Goal: Task Accomplishment & Management: Use online tool/utility

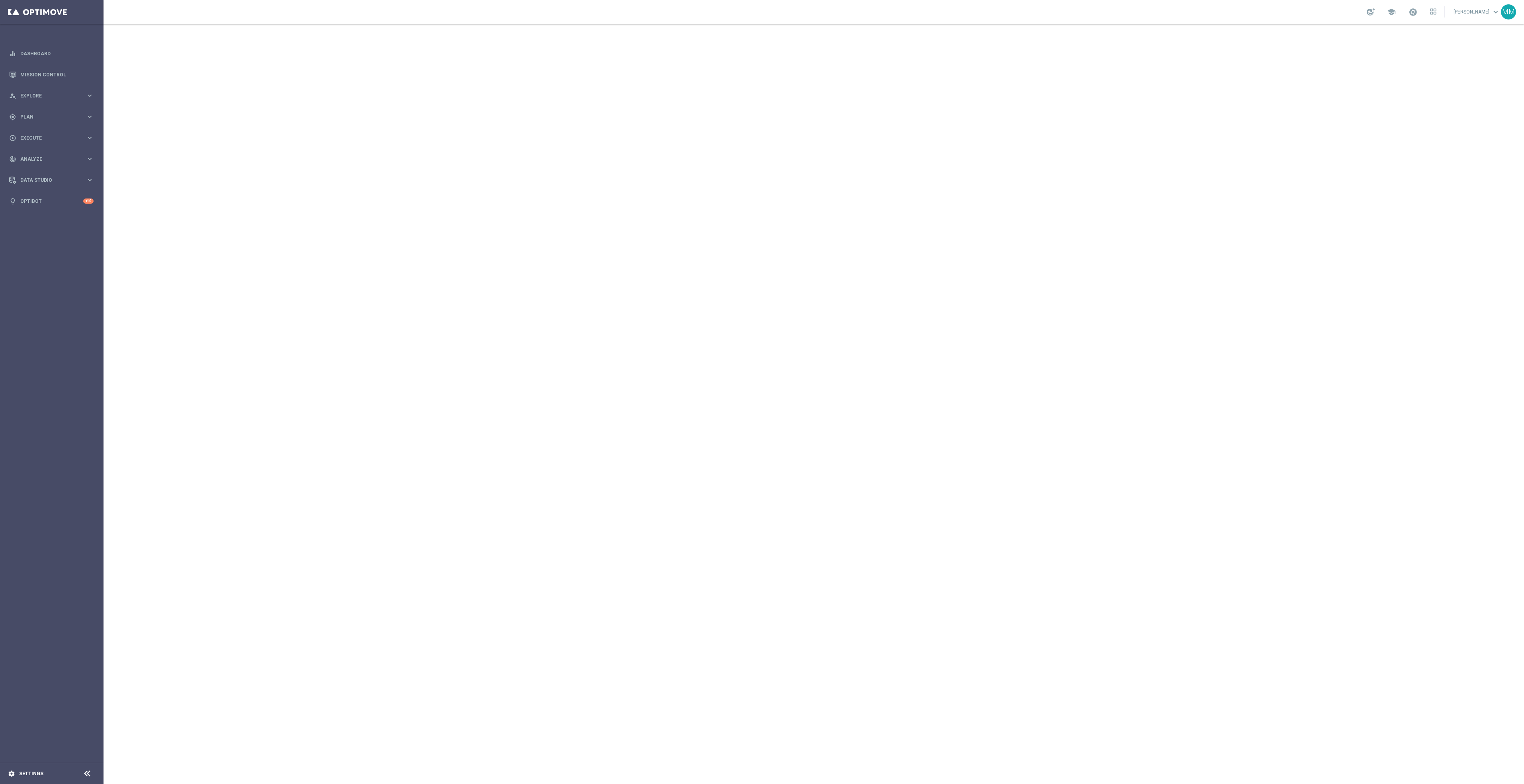
click at [36, 770] on div "settings Settings" at bounding box center [40, 774] width 80 height 7
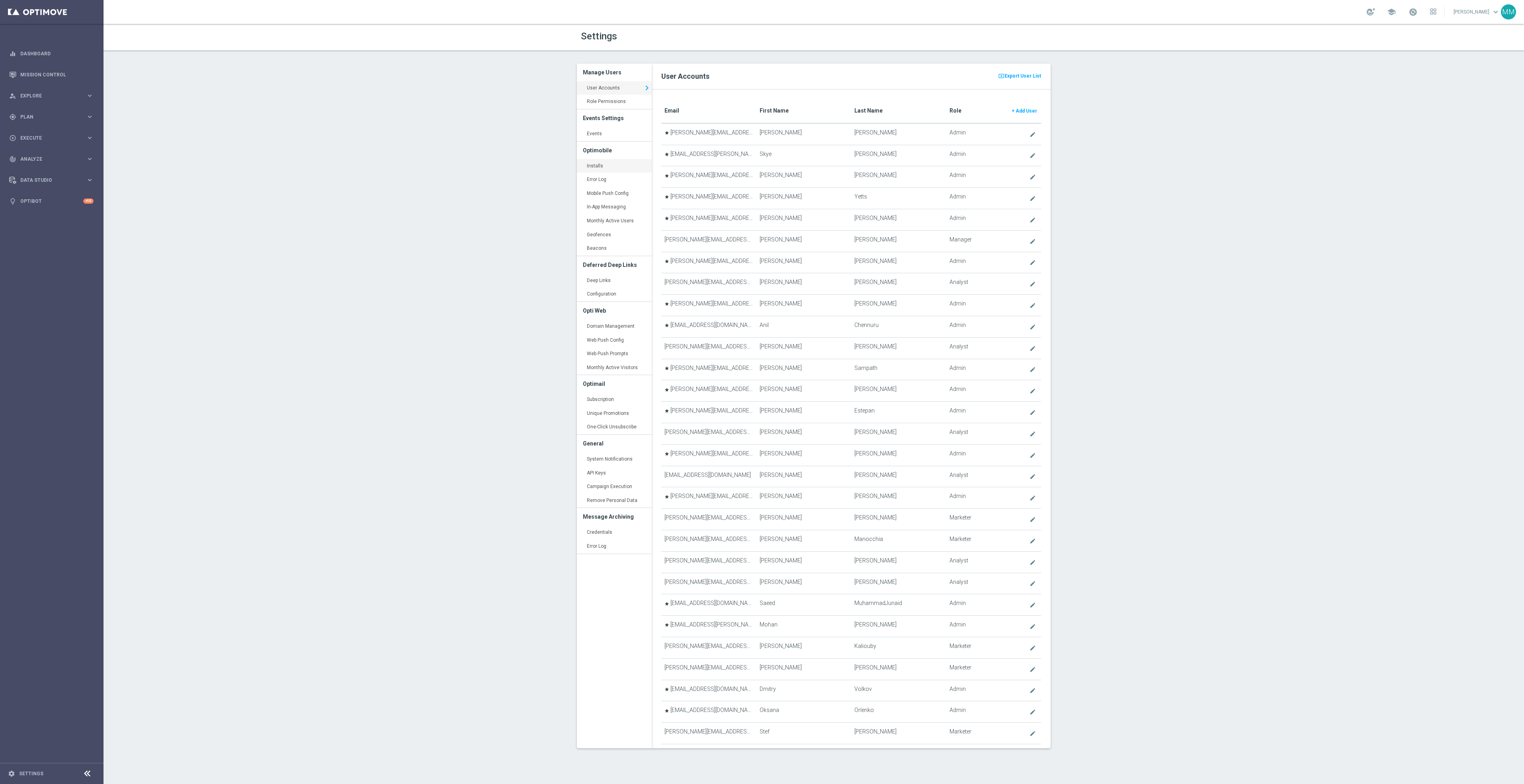
click at [626, 165] on link "Installs keyboard_arrow_right" at bounding box center [614, 166] width 75 height 14
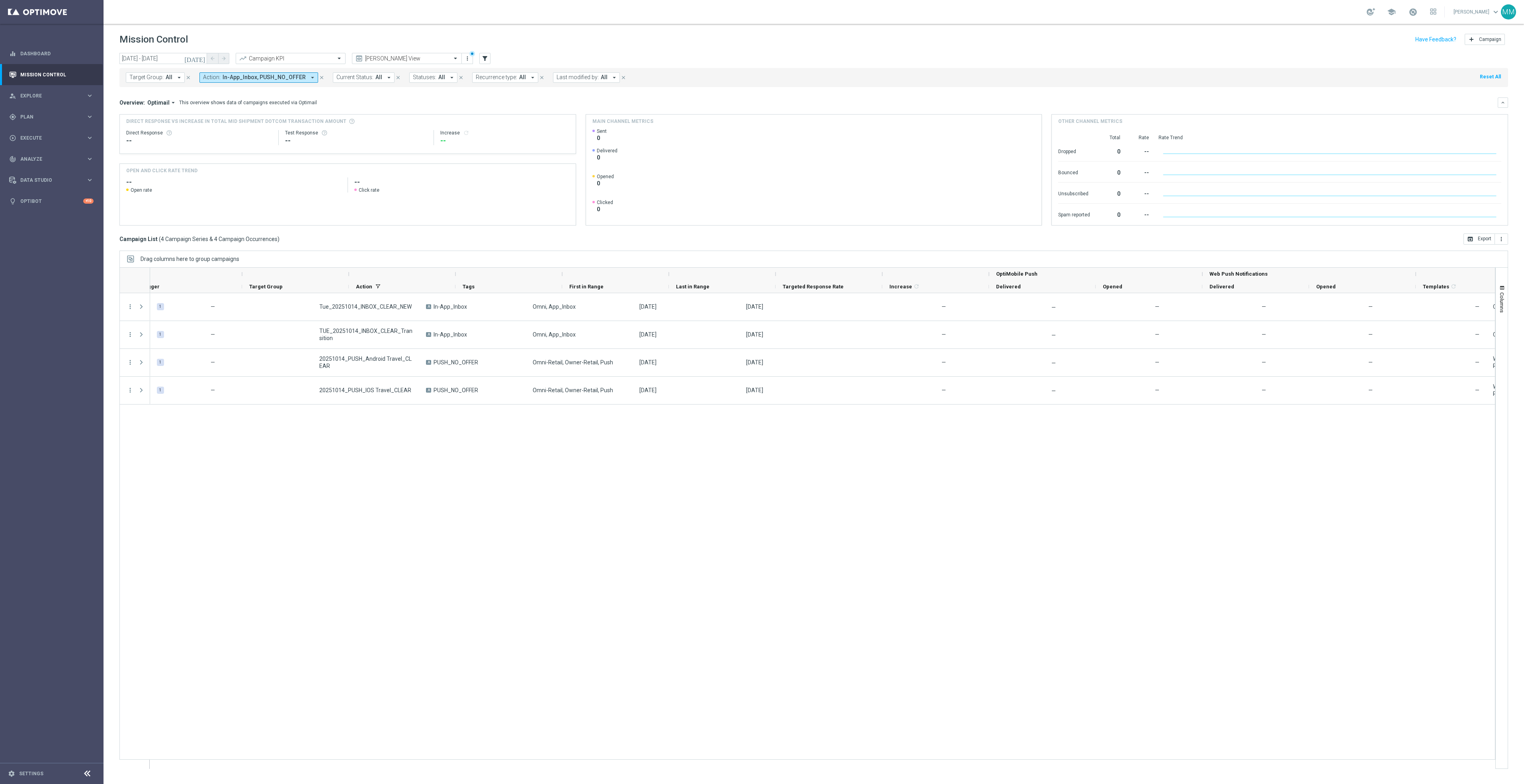
scroll to position [0, 70]
click at [54, 96] on span "Explore" at bounding box center [53, 96] width 66 height 5
click at [59, 216] on div "gps_fixed Plan keyboard_arrow_right" at bounding box center [51, 212] width 103 height 21
click at [49, 229] on link "Streams" at bounding box center [51, 229] width 62 height 7
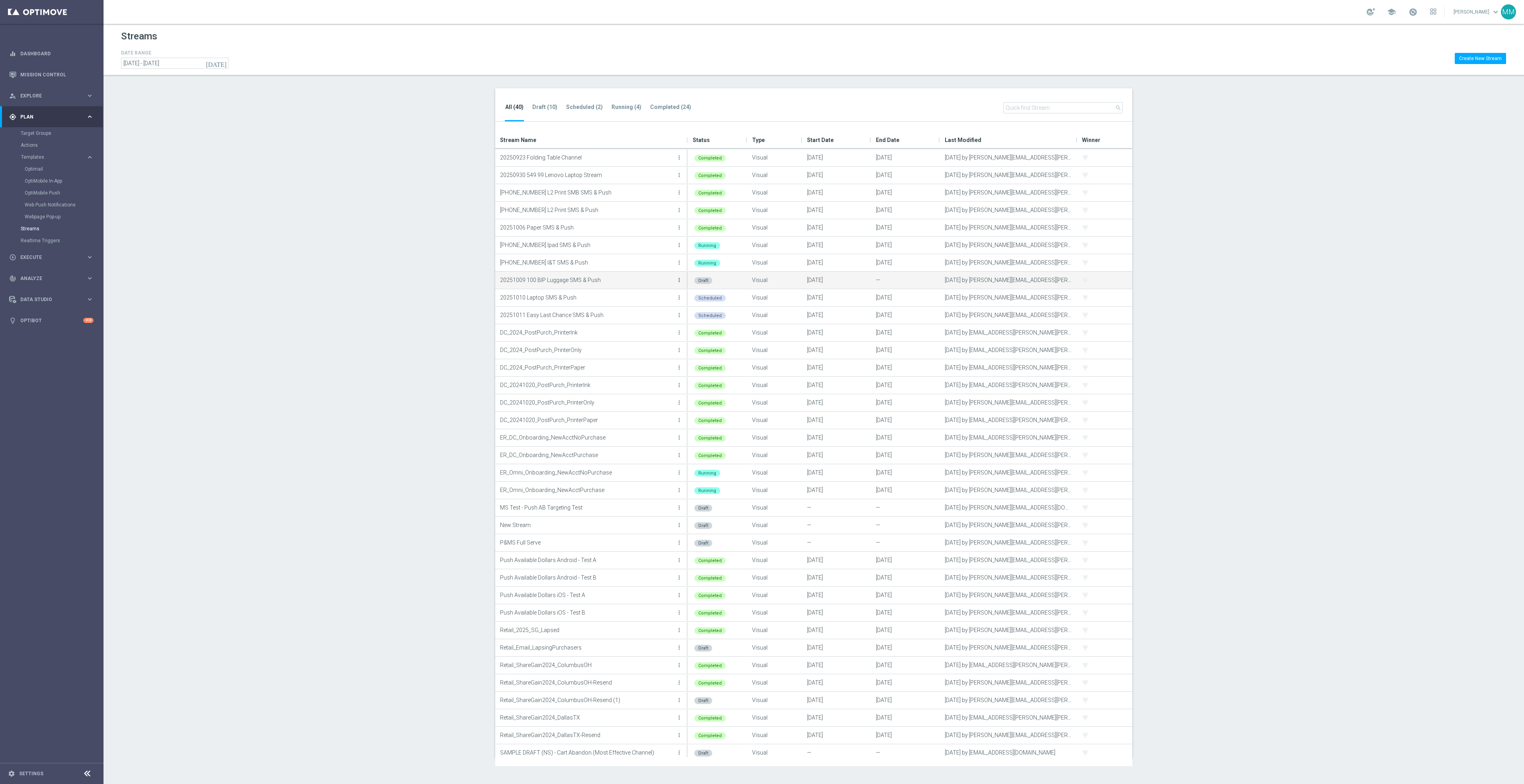
click at [677, 280] on icon "more_vert" at bounding box center [679, 280] width 7 height 7
click at [662, 285] on div "create Edit" at bounding box center [643, 289] width 64 height 11
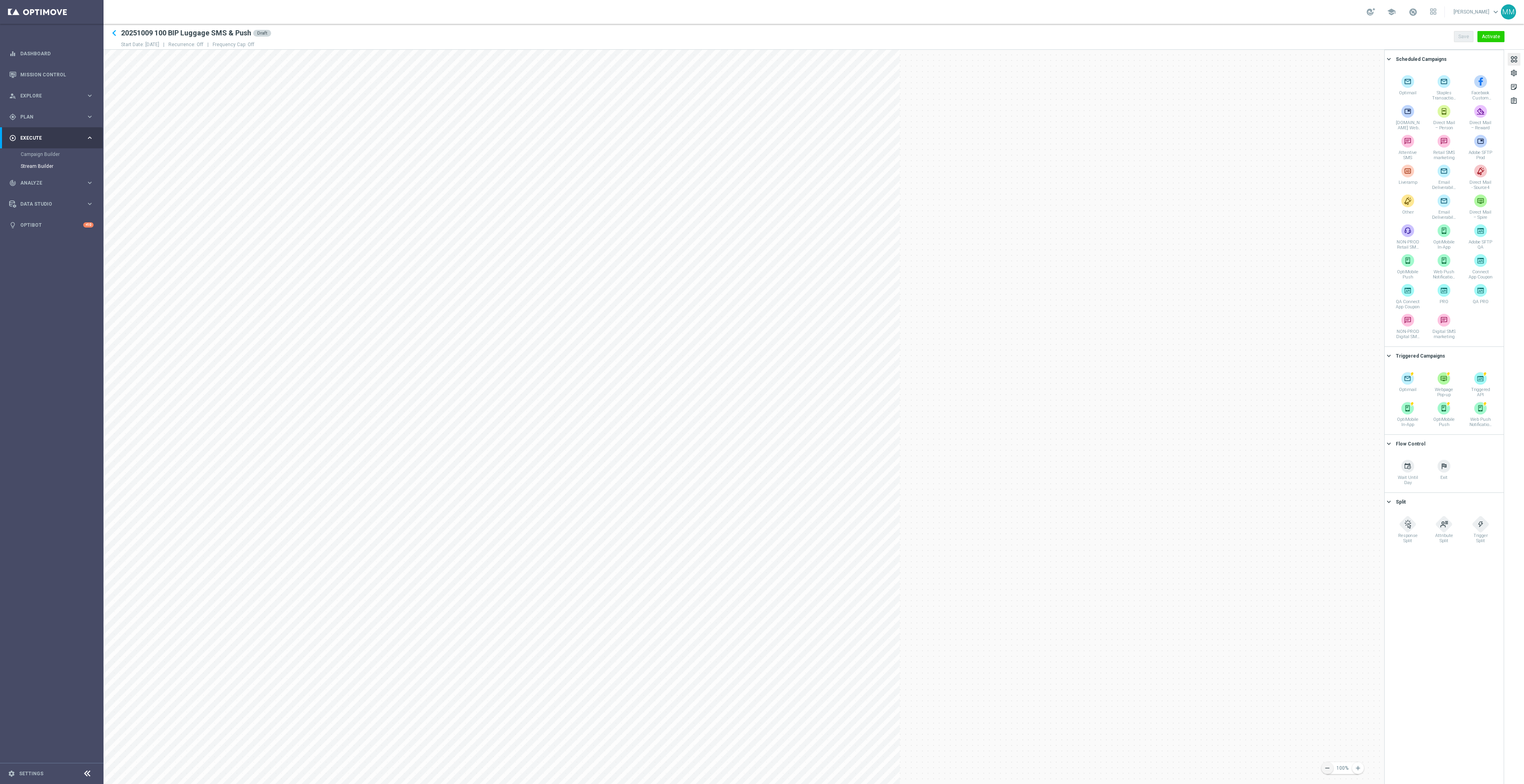
click at [1325, 767] on icon "remove" at bounding box center [1328, 768] width 7 height 7
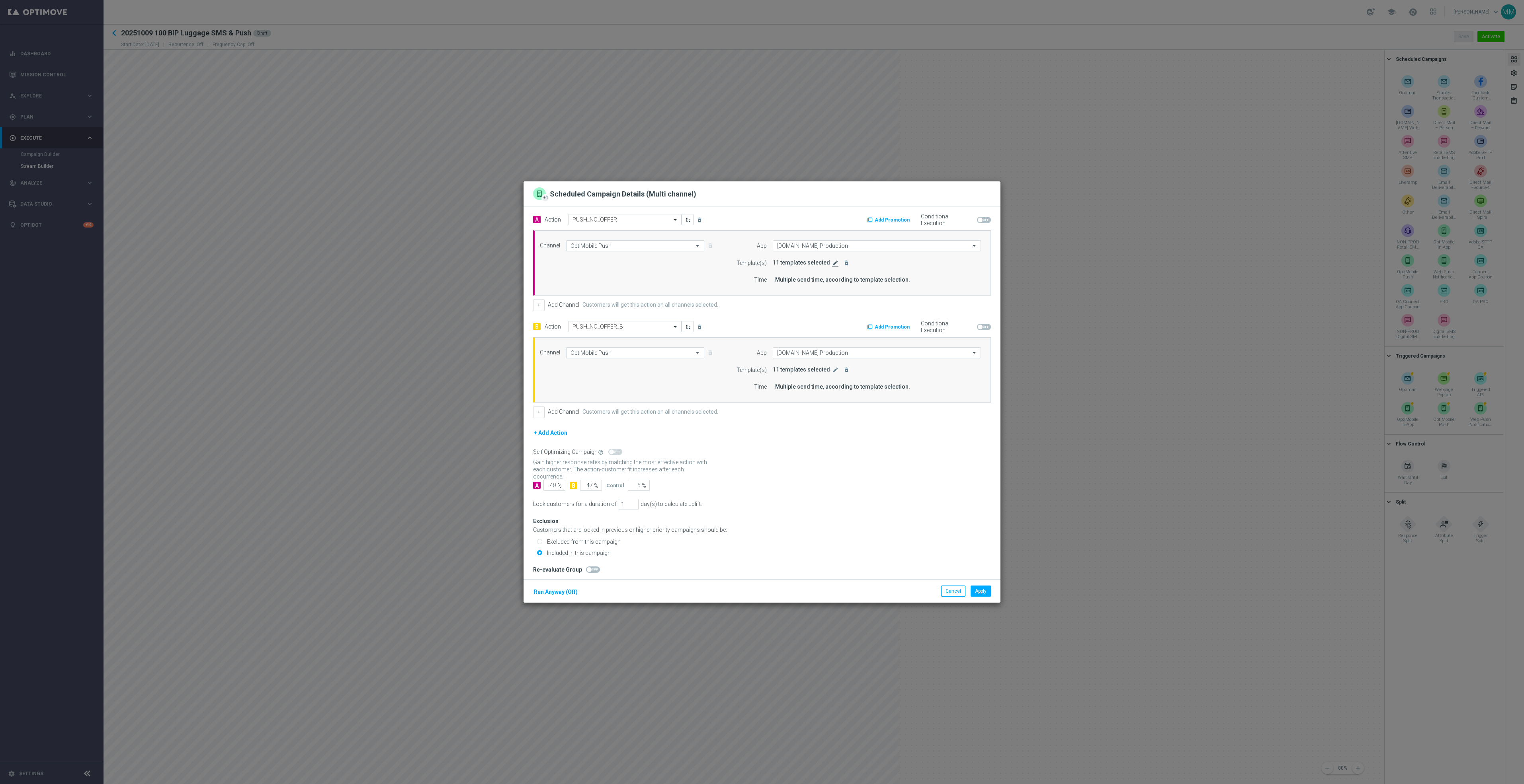
click at [832, 262] on icon "edit" at bounding box center [835, 263] width 7 height 7
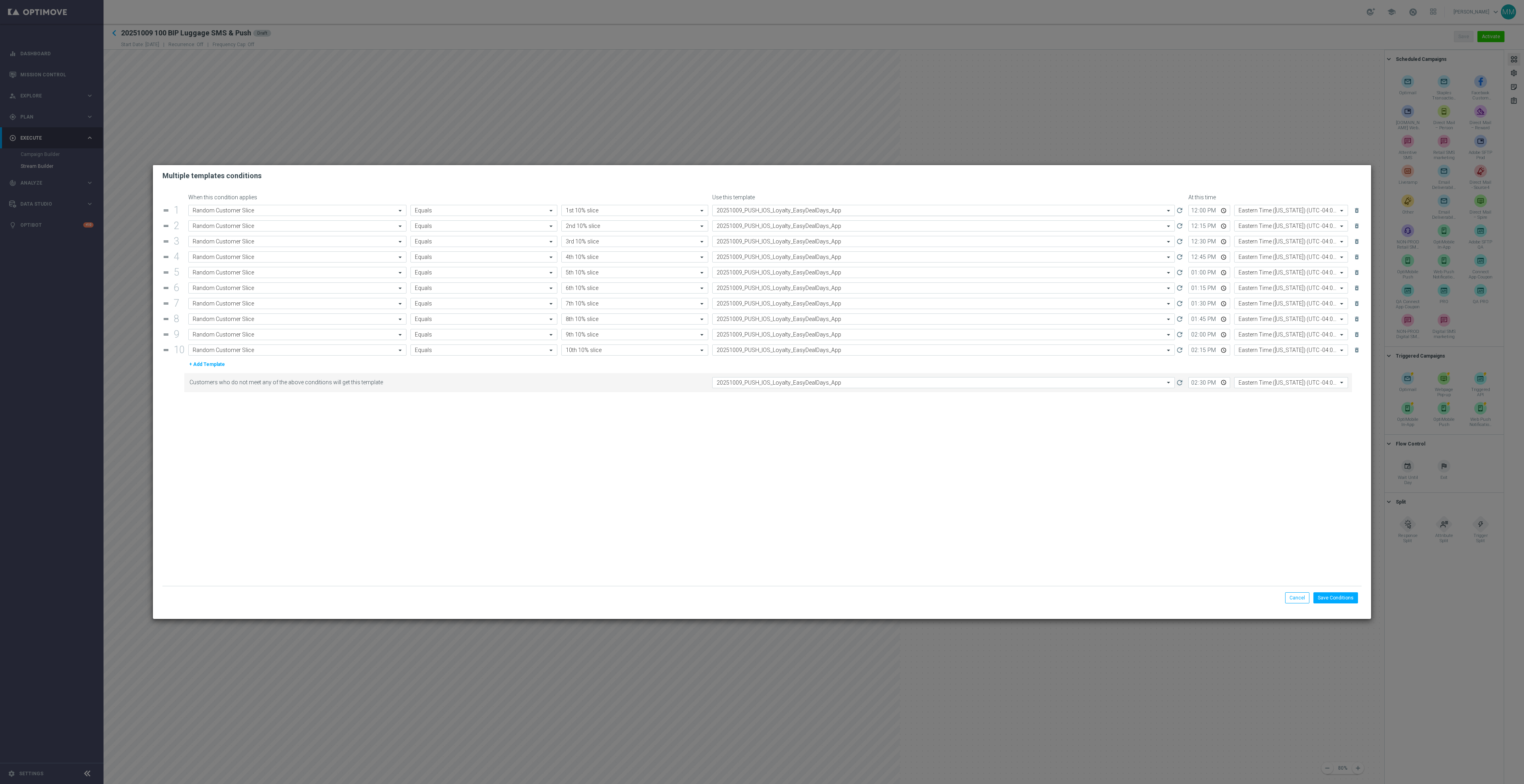
click at [776, 210] on input "text" at bounding box center [935, 210] width 438 height 7
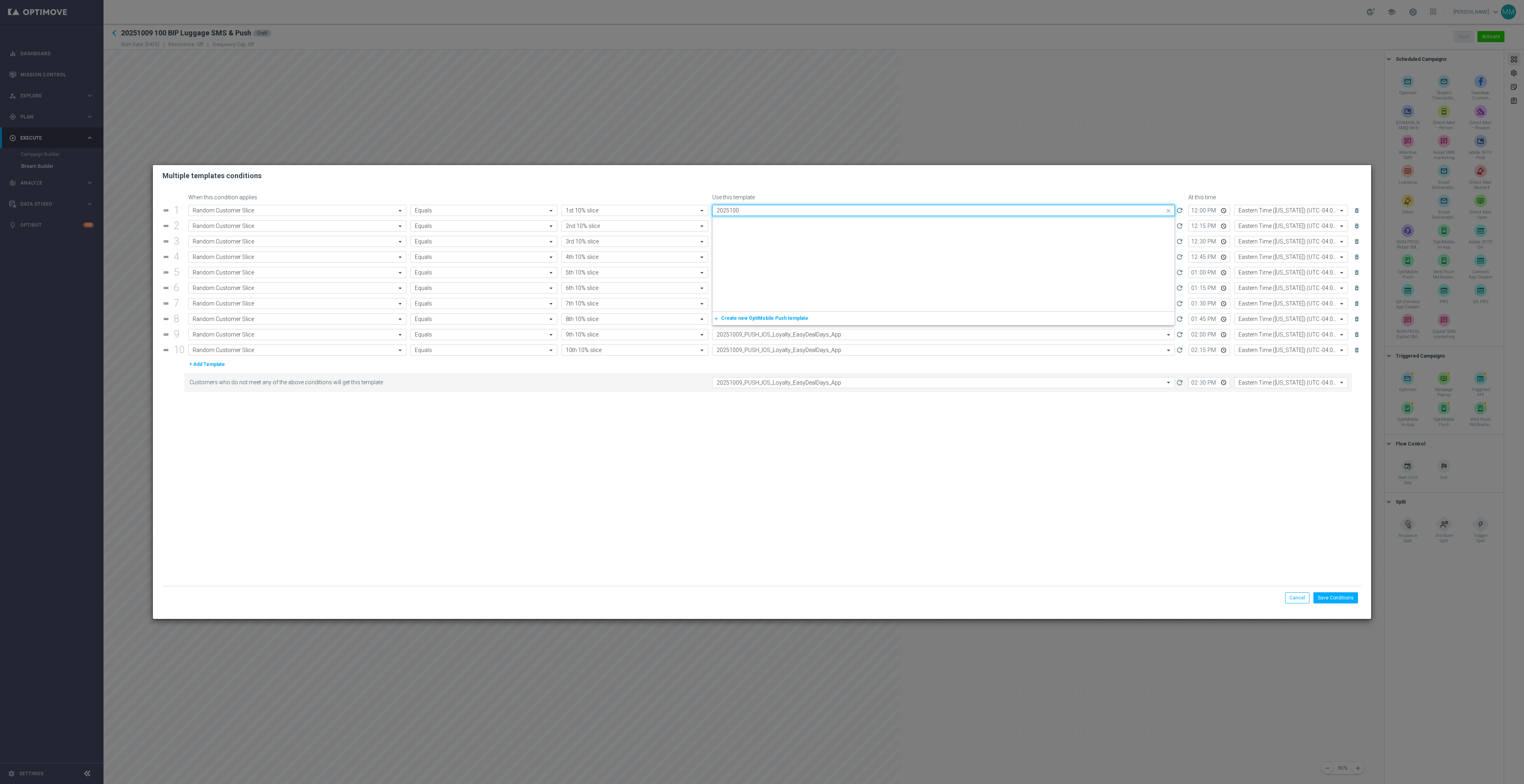
type input "20251009"
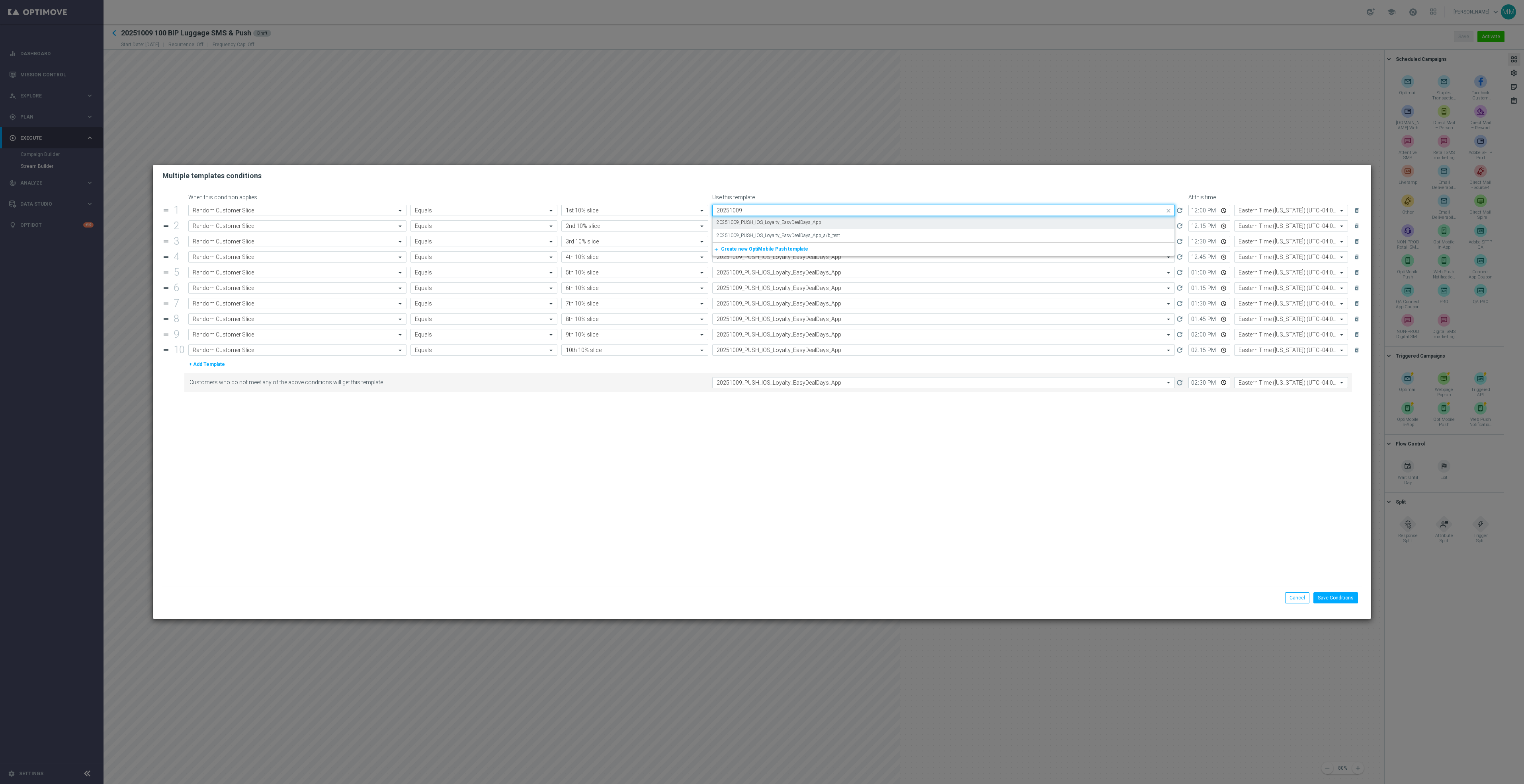
scroll to position [0, 0]
click at [786, 218] on div "20251009_PUSH_IOS_Loyalty_EasyDealDays_App" at bounding box center [943, 222] width 454 height 13
click at [784, 508] on form "When this condition applies Use this template At this time drag_handle 1 Attrib…" at bounding box center [762, 390] width 1199 height 393
click at [762, 227] on input "text" at bounding box center [935, 226] width 438 height 7
click at [727, 228] on input "2021009" at bounding box center [935, 226] width 438 height 7
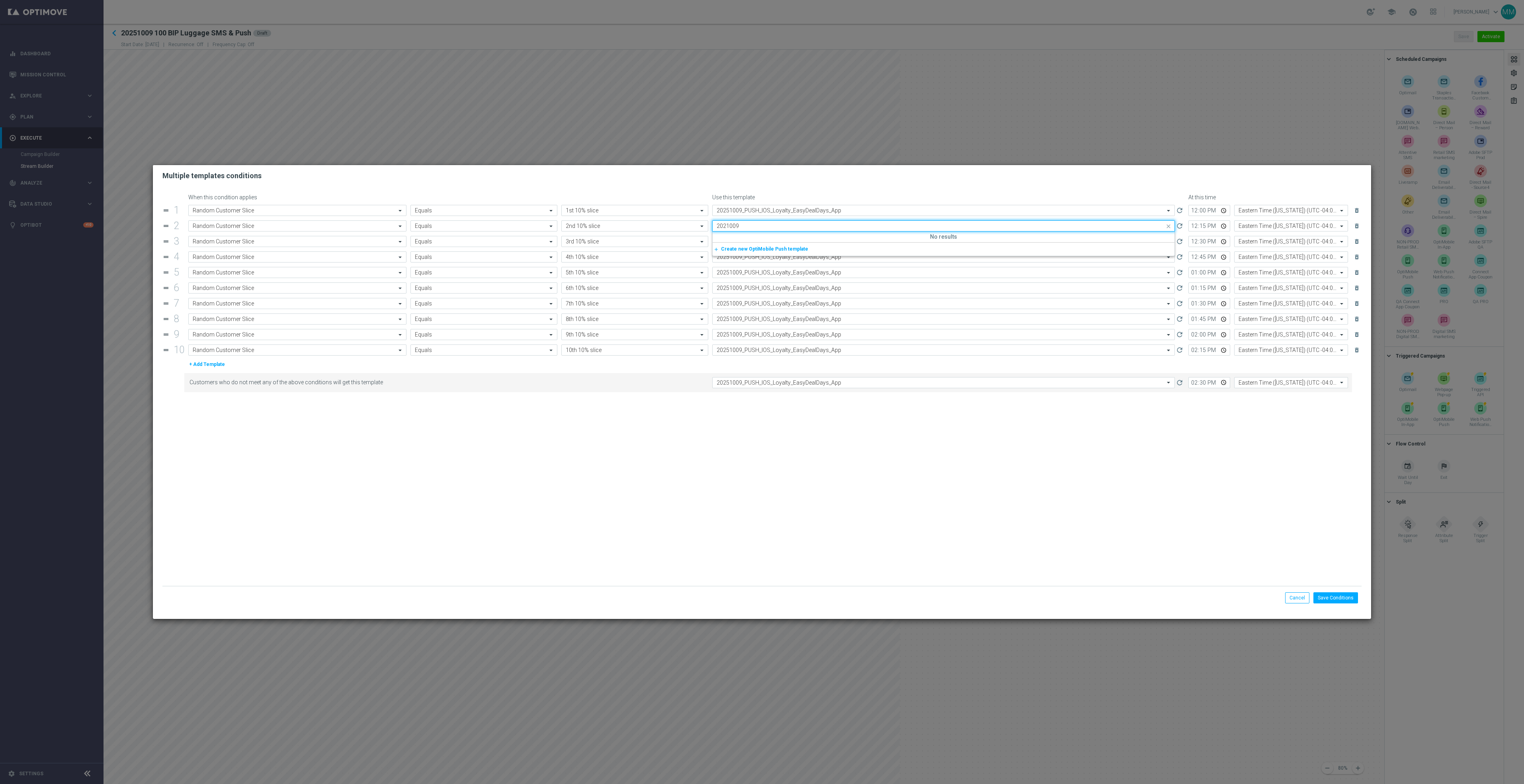
type input "20251009"
click at [789, 239] on label "20251009_PUSH_IOS_Loyalty_EasyDealDays_App" at bounding box center [769, 238] width 105 height 7
click at [1001, 500] on form "When this condition applies Use this template At this time drag_handle 1 Attrib…" at bounding box center [762, 390] width 1199 height 393
click at [1335, 595] on button "Save Conditions" at bounding box center [1335, 598] width 44 height 11
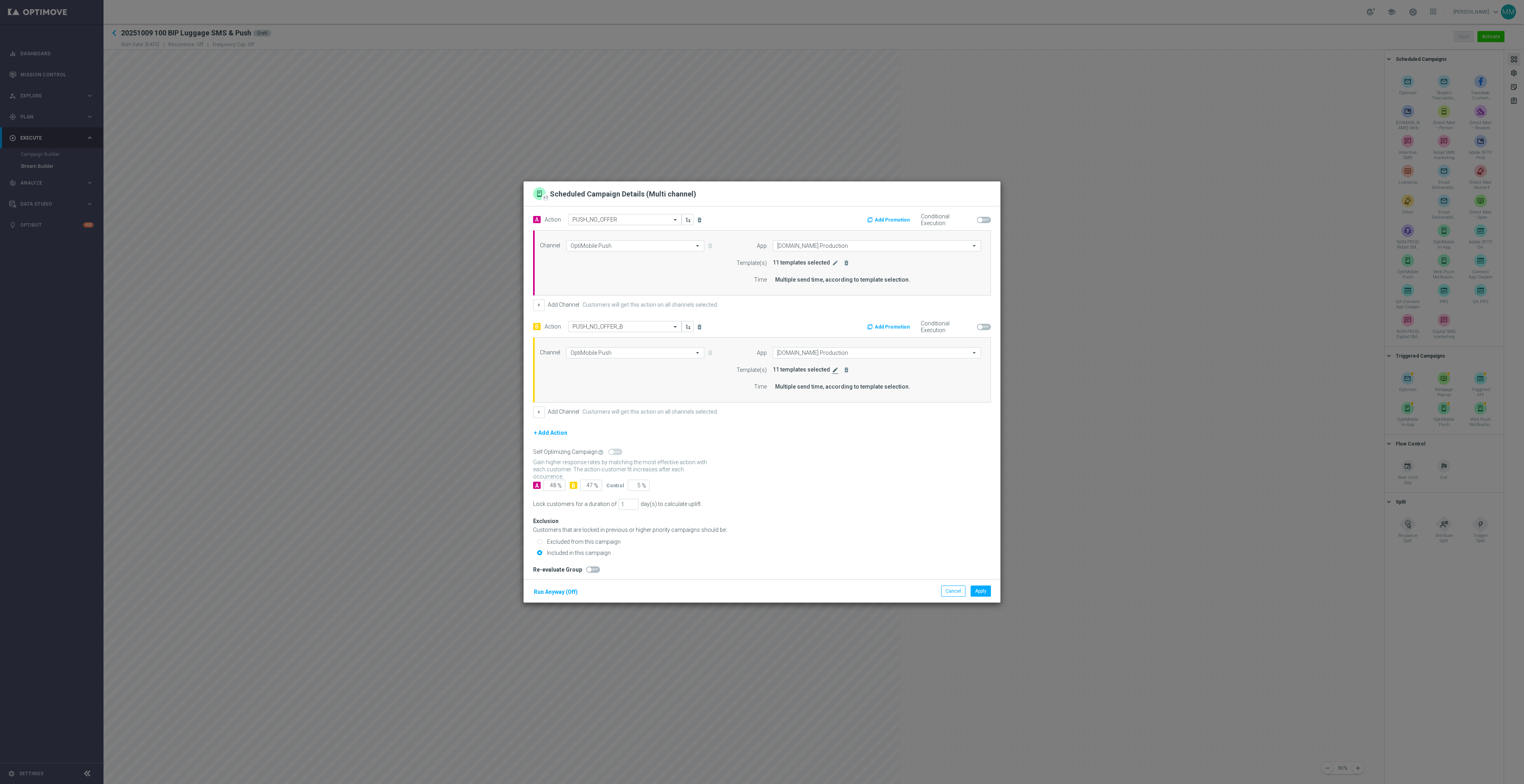
click at [832, 369] on icon "edit" at bounding box center [835, 370] width 7 height 7
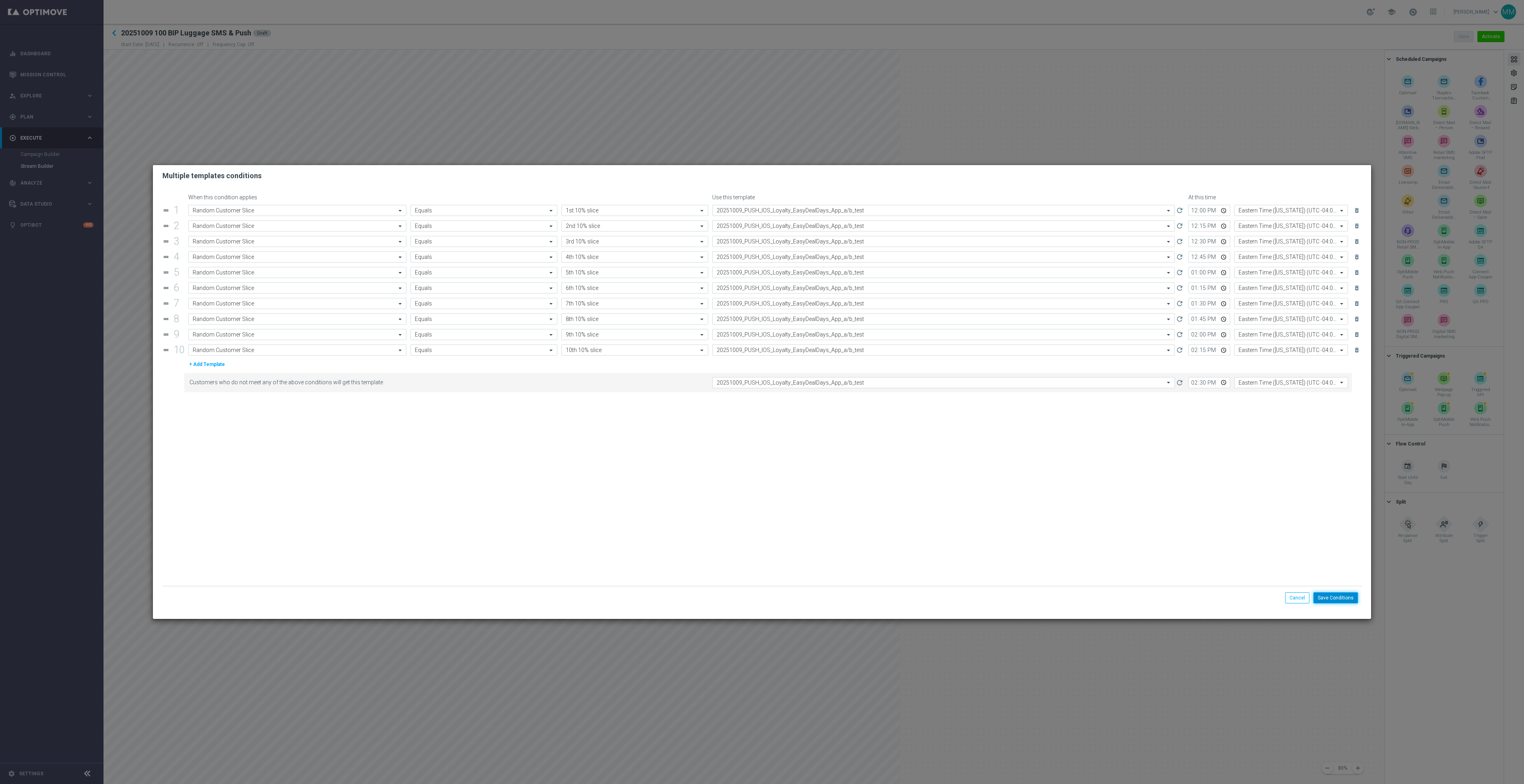
click at [1351, 601] on button "Save Conditions" at bounding box center [1335, 598] width 44 height 11
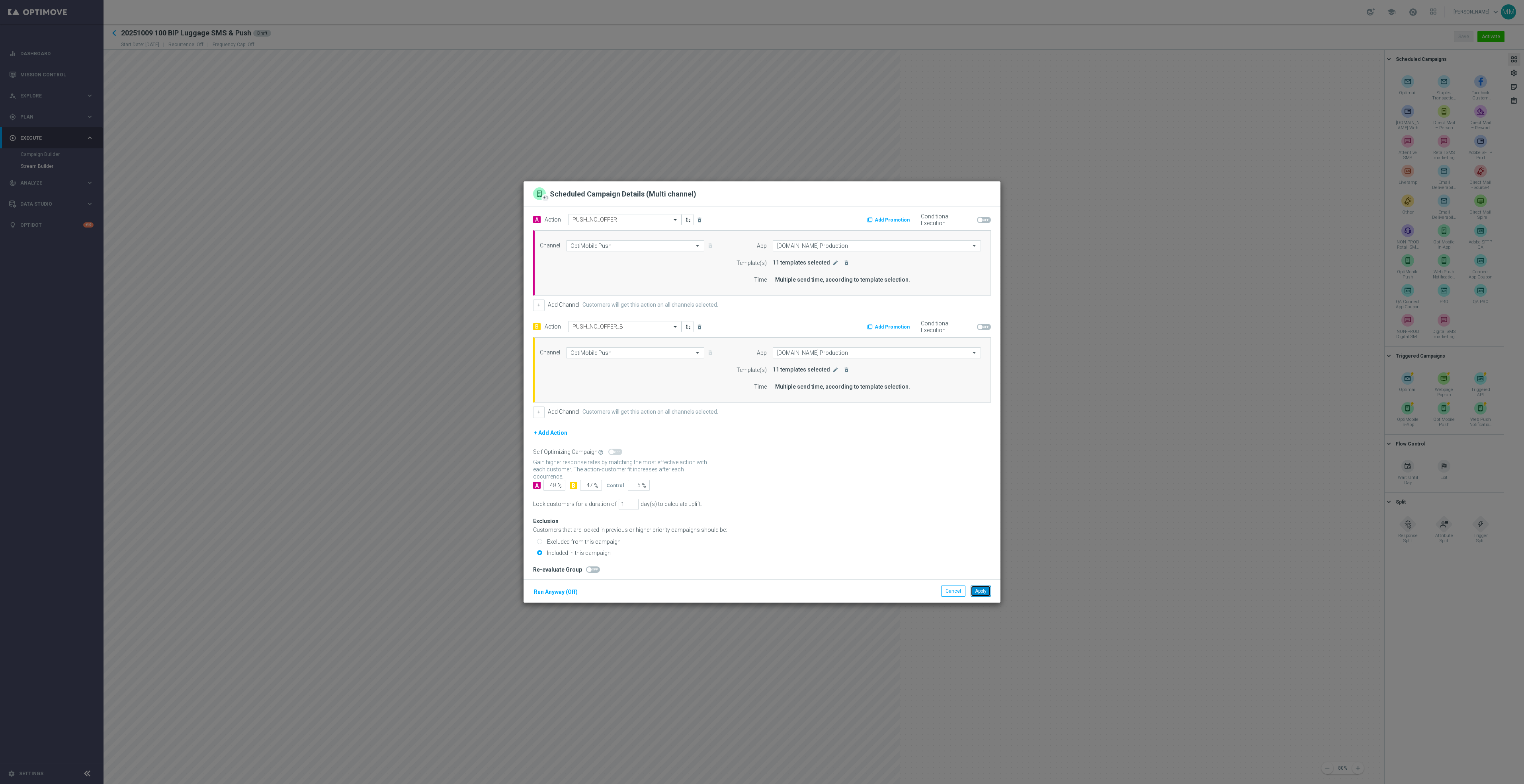
click at [980, 594] on button "Apply" at bounding box center [981, 591] width 20 height 11
click at [832, 266] on icon "edit" at bounding box center [835, 263] width 7 height 7
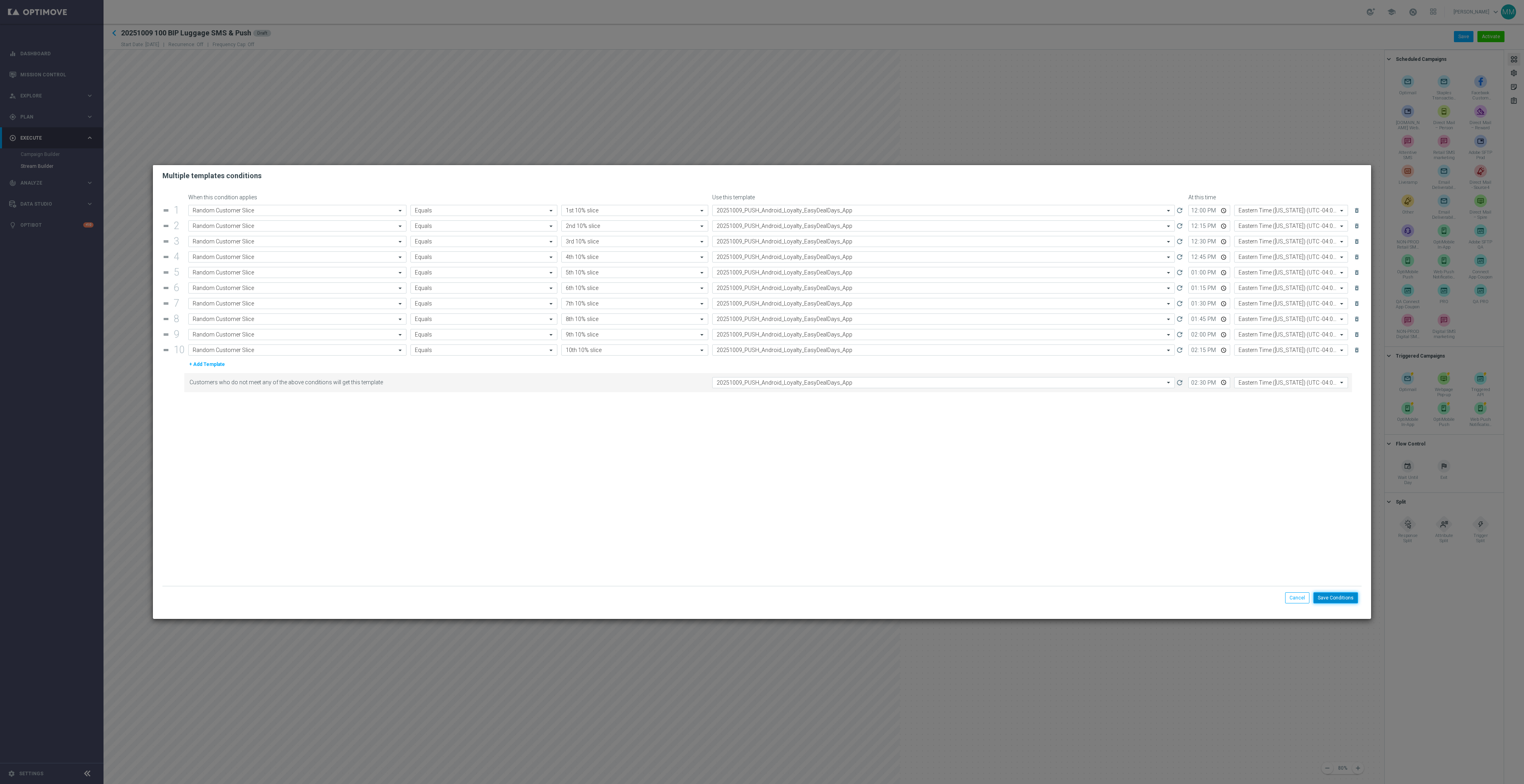
click at [1354, 595] on button "Save Conditions" at bounding box center [1335, 598] width 44 height 11
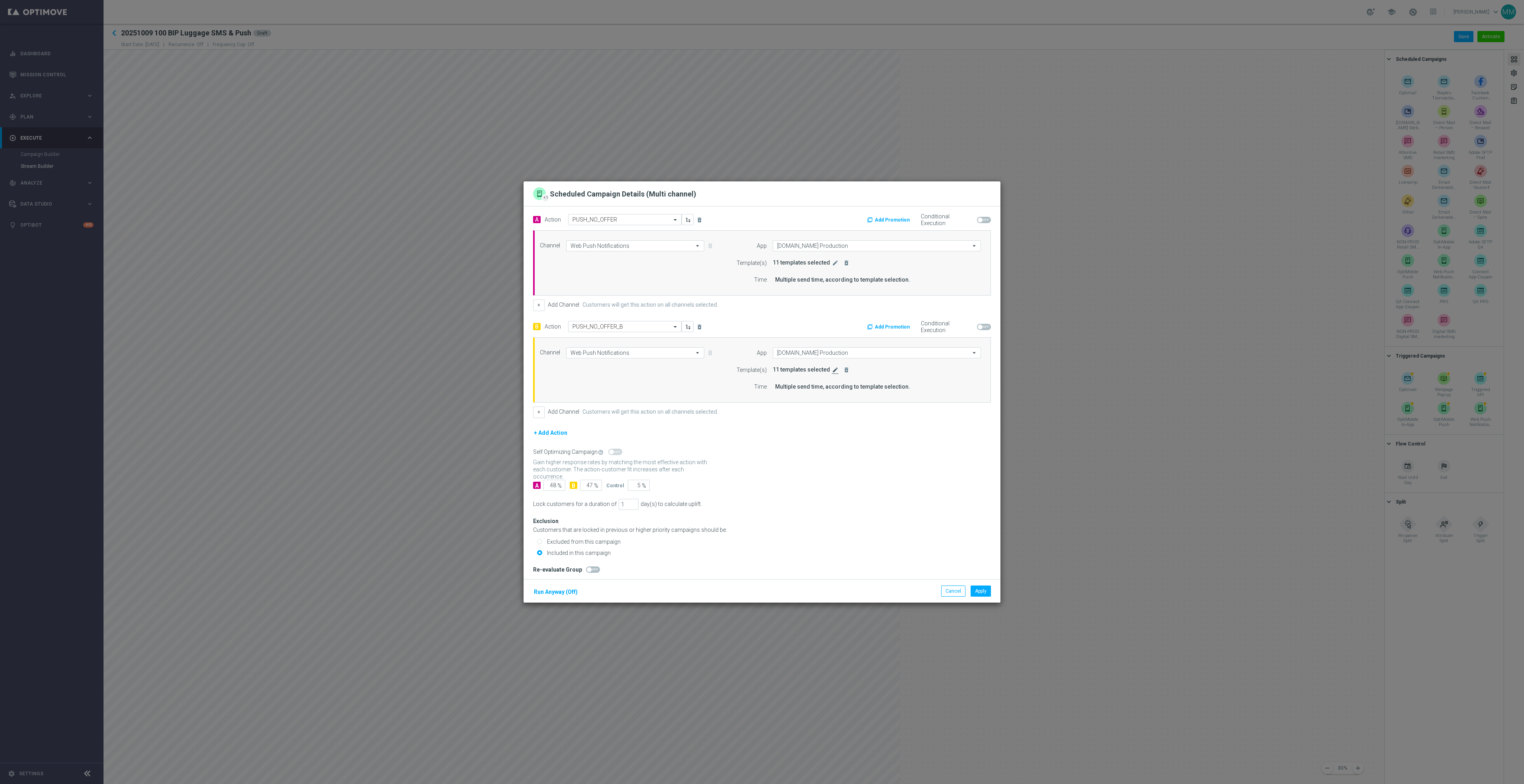
click at [832, 370] on icon "edit" at bounding box center [835, 370] width 7 height 7
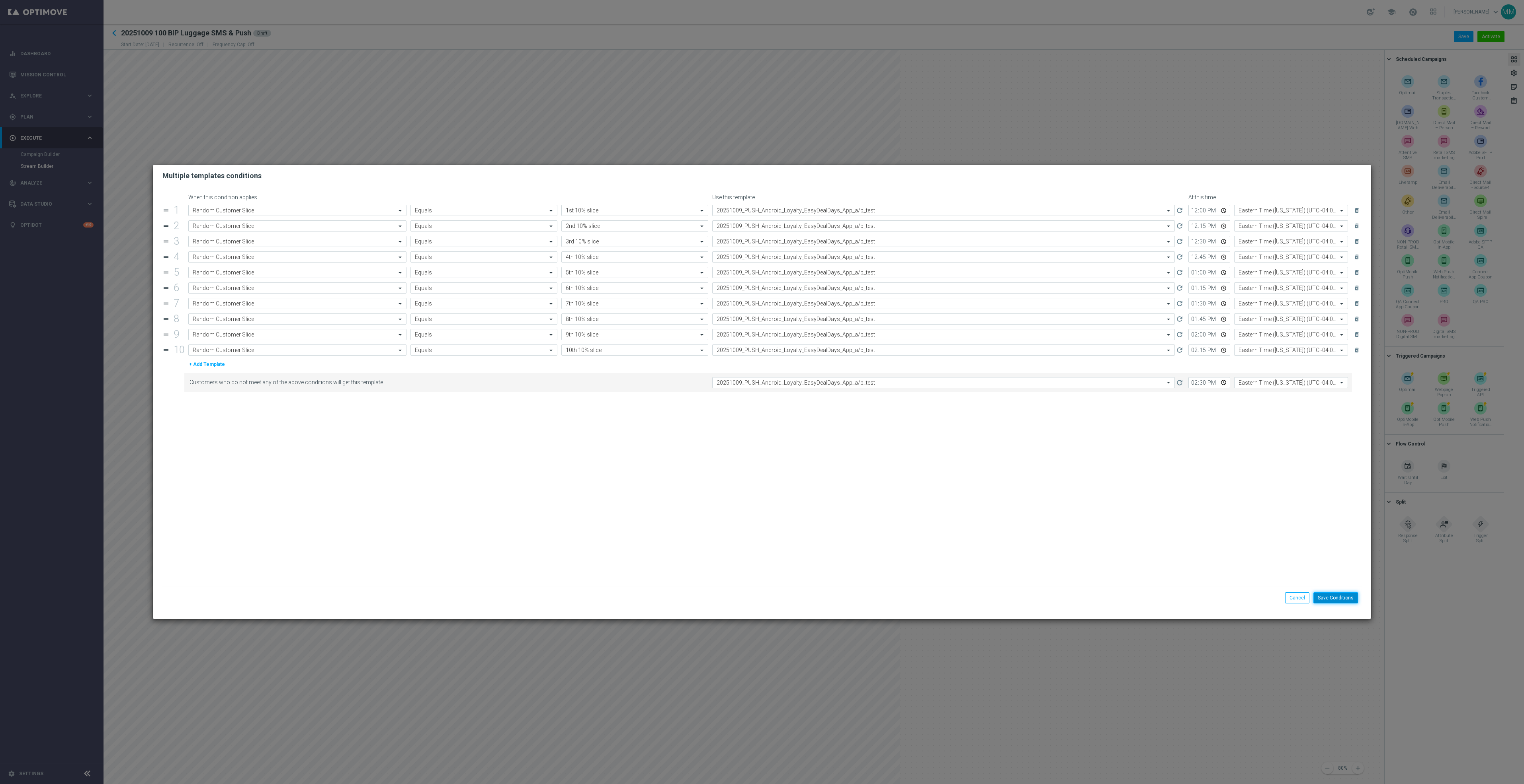
click at [1344, 595] on button "Save Conditions" at bounding box center [1335, 598] width 44 height 11
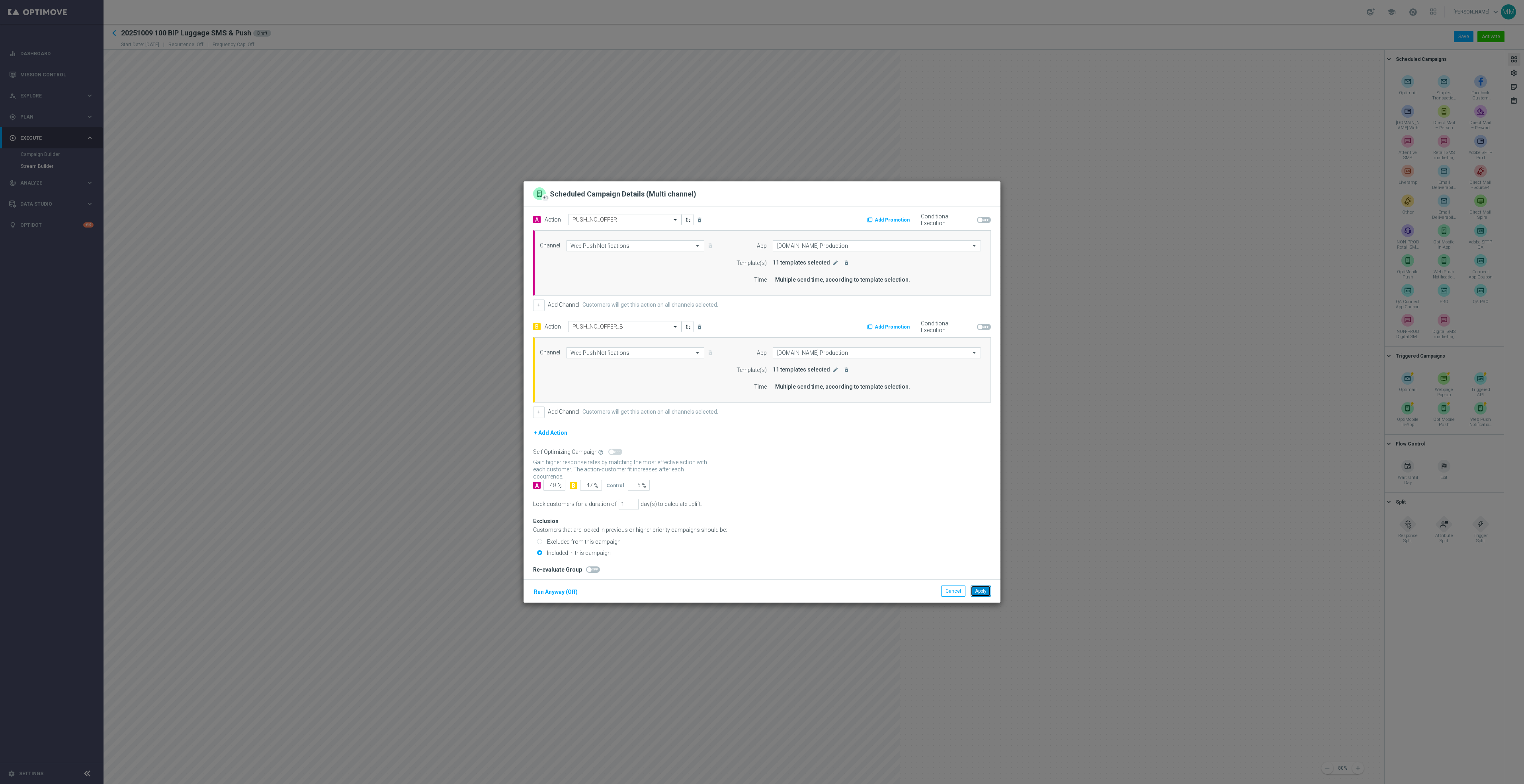
click at [977, 592] on button "Apply" at bounding box center [981, 591] width 20 height 11
click at [832, 264] on icon "edit" at bounding box center [835, 263] width 7 height 7
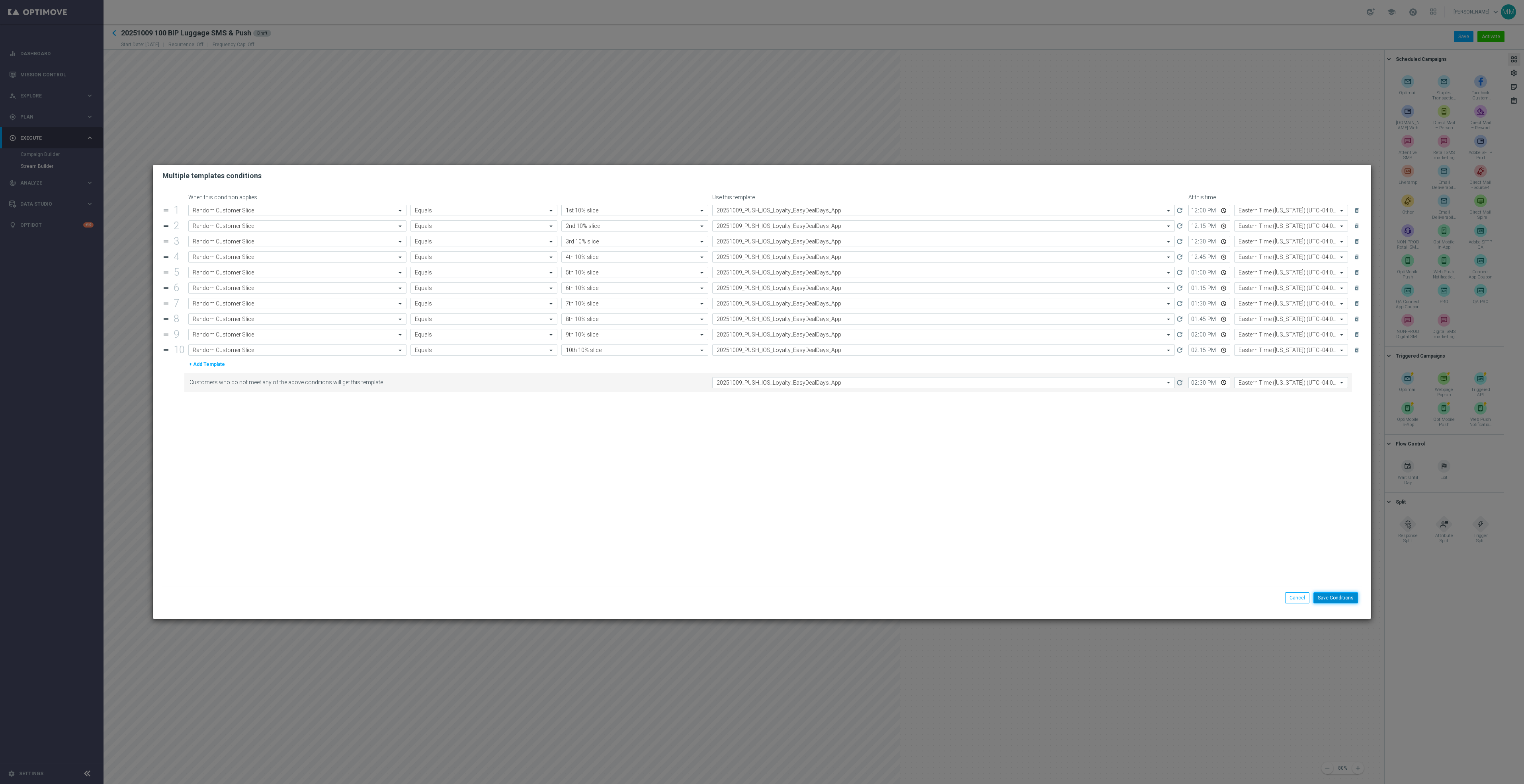
click at [1344, 594] on button "Save Conditions" at bounding box center [1335, 598] width 44 height 11
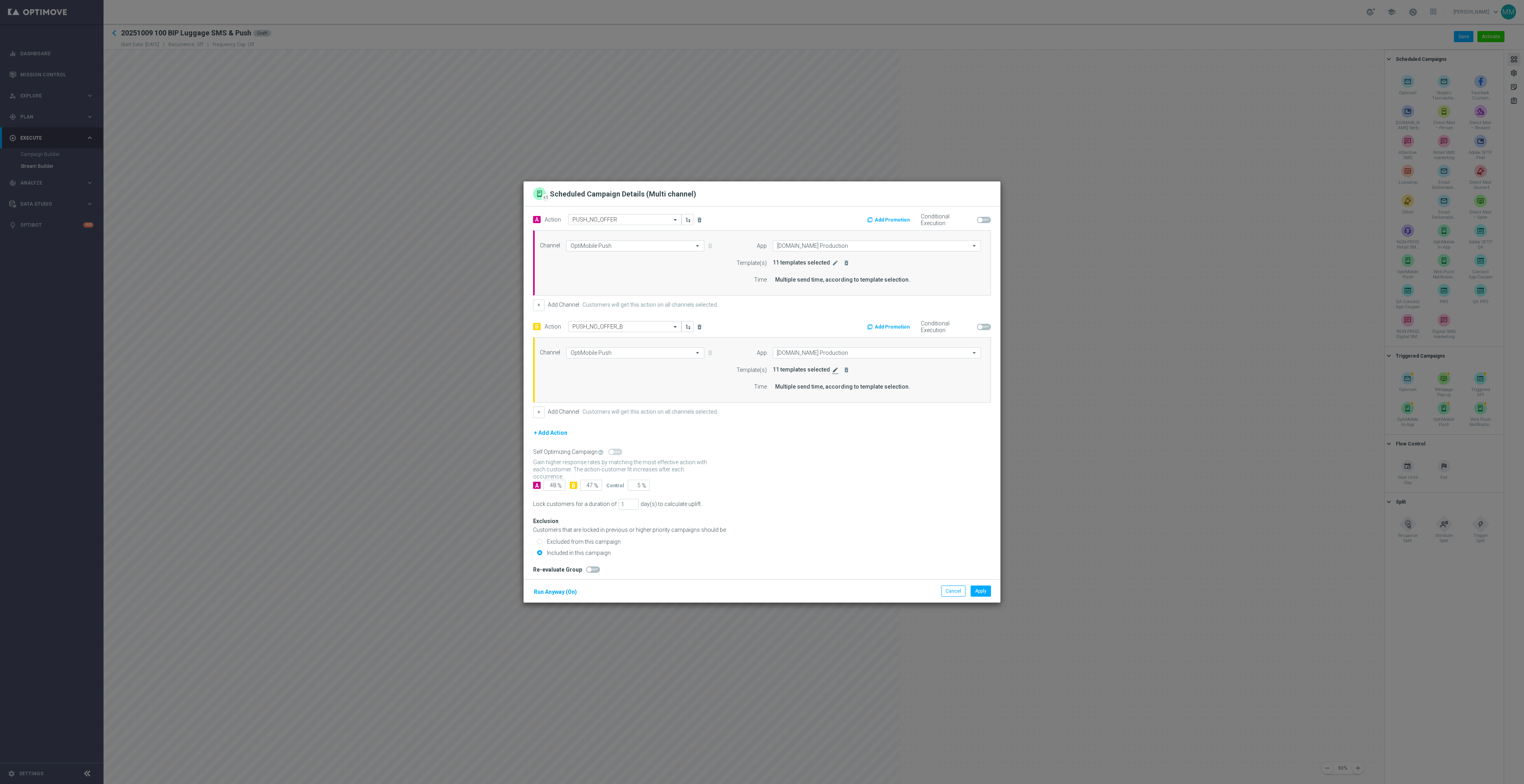
click at [832, 368] on icon "edit" at bounding box center [835, 370] width 7 height 7
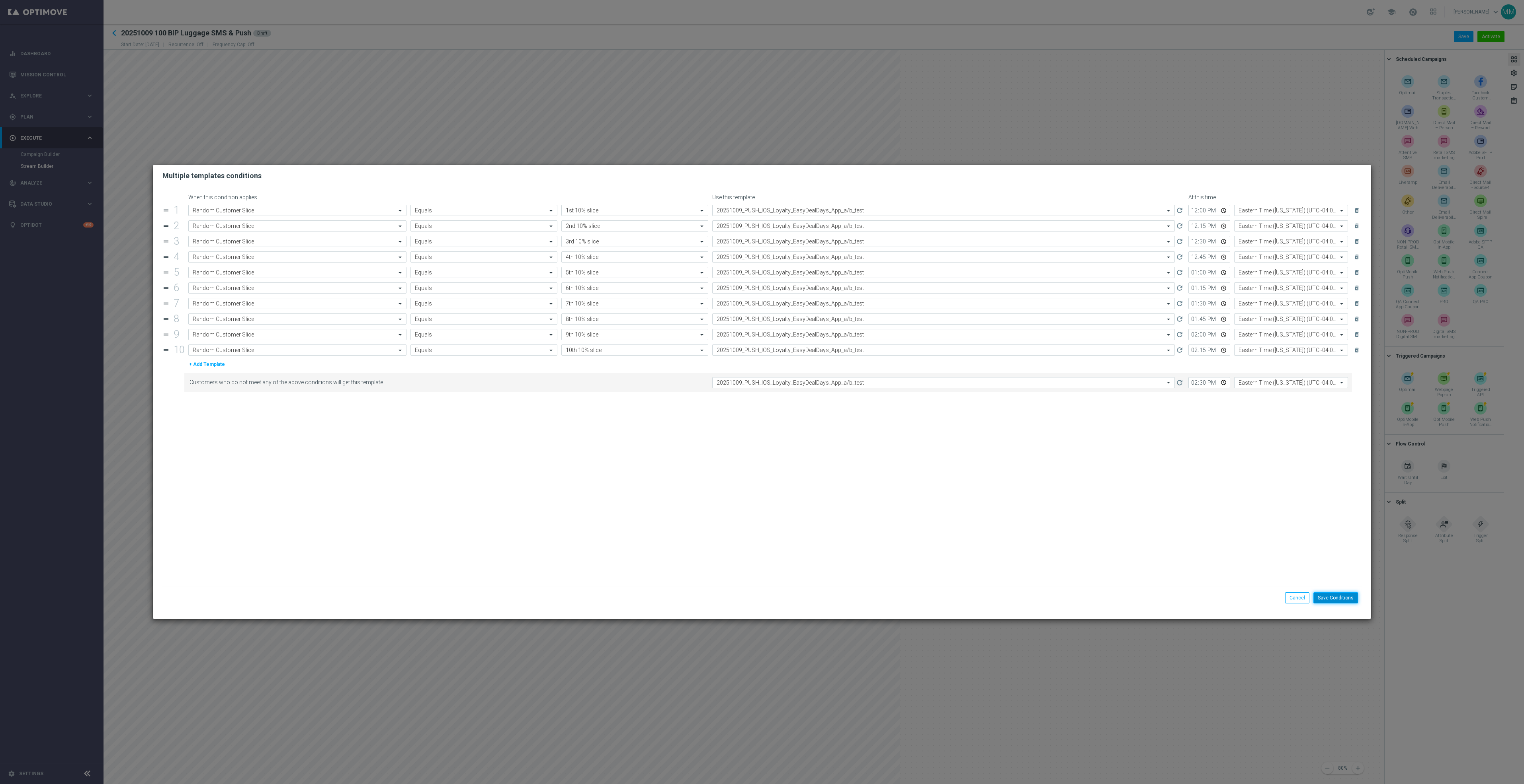
click at [1347, 597] on button "Save Conditions" at bounding box center [1335, 598] width 44 height 11
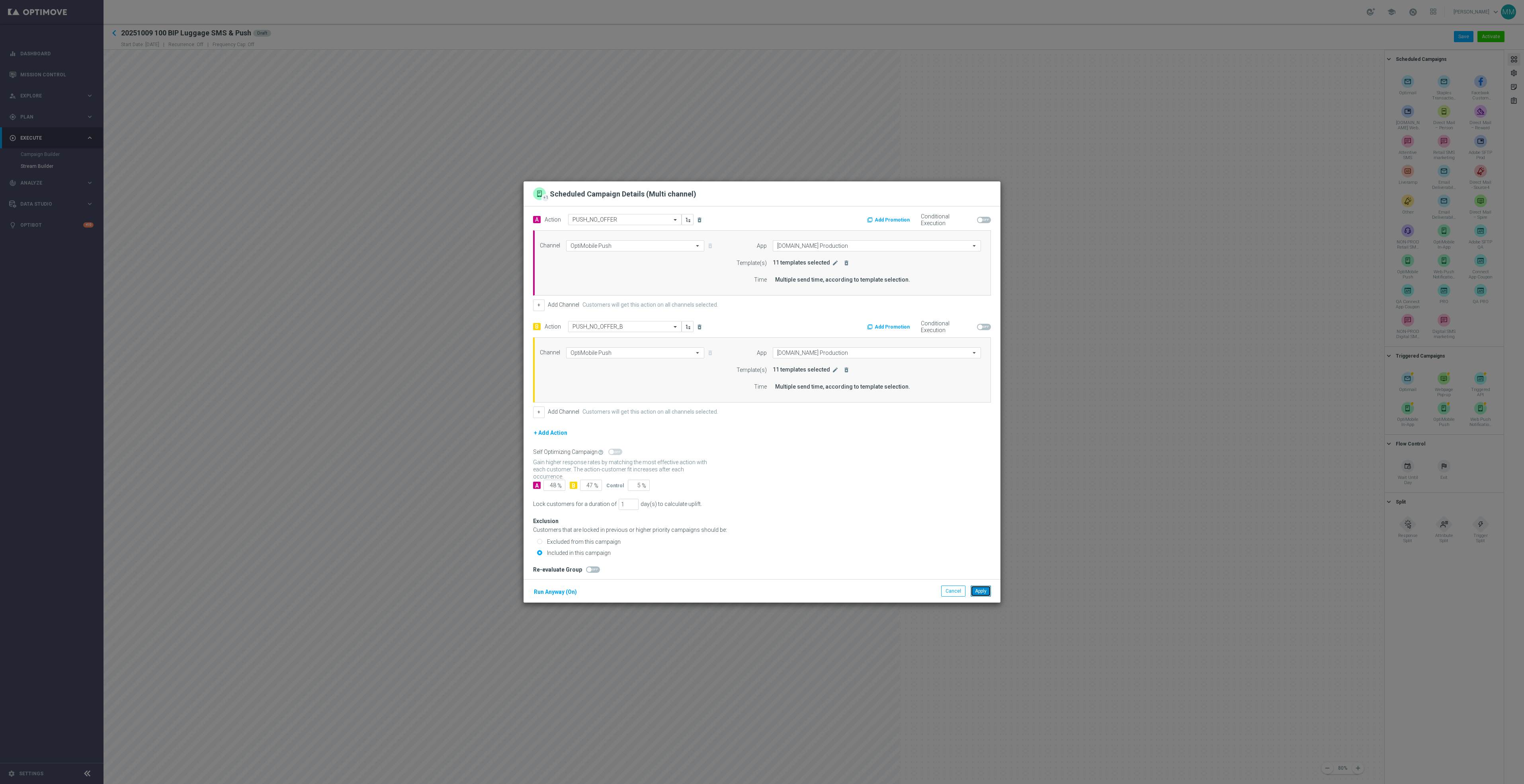
click at [988, 590] on button "Apply" at bounding box center [981, 591] width 20 height 11
click at [832, 265] on icon "edit" at bounding box center [835, 263] width 7 height 7
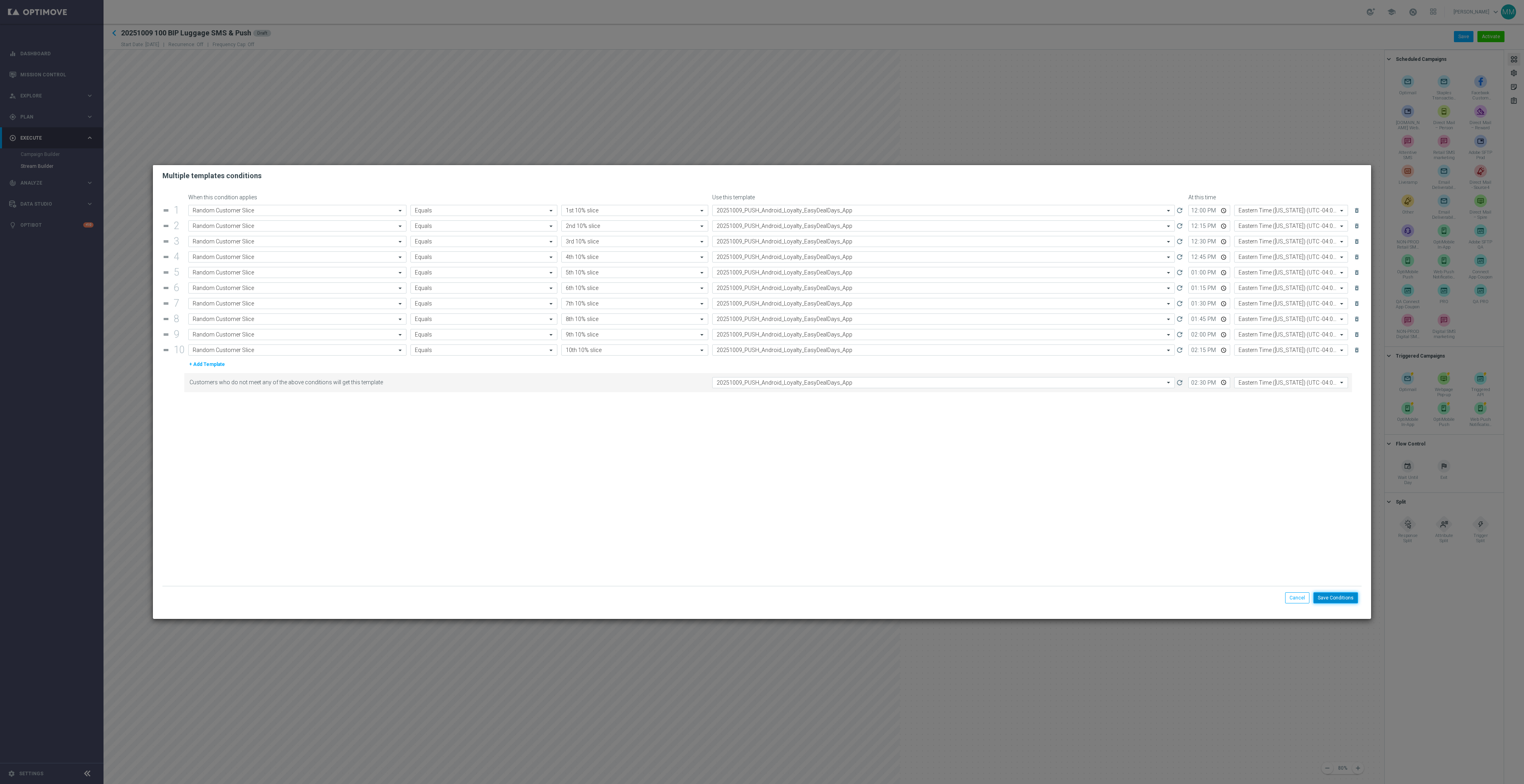
click at [1335, 598] on button "Save Conditions" at bounding box center [1335, 598] width 44 height 11
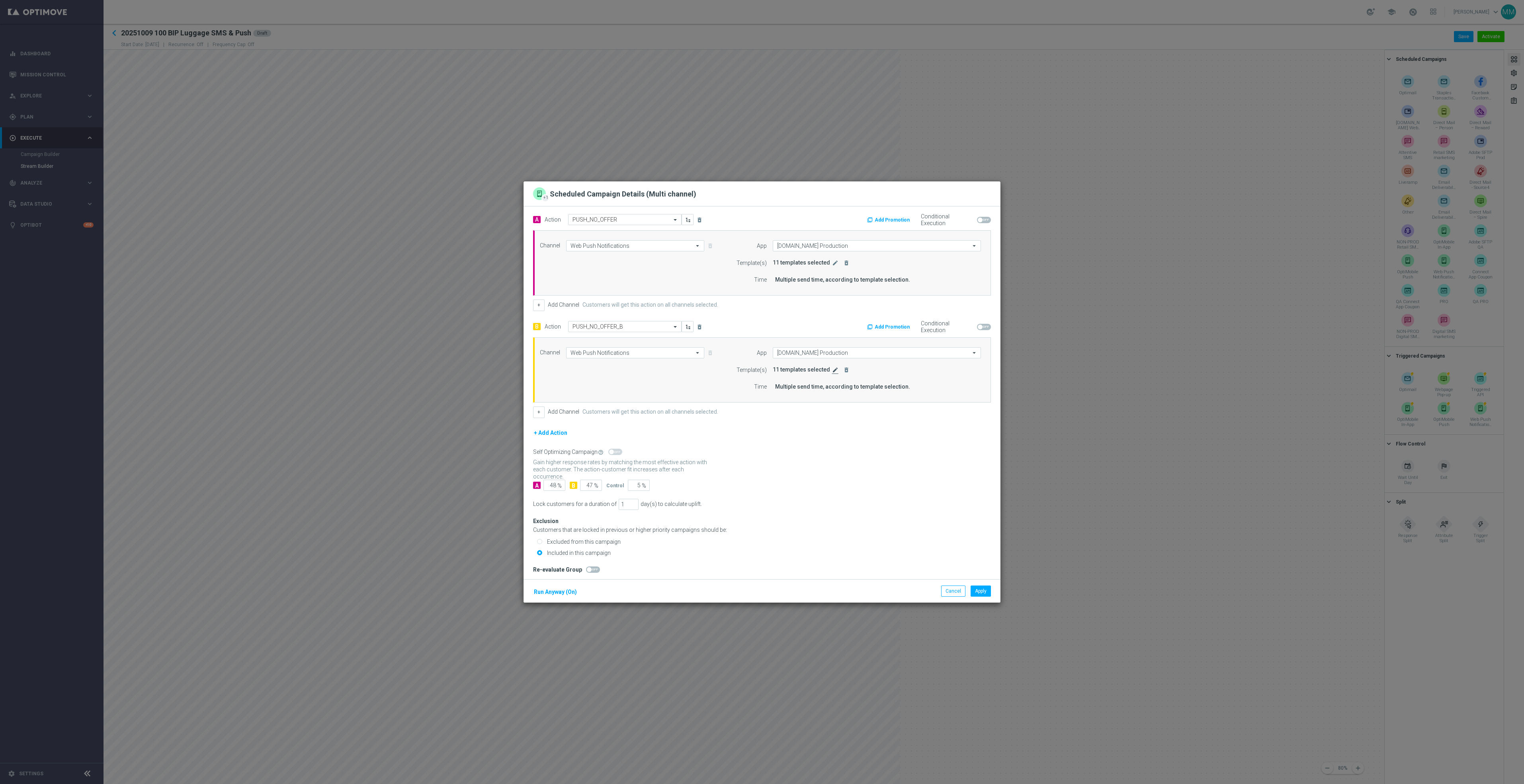
click at [832, 371] on icon "edit" at bounding box center [835, 370] width 7 height 7
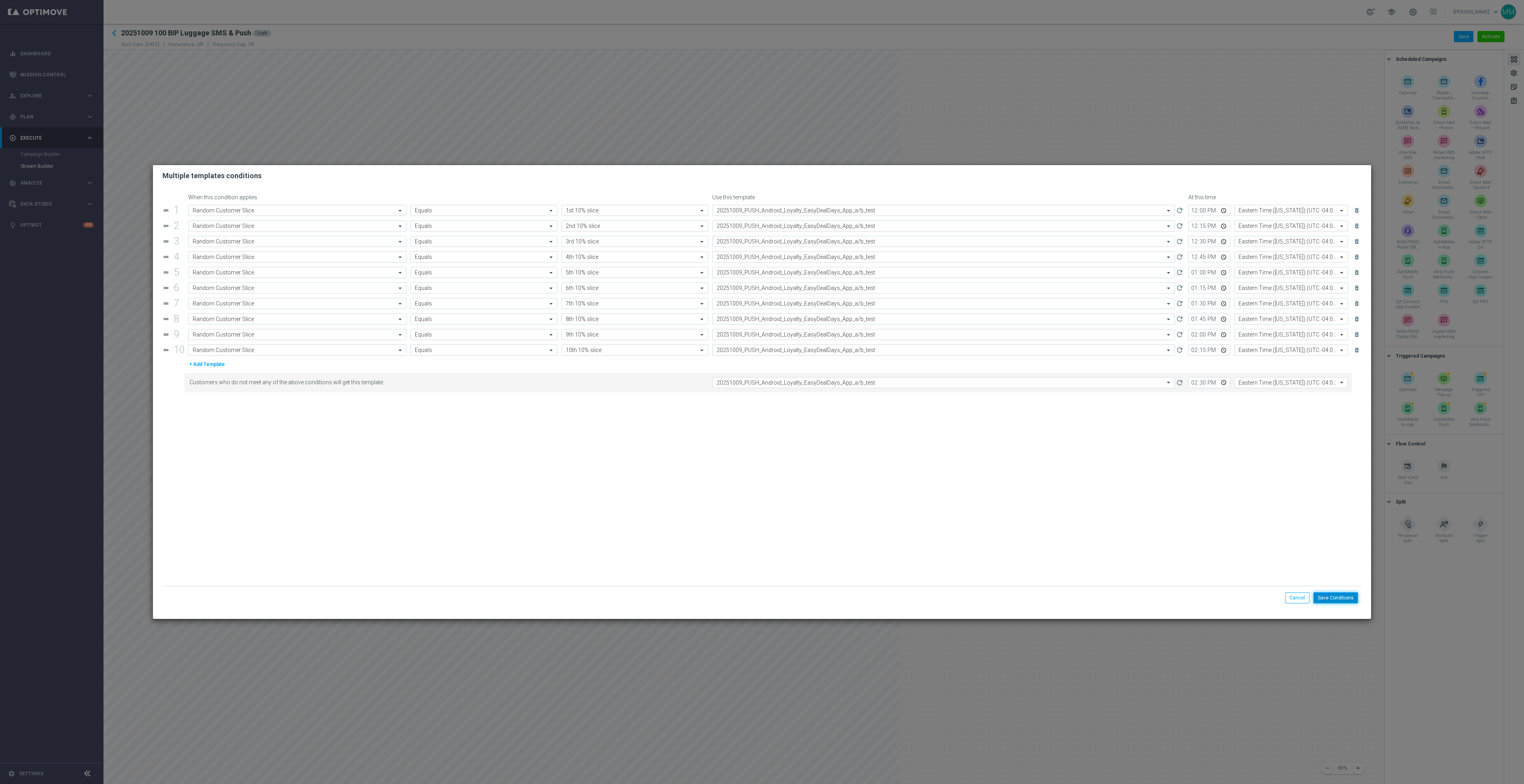
click at [1329, 594] on button "Save Conditions" at bounding box center [1335, 598] width 44 height 11
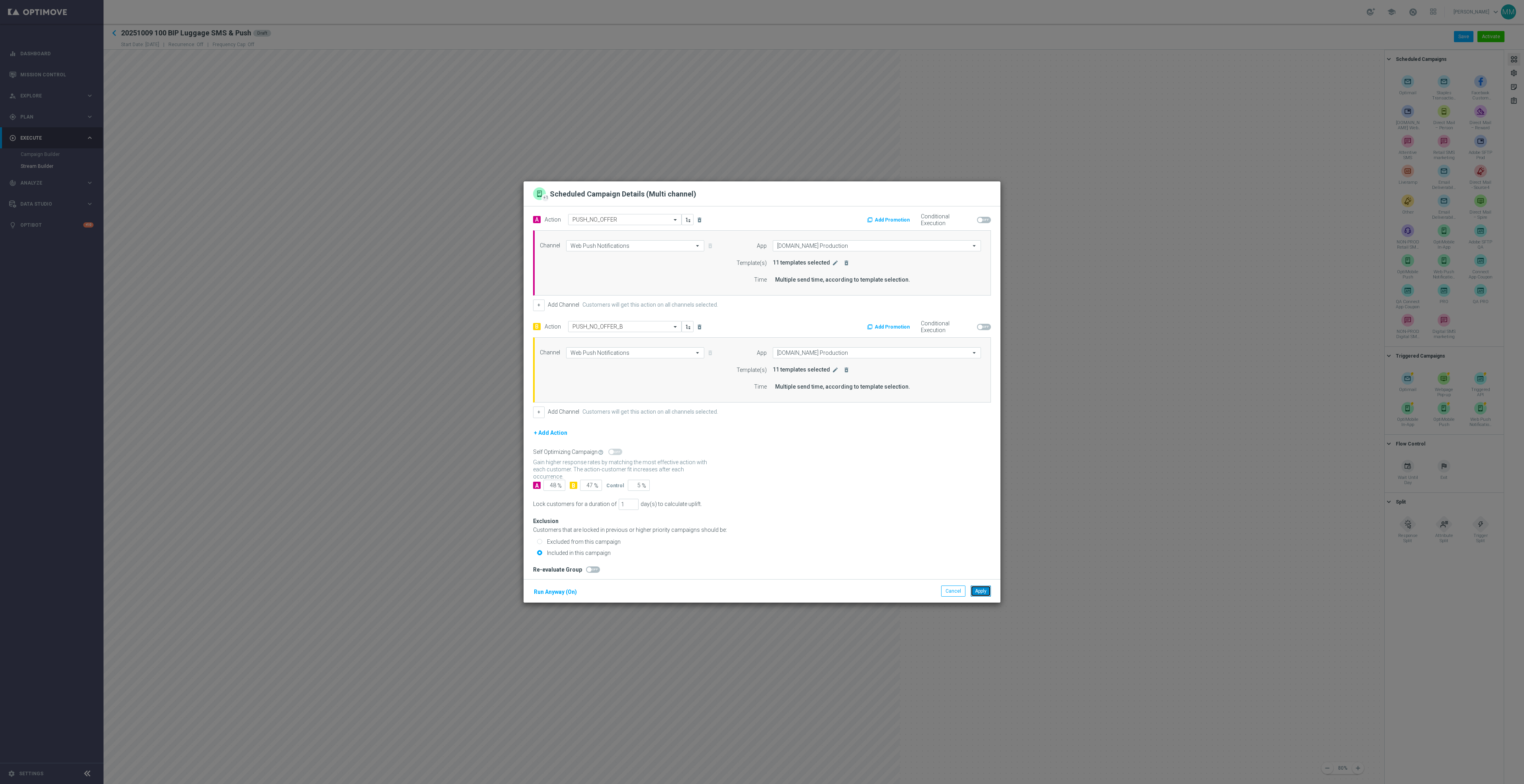
click at [986, 597] on button "Apply" at bounding box center [981, 591] width 20 height 11
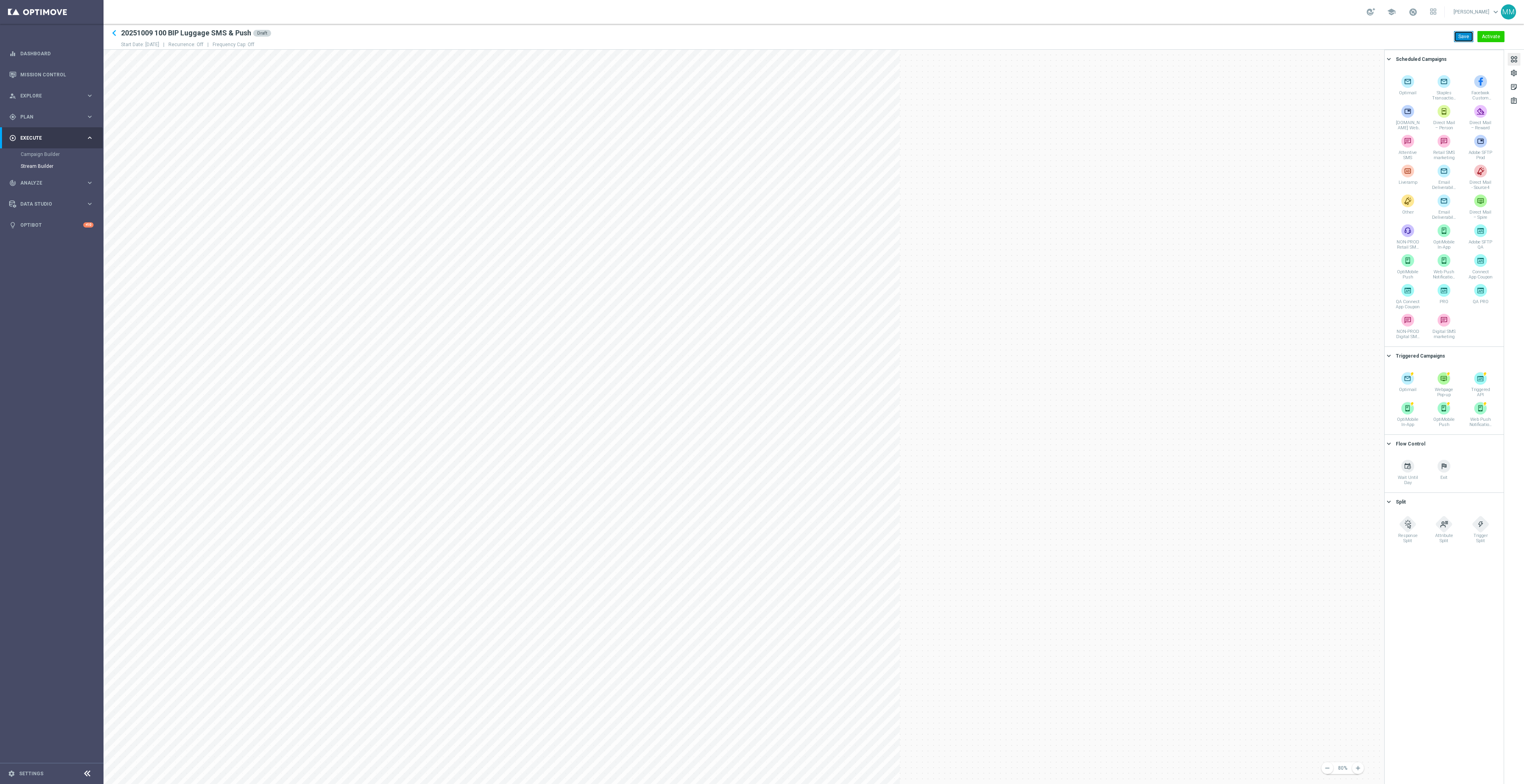
click at [1460, 37] on button "Save" at bounding box center [1464, 36] width 20 height 11
click at [115, 31] on icon "keyboard_arrow_left" at bounding box center [114, 33] width 12 height 12
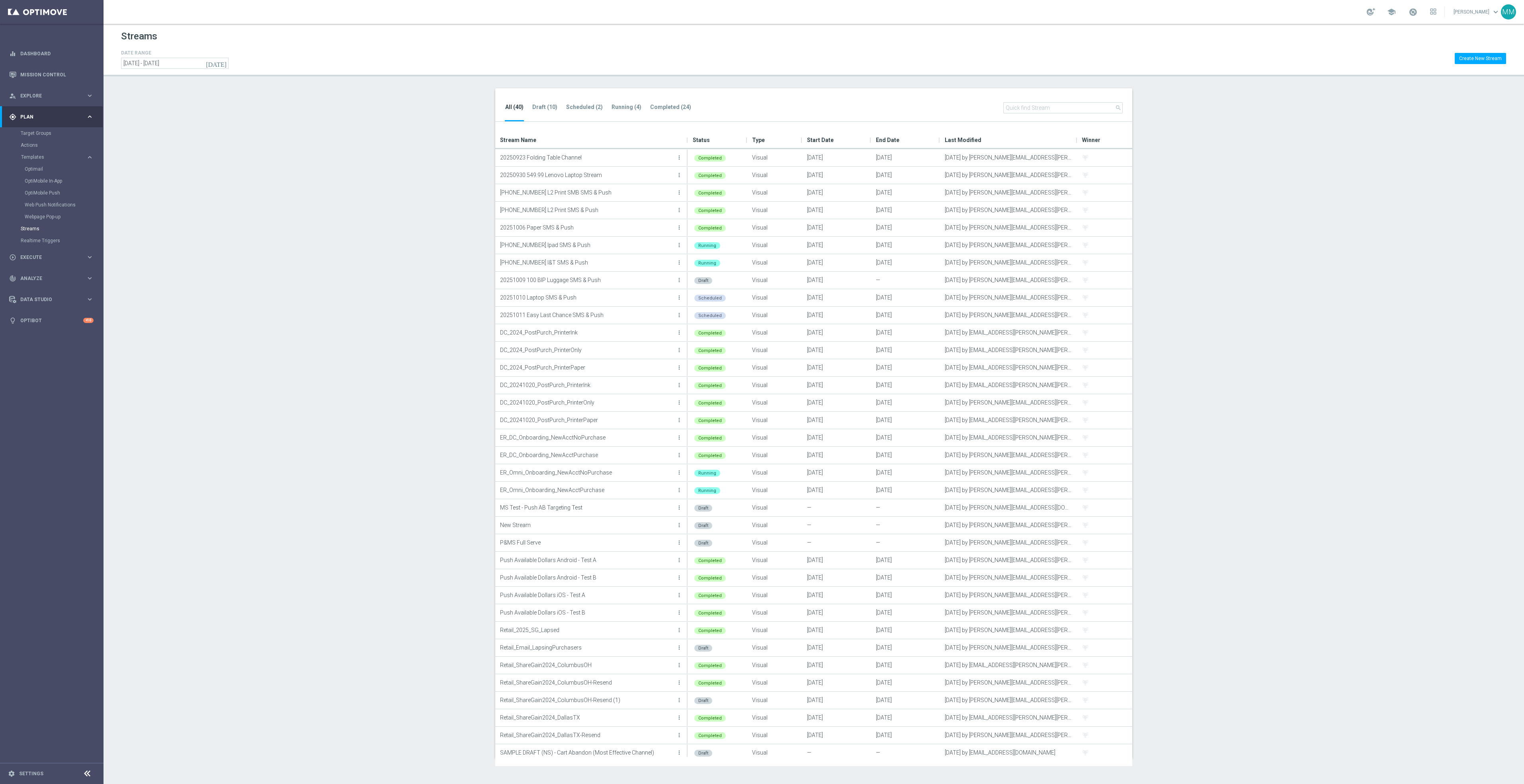
click at [35, 128] on div "Target Groups" at bounding box center [62, 133] width 82 height 12
click at [43, 136] on link "Target Groups" at bounding box center [51, 133] width 62 height 7
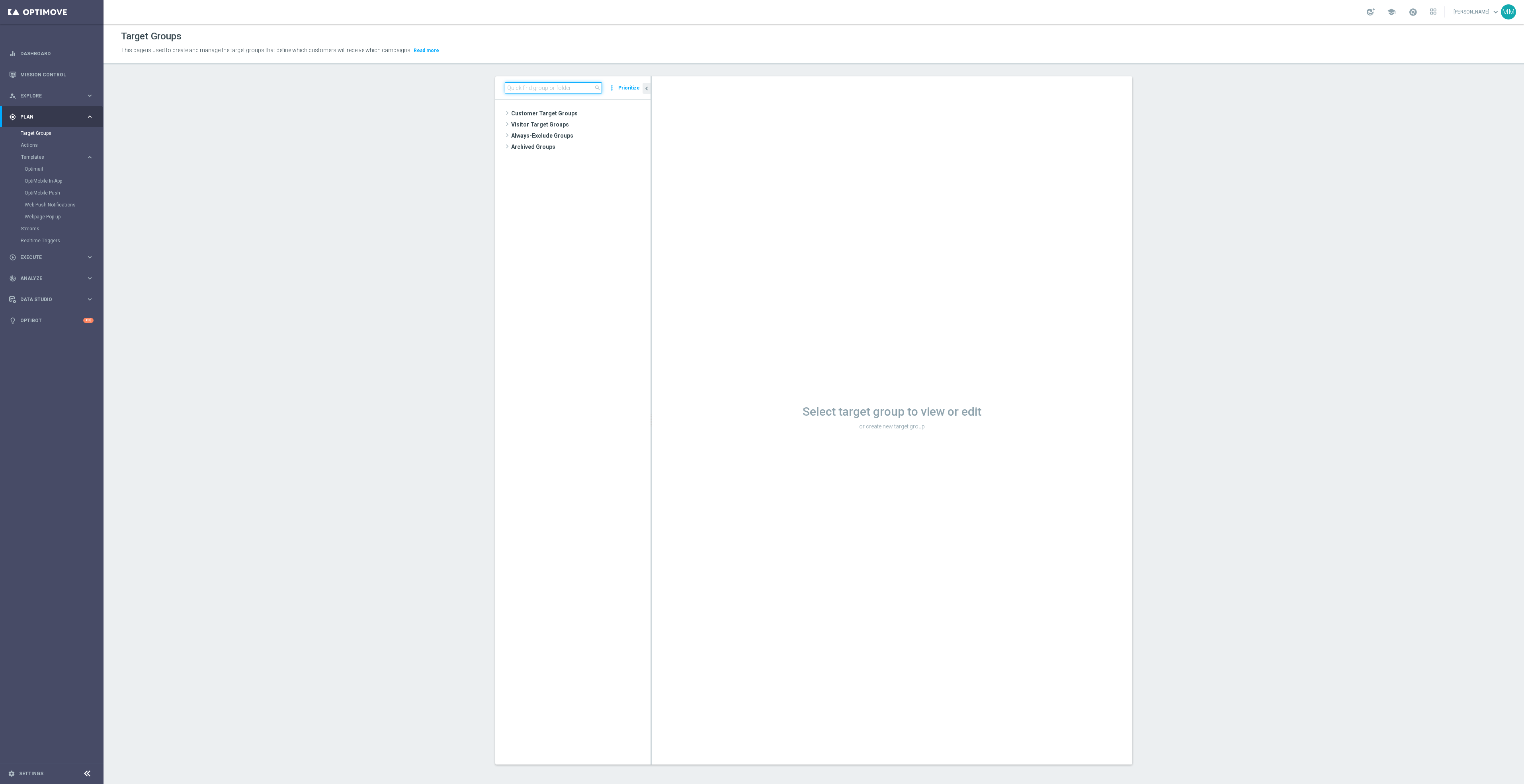
click at [573, 85] on input at bounding box center [553, 88] width 97 height 11
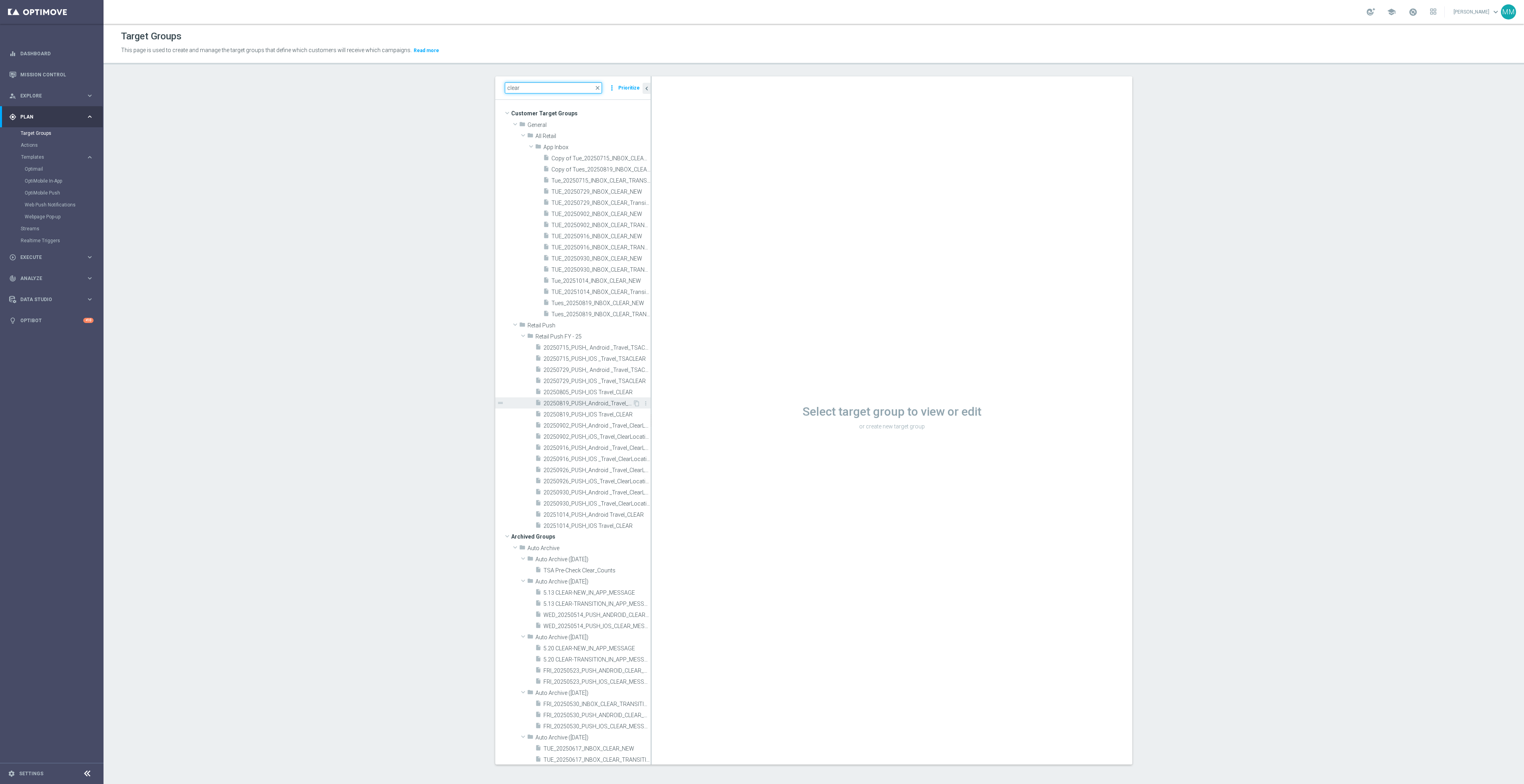
type input "clear"
click at [589, 404] on span "20250819_PUSH_Android_Travel_CLEAR" at bounding box center [588, 403] width 89 height 7
click at [587, 403] on span "20250819_PUSH_Android_Travel_CLEAR" at bounding box center [588, 403] width 89 height 7
click at [634, 403] on icon "content_copy" at bounding box center [637, 403] width 7 height 7
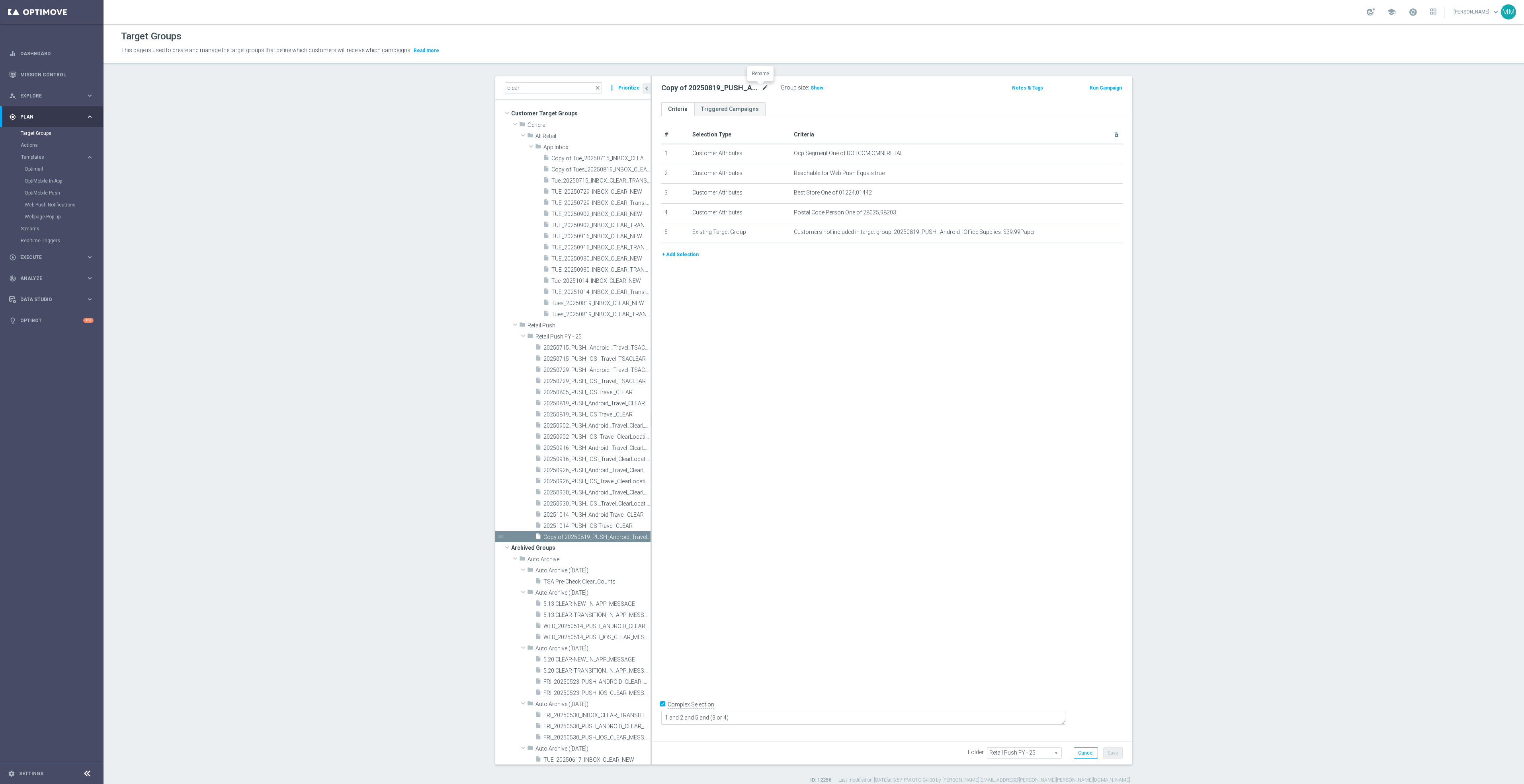
click at [761, 89] on icon "mode_edit" at bounding box center [765, 88] width 7 height 9
type input "20251024_PUSH_Android_OfficeSupplies_BinWins_Mansfield"
click at [1094, 194] on icon "mode_edit" at bounding box center [1097, 193] width 7 height 7
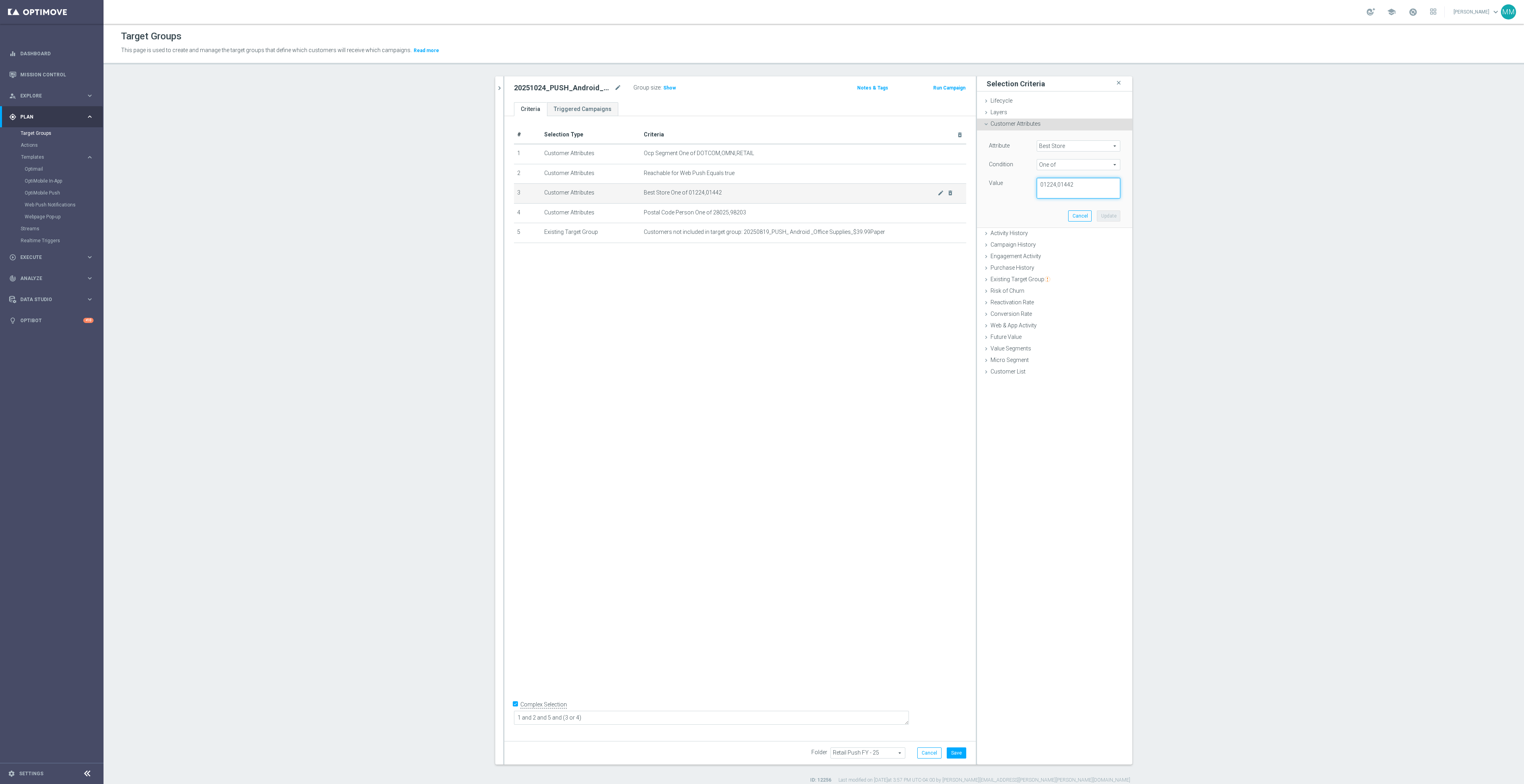
drag, startPoint x: 1078, startPoint y: 186, endPoint x: 878, endPoint y: 184, distance: 200.0
click at [878, 184] on as-split "clear close more_vert Prioritize Customer Target Groups library_add create_new_…" at bounding box center [813, 420] width 637 height 688
type textarea "01551"
click at [1104, 213] on button "Update" at bounding box center [1109, 216] width 24 height 11
drag, startPoint x: 603, startPoint y: 717, endPoint x: 590, endPoint y: 718, distance: 13.0
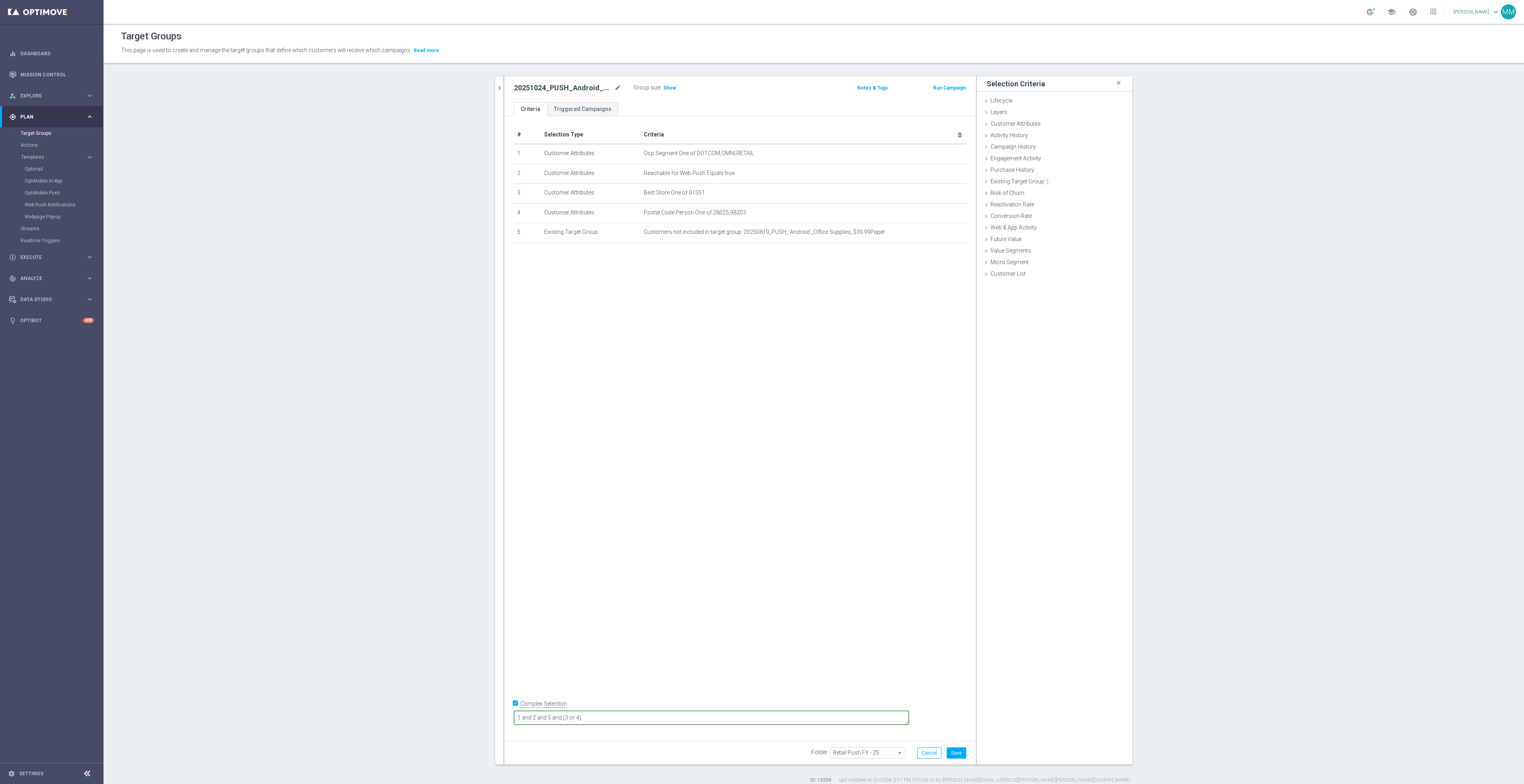
click at [590, 718] on textarea "1 and 2 and 5 and (3 or 4)" at bounding box center [712, 718] width 395 height 14
type textarea "1 and 2 and (3 or 4)"
click at [948, 232] on icon "delete_forever" at bounding box center [950, 232] width 7 height 7
click at [938, 215] on icon "mode_edit" at bounding box center [941, 213] width 7 height 7
drag, startPoint x: 1091, startPoint y: 183, endPoint x: 857, endPoint y: 174, distance: 234.2
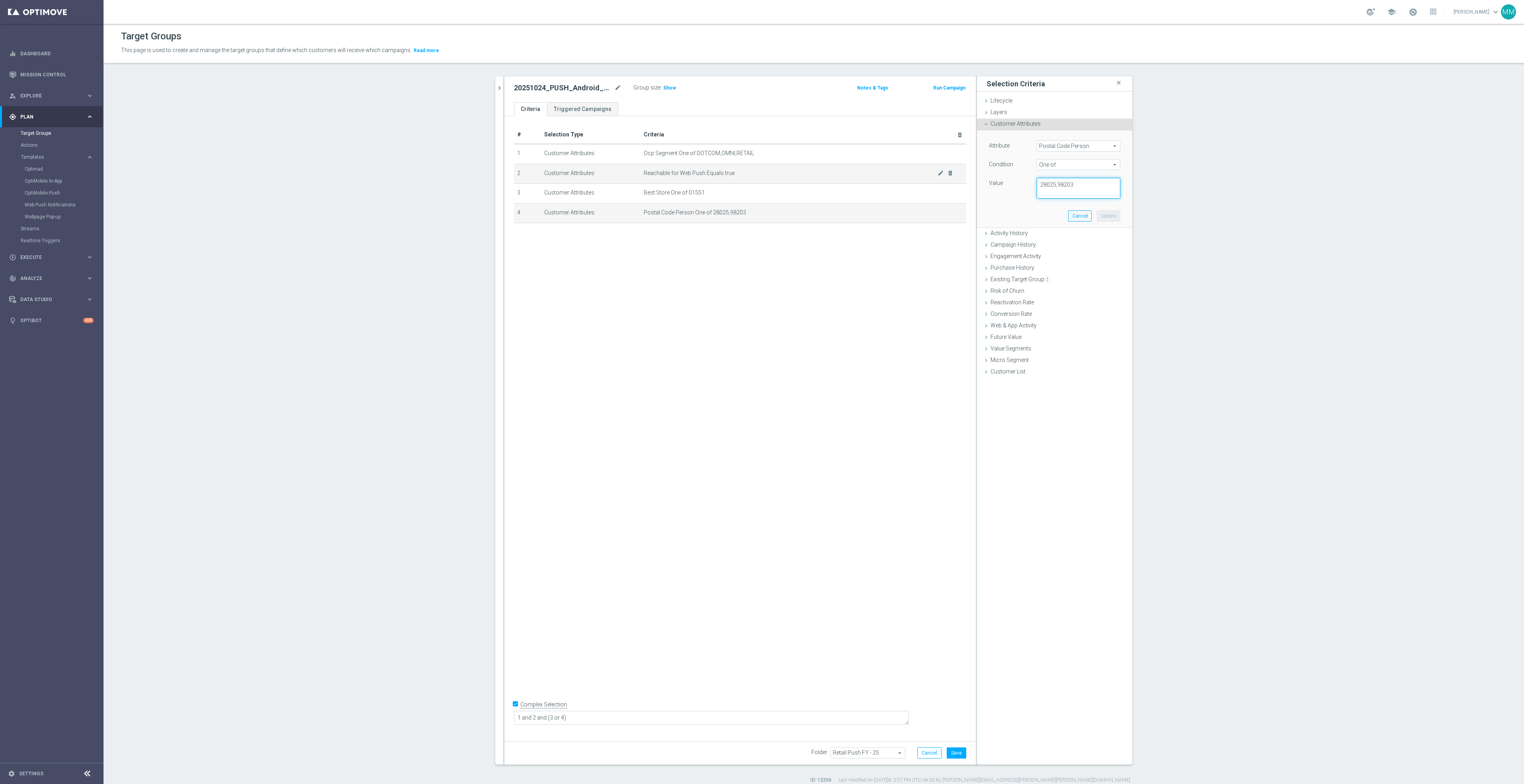
click at [857, 174] on as-split "clear close more_vert Prioritize Customer Target Groups library_add create_new_…" at bounding box center [813, 420] width 637 height 688
click at [1071, 188] on textarea "28025,98203" at bounding box center [1078, 188] width 83 height 21
drag, startPoint x: 1070, startPoint y: 186, endPoint x: 1010, endPoint y: 173, distance: 61.4
click at [1010, 173] on div "Attribute Postal Code Person Postal Code Person arrow_drop_down search Conditio…" at bounding box center [1055, 170] width 131 height 58
paste textarea "02048, 02035, 02067, 02356, 02375, 02703, 02760, 02762, 02766"
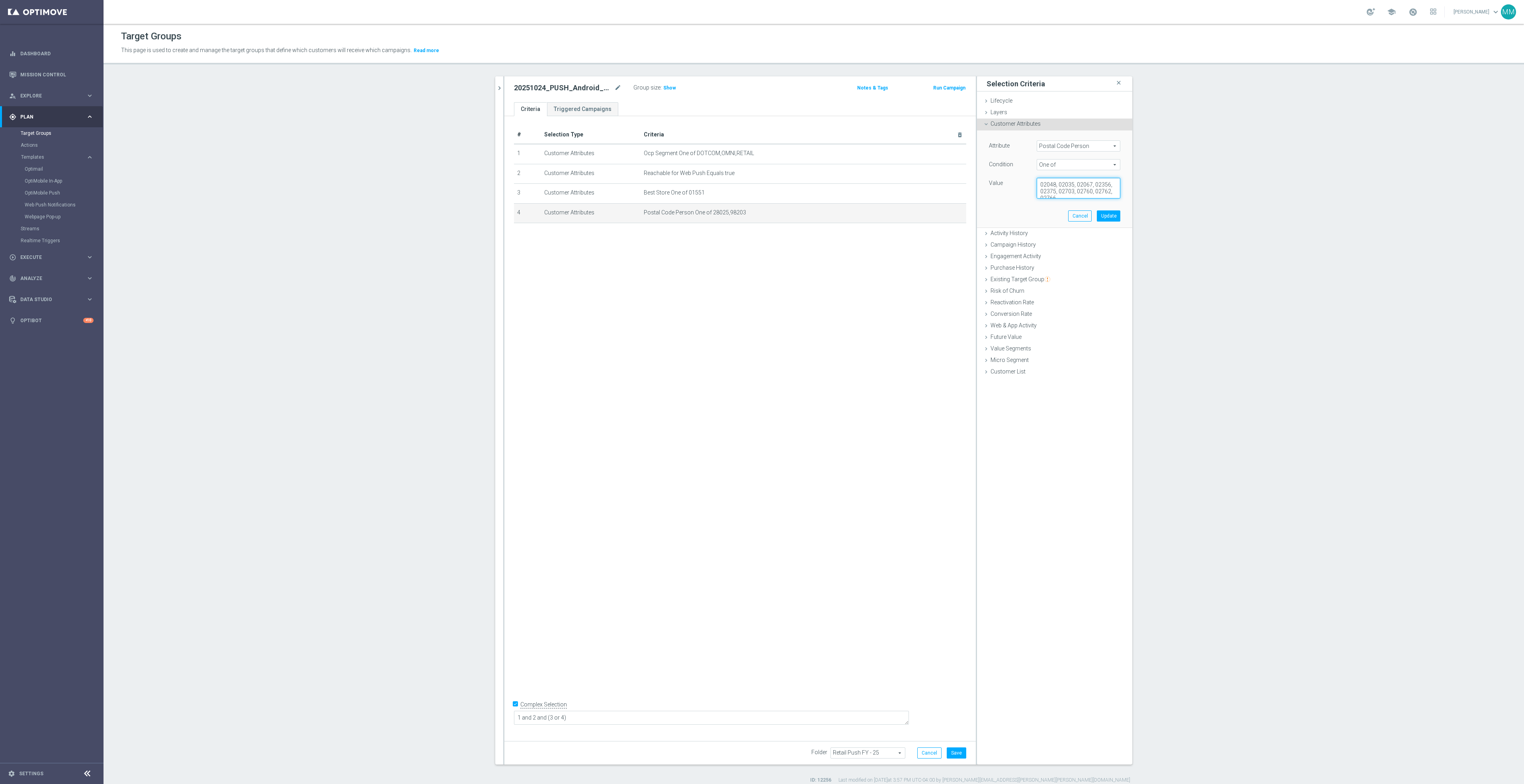
scroll to position [4, 0]
click at [1073, 193] on textarea "02048, 02035, 02067, 02356, 02375, 02703, 02760, 02762, 02766" at bounding box center [1078, 188] width 83 height 21
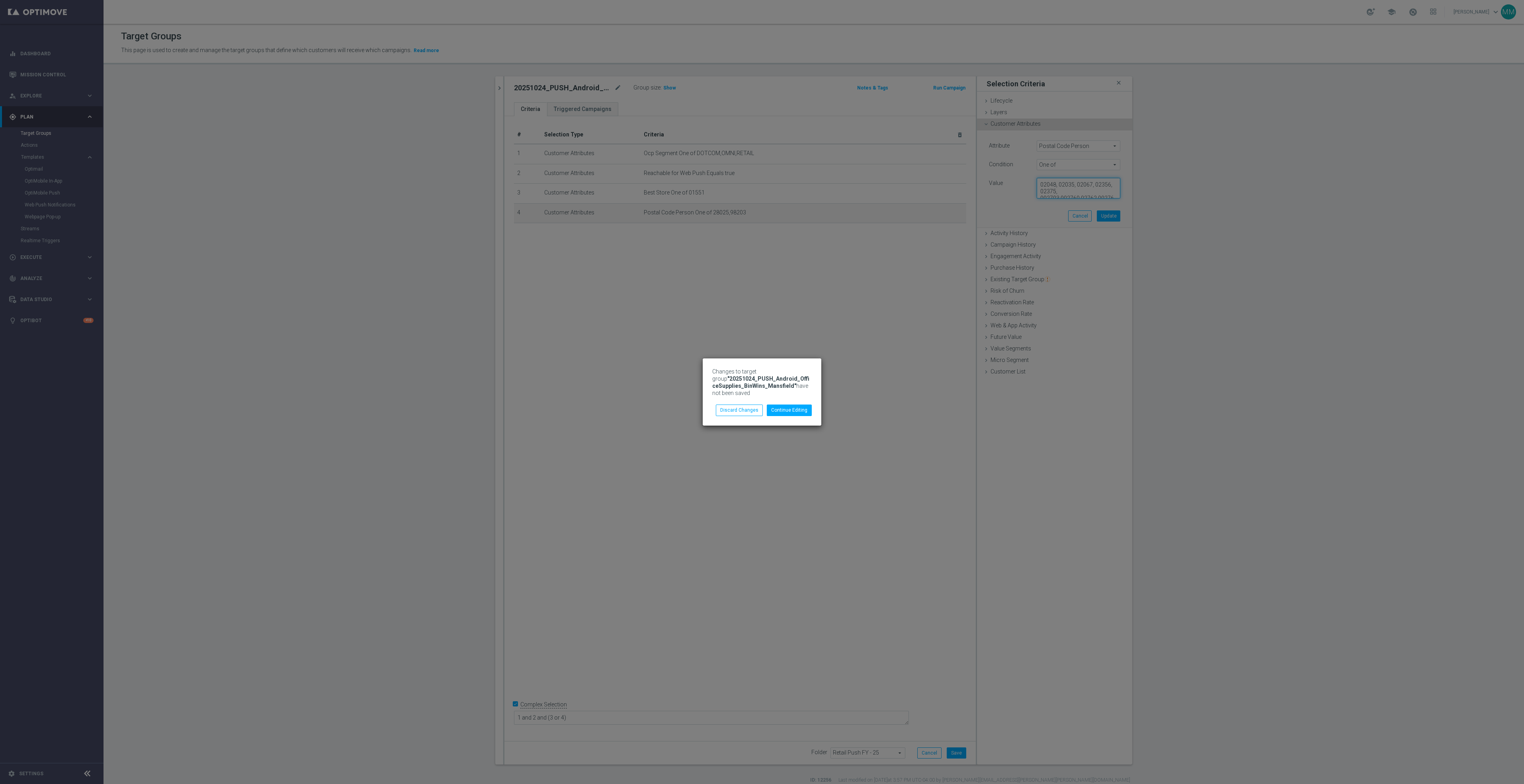
drag, startPoint x: 1103, startPoint y: 197, endPoint x: 929, endPoint y: 141, distance: 182.8
click at [929, 141] on body "Changes to target group "20251024_PUSH_Android_OfficeSupplies_BinWins_Mansfield…" at bounding box center [762, 392] width 1524 height 784
type textarea "766"
click at [803, 411] on button "Continue Editing" at bounding box center [789, 410] width 45 height 11
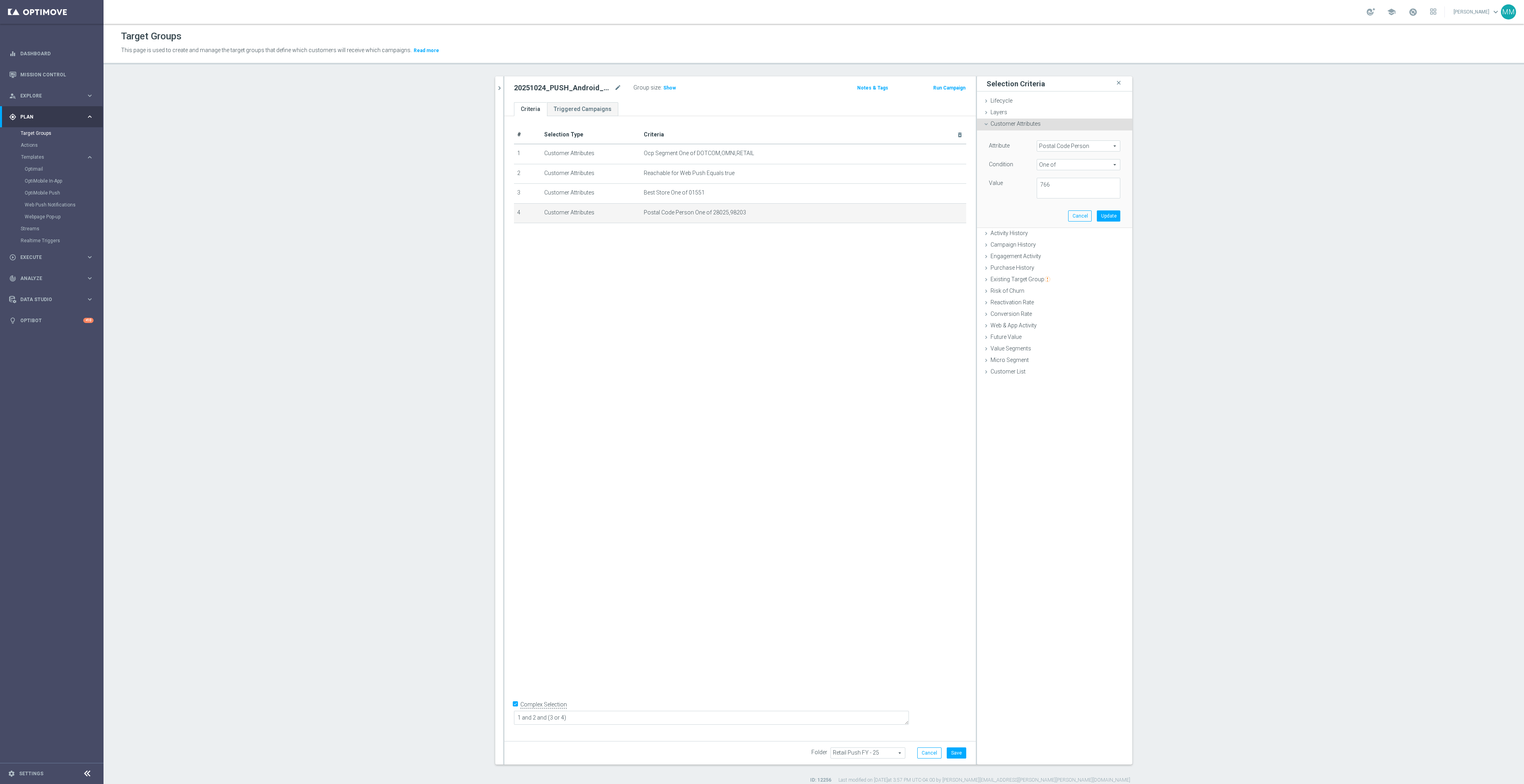
click at [1094, 174] on div "Attribute Postal Code Person Postal Code Person arrow_drop_down search Conditio…" at bounding box center [1055, 170] width 131 height 58
drag, startPoint x: 1071, startPoint y: 185, endPoint x: 931, endPoint y: 181, distance: 140.1
click at [931, 181] on as-split "clear close more_vert Prioritize Customer Target Groups library_add create_new_…" at bounding box center [813, 420] width 637 height 688
click at [1063, 191] on textarea at bounding box center [1078, 189] width 83 height 21
paste textarea "02048,02035,02067,02356,02375,02703,02760,02762,02766"
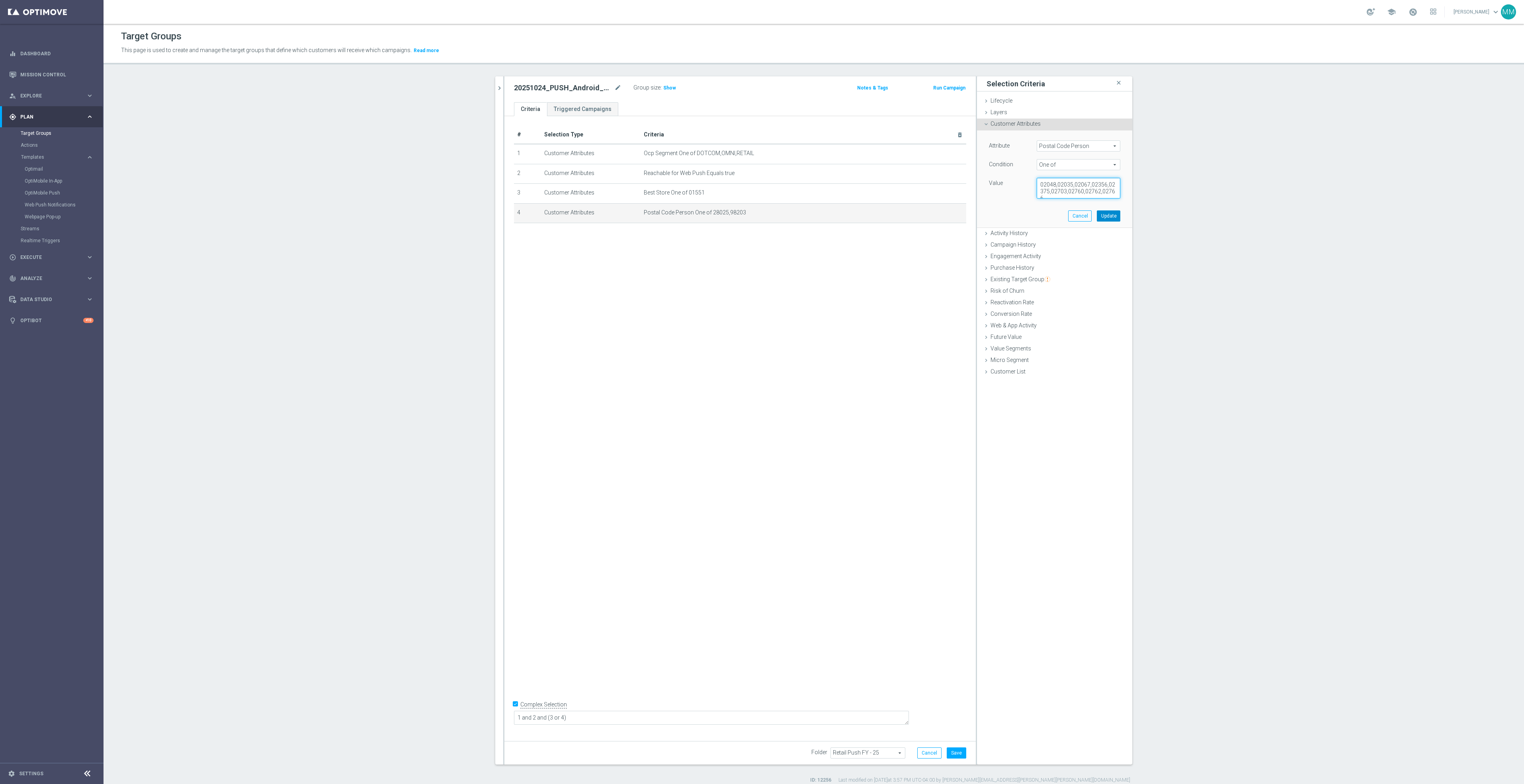
type textarea "02048,02035,02067,02356,02375,02703,02760,02762,02766"
click at [1107, 216] on button "Update" at bounding box center [1109, 216] width 24 height 11
click at [948, 753] on button "Save" at bounding box center [956, 753] width 20 height 11
click at [671, 92] on div "Group size : Show" at bounding box center [673, 87] width 80 height 9
click at [664, 87] on span "Show" at bounding box center [670, 88] width 13 height 5
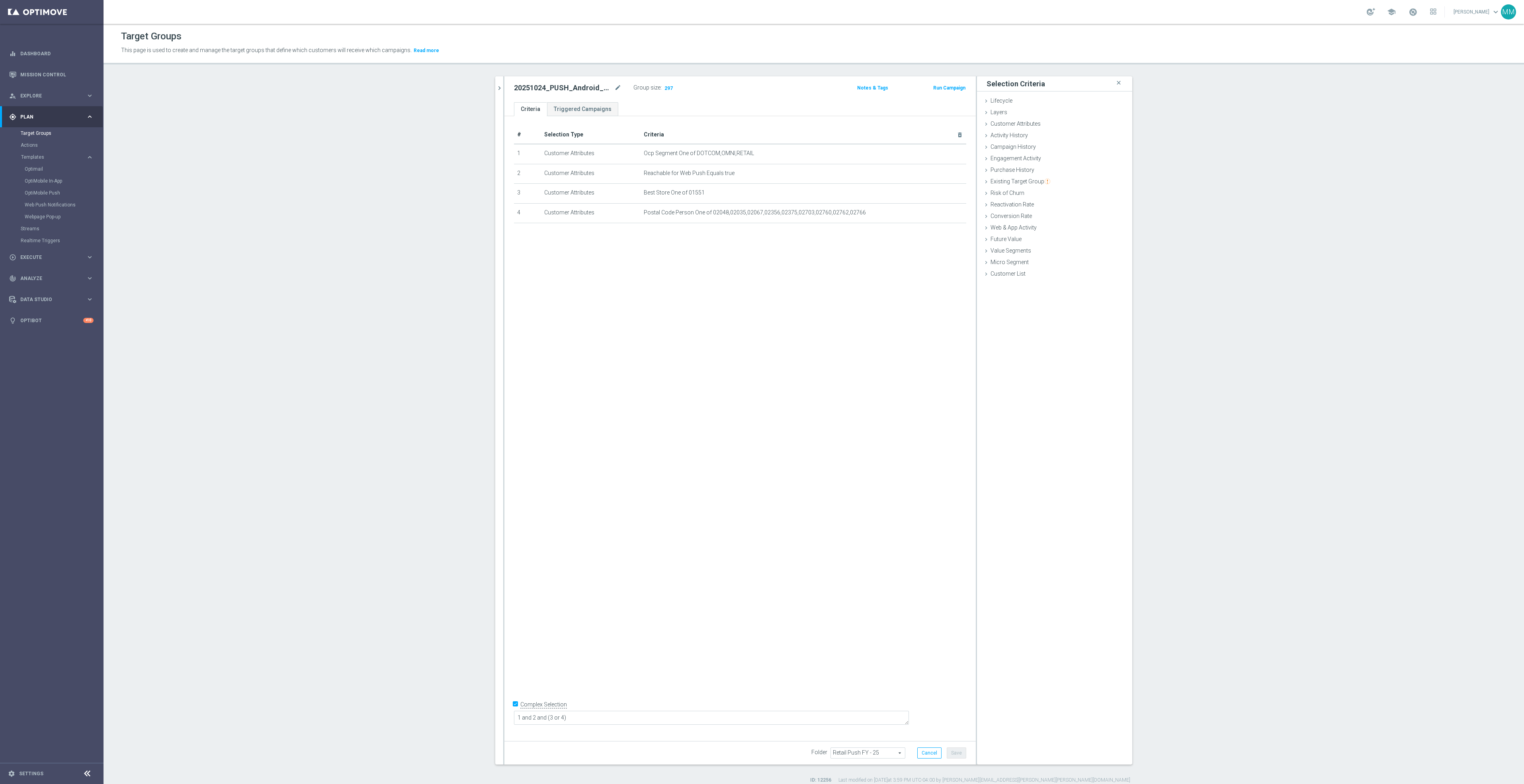
drag, startPoint x: 495, startPoint y: 90, endPoint x: 507, endPoint y: 114, distance: 26.8
click at [496, 90] on icon "chevron_right" at bounding box center [499, 88] width 8 height 8
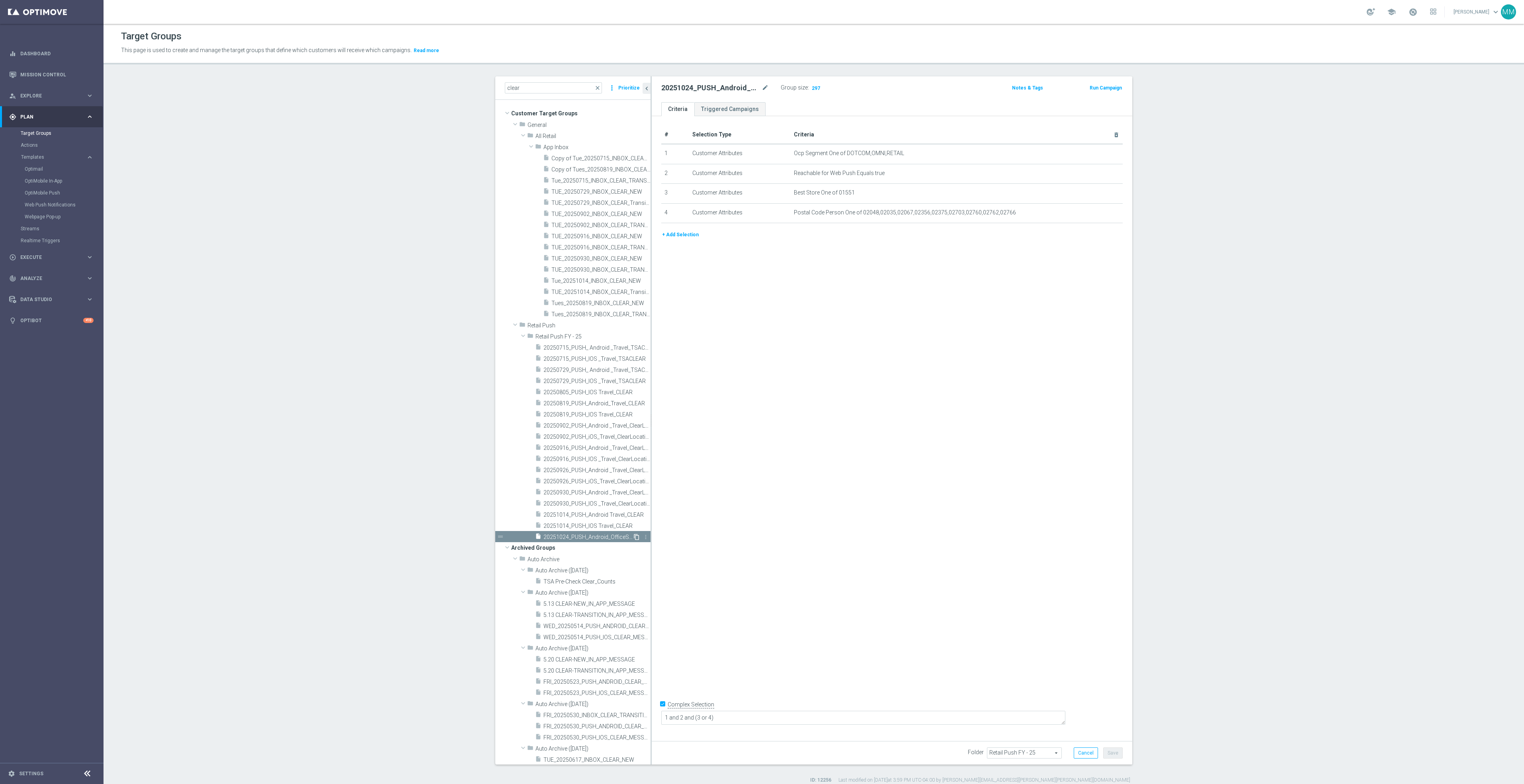
click at [634, 538] on icon "content_copy" at bounding box center [637, 537] width 7 height 7
click at [761, 88] on icon "mode_edit" at bounding box center [765, 88] width 7 height 9
type input "20251024_PUSH_IOS _OfficeSupplies_BinWins_Mansfield"
click at [1094, 174] on icon "mode_edit" at bounding box center [1097, 173] width 7 height 7
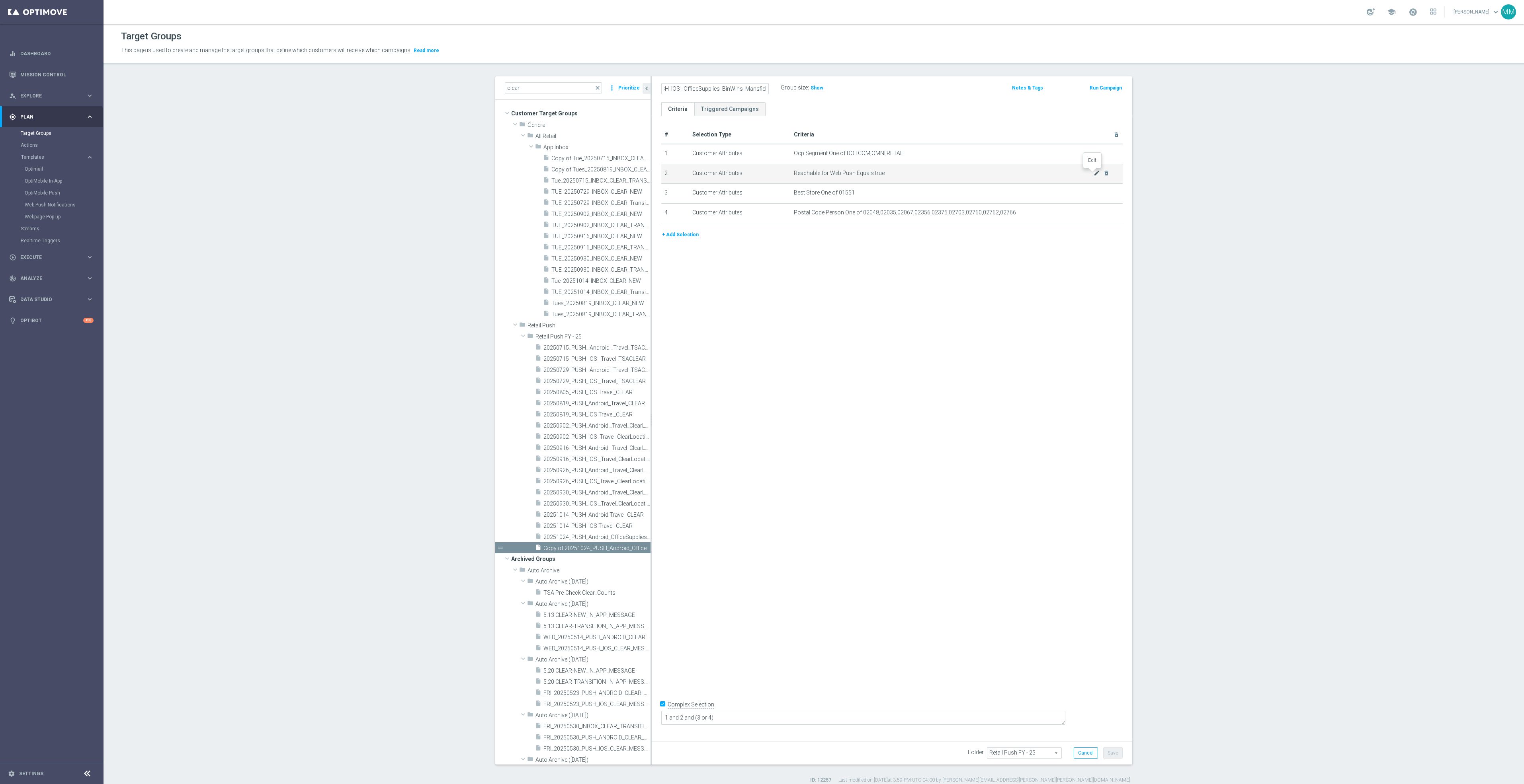
scroll to position [0, 0]
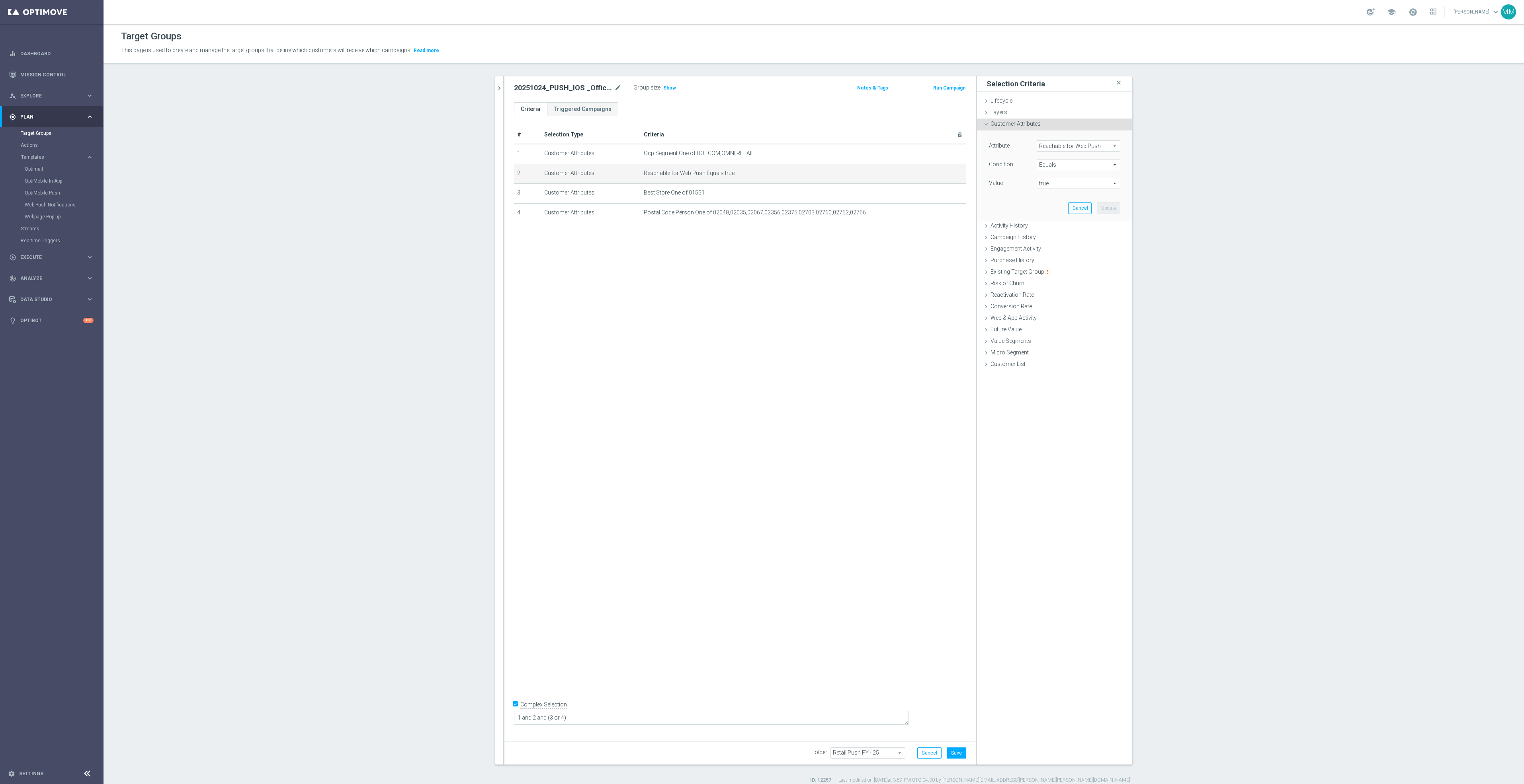
click at [1047, 148] on span "Reachable for Web Push" at bounding box center [1079, 145] width 83 height 10
click at [1047, 148] on input "search" at bounding box center [1078, 146] width 83 height 11
type input "reachable"
click at [1064, 165] on label "Reachable for Mobile Push" at bounding box center [1075, 168] width 77 height 10
type input "Reachable for Mobile Push"
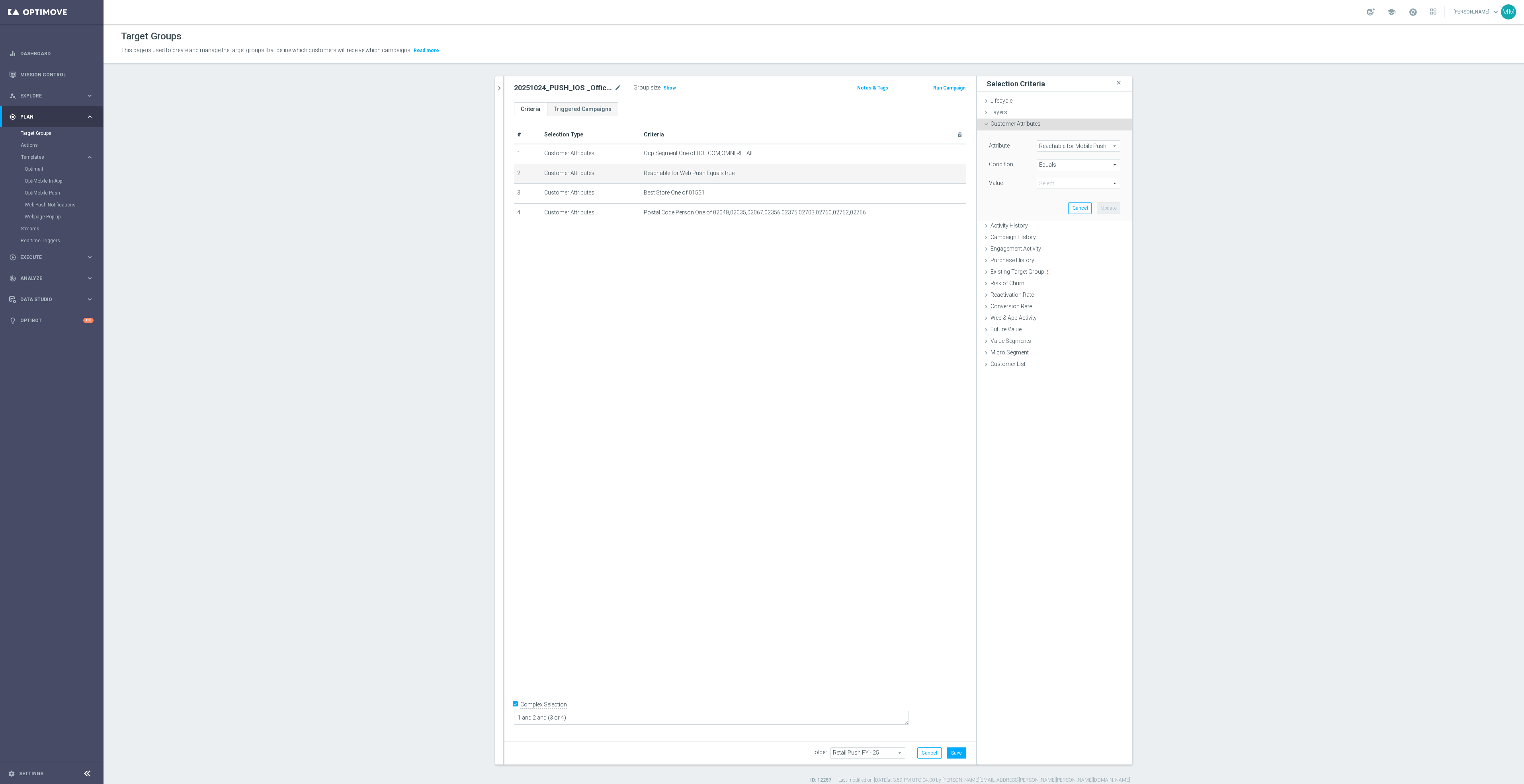
click at [1067, 188] on span "true" at bounding box center [1079, 183] width 83 height 10
click at [1048, 203] on span "true" at bounding box center [1079, 206] width 76 height 7
type input "true"
click at [1105, 205] on button "Update" at bounding box center [1109, 208] width 24 height 11
click at [952, 754] on button "Save" at bounding box center [956, 753] width 20 height 11
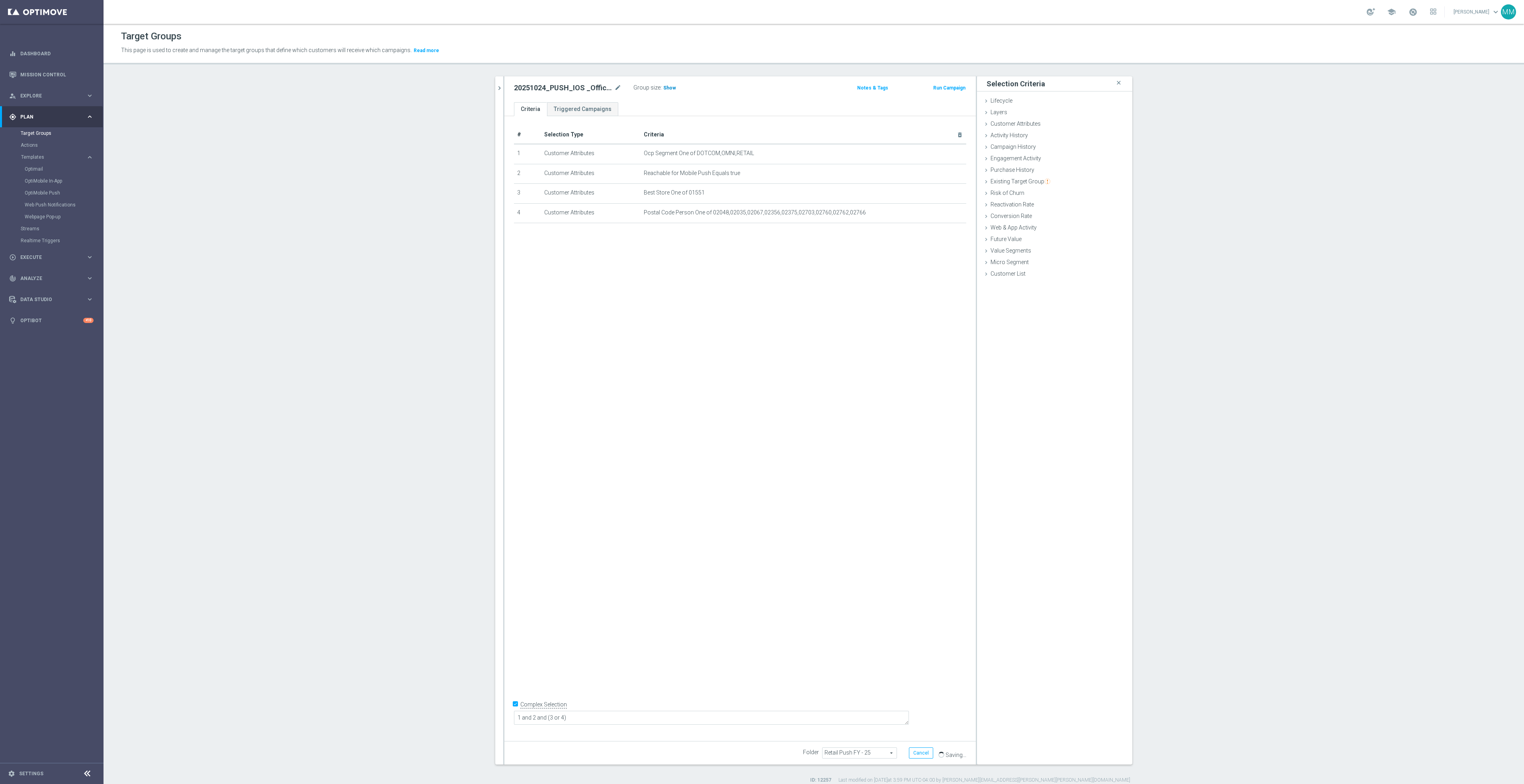
click at [670, 88] on h3 "Show" at bounding box center [670, 88] width 14 height 9
drag, startPoint x: 492, startPoint y: 88, endPoint x: 496, endPoint y: 96, distance: 8.9
click at [496, 88] on icon "chevron_right" at bounding box center [499, 88] width 8 height 8
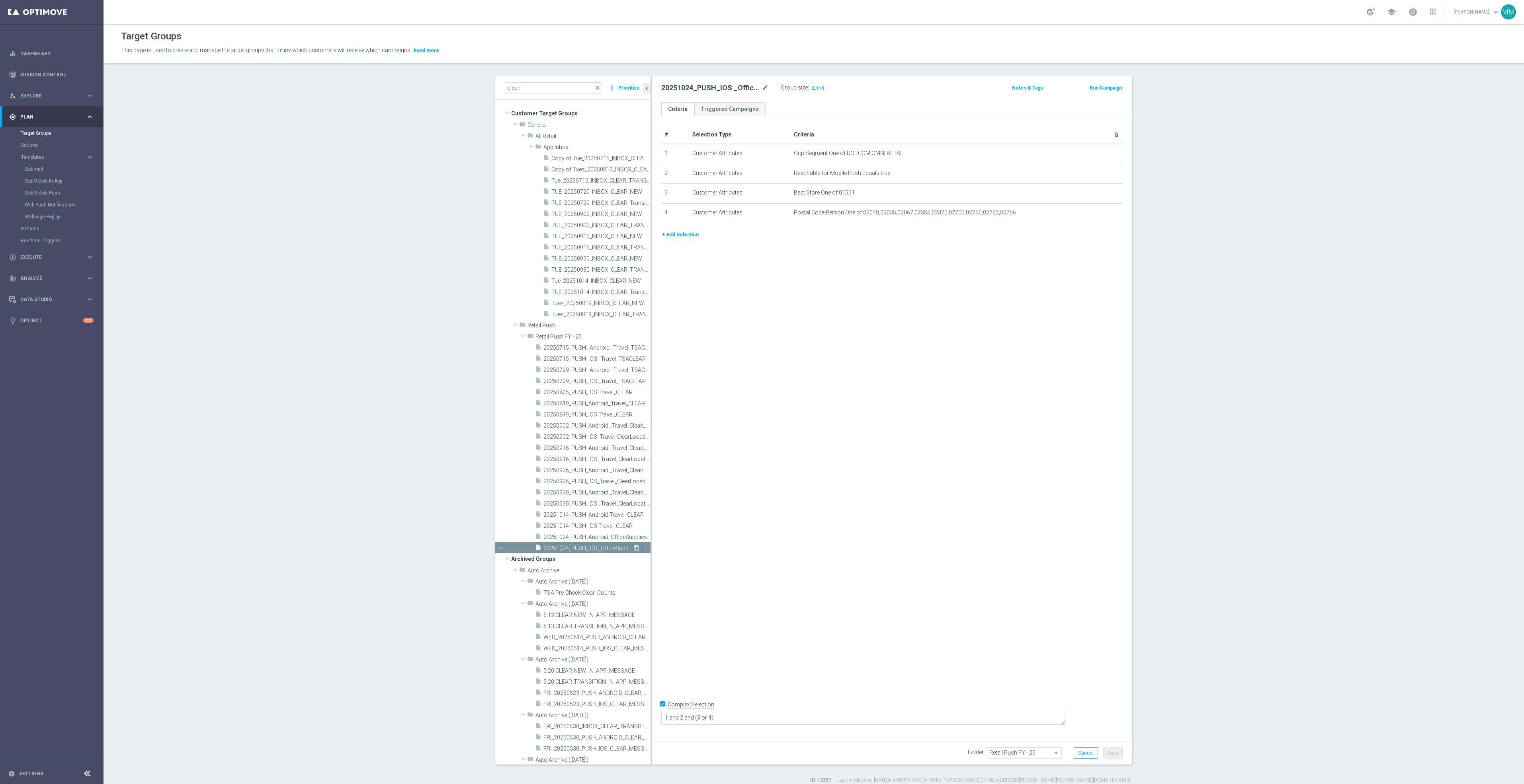
click at [634, 548] on icon "content_copy" at bounding box center [637, 548] width 7 height 7
click at [761, 89] on icon "mode_edit" at bounding box center [765, 88] width 7 height 9
type input "20251024_PUSH_IOS _OfficeSupplies_BinWins_Providence"
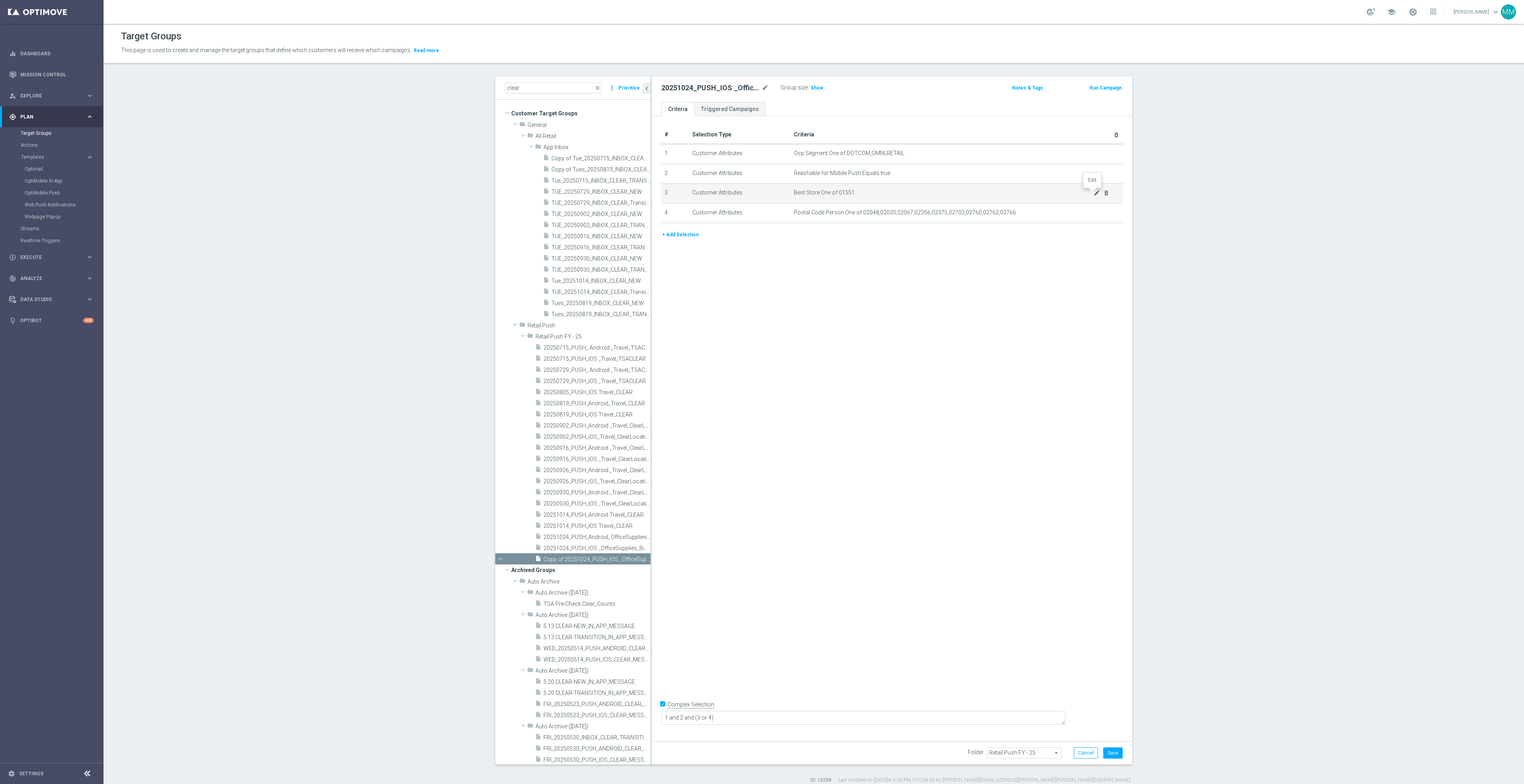
click at [1094, 194] on icon "mode_edit" at bounding box center [1097, 193] width 7 height 7
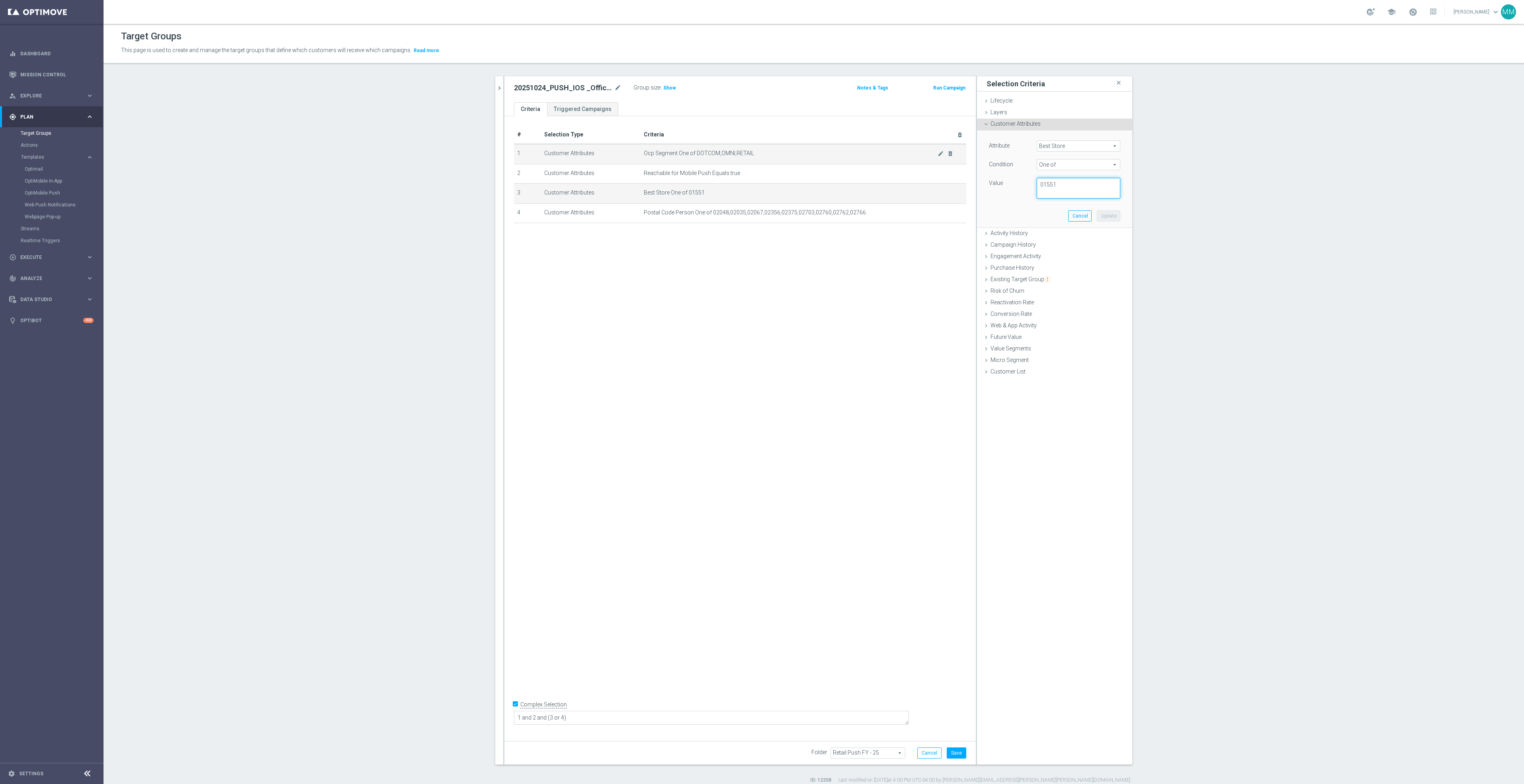
drag, startPoint x: 1076, startPoint y: 188, endPoint x: 831, endPoint y: 160, distance: 246.6
click at [837, 176] on as-split "clear close more_vert Prioritize Customer Target Groups library_add create_new_…" at bounding box center [813, 420] width 637 height 688
type textarea "00003"
click at [1103, 221] on button "Update" at bounding box center [1109, 216] width 24 height 11
click at [938, 212] on div at bounding box center [937, 210] width 8 height 4
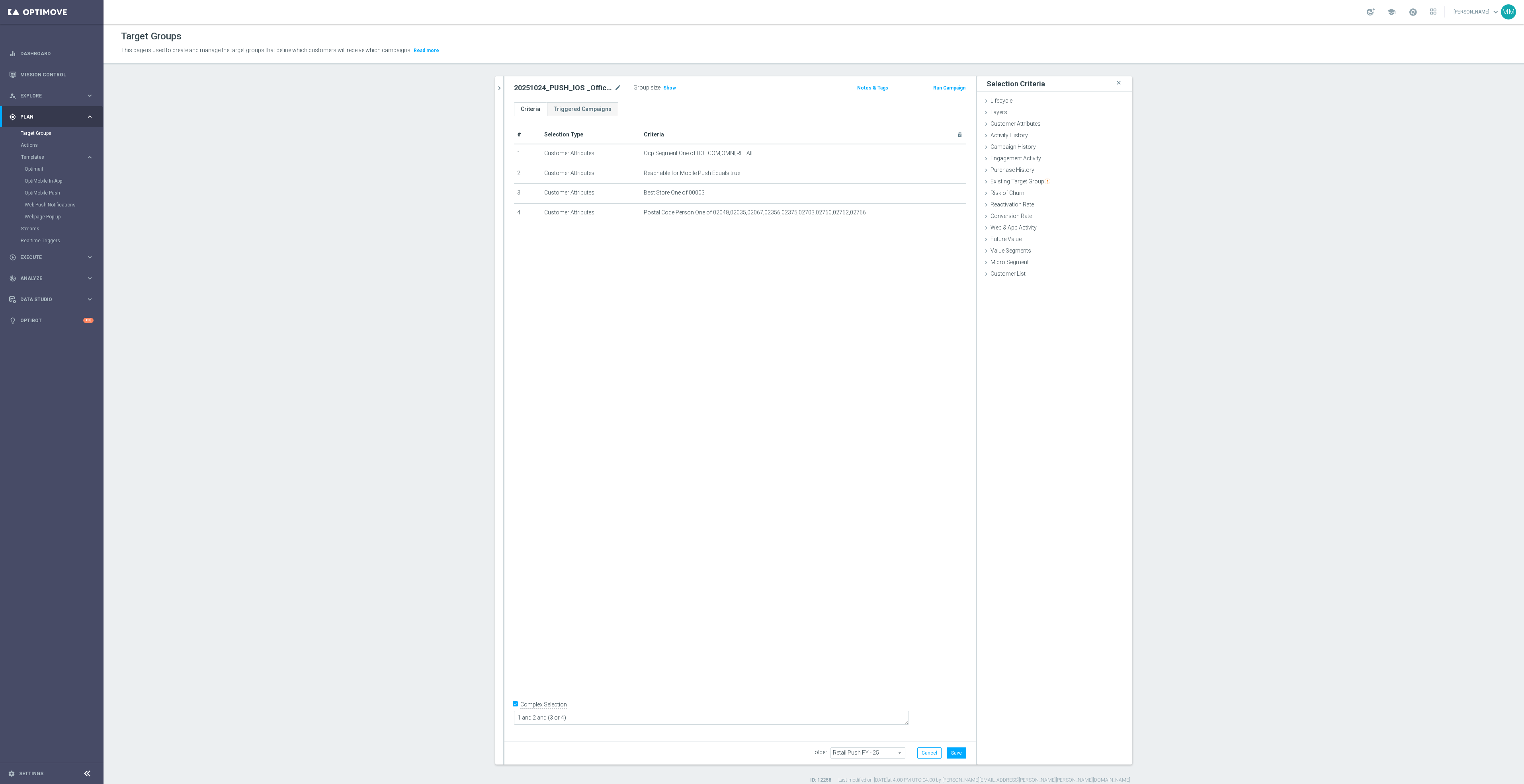
click at [937, 212] on div at bounding box center [937, 210] width 8 height 4
click at [938, 214] on icon "mode_edit" at bounding box center [941, 213] width 7 height 7
drag, startPoint x: 1111, startPoint y: 193, endPoint x: 972, endPoint y: 166, distance: 141.6
click at [977, 167] on div "Attribute Postal Code Person Postal Code Person arrow_drop_down search Conditio…" at bounding box center [1054, 180] width 155 height 98
paste textarea "02901,02902,02903,02904,02905,02906,02907,02908,02909,02910,02911,02912,02918,0…"
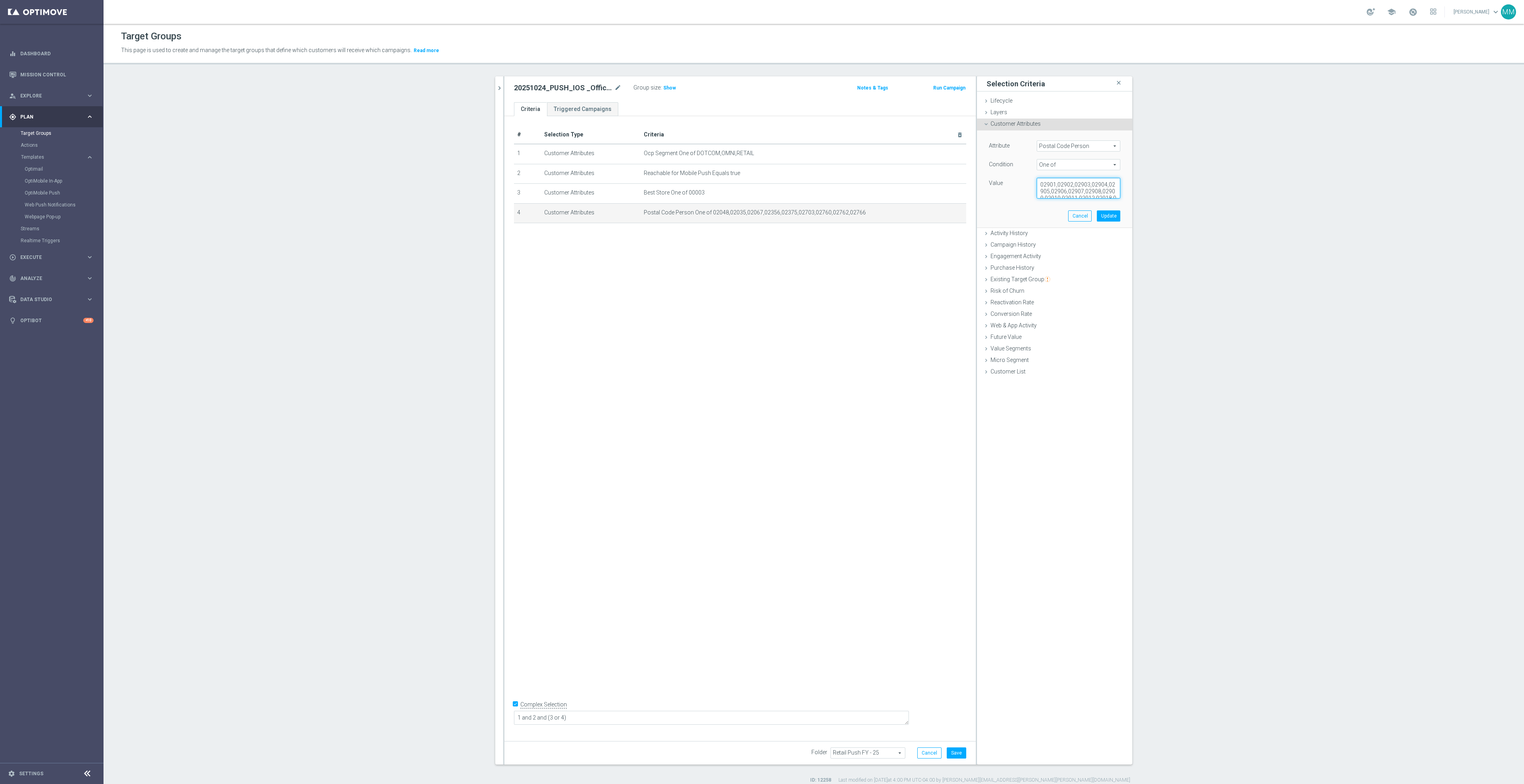
scroll to position [10, 0]
type textarea "02901,02902,02903,02904,02905,02906,02907,02908,02909,02910,02911,02912,02918,0…"
click at [1104, 219] on button "Update" at bounding box center [1109, 216] width 24 height 11
click at [955, 750] on button "Save" at bounding box center [956, 753] width 20 height 11
click at [663, 90] on span "Show" at bounding box center [670, 88] width 13 height 5
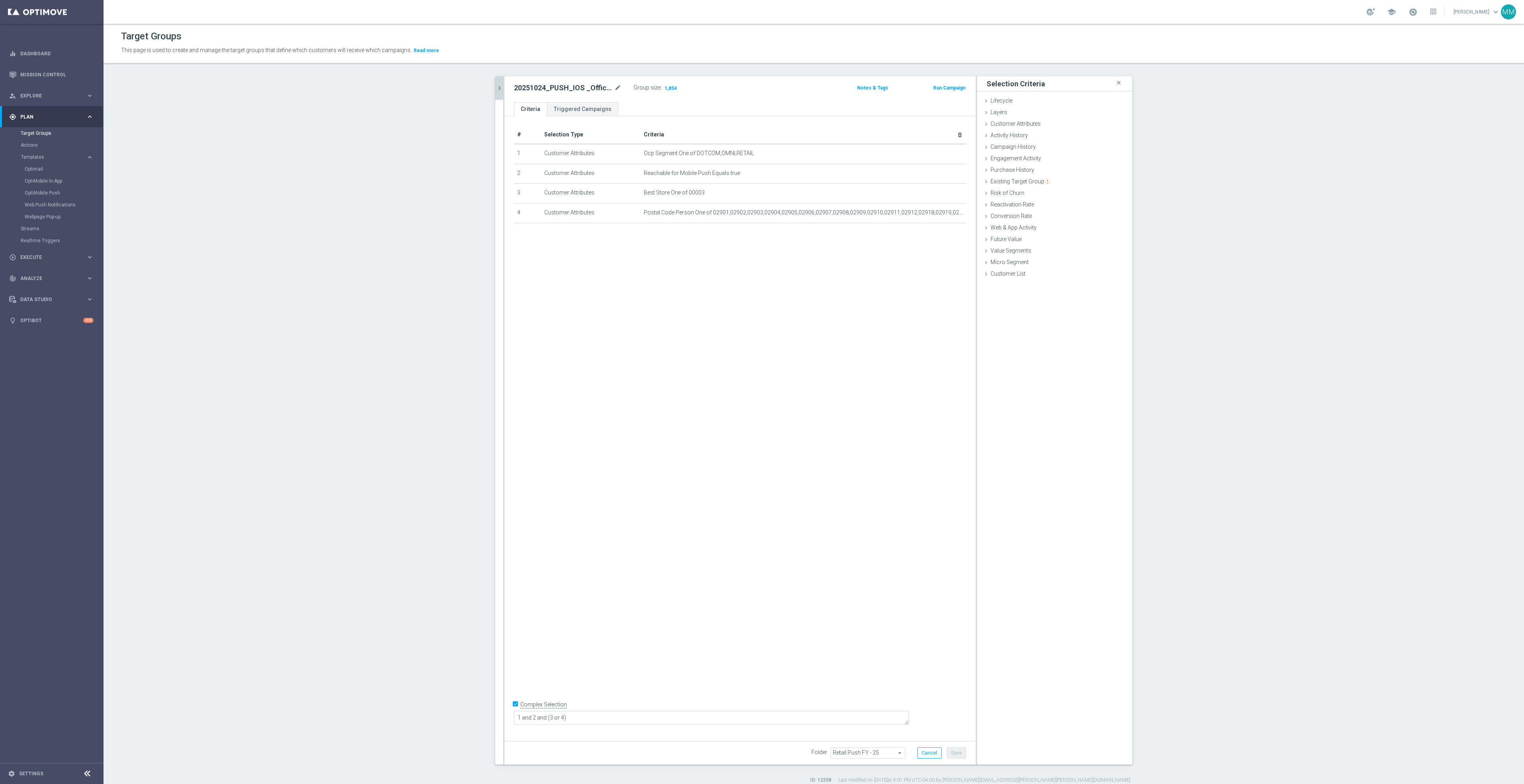
click at [497, 87] on icon "chevron_right" at bounding box center [499, 88] width 8 height 8
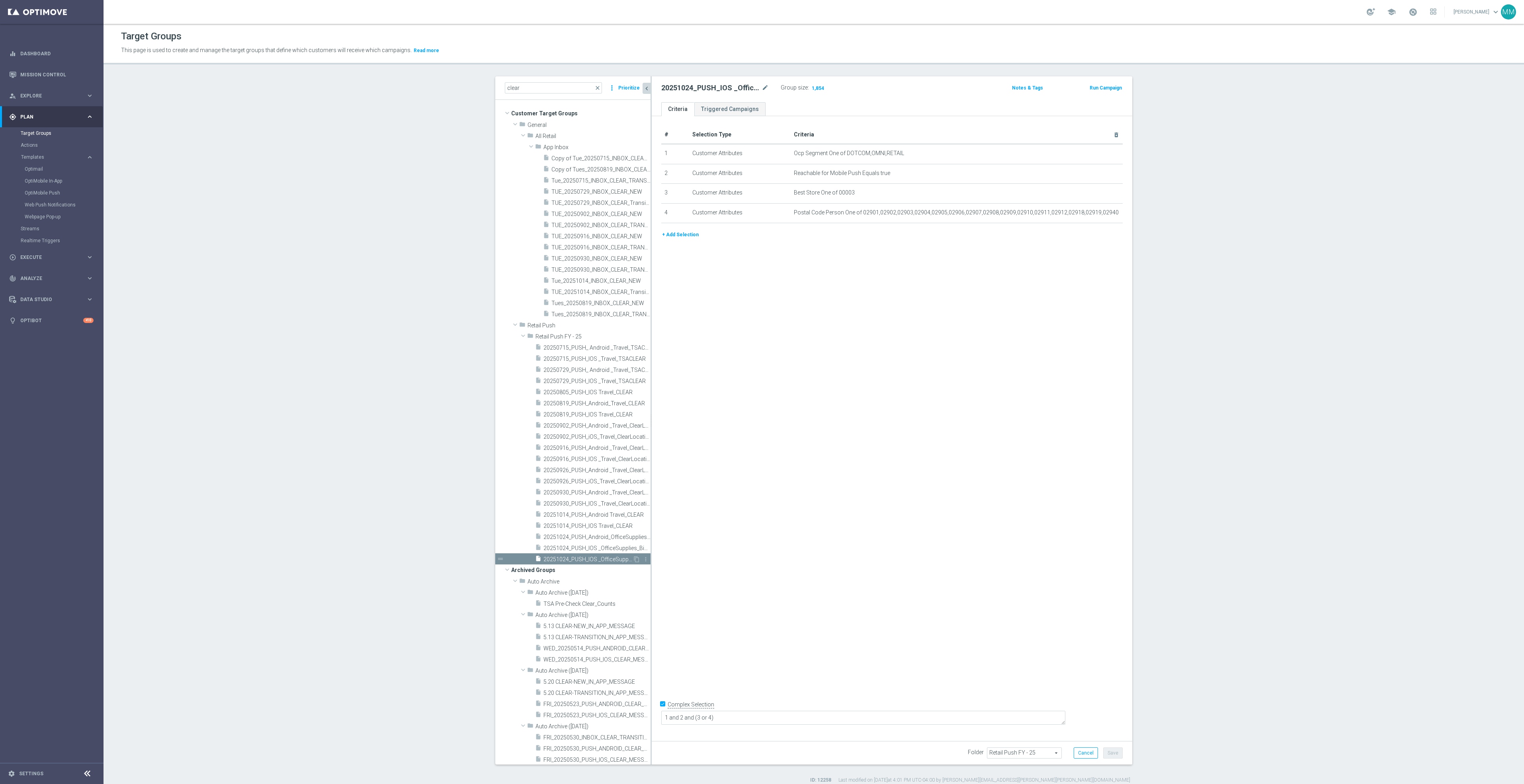
click at [632, 556] on div "content_copy more_vert" at bounding box center [641, 561] width 17 height 8
click at [634, 559] on icon "content_copy" at bounding box center [637, 559] width 7 height 7
click at [763, 87] on icon "mode_edit" at bounding box center [765, 88] width 7 height 9
click at [748, 87] on input "20251024_PUSH_IOS _OfficeSupplies_BinWins_Providence" at bounding box center [715, 89] width 108 height 11
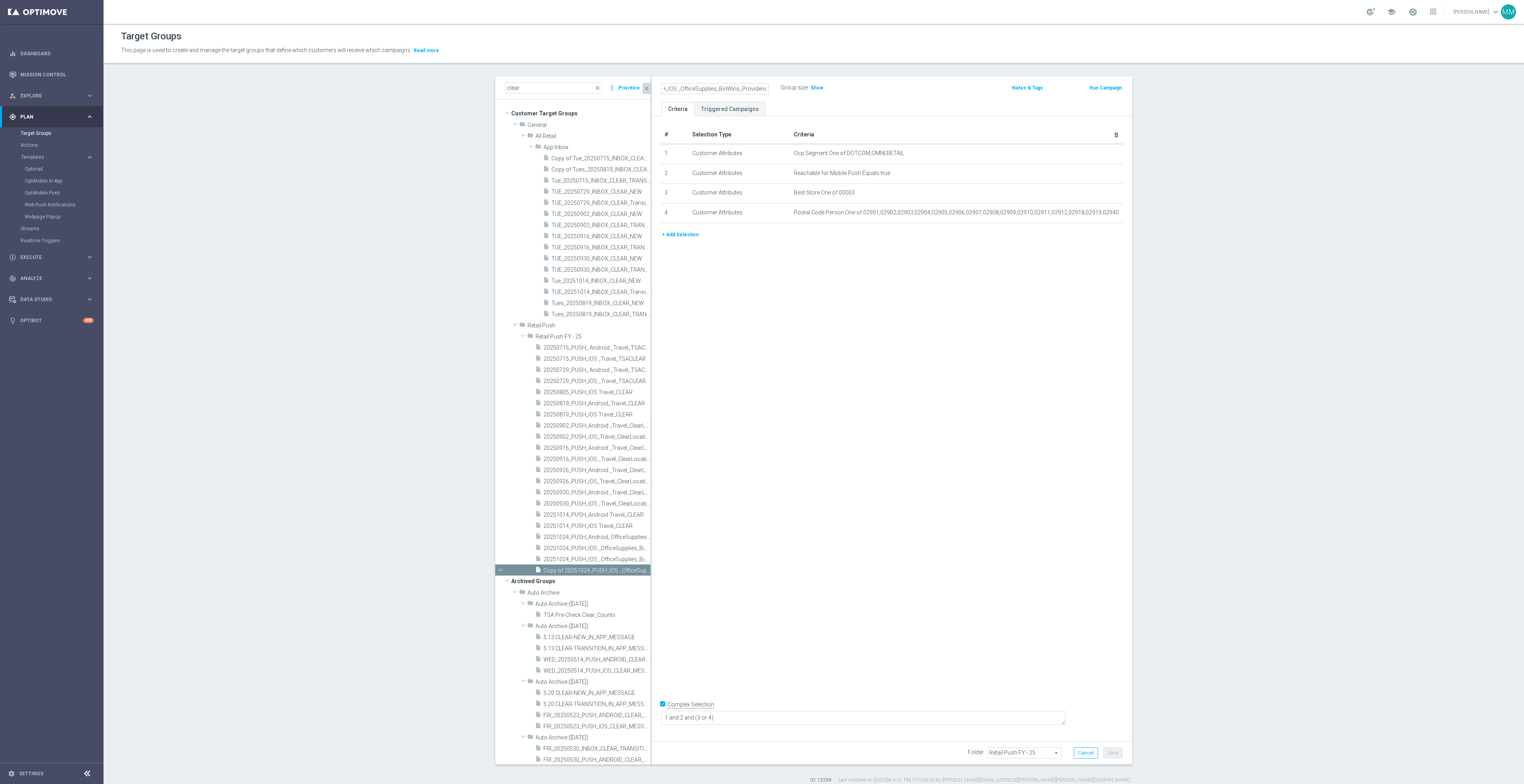
click at [748, 87] on input "20251024_PUSH_IOS _OfficeSupplies_BinWins_Providence" at bounding box center [715, 89] width 108 height 11
type input "20251024_PUSH_Android_OfficeSupplies_BinWins_Providence"
click at [1094, 173] on icon "mode_edit" at bounding box center [1097, 173] width 7 height 7
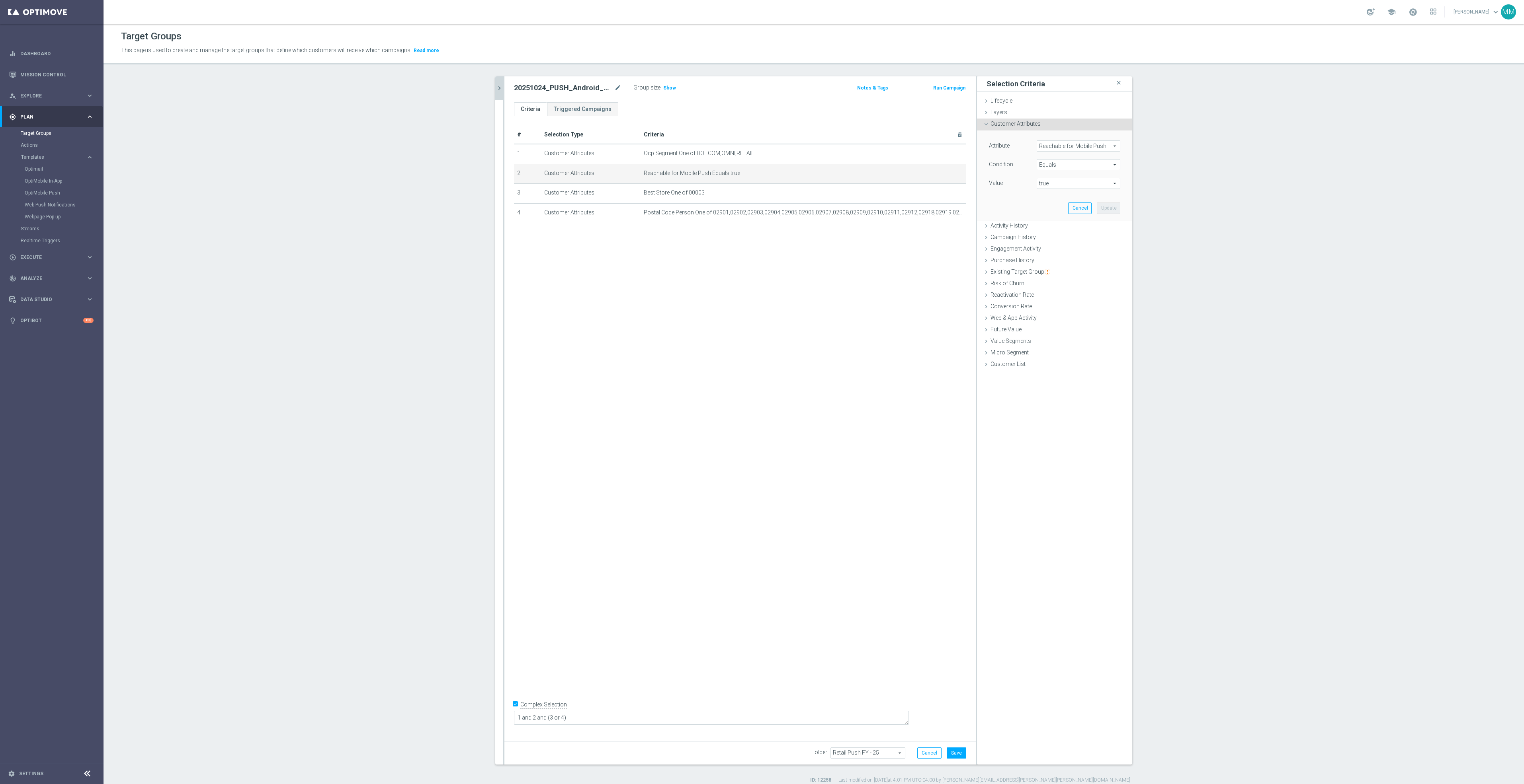
click at [1079, 147] on span "Reachable for Mobile Push" at bounding box center [1079, 145] width 83 height 10
click at [1080, 147] on input "search" at bounding box center [1078, 146] width 83 height 11
type input "reachable"
click at [1081, 182] on span "Reachable for Web Push" at bounding box center [1075, 179] width 69 height 7
type input "Reachable for Web Push"
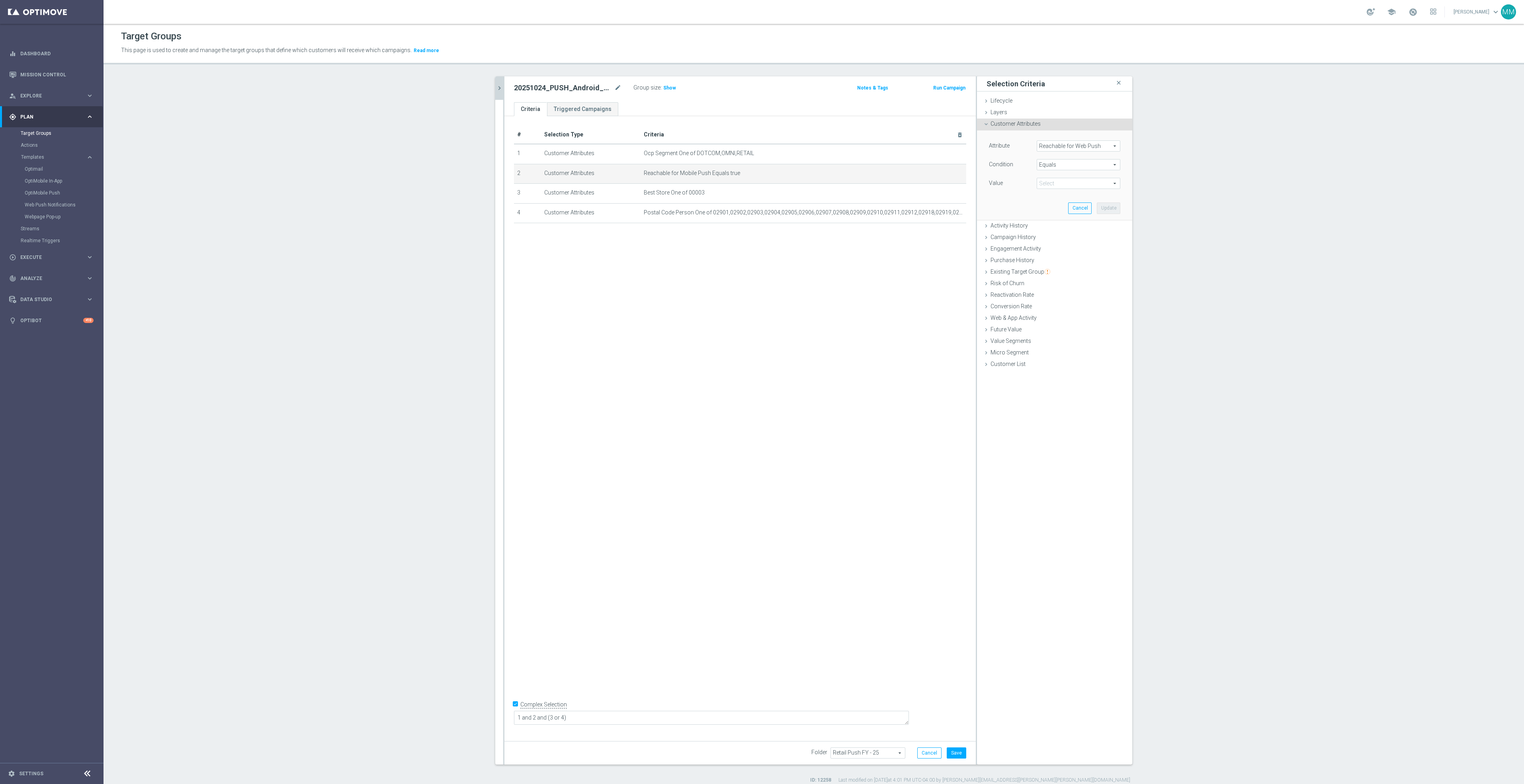
click at [1074, 183] on span "true" at bounding box center [1079, 183] width 83 height 10
click at [1064, 209] on span "true" at bounding box center [1079, 206] width 76 height 7
type input "true"
click at [1106, 209] on button "Update" at bounding box center [1109, 208] width 24 height 11
click at [954, 756] on button "Save" at bounding box center [956, 753] width 20 height 11
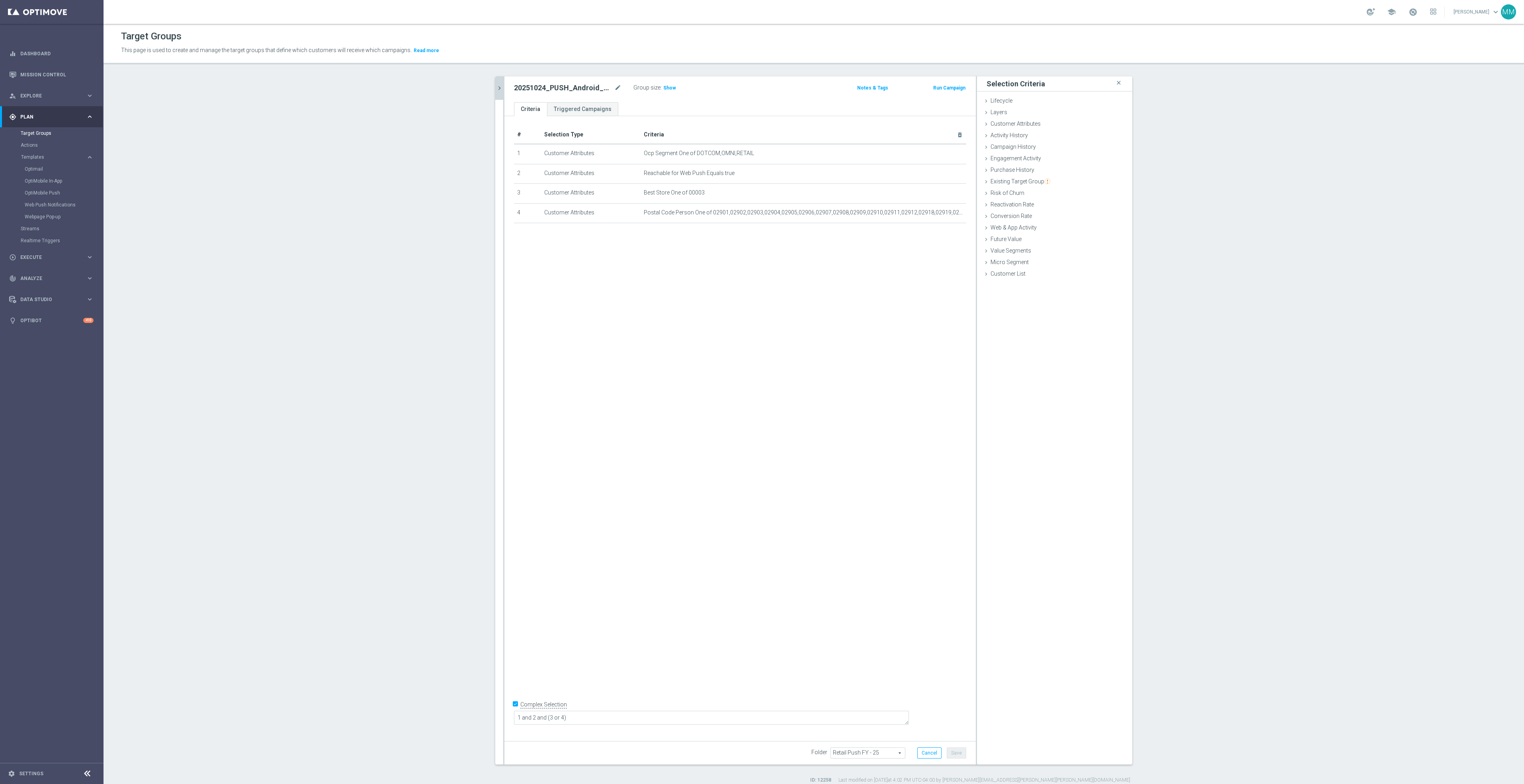
drag, startPoint x: 659, startPoint y: 86, endPoint x: 553, endPoint y: 132, distance: 115.6
click at [663, 86] on span "Show" at bounding box center [670, 88] width 13 height 5
click at [495, 82] on button "chevron_right" at bounding box center [499, 88] width 8 height 24
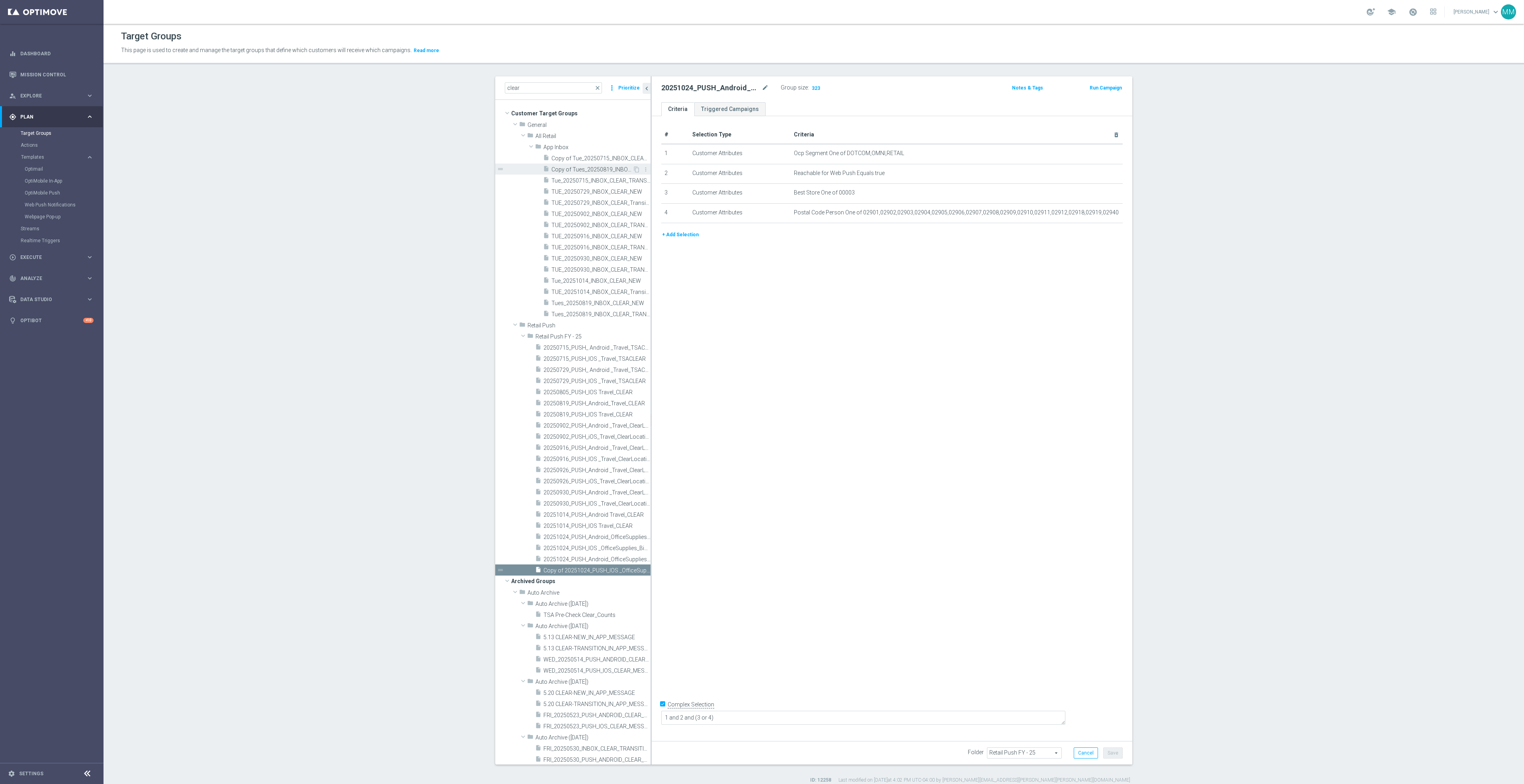
click at [593, 170] on span "Copy of Tues_20250819_INBOX_CLEAR_TRANSITION" at bounding box center [592, 169] width 81 height 7
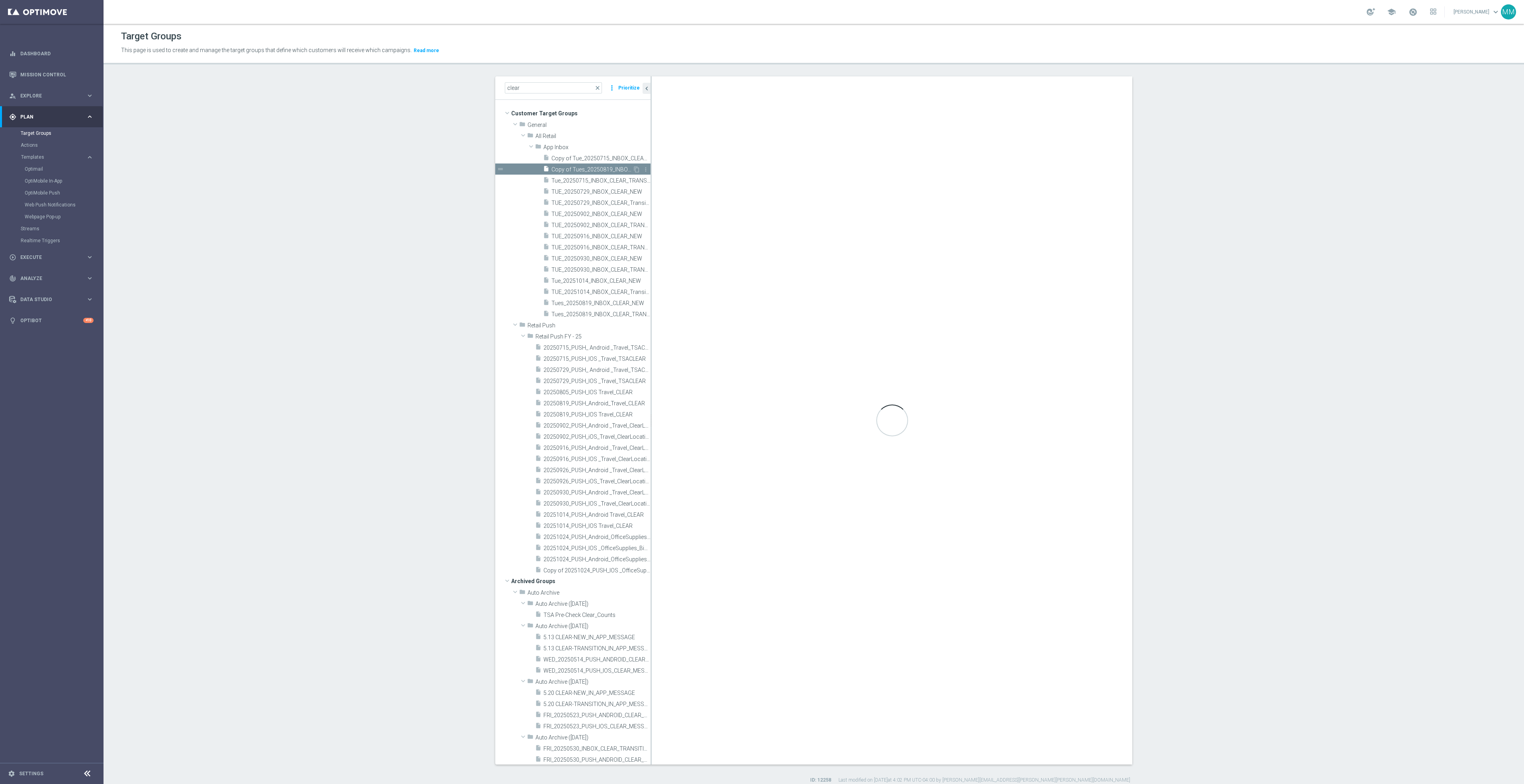
checkbox input "false"
type input "App Inbox"
click at [577, 558] on span "20251024_PUSH_Android_OfficeSupplies_BinWins_Providence" at bounding box center [588, 559] width 89 height 7
checkbox input "true"
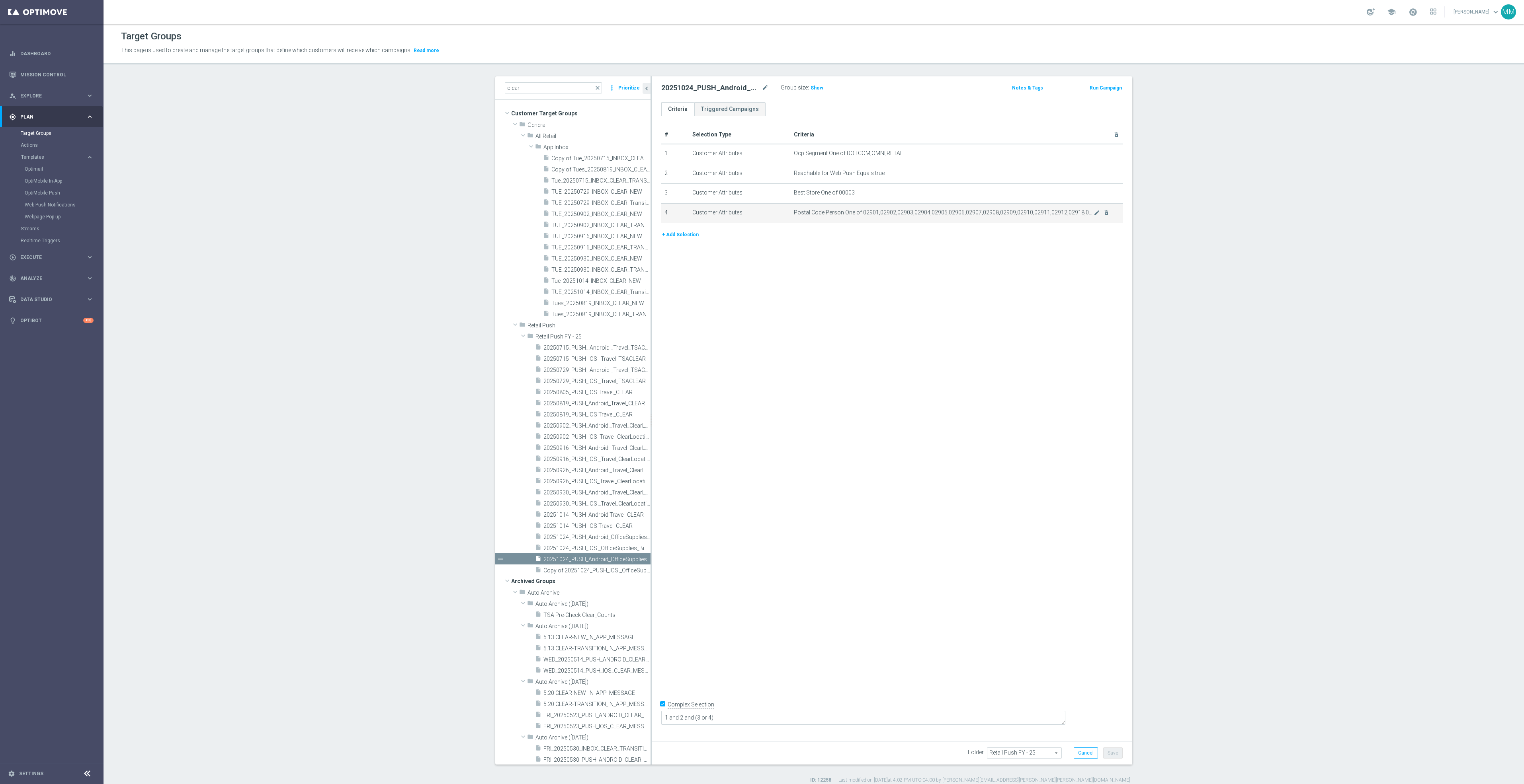
click at [921, 212] on span "Postal Code Person One of 02901,02902,02903,02904,02905,02906,02907,02908,02909…" at bounding box center [944, 212] width 300 height 7
click at [1094, 213] on icon "mode_edit" at bounding box center [1097, 213] width 7 height 7
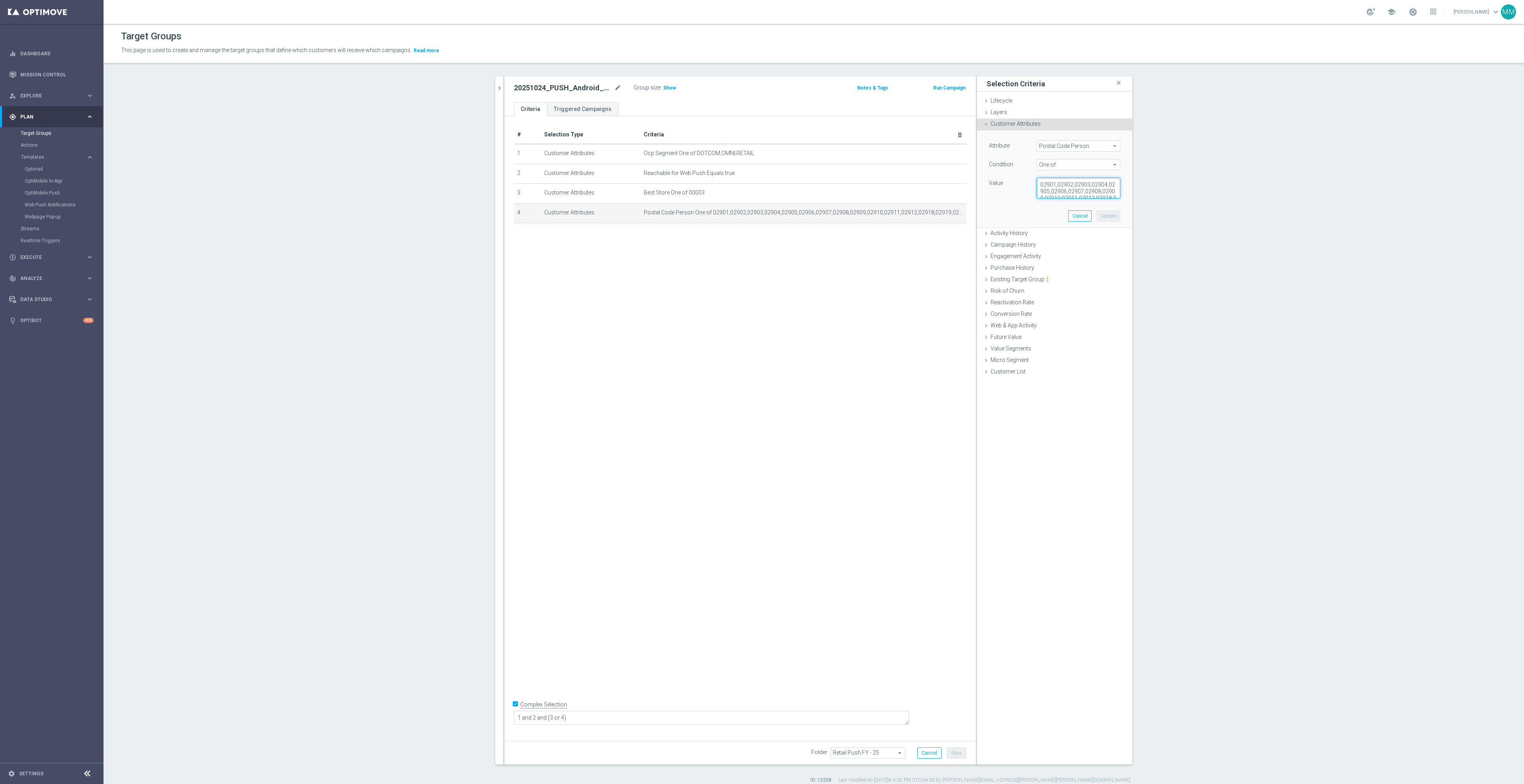
scroll to position [13, 0]
drag, startPoint x: 1035, startPoint y: 188, endPoint x: 1147, endPoint y: 254, distance: 130.0
click at [1147, 254] on section "clear close more_vert Prioritize Customer Target Groups library_add create_new_…" at bounding box center [813, 430] width 1420 height 707
drag, startPoint x: 568, startPoint y: 82, endPoint x: 588, endPoint y: 83, distance: 20.0
click at [568, 83] on div "20251024_PUSH_Android_OfficeSupplies_BinWins_Providence mode_edit" at bounding box center [574, 88] width 120 height 11
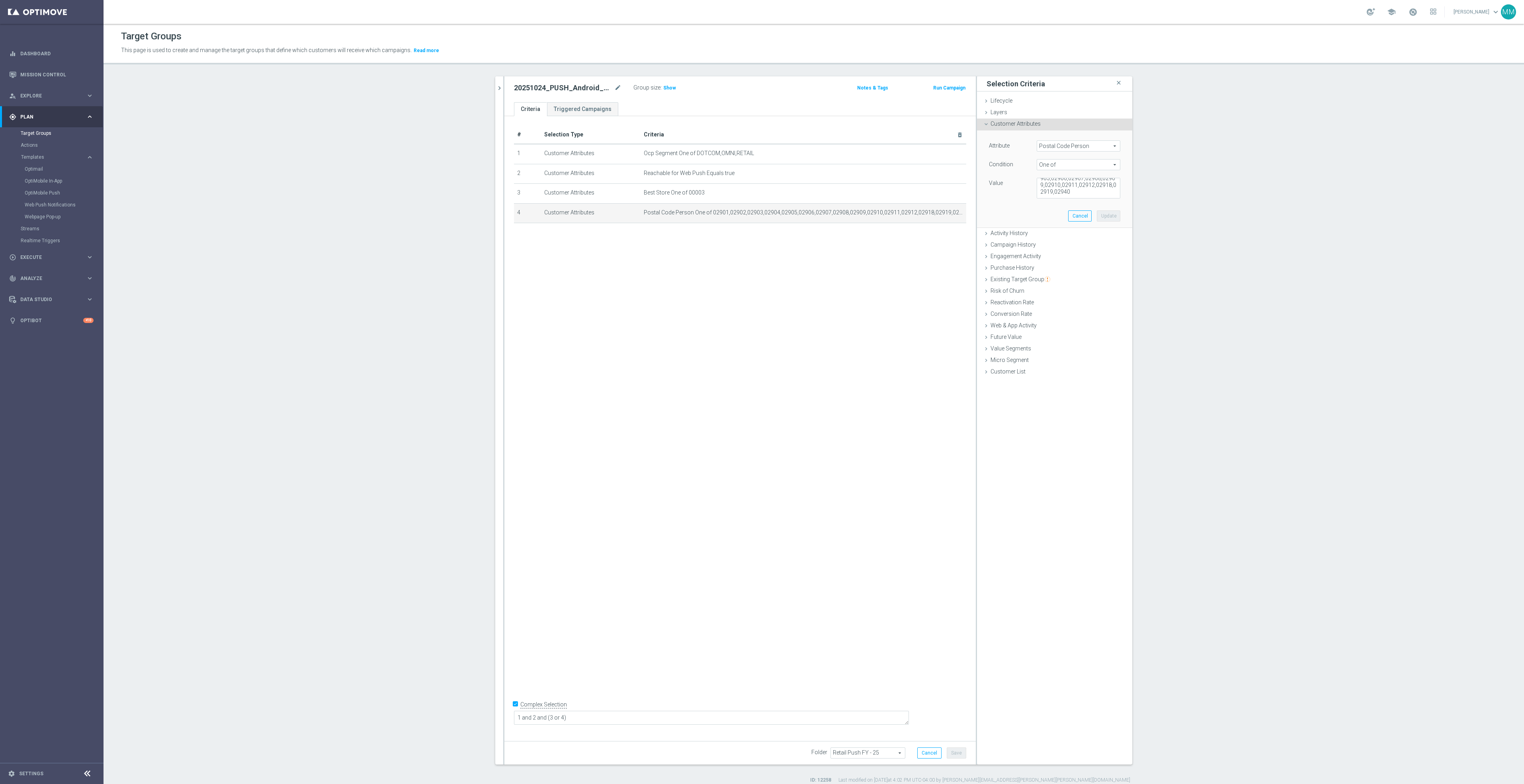
drag, startPoint x: 588, startPoint y: 83, endPoint x: 594, endPoint y: 367, distance: 284.1
click at [591, 449] on div "# Selection Type Criteria delete_forever 1 Customer Attributes Ocp Segment One …" at bounding box center [740, 425] width 472 height 618
click at [614, 86] on icon "mode_edit" at bounding box center [618, 88] width 7 height 9
drag, startPoint x: 495, startPoint y: 88, endPoint x: 510, endPoint y: 127, distance: 41.8
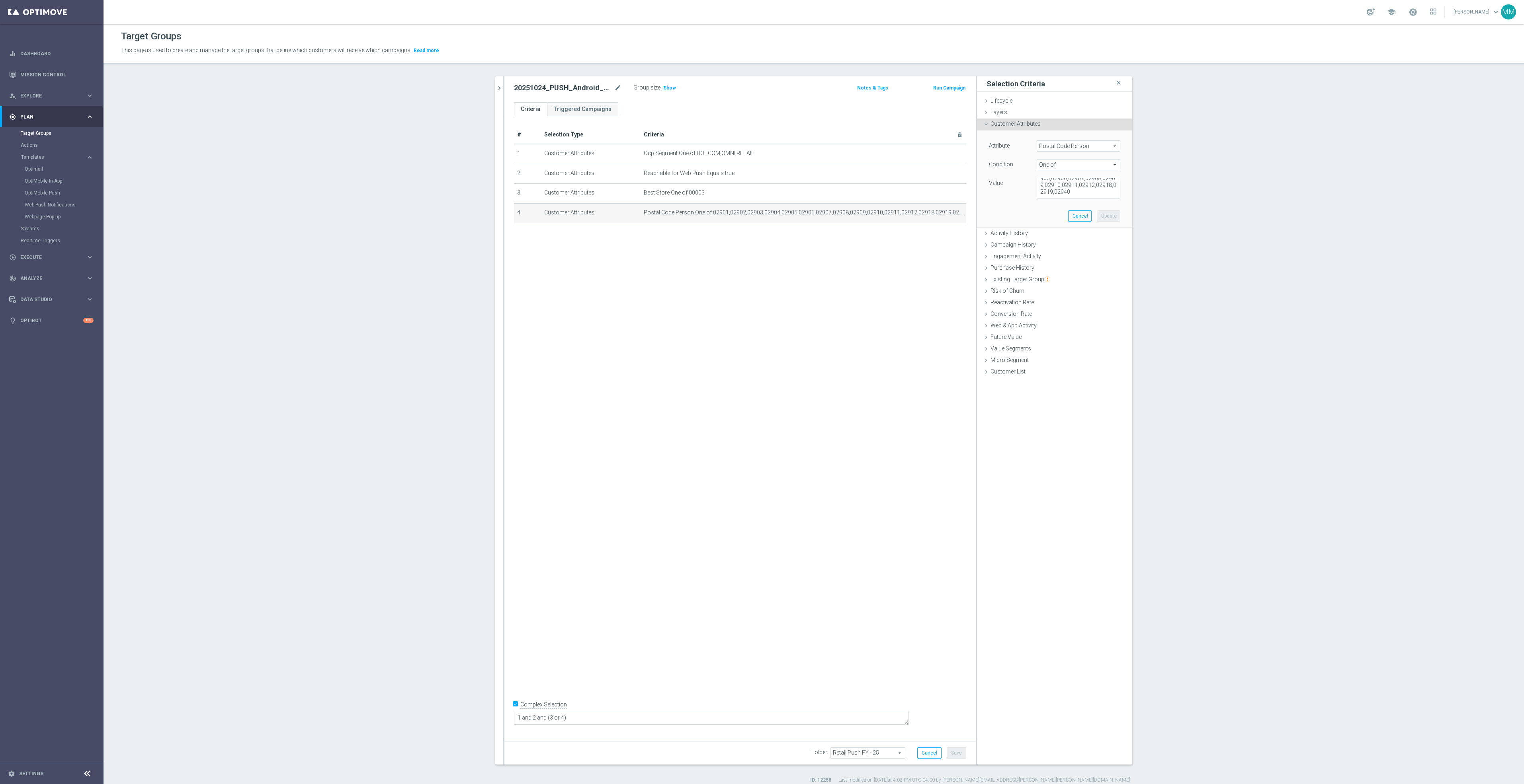
click at [496, 88] on icon "chevron_right" at bounding box center [499, 88] width 8 height 8
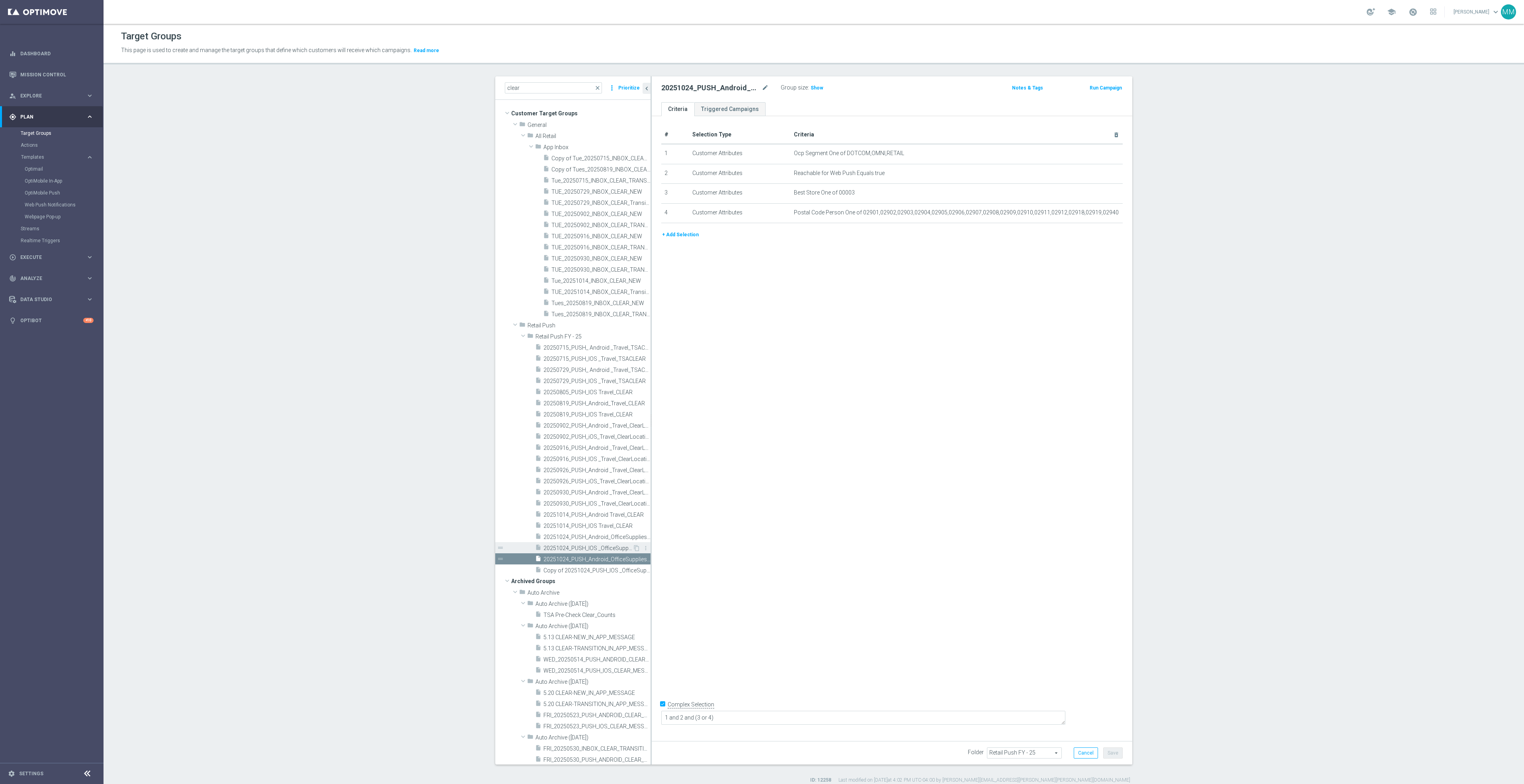
click at [592, 548] on span "20251024_PUSH_IOS _OfficeSupplies_BinWins_Mansfield" at bounding box center [588, 548] width 89 height 7
click at [1094, 213] on icon "mode_edit" at bounding box center [1097, 213] width 7 height 7
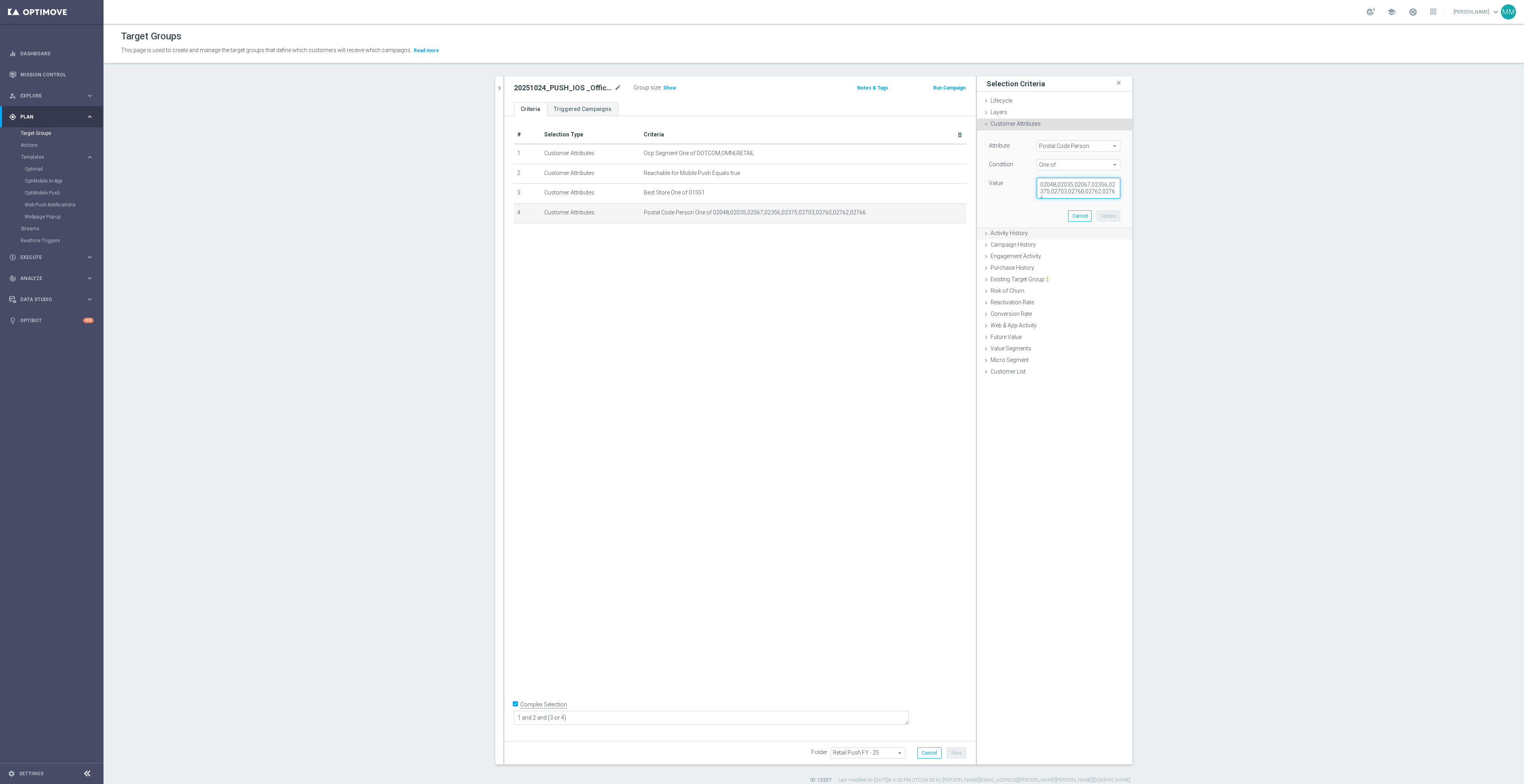
scroll to position [7, 0]
drag, startPoint x: 1034, startPoint y: 183, endPoint x: 1079, endPoint y: 240, distance: 72.6
click at [1079, 240] on ul "Lifecycle done Cancel Update Layers done Cancel Update Customer Attributes" at bounding box center [1054, 237] width 155 height 283
drag, startPoint x: 514, startPoint y: 333, endPoint x: 514, endPoint y: 278, distance: 55.0
click at [514, 332] on div "# Selection Type Criteria delete_forever 1 Customer Attributes Ocp Segment One …" at bounding box center [740, 425] width 472 height 618
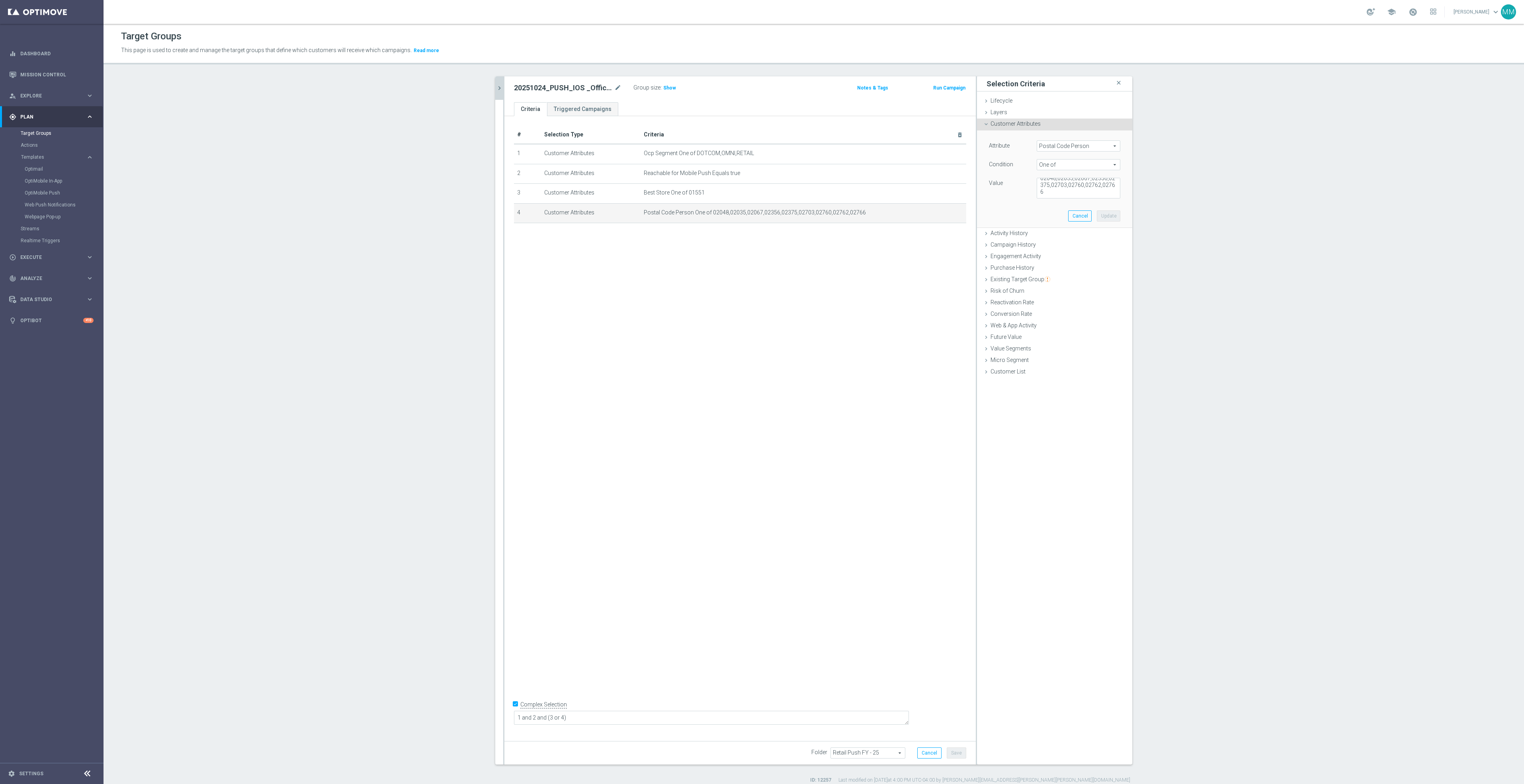
click at [495, 93] on button "chevron_right" at bounding box center [499, 88] width 8 height 24
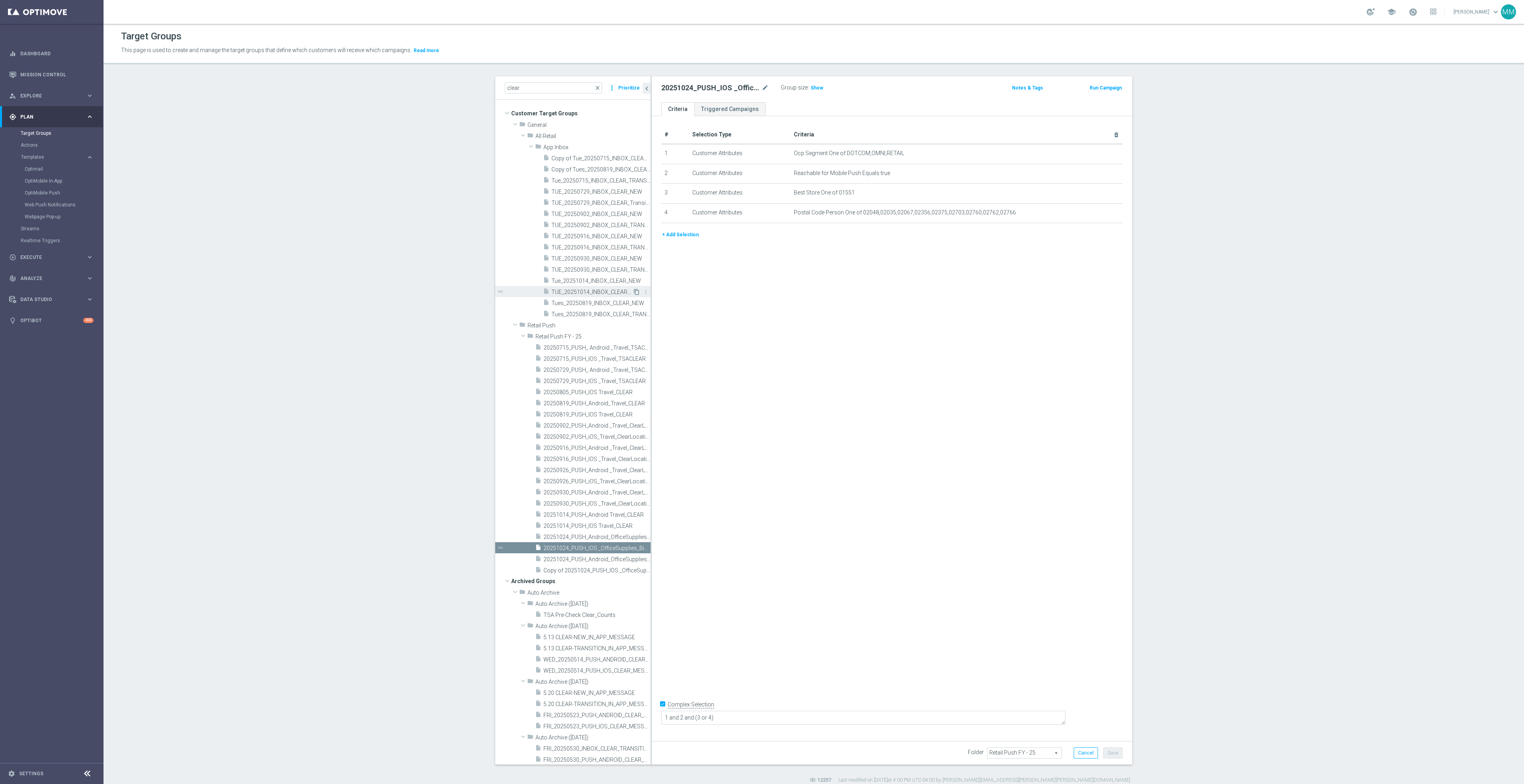
click at [634, 294] on icon "content_copy" at bounding box center [637, 292] width 7 height 7
type input "App Inbox"
click at [761, 88] on icon "mode_edit" at bounding box center [765, 88] width 7 height 9
click at [670, 88] on input "Copy of TUE_20251014_INBOX_CLEAR_Transition" at bounding box center [715, 89] width 108 height 11
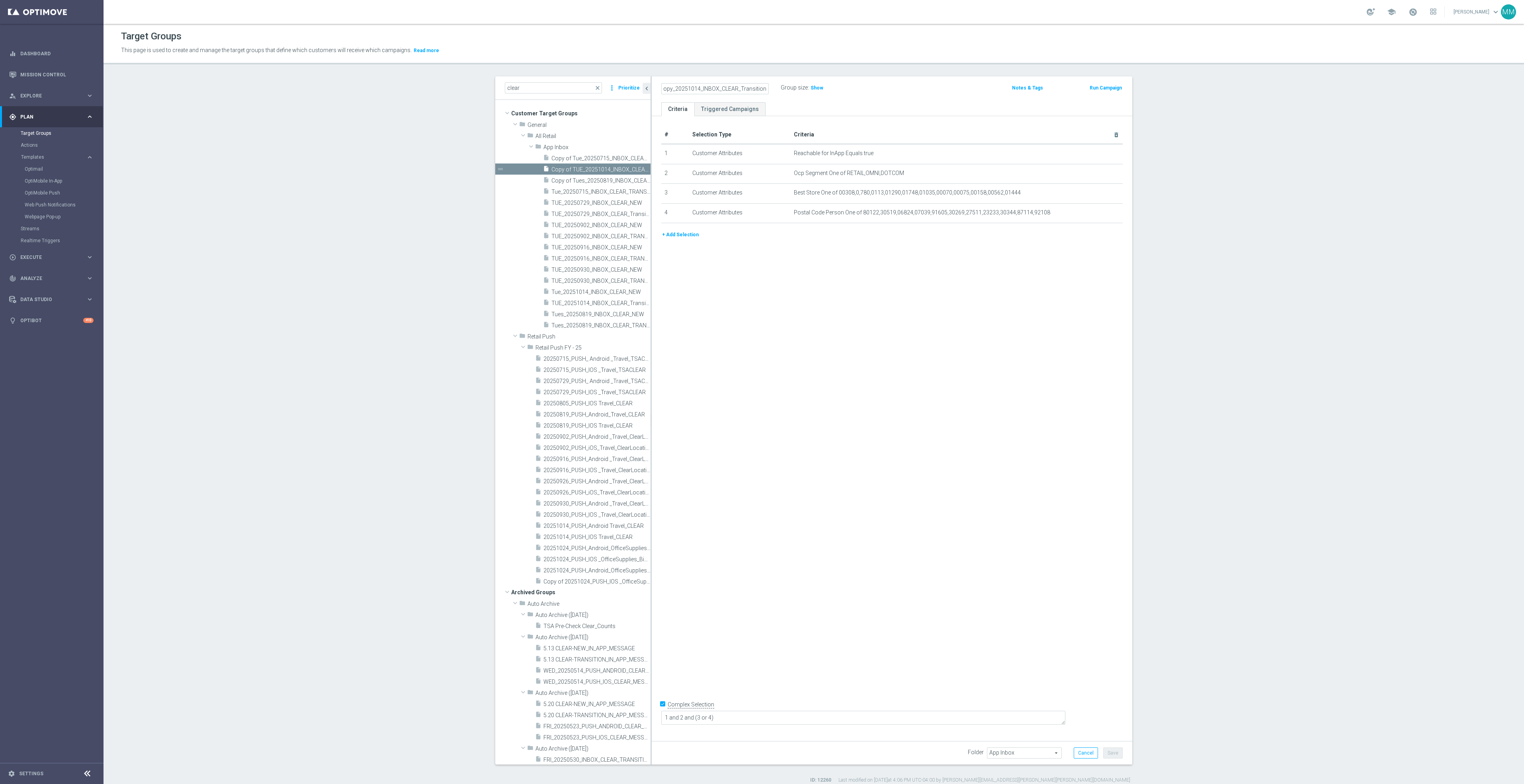
scroll to position [0, 0]
drag, startPoint x: 694, startPoint y: 88, endPoint x: 688, endPoint y: 88, distance: 6.0
click at [688, 88] on input "FRI_20251014_INBOX_CLEAR_Transition" at bounding box center [715, 89] width 108 height 11
drag, startPoint x: 715, startPoint y: 89, endPoint x: 780, endPoint y: 93, distance: 65.1
click at [780, 93] on div "FRI_20251024_INBOX_CLEAR_Transition Group size : Show" at bounding box center [813, 88] width 316 height 12
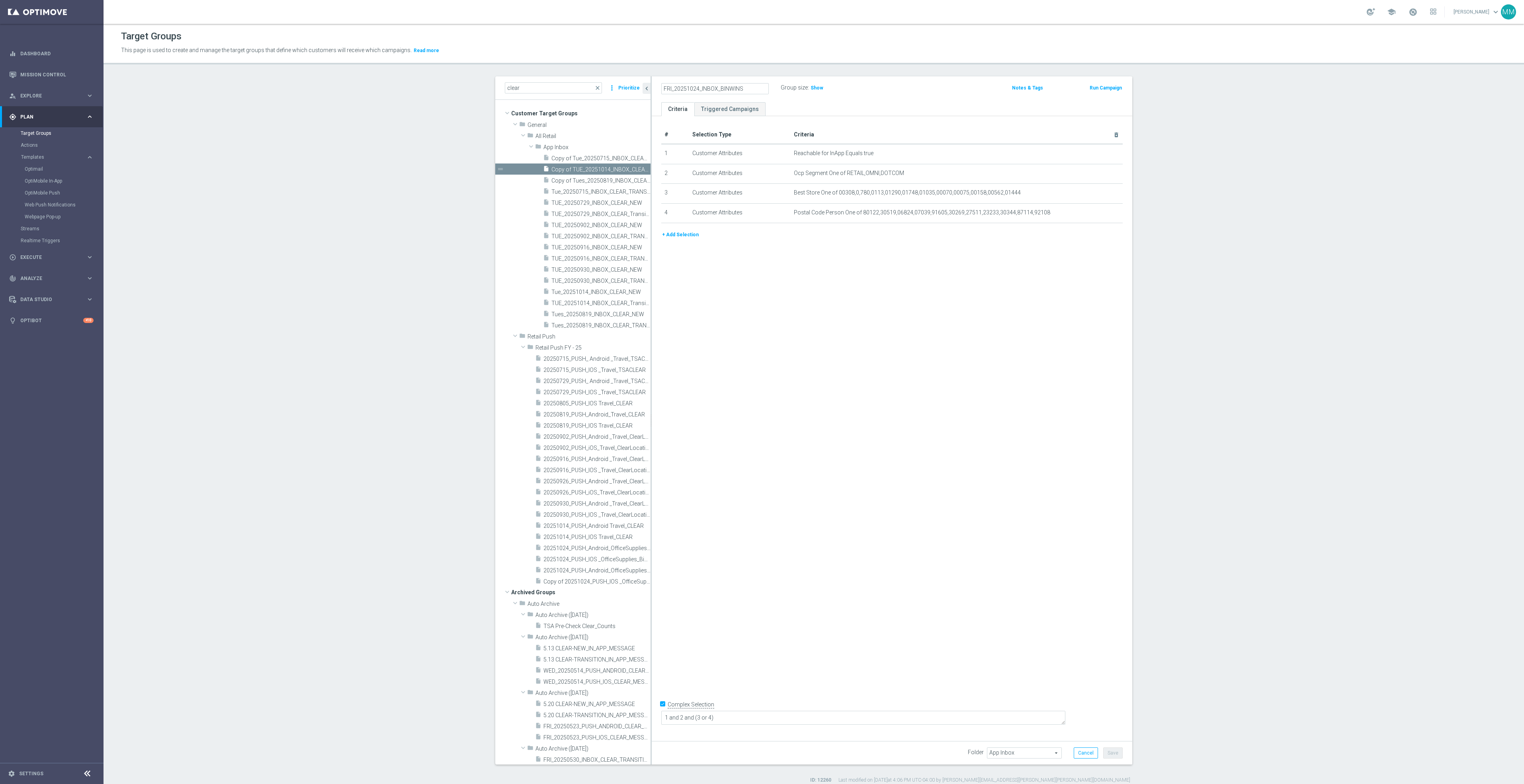
type input "FRI_20251024_INBOX_BINWINS"
click at [1035, 438] on div "# Selection Type Criteria delete_forever 1 Customer Attributes Reachable for In…" at bounding box center [892, 425] width 480 height 618
click at [1094, 193] on icon "mode_edit" at bounding box center [1097, 193] width 7 height 7
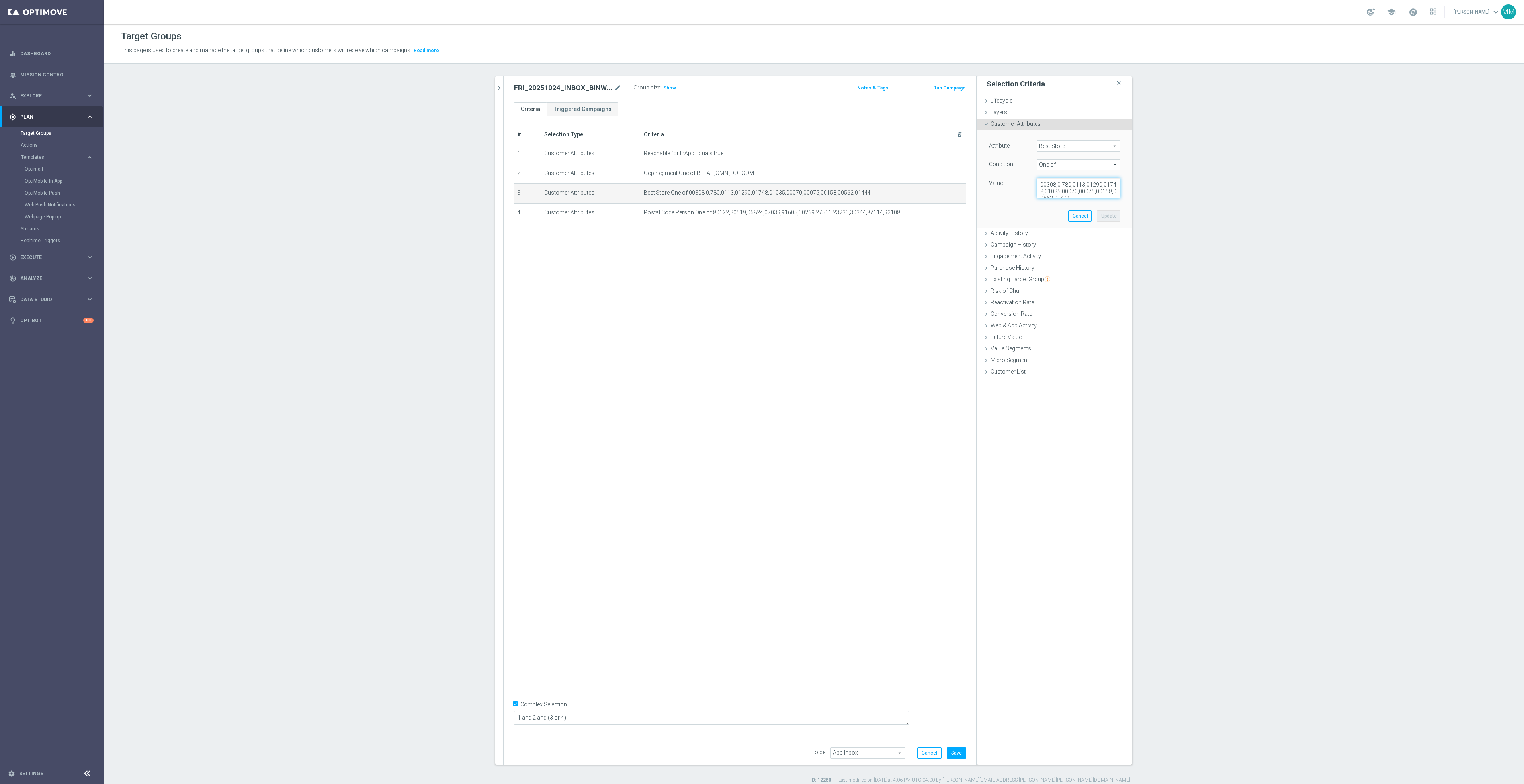
scroll to position [7, 0]
drag, startPoint x: 1034, startPoint y: 183, endPoint x: 1271, endPoint y: 334, distance: 281.0
click at [1271, 334] on section "clear close more_vert Prioritize Customer Target Groups library_add create_new_…" at bounding box center [813, 430] width 1420 height 707
type textarea "00003"
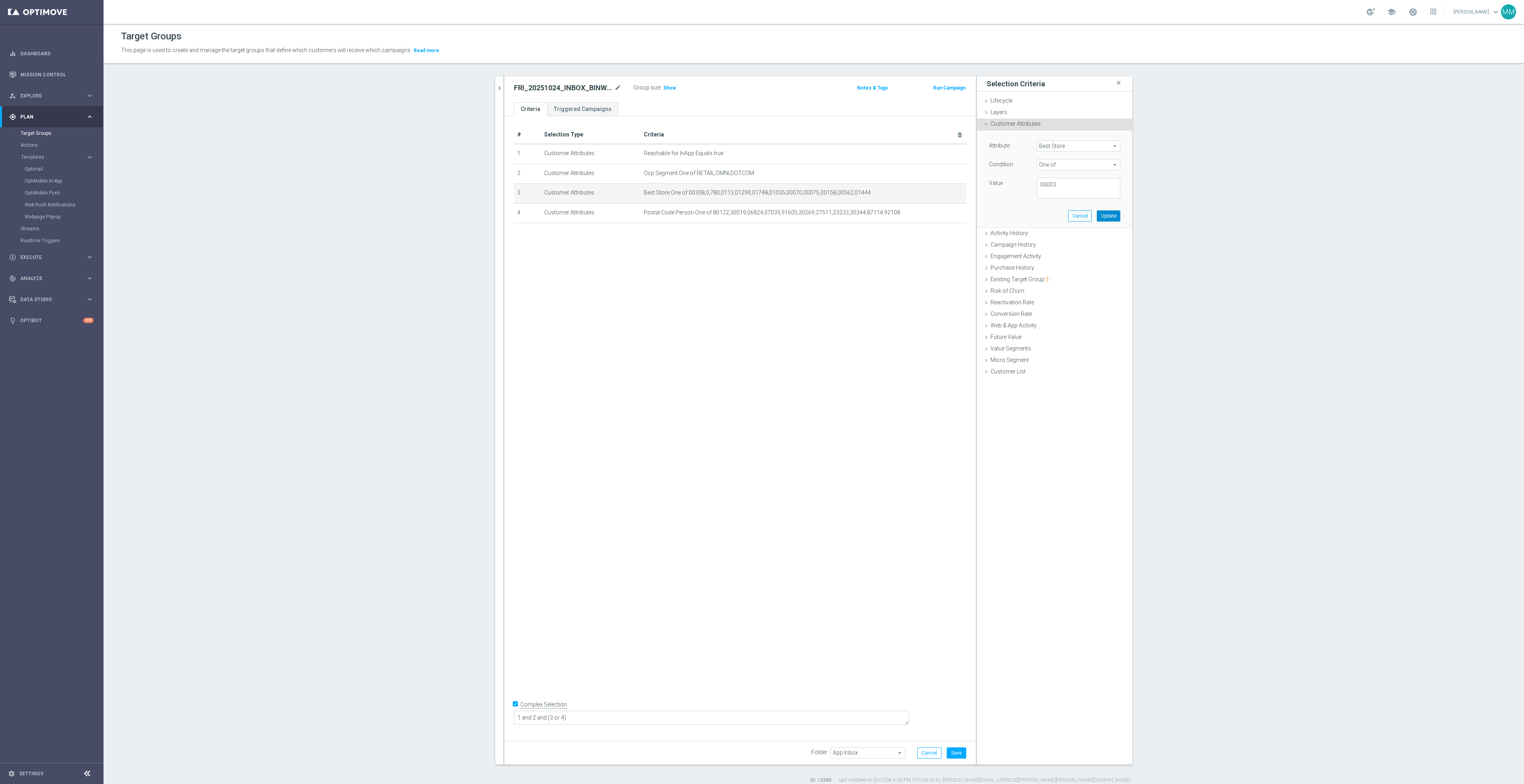
click at [1109, 217] on button "Update" at bounding box center [1109, 216] width 24 height 11
click at [1023, 127] on div "Customer Attributes done selection updated" at bounding box center [1054, 125] width 155 height 12
drag, startPoint x: 1057, startPoint y: 142, endPoint x: 1056, endPoint y: 150, distance: 8.1
click at [1056, 150] on span at bounding box center [1079, 145] width 83 height 10
click at [1056, 150] on input "search" at bounding box center [1078, 146] width 83 height 11
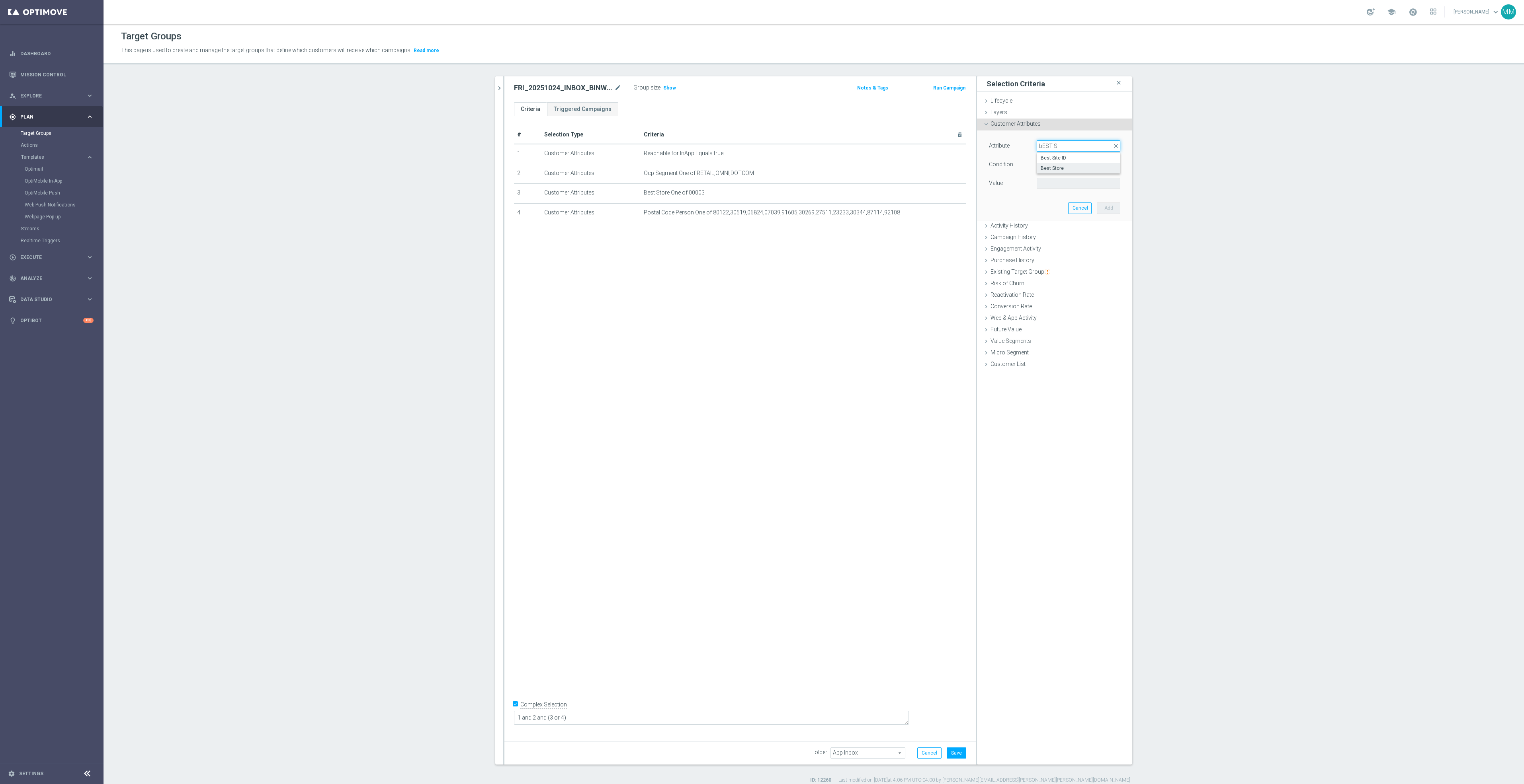
type input "bEST S"
click at [1065, 167] on span "Best Store" at bounding box center [1079, 168] width 76 height 7
type input "Best Store"
click at [1047, 165] on span "Equals" at bounding box center [1079, 164] width 83 height 10
click at [1060, 269] on span "One of" at bounding box center [1079, 270] width 76 height 7
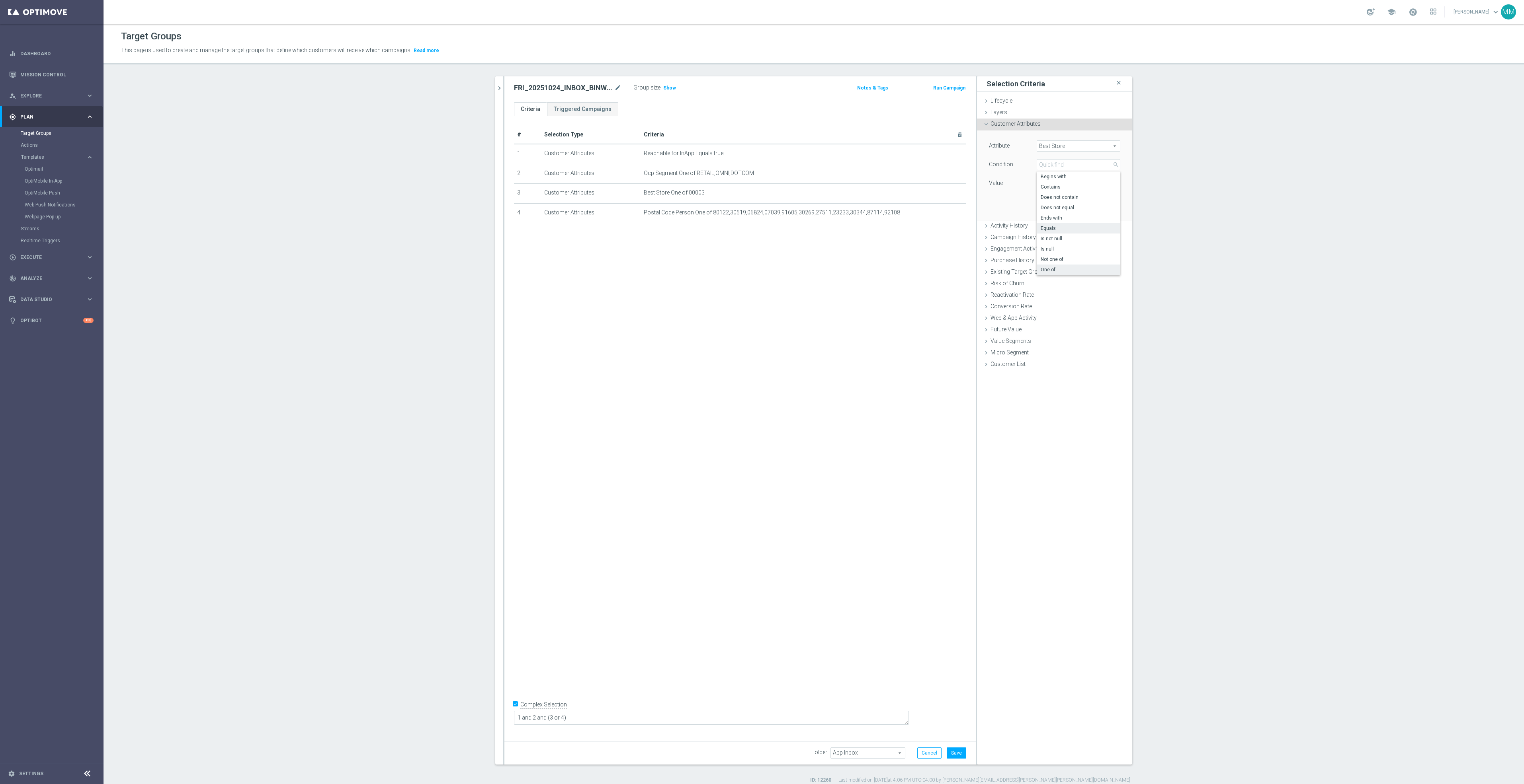
type input "One of"
click at [1062, 195] on textarea at bounding box center [1078, 188] width 83 height 21
drag, startPoint x: 1060, startPoint y: 173, endPoint x: 1060, endPoint y: 178, distance: 5.0
click at [1060, 173] on div "Attribute Best Store Best Store arrow_drop_down search Condition One of One of …" at bounding box center [1055, 170] width 131 height 58
click at [1060, 187] on textarea at bounding box center [1078, 188] width 83 height 21
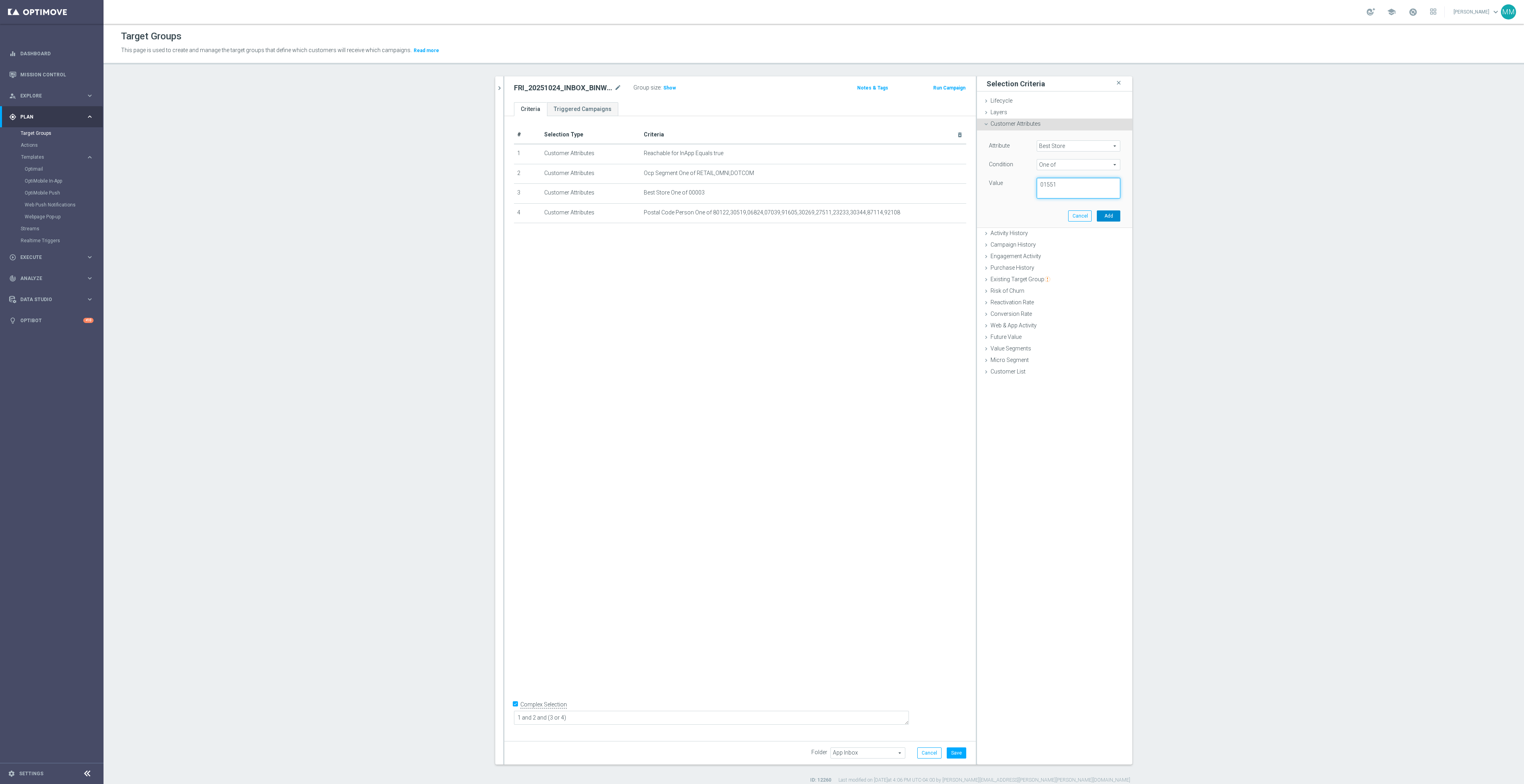
type textarea "01551"
click at [1103, 216] on button "Add" at bounding box center [1109, 216] width 24 height 11
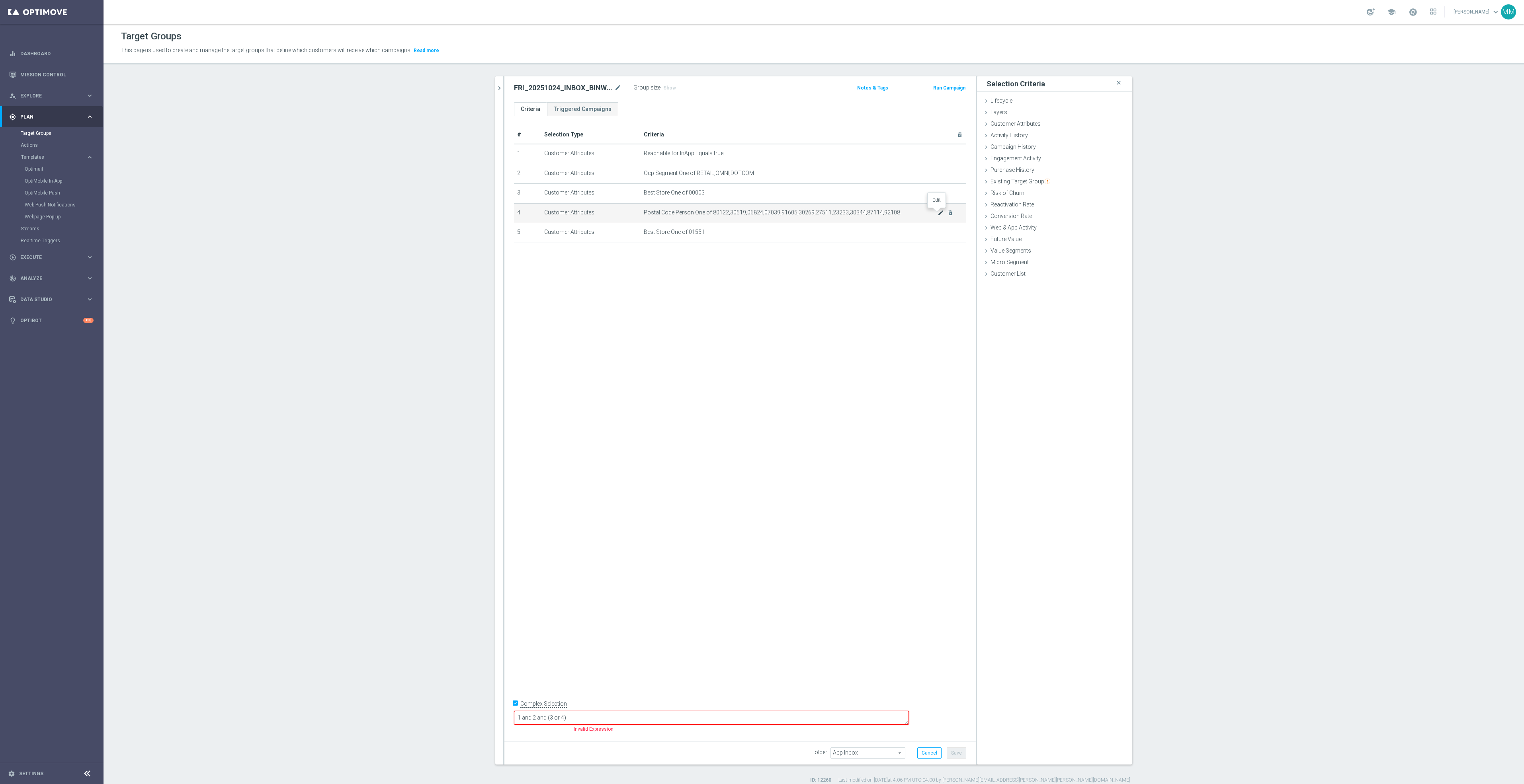
click at [938, 215] on icon "mode_edit" at bounding box center [941, 213] width 7 height 7
drag, startPoint x: 1089, startPoint y: 193, endPoint x: 993, endPoint y: 153, distance: 104.0
click at [993, 153] on div "Attribute Postal Code Person Postal Code Person arrow_drop_down search Conditio…" at bounding box center [1055, 170] width 131 height 58
paste textarea "02901,02902,02903,02904,02905,02906,02907,02908,02909,02910,02911,02912,02918,0…"
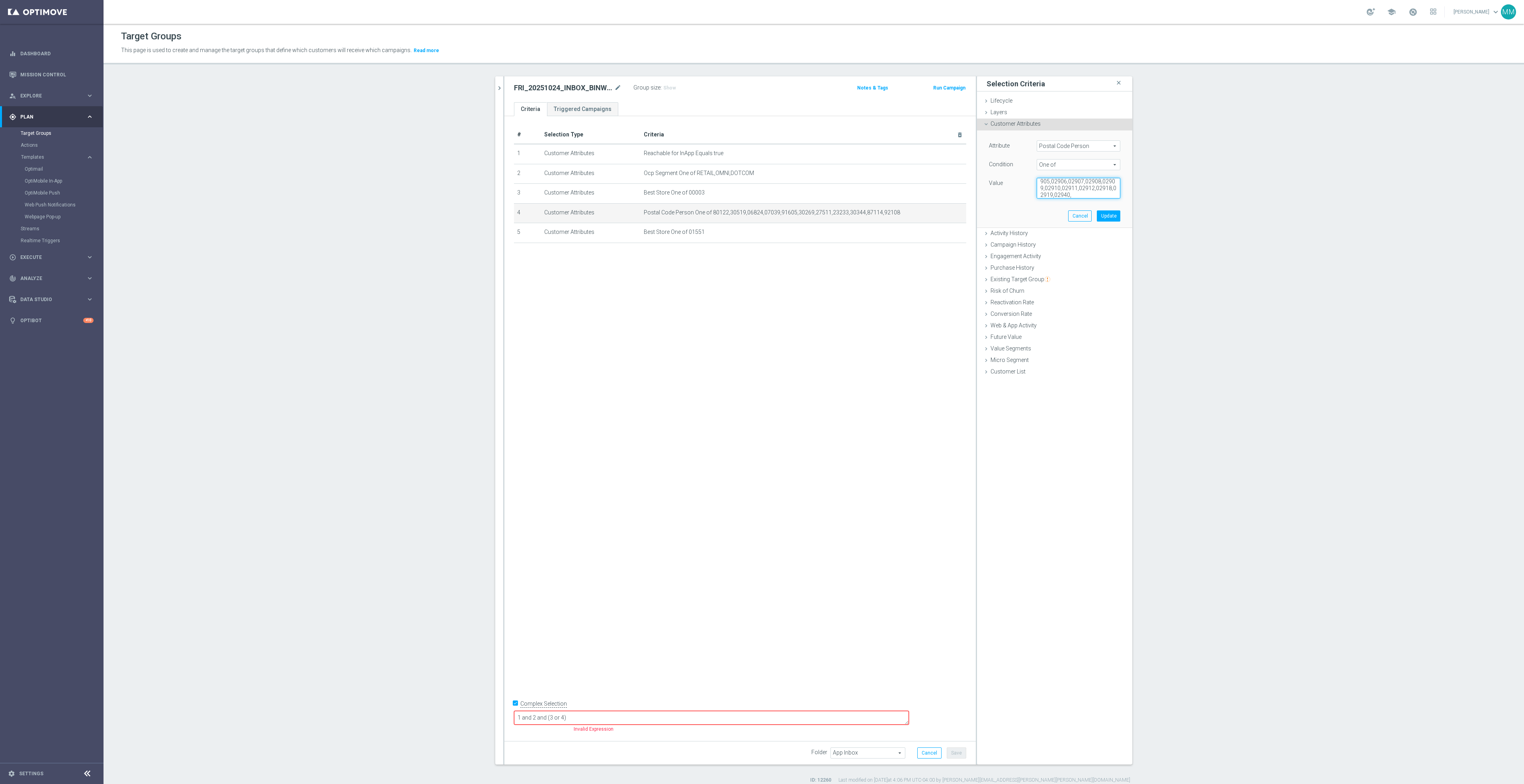
click at [1100, 197] on textarea "02901,02902,02903,02904,02905,02906,02907,02908,02909,02910,02911,02912,02918,0…" at bounding box center [1078, 188] width 83 height 21
paste textarea "02048,02035,02067,02356,02375,02703,02760,02762,02766"
type textarea "02901,02902,02903,02904,02905,02906,02907,02908,02909,02910,02911,02912,02918,0…"
click at [1107, 215] on button "Update" at bounding box center [1109, 216] width 24 height 11
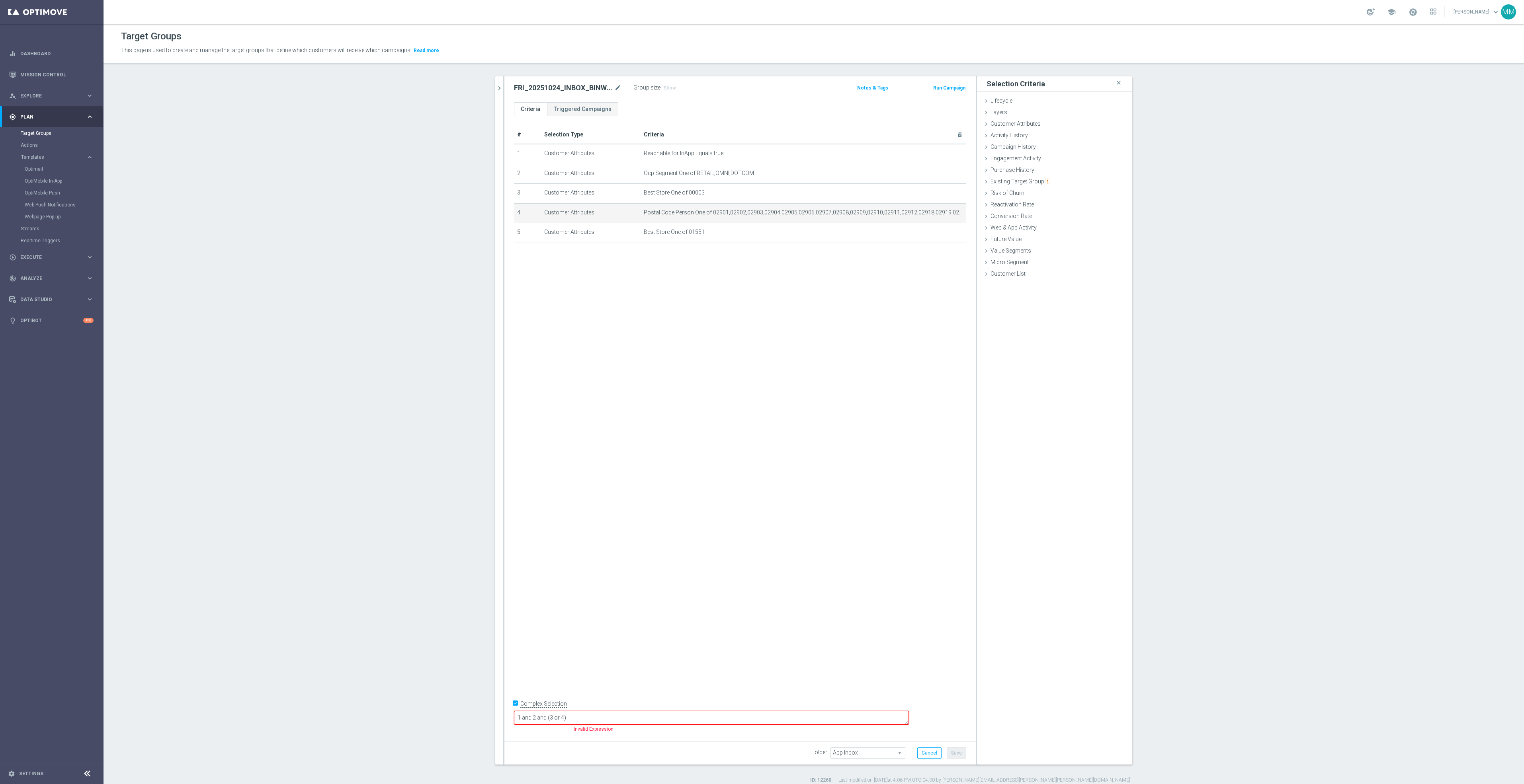
click at [624, 715] on textarea "1 and 2 and (3 or 4)" at bounding box center [712, 718] width 395 height 14
drag, startPoint x: 624, startPoint y: 715, endPoint x: 600, endPoint y: 719, distance: 24.3
click at [600, 719] on textarea "1 and 2 and (3 or 4)" at bounding box center [712, 718] width 395 height 14
click at [607, 720] on textarea "1 and 2 and (3 or 4)" at bounding box center [712, 718] width 395 height 14
click at [615, 716] on textarea "1 and 2 and (3 or 4)" at bounding box center [712, 718] width 395 height 14
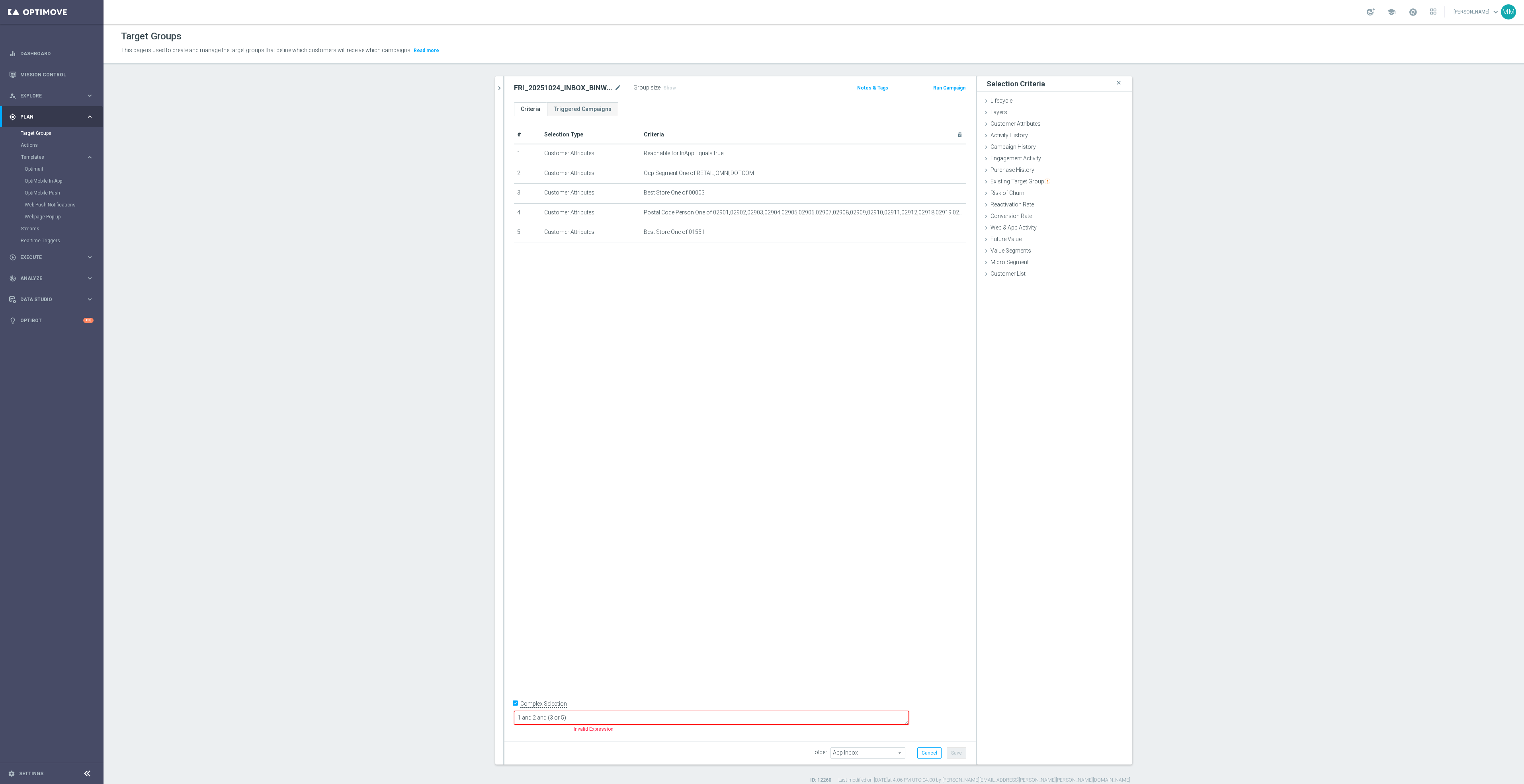
click at [631, 718] on textarea "1 and 2 and (3 or 5)" at bounding box center [712, 718] width 395 height 14
click at [765, 575] on div "# Selection Type Criteria delete_forever 1 Customer Attributes Reachable for In…" at bounding box center [740, 425] width 472 height 618
click at [621, 718] on textarea "1 and 2 and (3 or 5 OR 6)" at bounding box center [712, 718] width 395 height 14
click at [675, 468] on div "# Selection Type Criteria delete_forever 1 Customer Attributes Reachable for In…" at bounding box center [740, 425] width 472 height 618
click at [957, 754] on button "Save" at bounding box center [956, 753] width 20 height 11
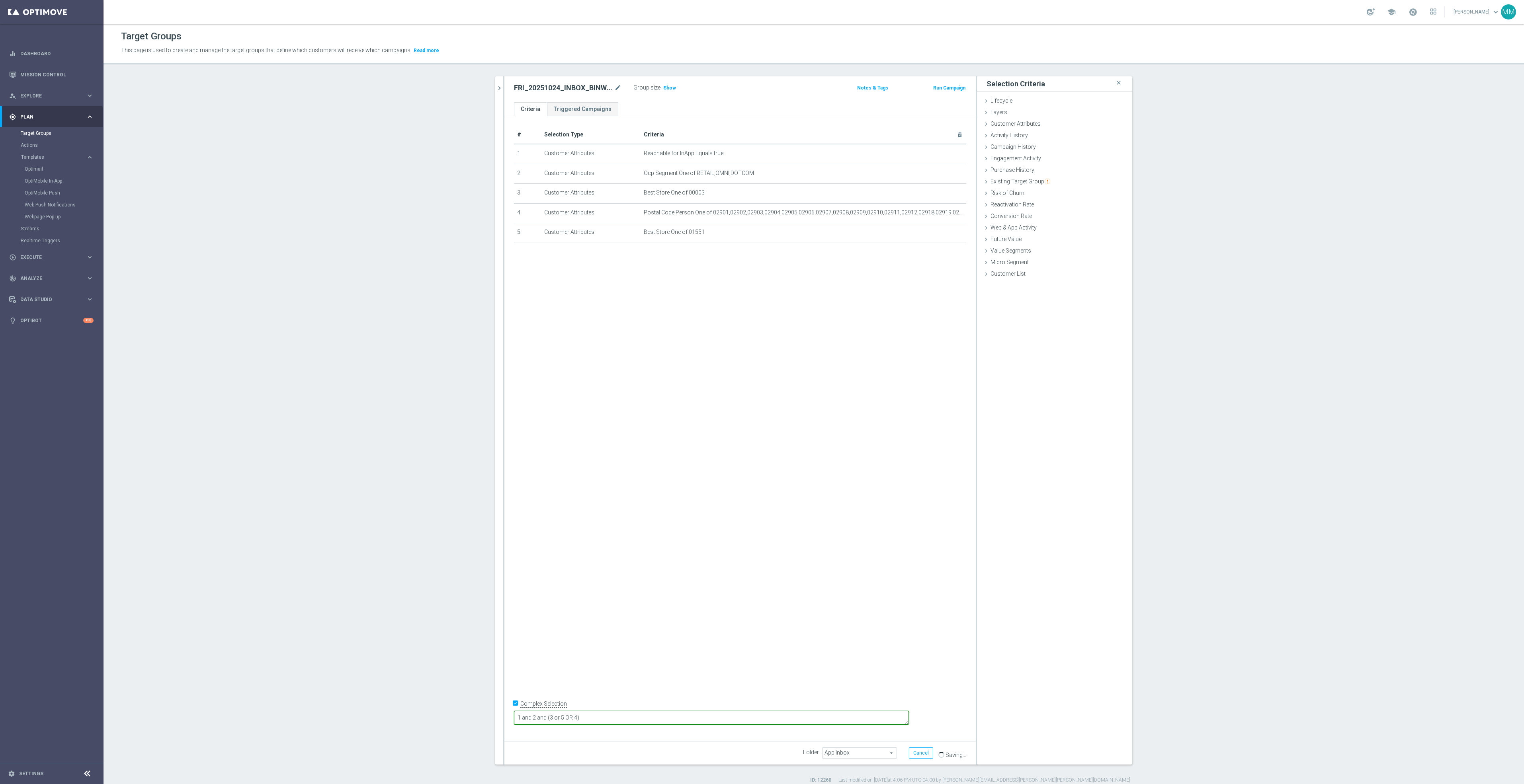
drag, startPoint x: 625, startPoint y: 718, endPoint x: 618, endPoint y: 719, distance: 7.1
click at [618, 719] on textarea "1 and 2 and (3 or 5 OR 4)" at bounding box center [712, 718] width 395 height 14
type textarea "1 and 2 and (3 or 5 or 4)"
click at [803, 581] on div "# Selection Type Criteria delete_forever 1 Customer Attributes Reachable for In…" at bounding box center [740, 425] width 472 height 618
click at [663, 90] on span "Show" at bounding box center [670, 88] width 13 height 5
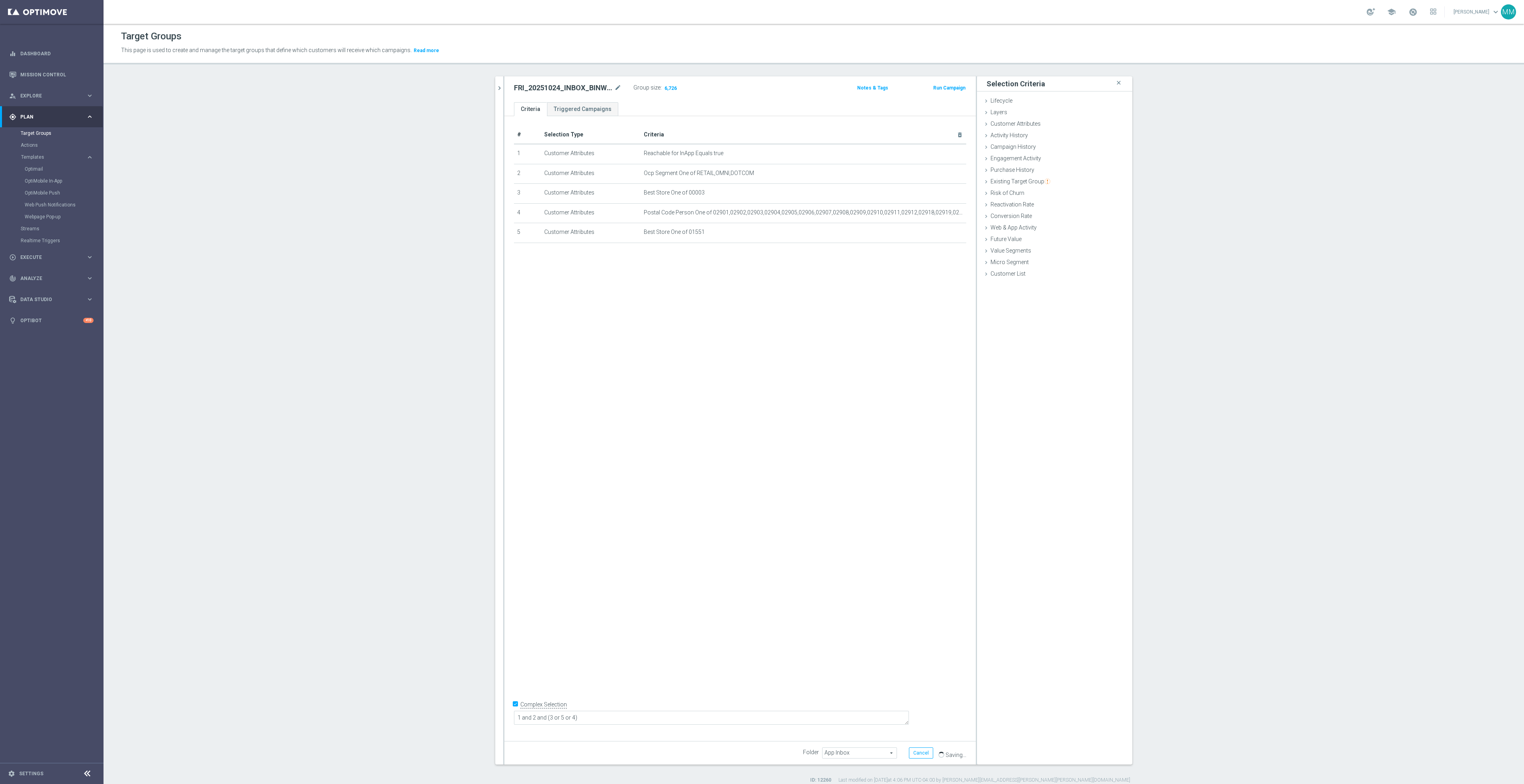
click at [264, 92] on section "clear close more_vert Prioritize Customer Target Groups library_add create_new_…" at bounding box center [813, 430] width 1420 height 707
click at [38, 173] on div "Optimail" at bounding box center [64, 169] width 78 height 12
click at [40, 170] on link "Optimail" at bounding box center [54, 169] width 58 height 7
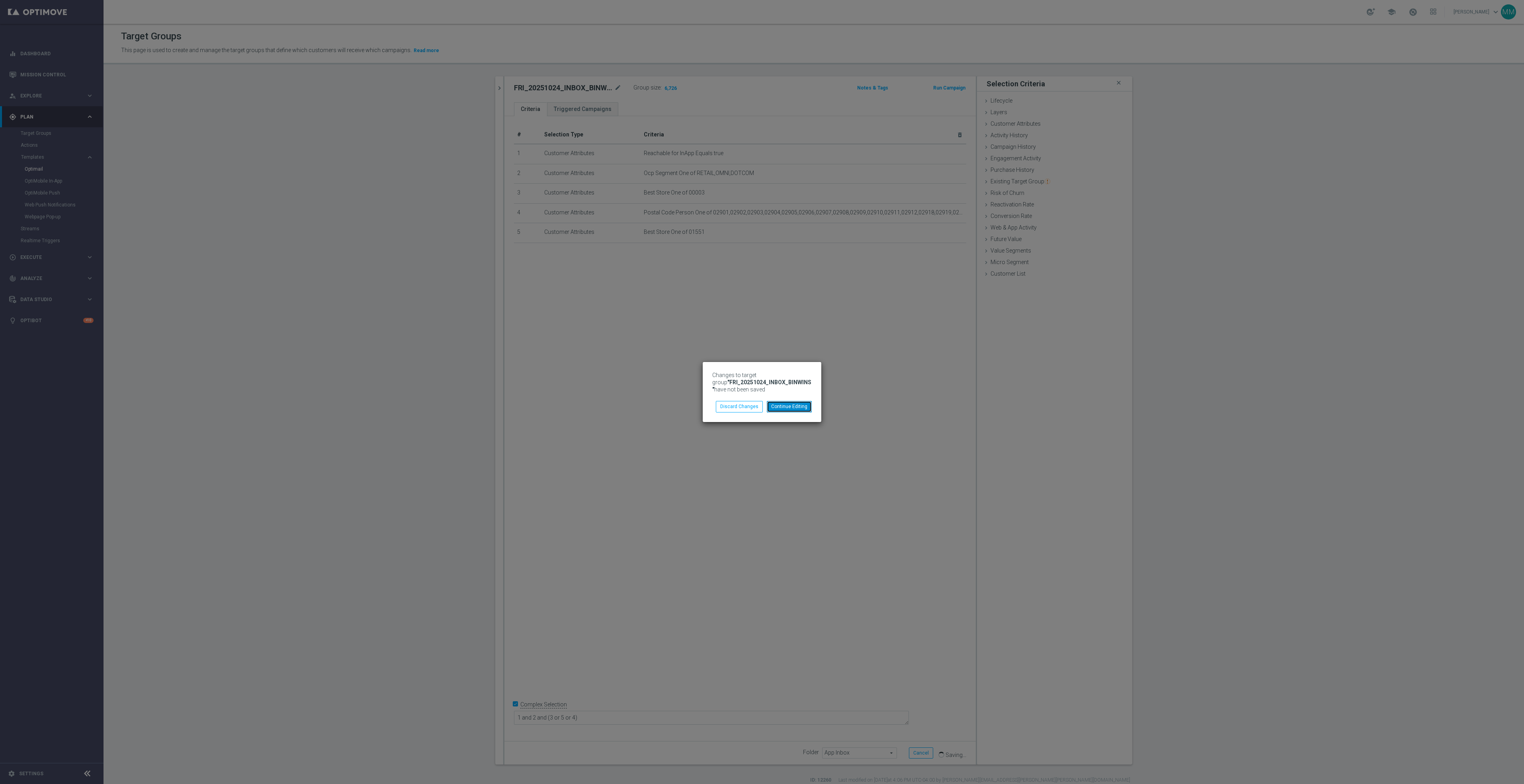
click at [800, 411] on button "Continue Editing" at bounding box center [789, 406] width 45 height 11
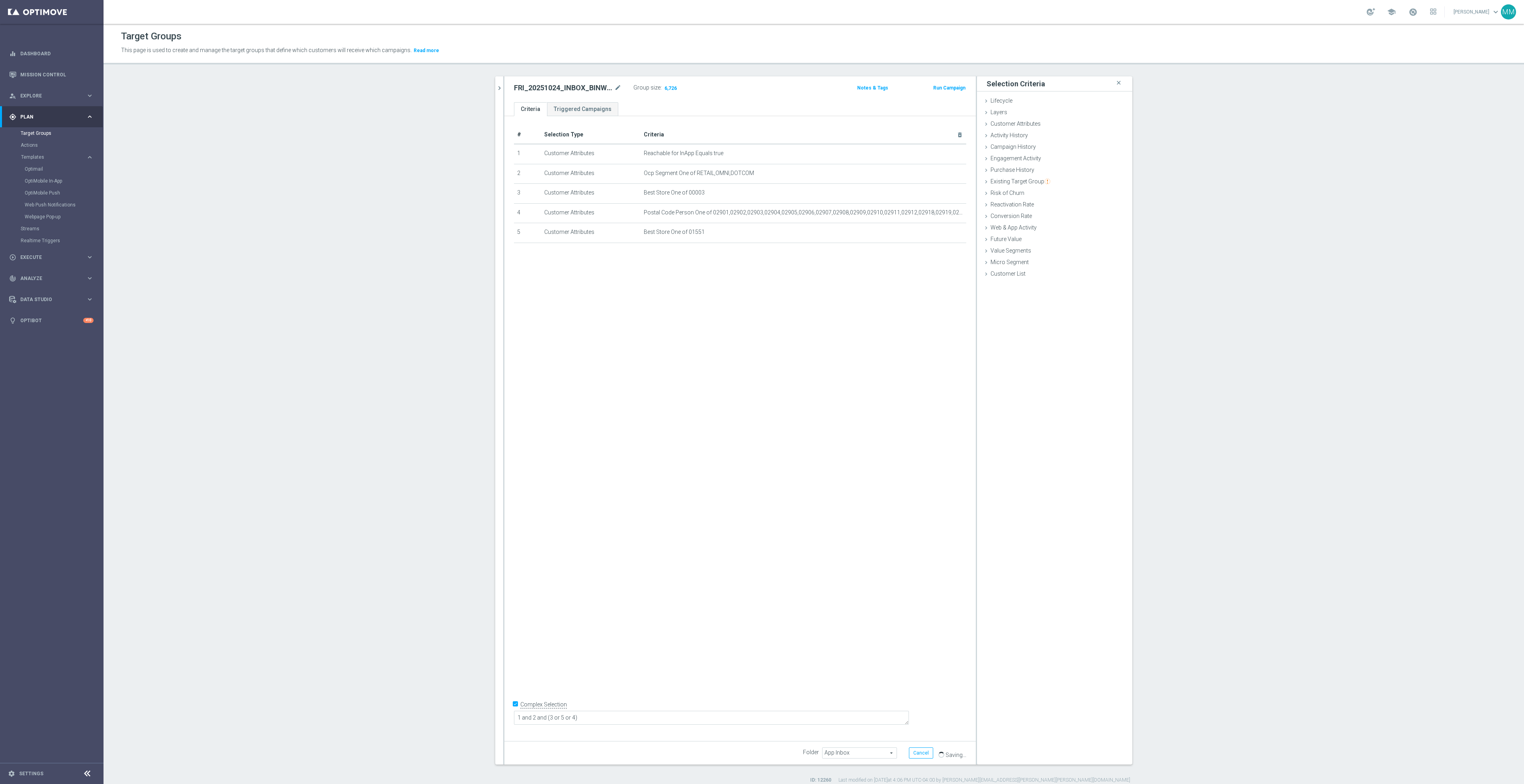
click at [831, 420] on div "# Selection Type Criteria delete_forever 1 Customer Attributes Reachable for In…" at bounding box center [740, 425] width 472 height 618
click at [88, 76] on link "Mission Control" at bounding box center [57, 74] width 73 height 21
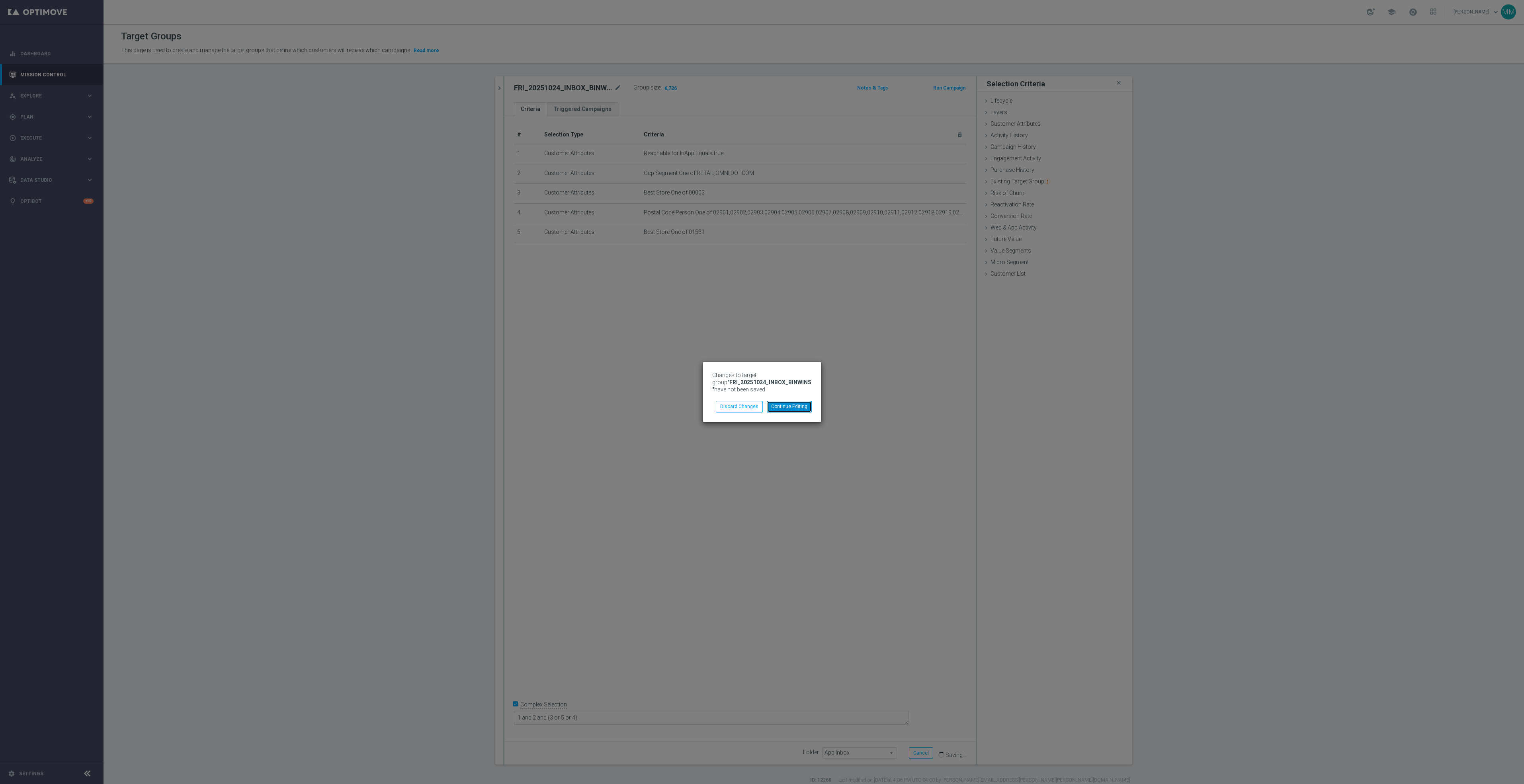
click at [799, 411] on button "Continue Editing" at bounding box center [789, 406] width 45 height 11
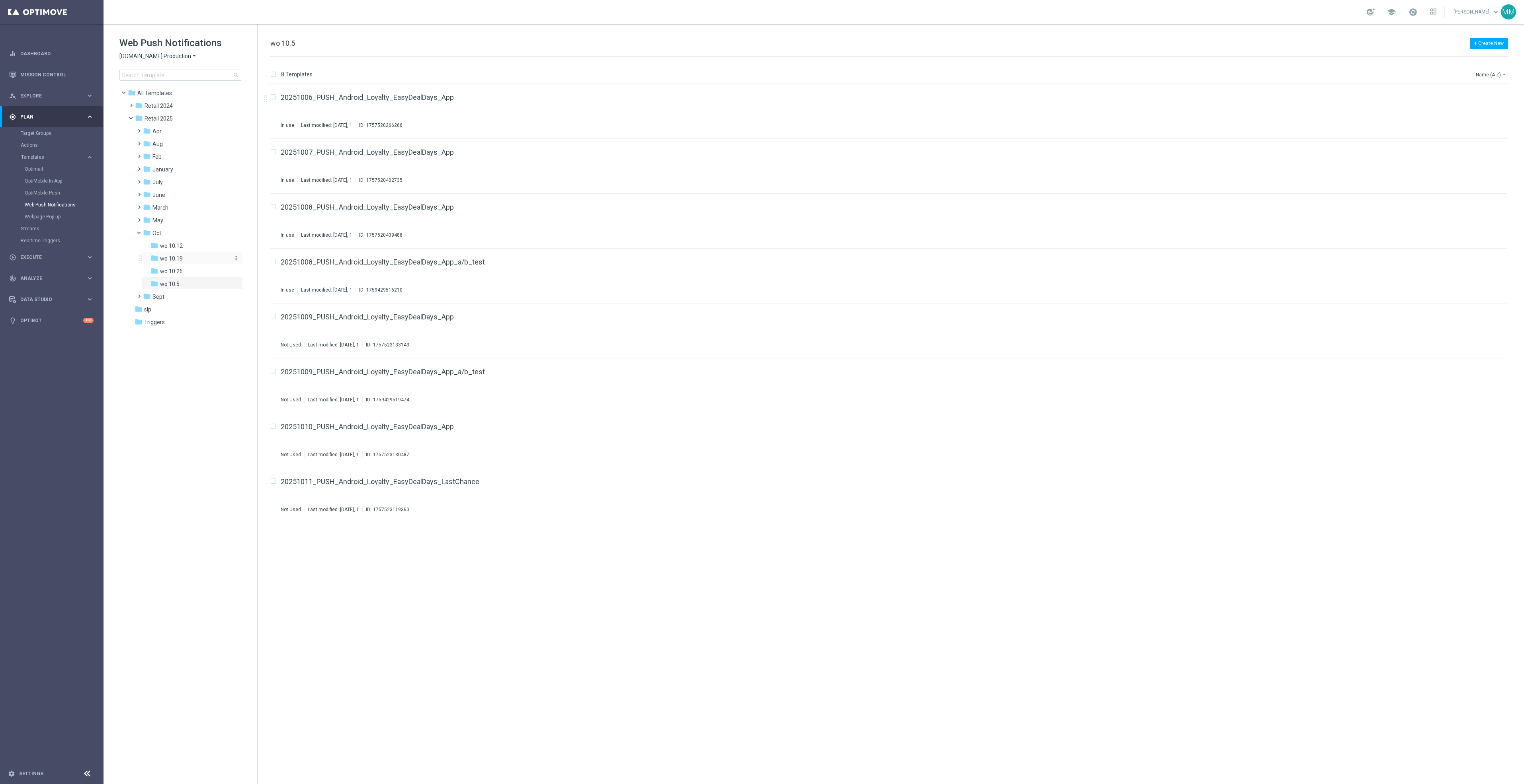
click at [192, 258] on div "folder wo 10.19" at bounding box center [189, 258] width 79 height 9
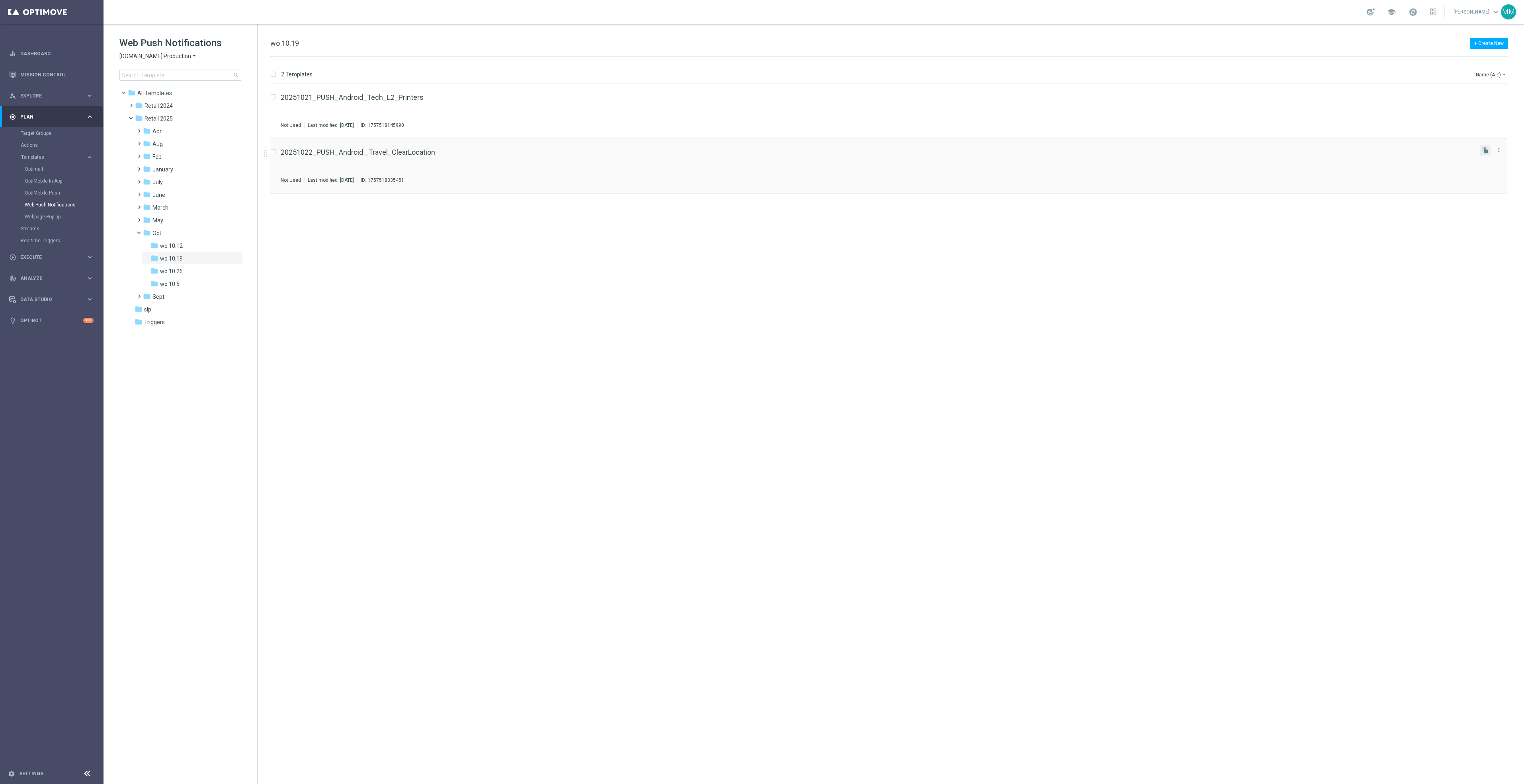
click at [1481, 150] on button "file_copy" at bounding box center [1485, 150] width 10 height 10
click at [1488, 205] on icon "file_copy" at bounding box center [1485, 205] width 7 height 7
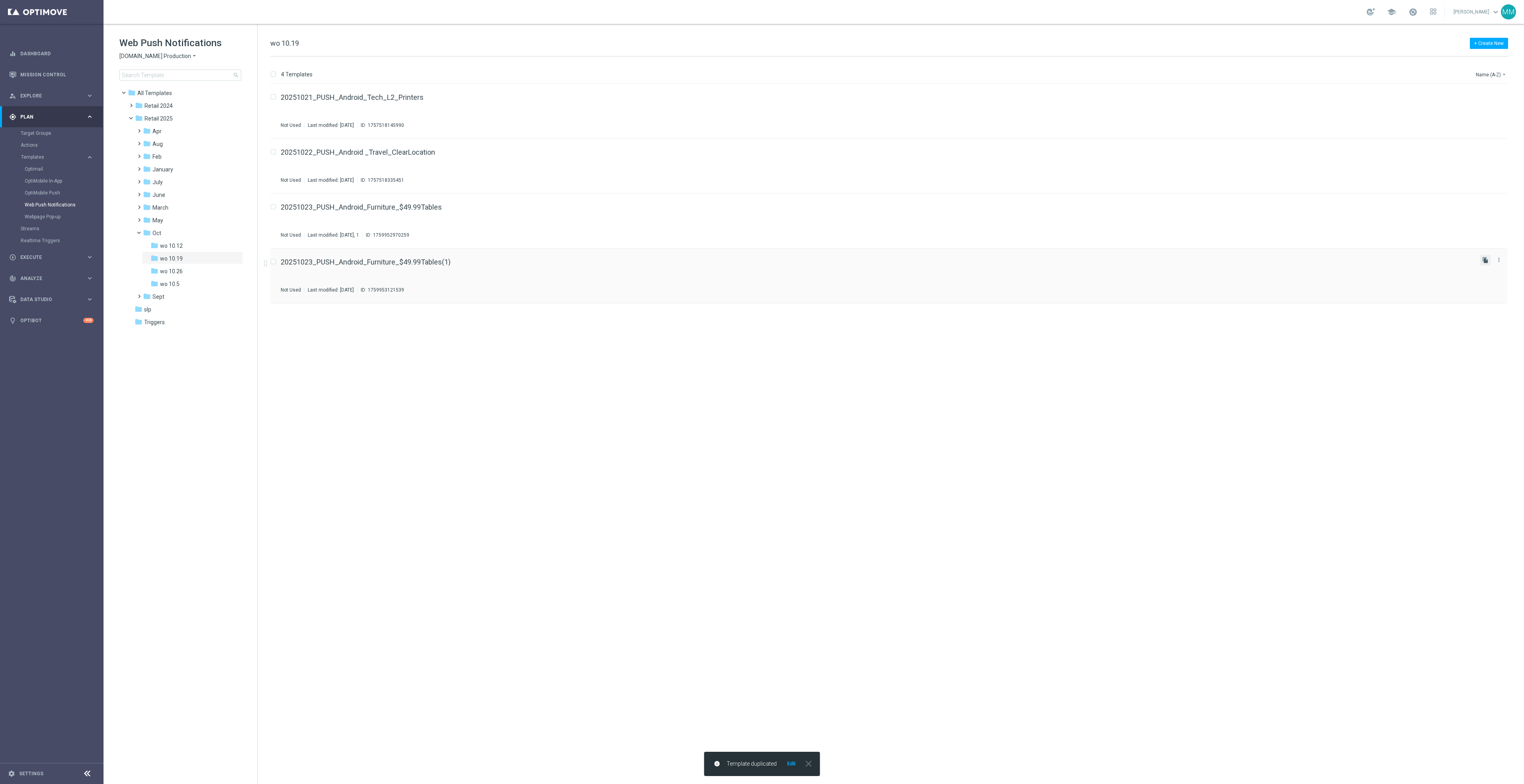
click at [1483, 261] on icon "file_copy" at bounding box center [1485, 260] width 7 height 7
click at [182, 275] on div "folder wo 10.26" at bounding box center [189, 271] width 79 height 9
click at [1484, 206] on icon "file_copy" at bounding box center [1485, 205] width 7 height 7
click at [40, 169] on link "Optimail" at bounding box center [54, 169] width 58 height 7
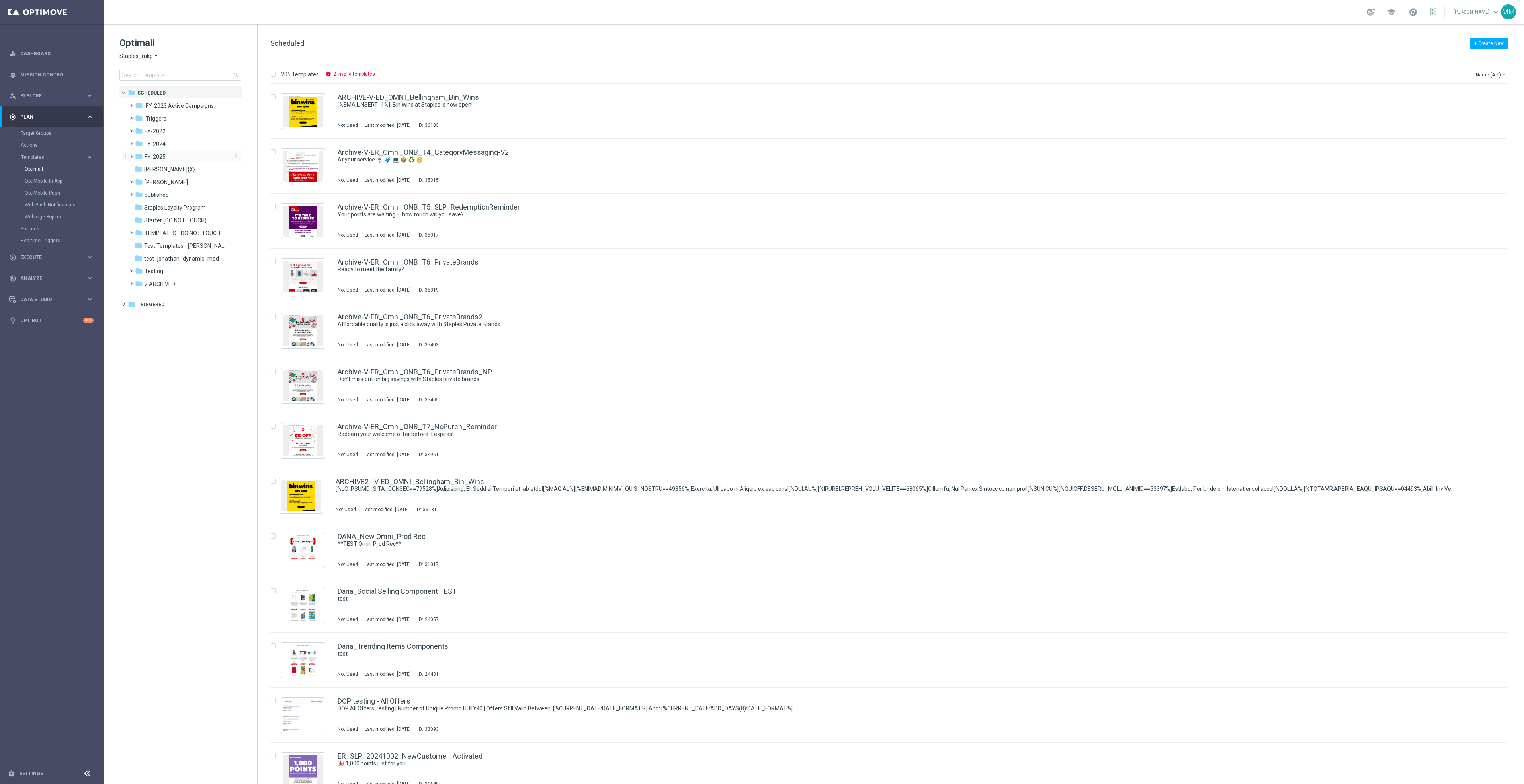
click at [159, 157] on span "FY-2025" at bounding box center [155, 157] width 21 height 7
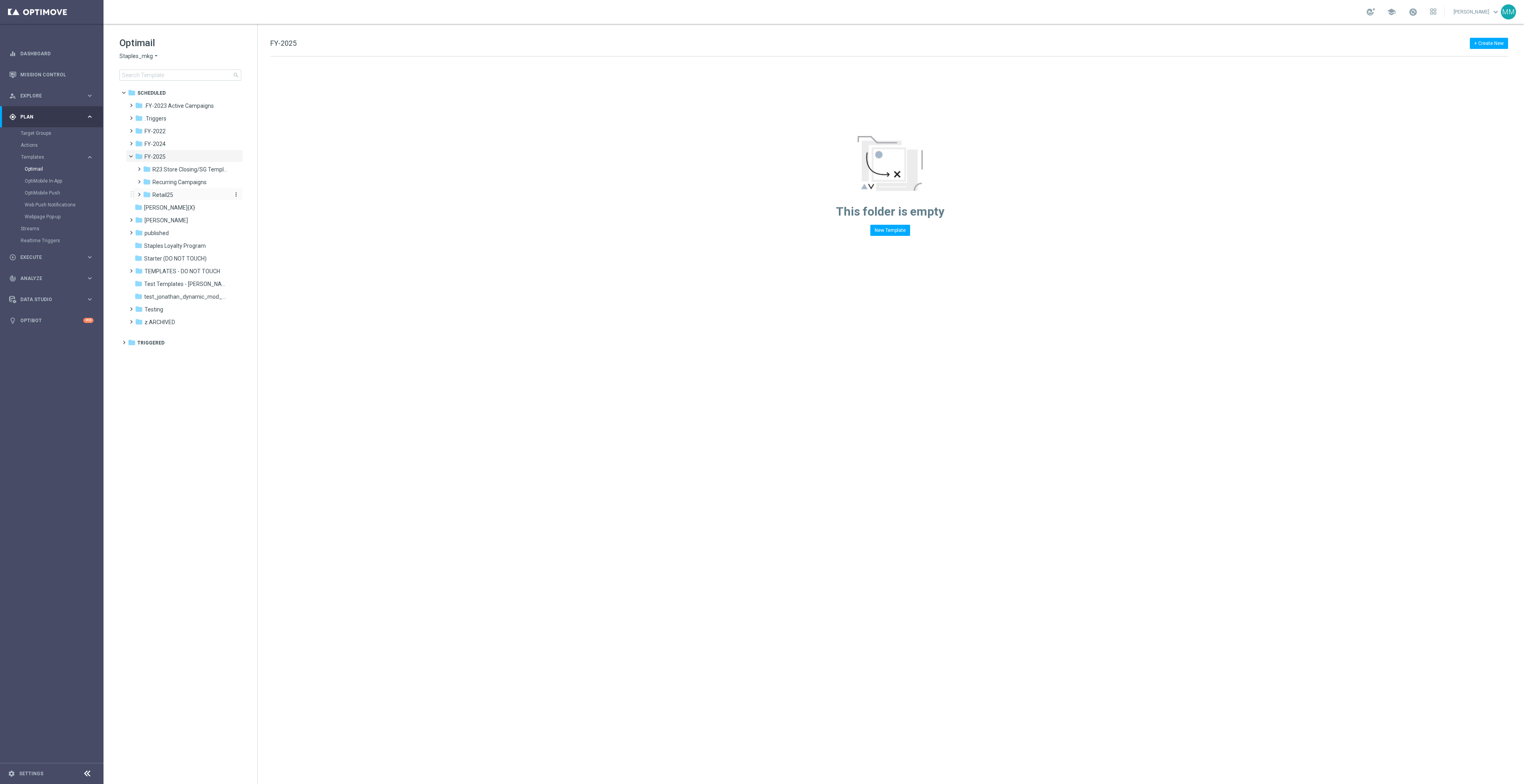
click at [181, 199] on div "folder Retail25" at bounding box center [185, 195] width 85 height 9
click at [182, 333] on span "Sept 25 R" at bounding box center [171, 335] width 22 height 7
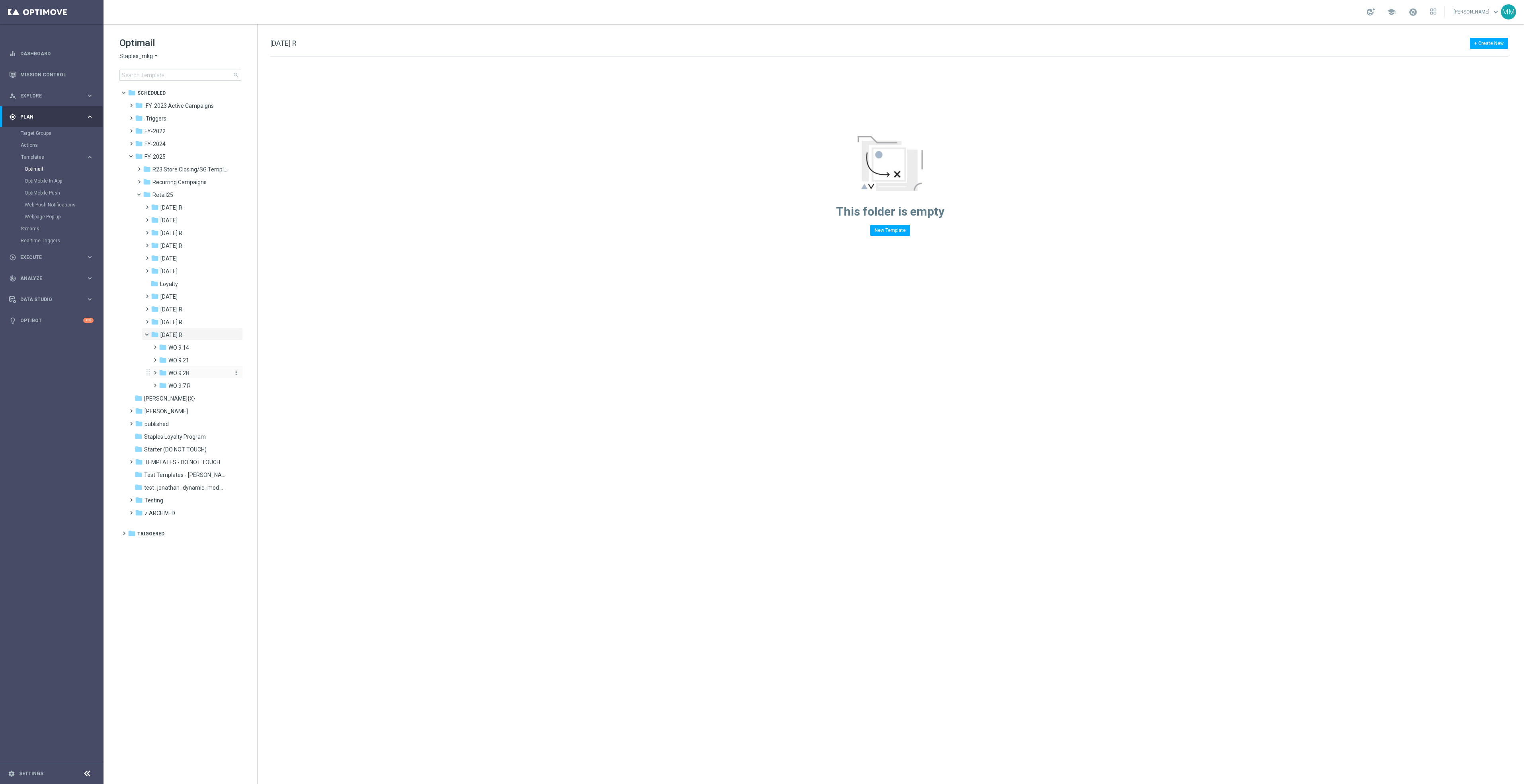
click at [211, 372] on div "folder WO 9.28" at bounding box center [195, 373] width 71 height 9
click at [203, 388] on div "folder Fri 10.3" at bounding box center [199, 385] width 65 height 9
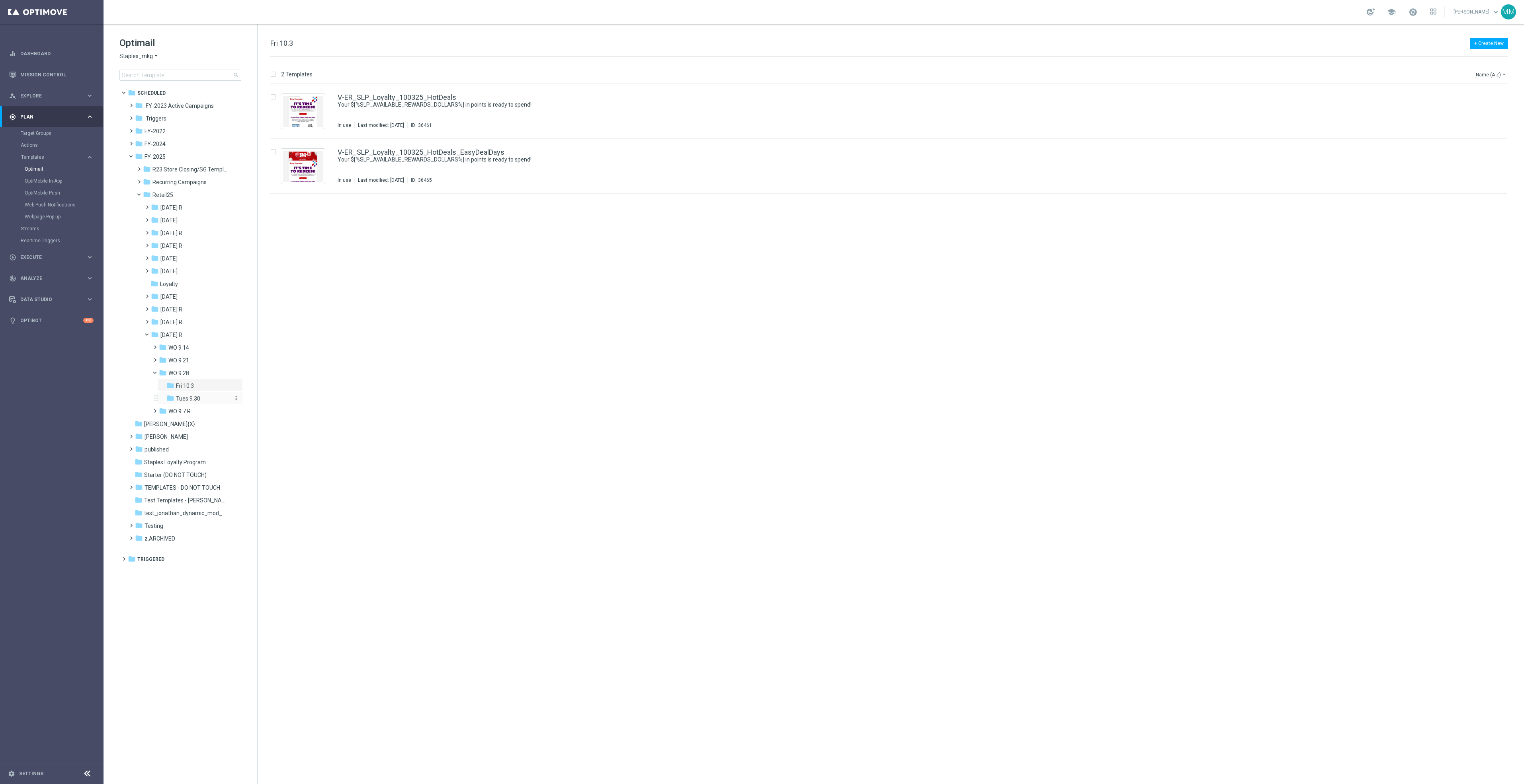
click at [198, 399] on span "Tues 9.30" at bounding box center [188, 399] width 24 height 7
click at [188, 363] on span "WO 9.21" at bounding box center [179, 361] width 21 height 7
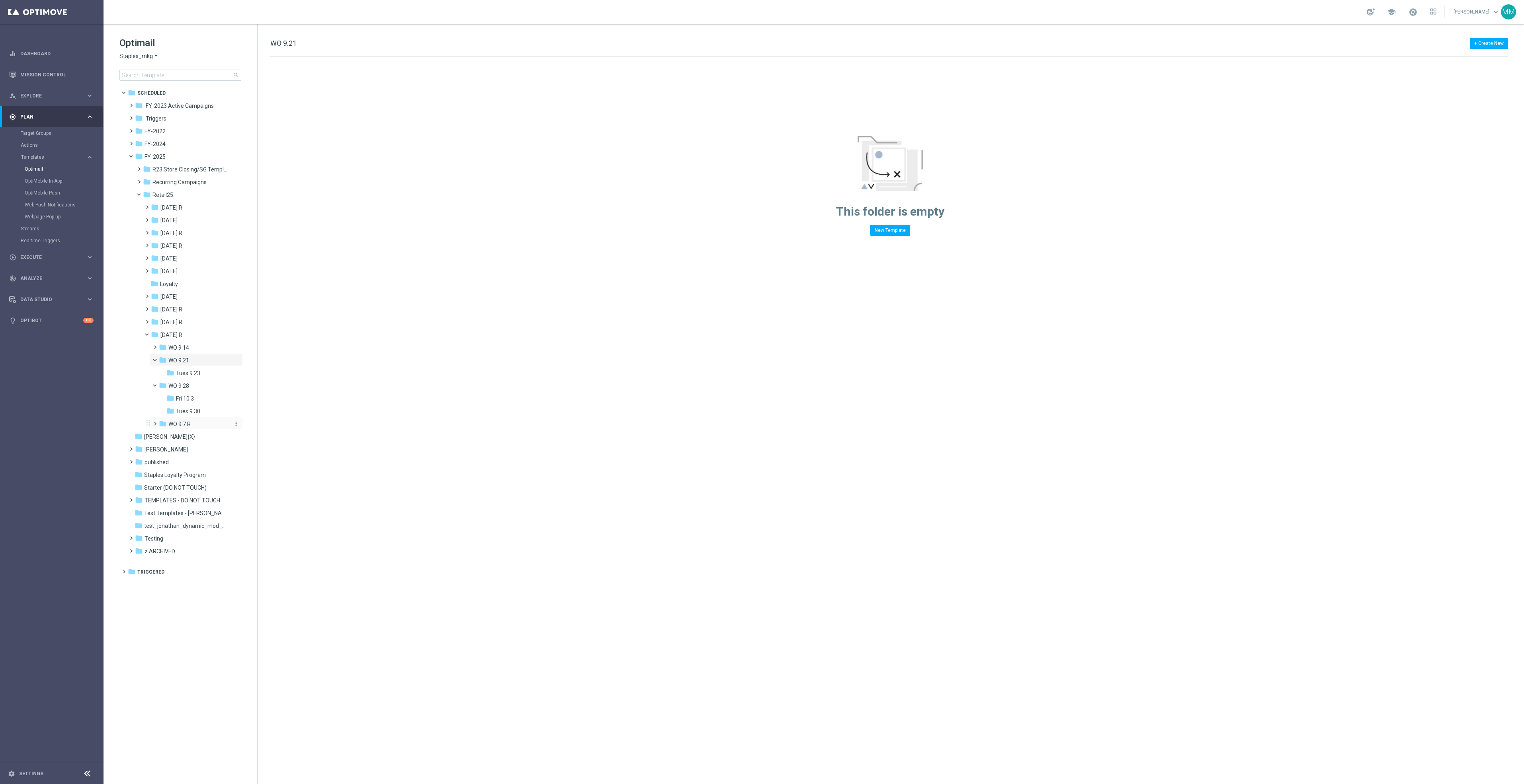
click at [207, 420] on div "folder WO 9.7 R" at bounding box center [195, 424] width 71 height 9
click at [201, 345] on div "folder WO 9.14" at bounding box center [195, 348] width 71 height 9
click at [205, 362] on div "folder Fri 9/19" at bounding box center [199, 360] width 65 height 9
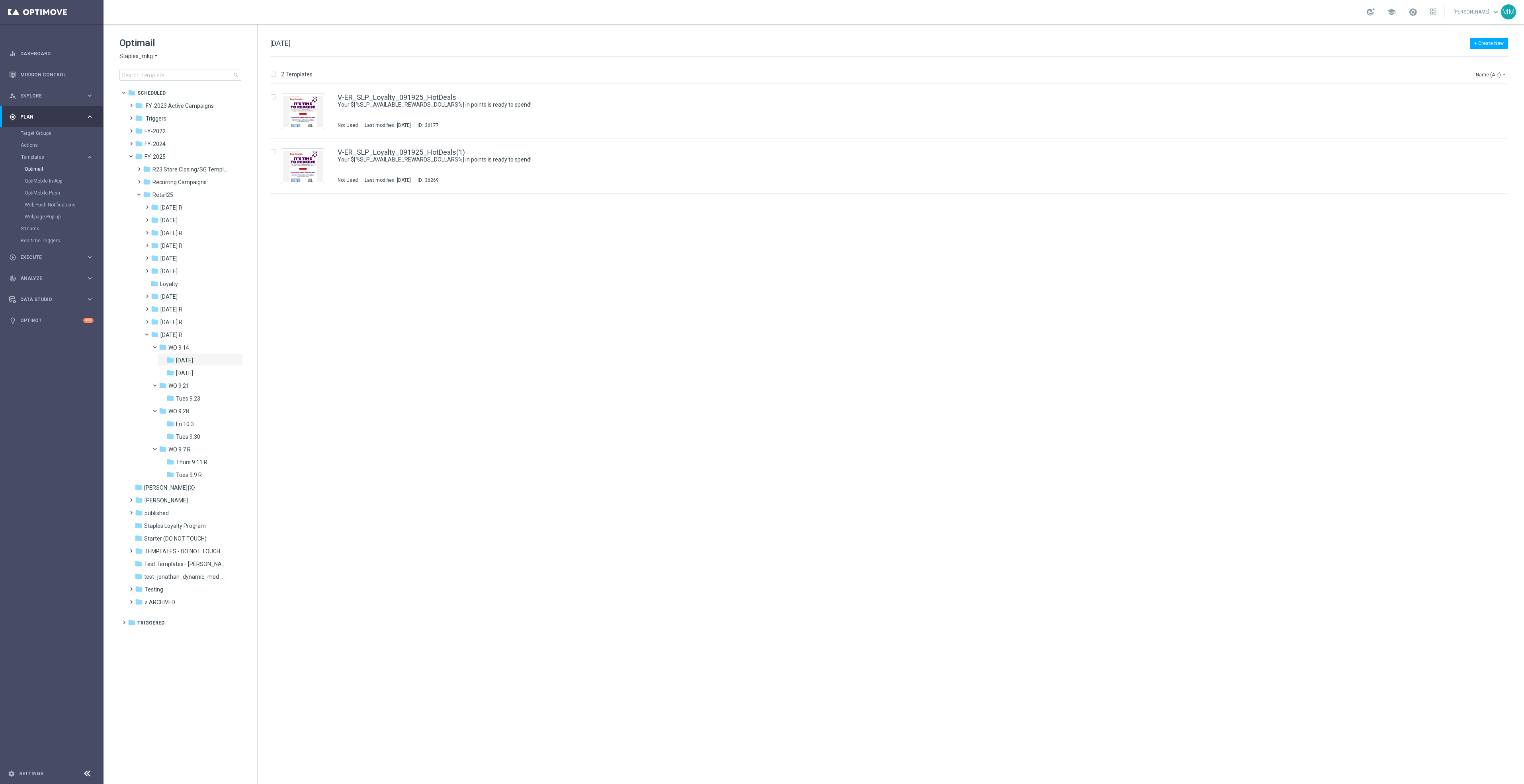
click at [205, 372] on div "folder Tues 9/16" at bounding box center [199, 373] width 65 height 9
click at [202, 395] on div "folder Tues 9.23" at bounding box center [199, 399] width 65 height 9
click at [202, 425] on div "folder Fri 10.3" at bounding box center [199, 424] width 65 height 9
click at [202, 434] on div "folder Tues 9.30" at bounding box center [199, 436] width 65 height 9
click at [204, 417] on div "folder Fri 10.3 more_vert" at bounding box center [200, 423] width 85 height 13
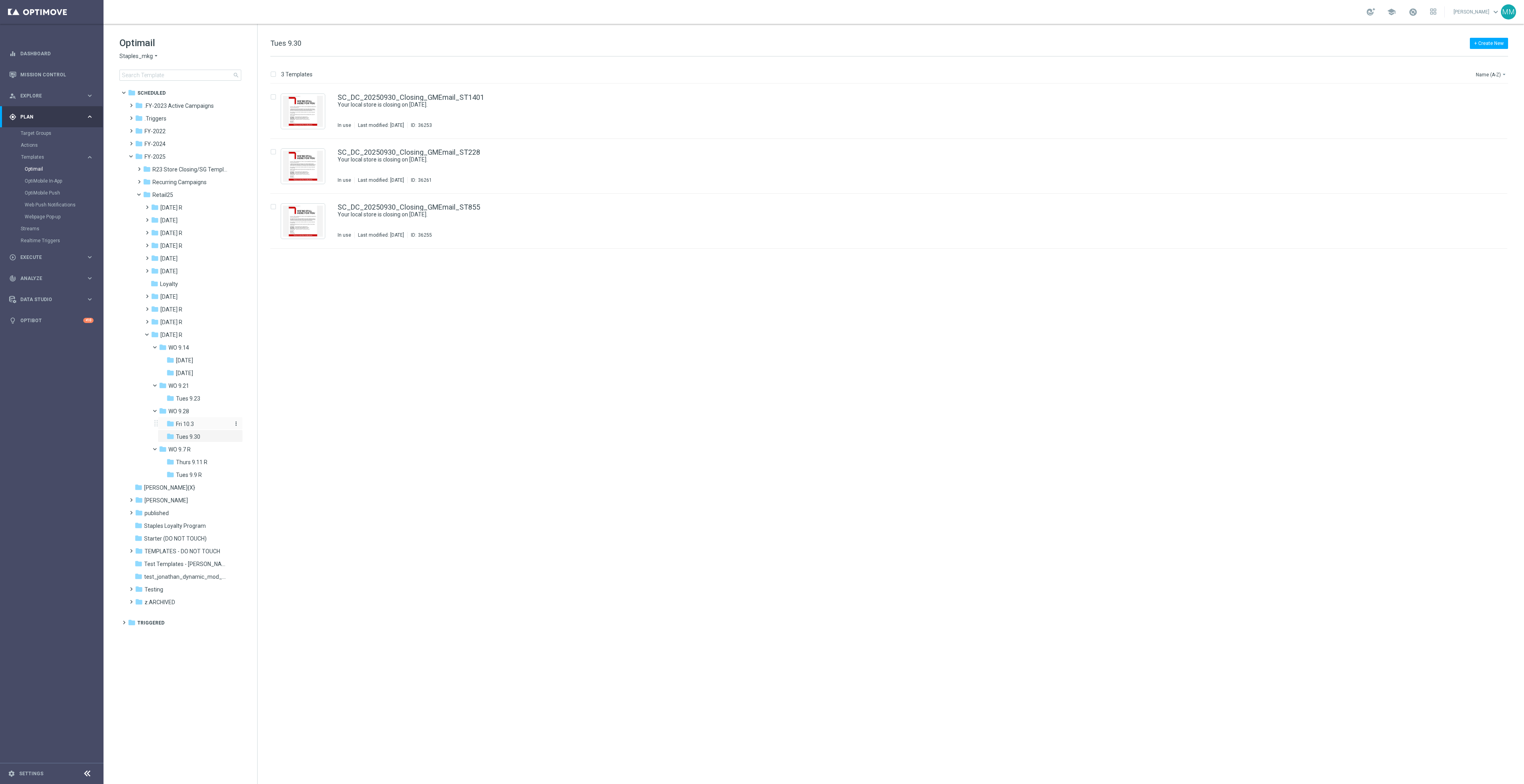
click at [201, 424] on div "folder Fri 10.3" at bounding box center [199, 424] width 65 height 9
click at [147, 320] on span at bounding box center [146, 318] width 4 height 3
click at [238, 324] on icon "more_vert" at bounding box center [236, 322] width 7 height 7
click at [275, 323] on span "New Folder" at bounding box center [269, 323] width 24 height 7
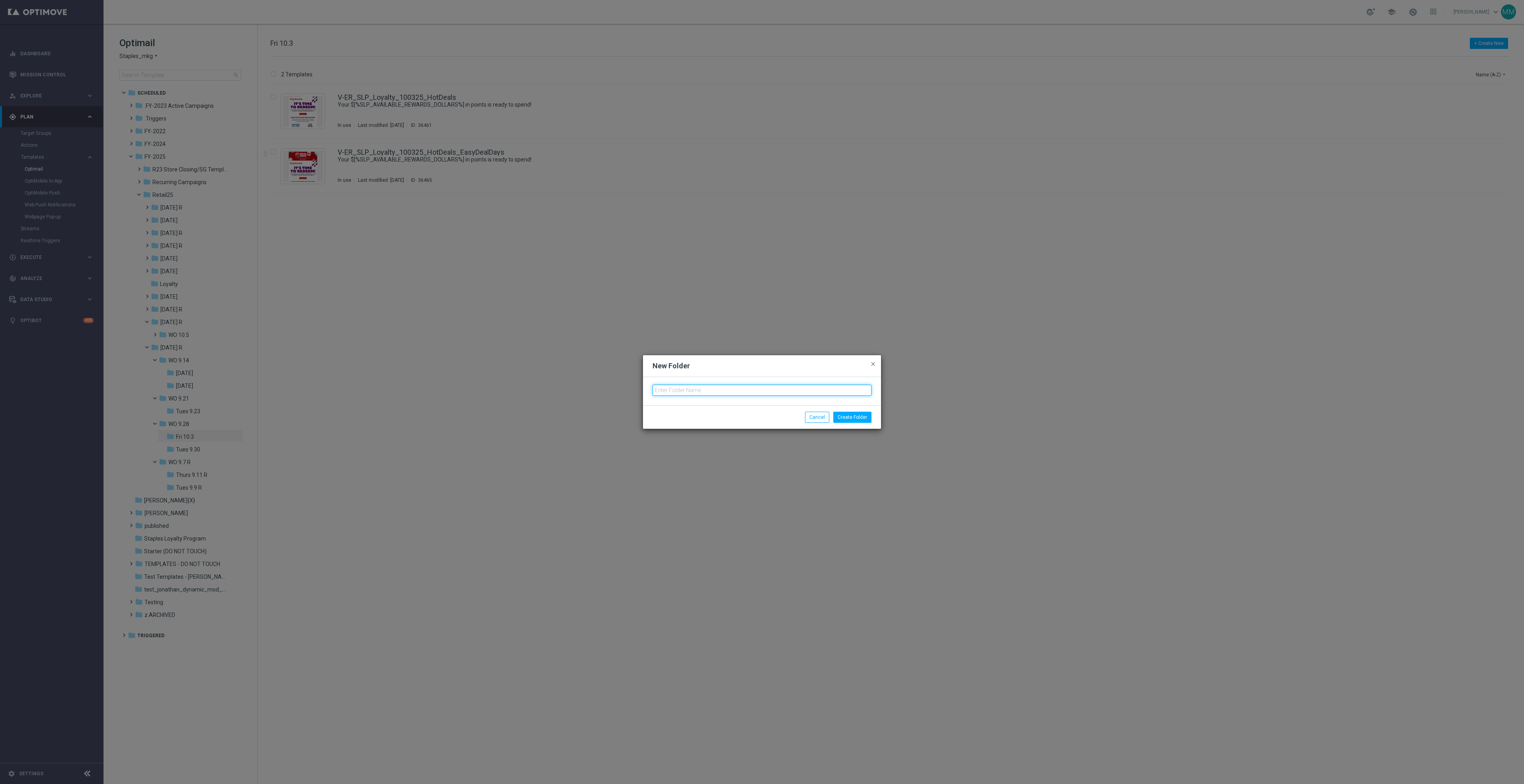
click at [700, 394] on input "text" at bounding box center [762, 390] width 219 height 11
type input "w"
type input "WO 10/12"
click at [847, 413] on button "Create Folder" at bounding box center [852, 417] width 38 height 11
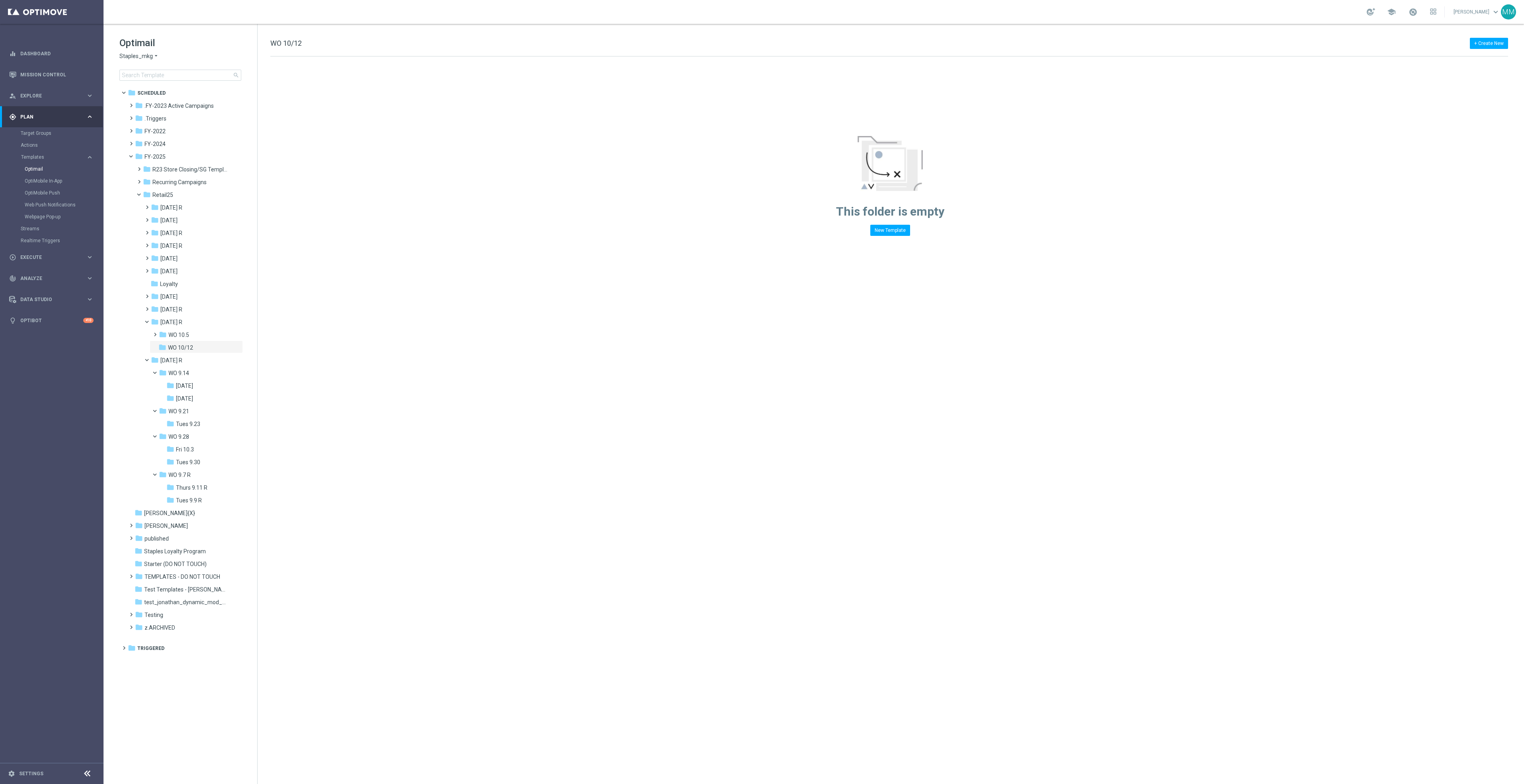
drag, startPoint x: 188, startPoint y: 336, endPoint x: 247, endPoint y: 336, distance: 59.0
click at [188, 336] on span "WO 10.5" at bounding box center [179, 335] width 21 height 7
click at [206, 345] on div "folder Mon 10.6" at bounding box center [199, 348] width 65 height 9
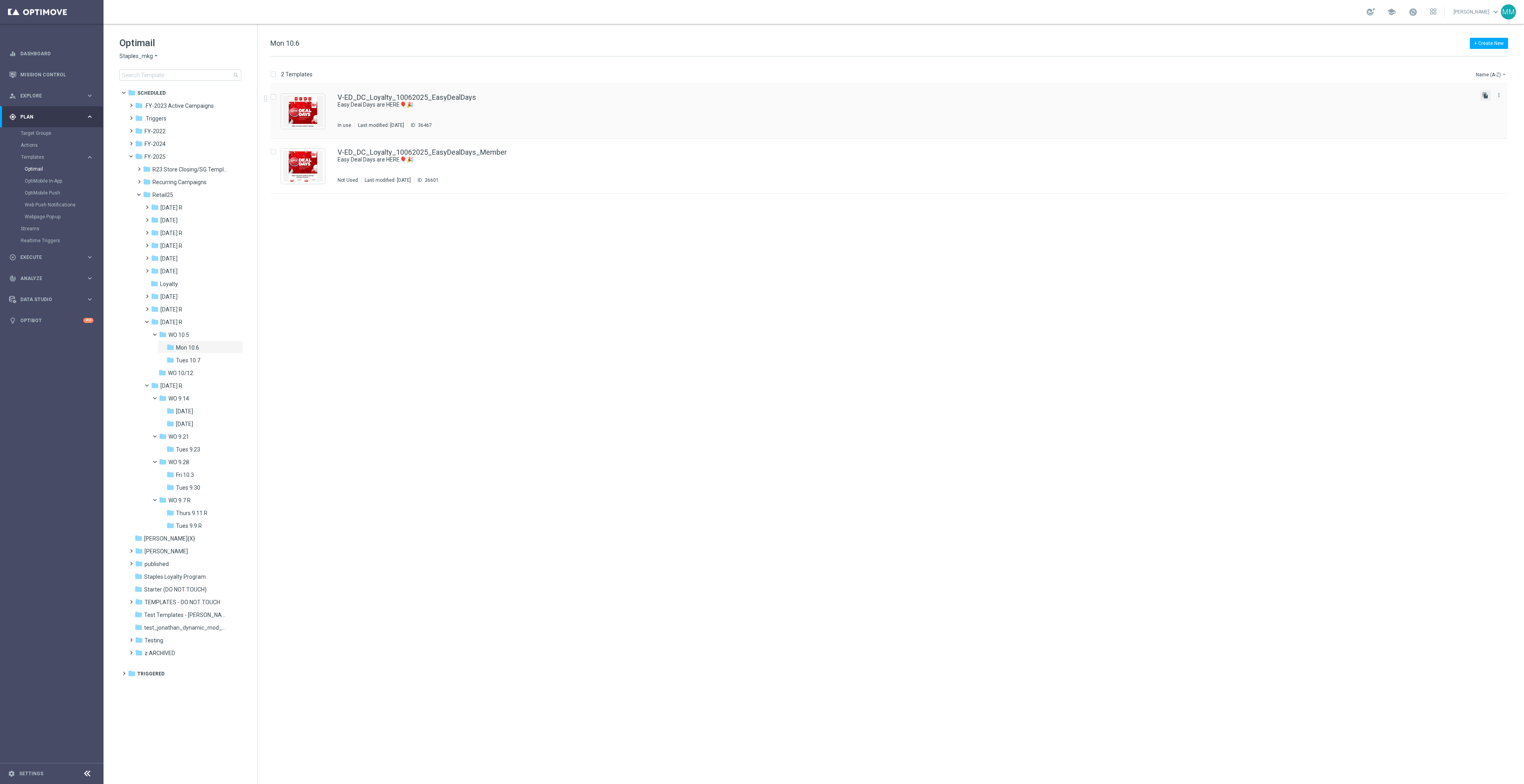
click at [1483, 96] on icon "file_copy" at bounding box center [1485, 95] width 7 height 7
click at [1502, 148] on icon "more_vert" at bounding box center [1499, 150] width 7 height 7
click at [1468, 156] on div "Move" at bounding box center [1467, 158] width 48 height 5
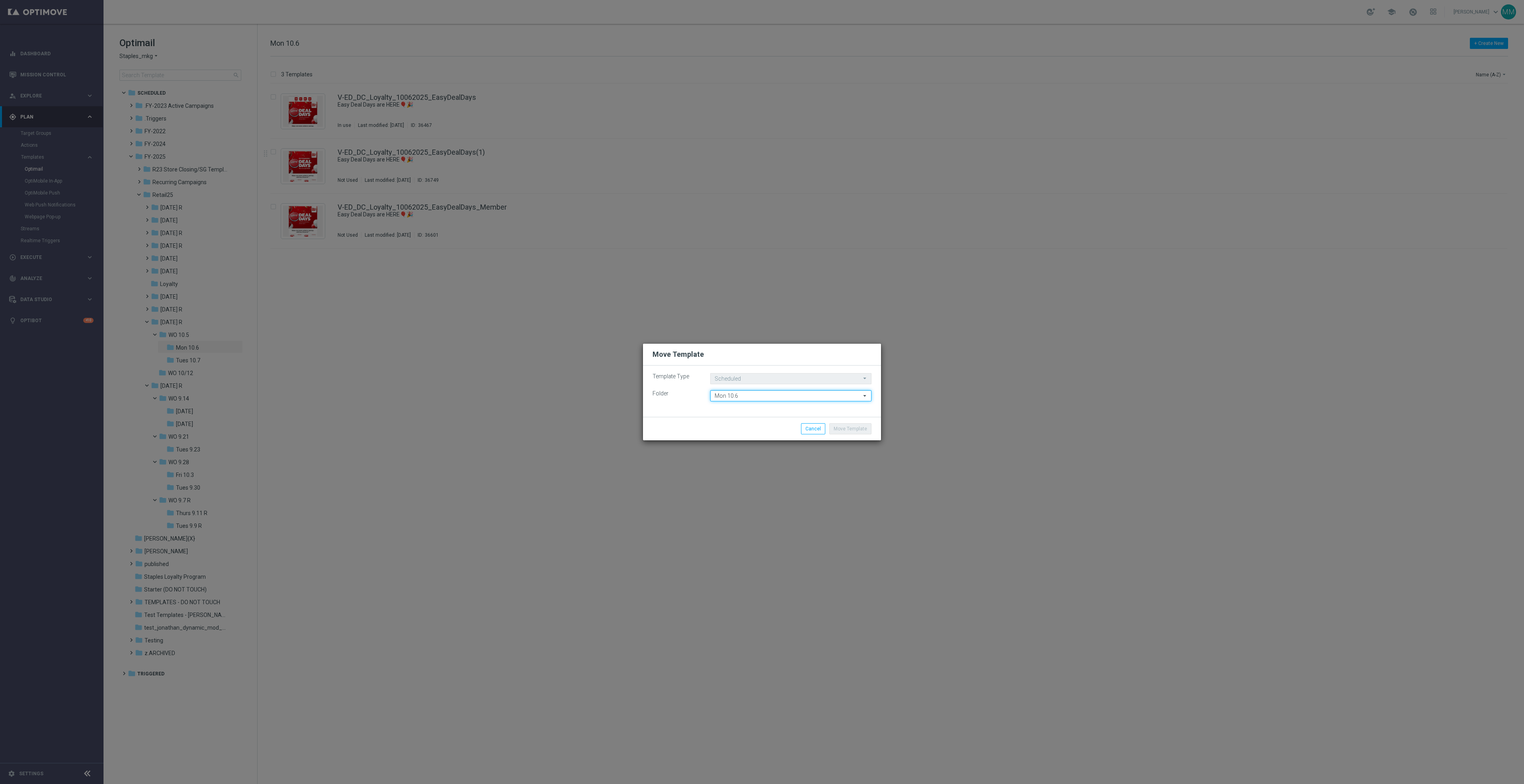
click at [755, 397] on input "Mon 10.6" at bounding box center [791, 396] width 162 height 11
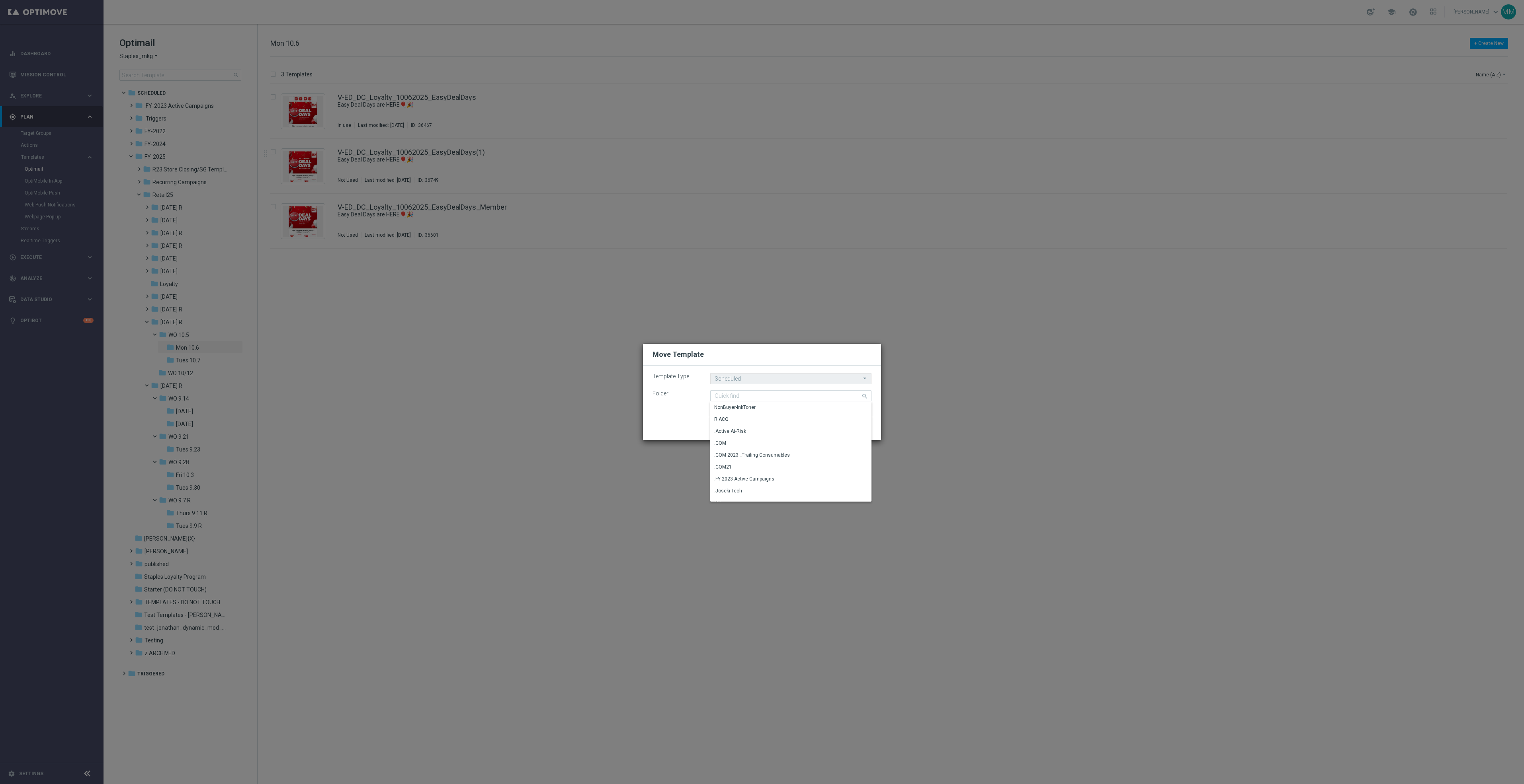
click at [500, 337] on modal-container "Move Template Template Type Scheduled Scheduled arrow_drop_down Drag here to se…" at bounding box center [762, 392] width 1524 height 784
type input "Mon 10.6"
click at [249, 377] on modal-container "Move Template Template Type Scheduled Scheduled arrow_drop_down Drag here to se…" at bounding box center [762, 392] width 1524 height 784
click at [806, 426] on button "Cancel" at bounding box center [813, 429] width 24 height 11
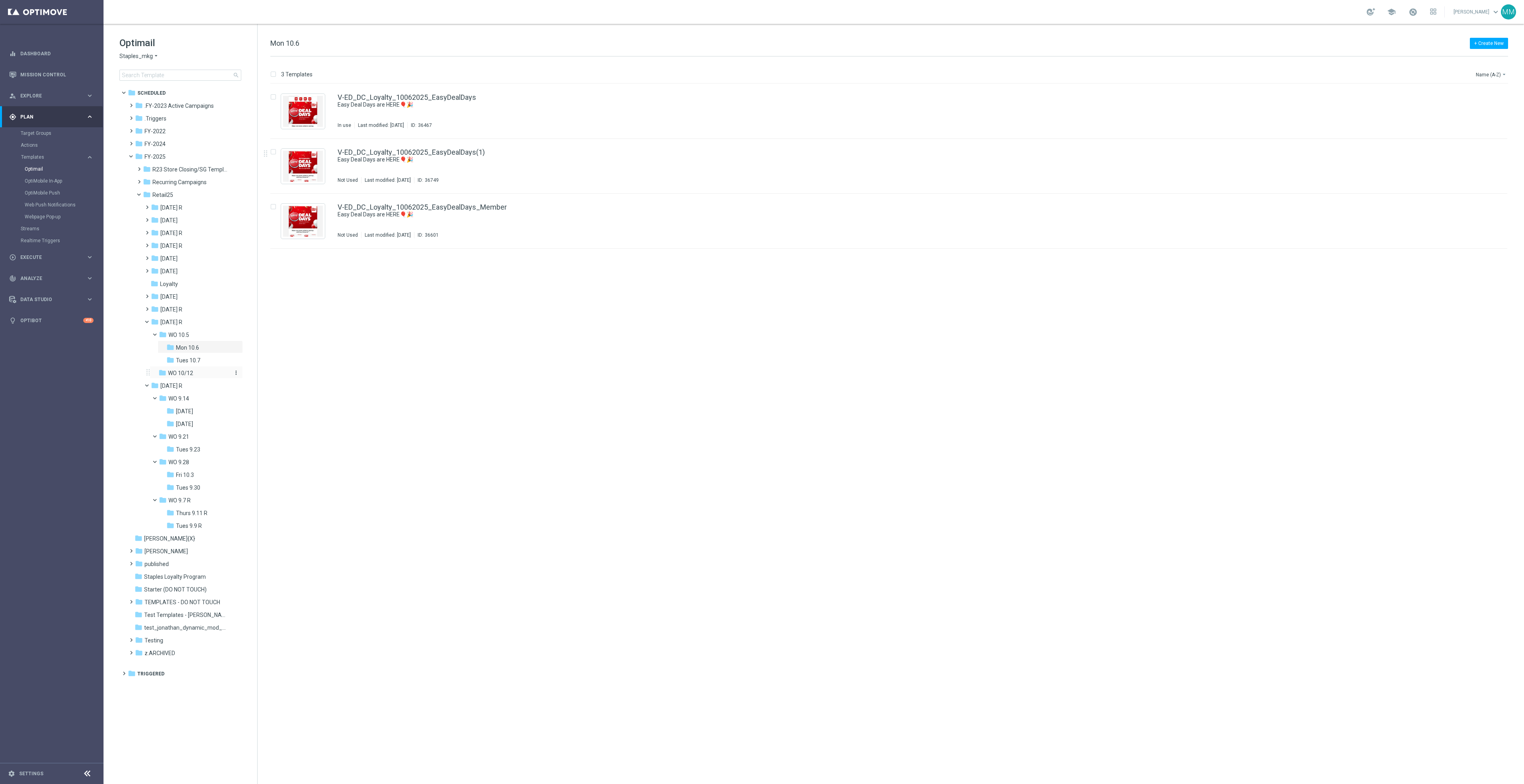
click at [238, 372] on icon "more_vert" at bounding box center [236, 372] width 7 height 7
click at [282, 374] on button "create_new_folder New Folder" at bounding box center [270, 374] width 51 height 9
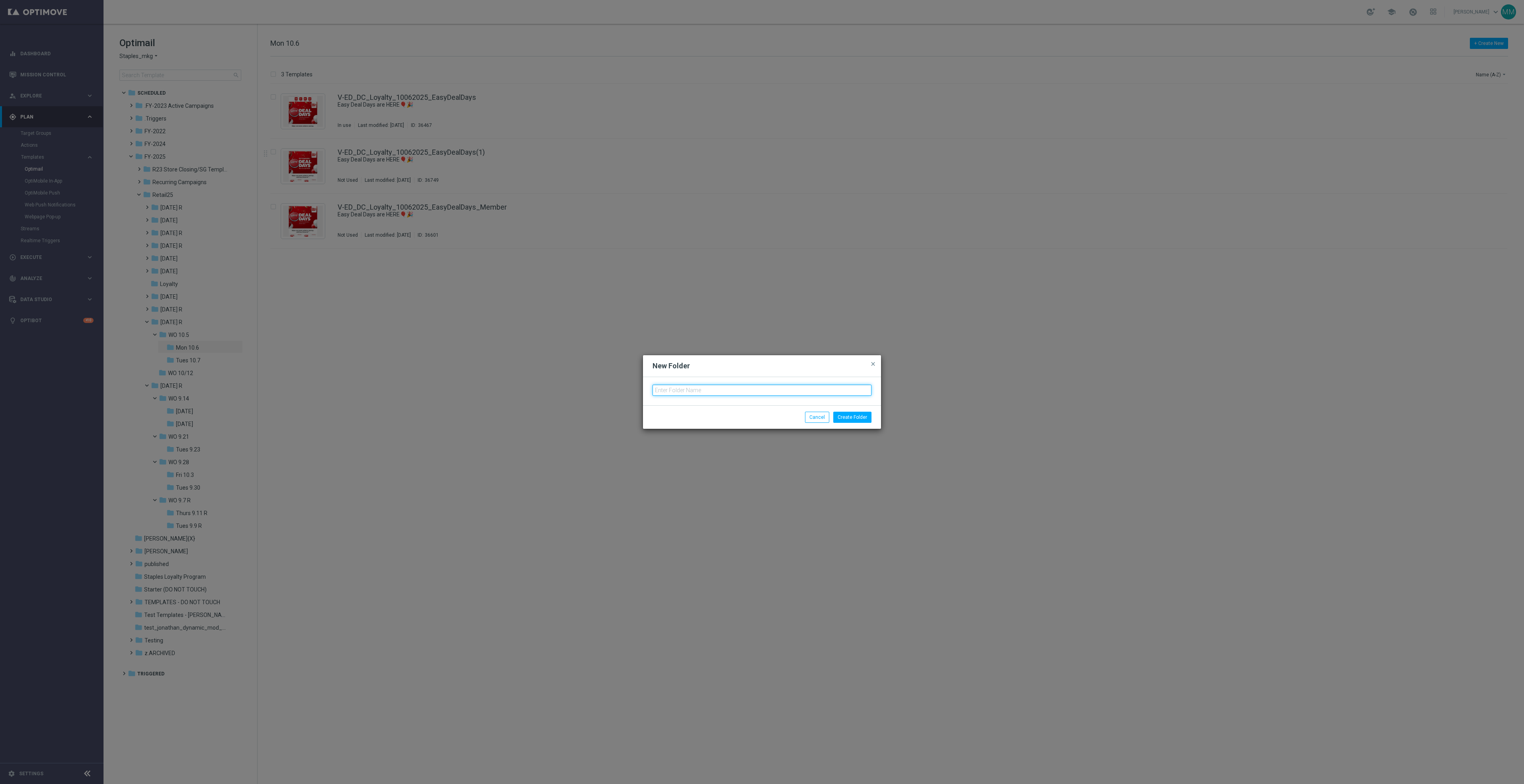
click at [737, 391] on input "text" at bounding box center [762, 390] width 219 height 11
type input "Mon 10.13"
click at [853, 419] on button "Create Folder" at bounding box center [852, 417] width 38 height 11
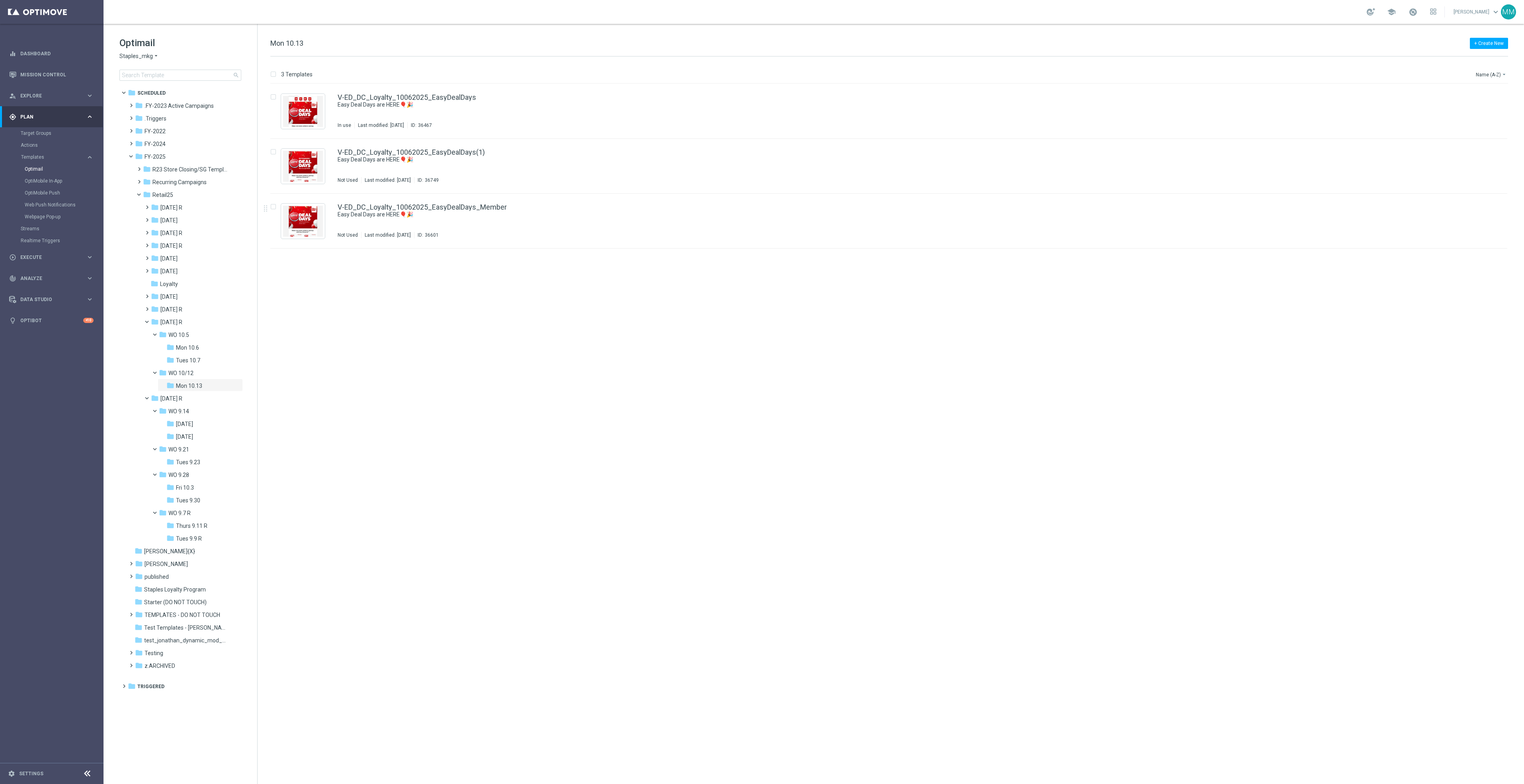
drag, startPoint x: 208, startPoint y: 350, endPoint x: 349, endPoint y: 357, distance: 141.2
click at [206, 350] on div "folder Mon 10.6" at bounding box center [199, 348] width 65 height 9
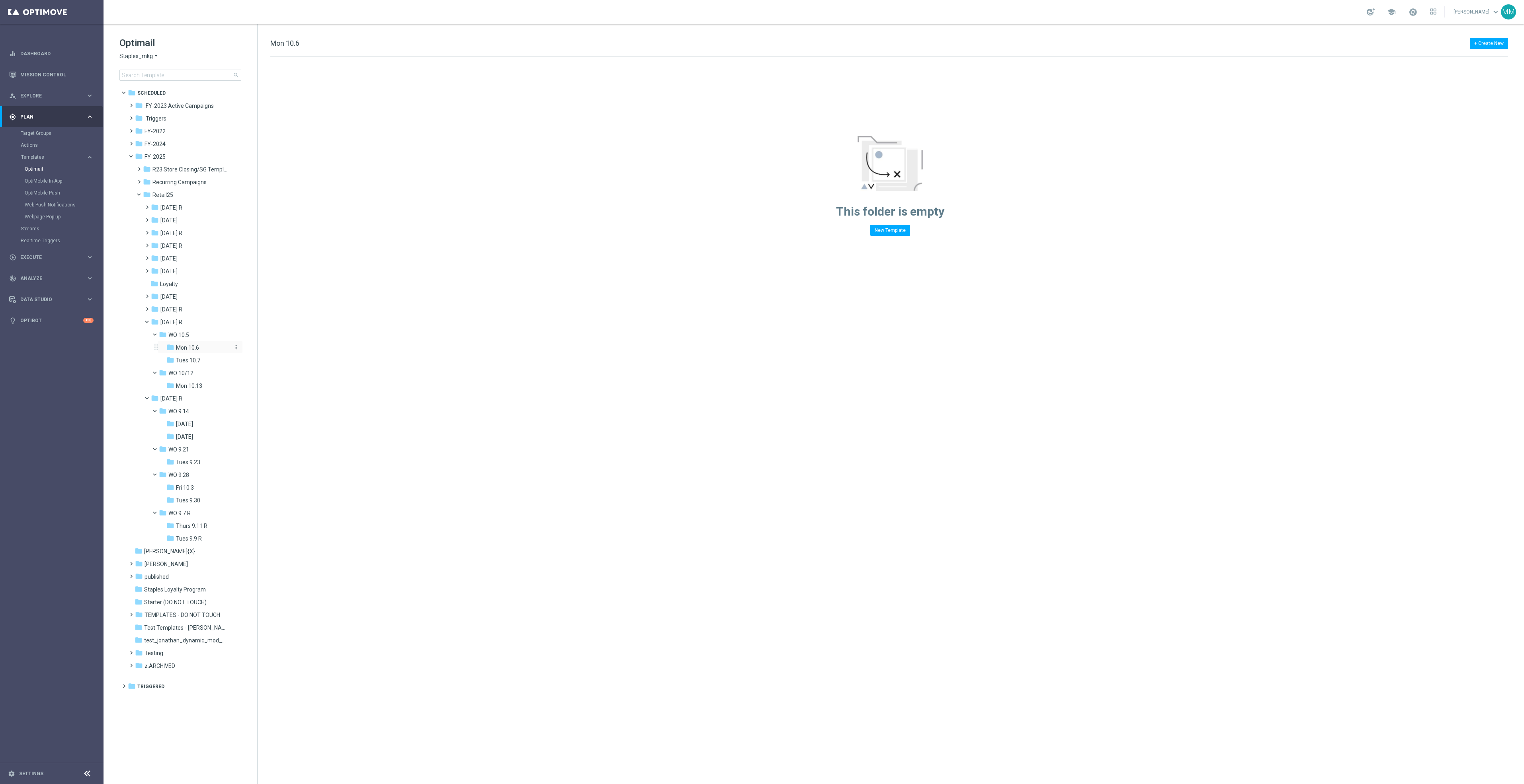
click at [193, 348] on span "Mon 10.6" at bounding box center [187, 348] width 23 height 7
click at [194, 361] on span "Tues 10.7" at bounding box center [188, 361] width 24 height 7
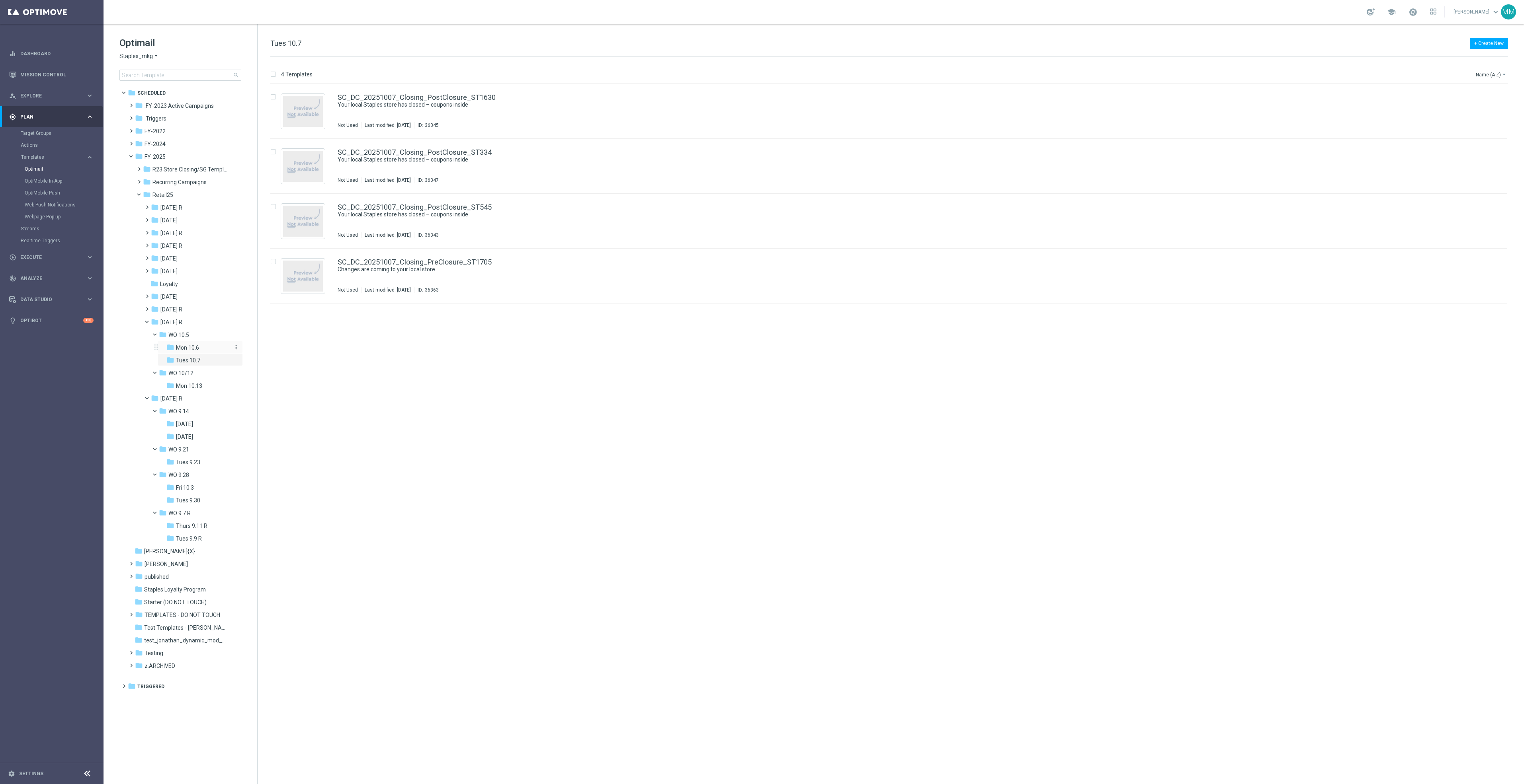
click at [200, 346] on div "folder Mon 10.6" at bounding box center [199, 348] width 65 height 9
click at [1502, 149] on icon "more_vert" at bounding box center [1499, 150] width 7 height 7
click at [1467, 161] on div "Move" at bounding box center [1467, 158] width 48 height 5
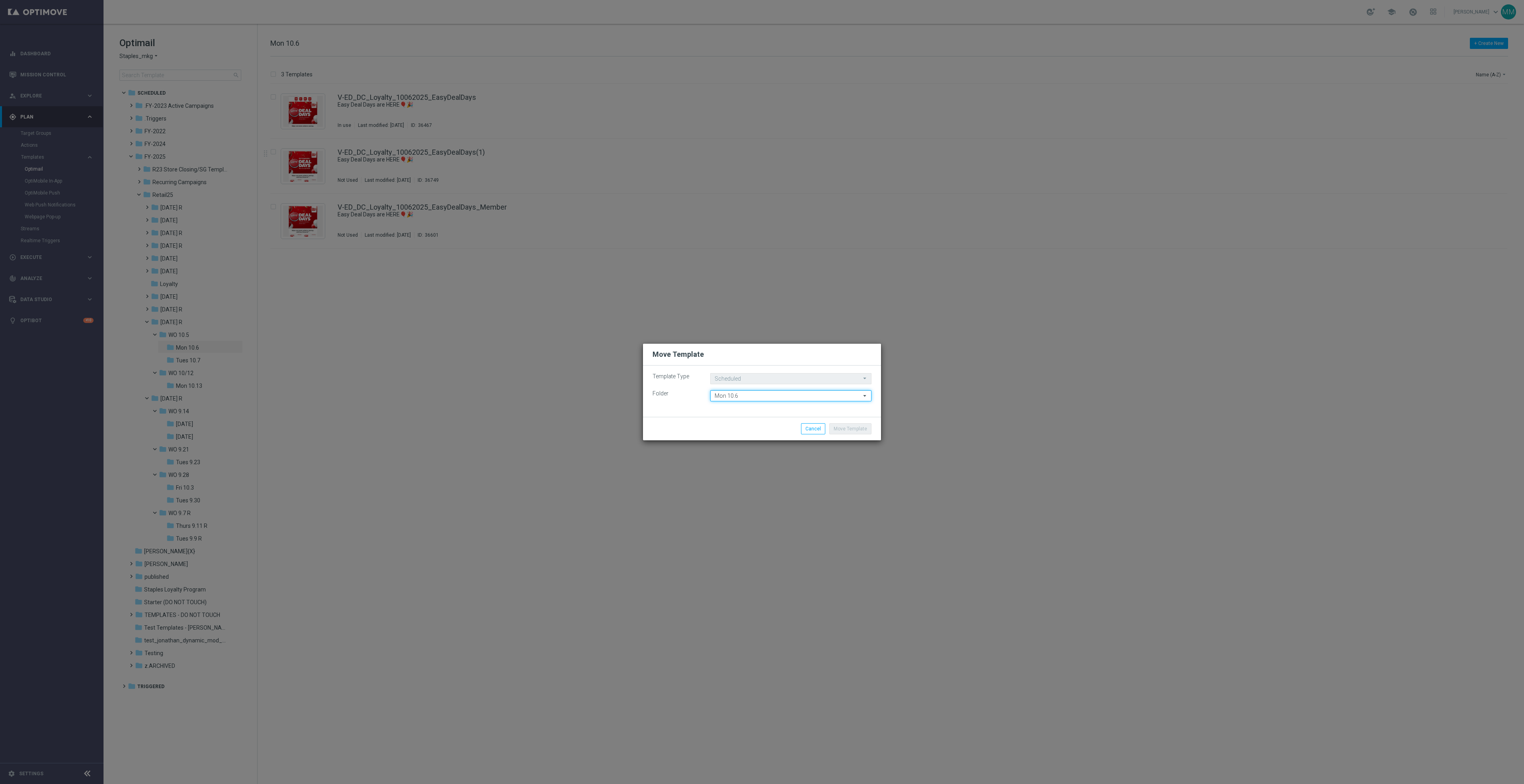
click at [738, 393] on input "Mon 10.6" at bounding box center [791, 396] width 162 height 11
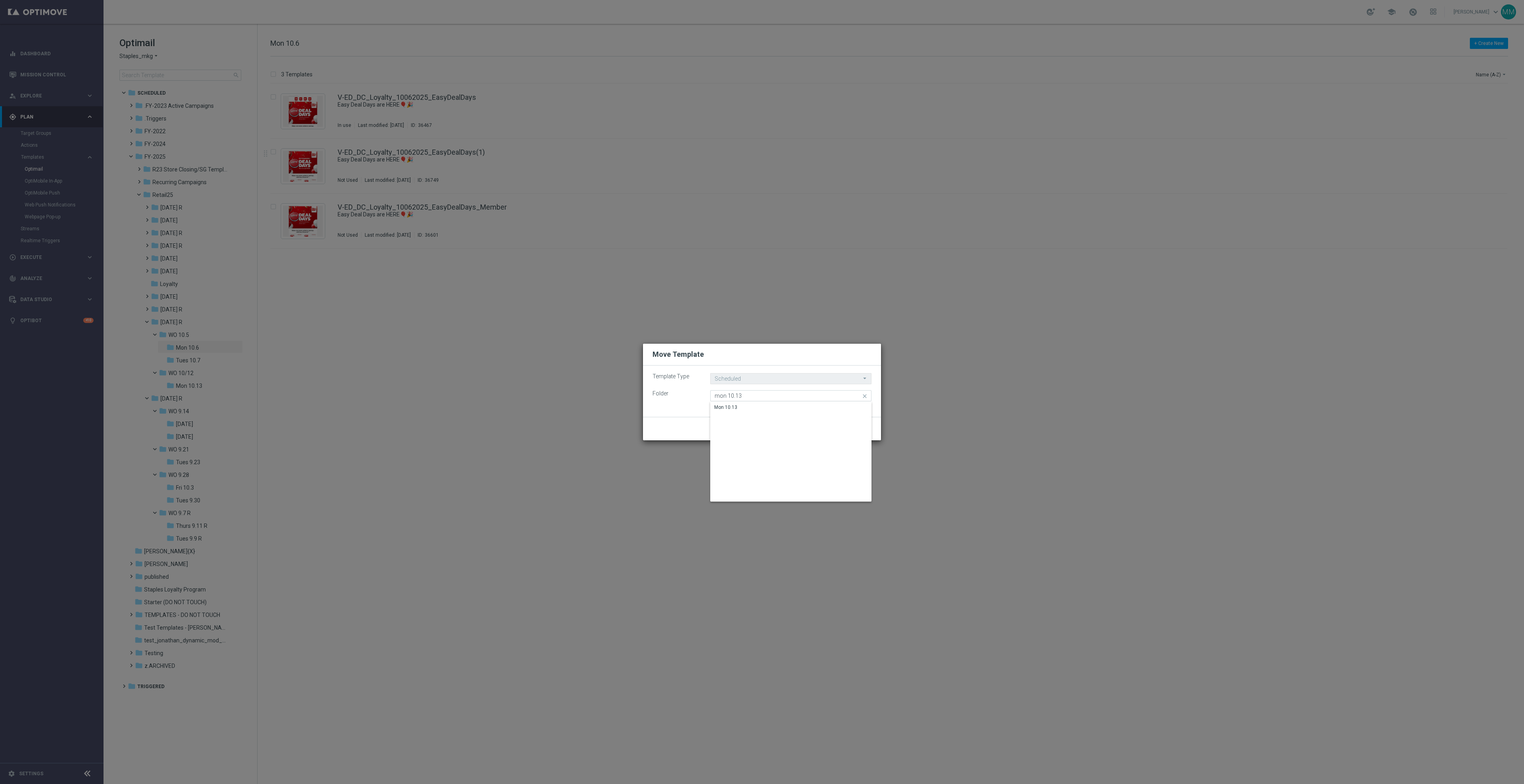
click at [765, 411] on div "Mon 10.13" at bounding box center [791, 407] width 161 height 11
type input "Mon 10.13"
click at [860, 425] on button "Move Template" at bounding box center [850, 429] width 42 height 11
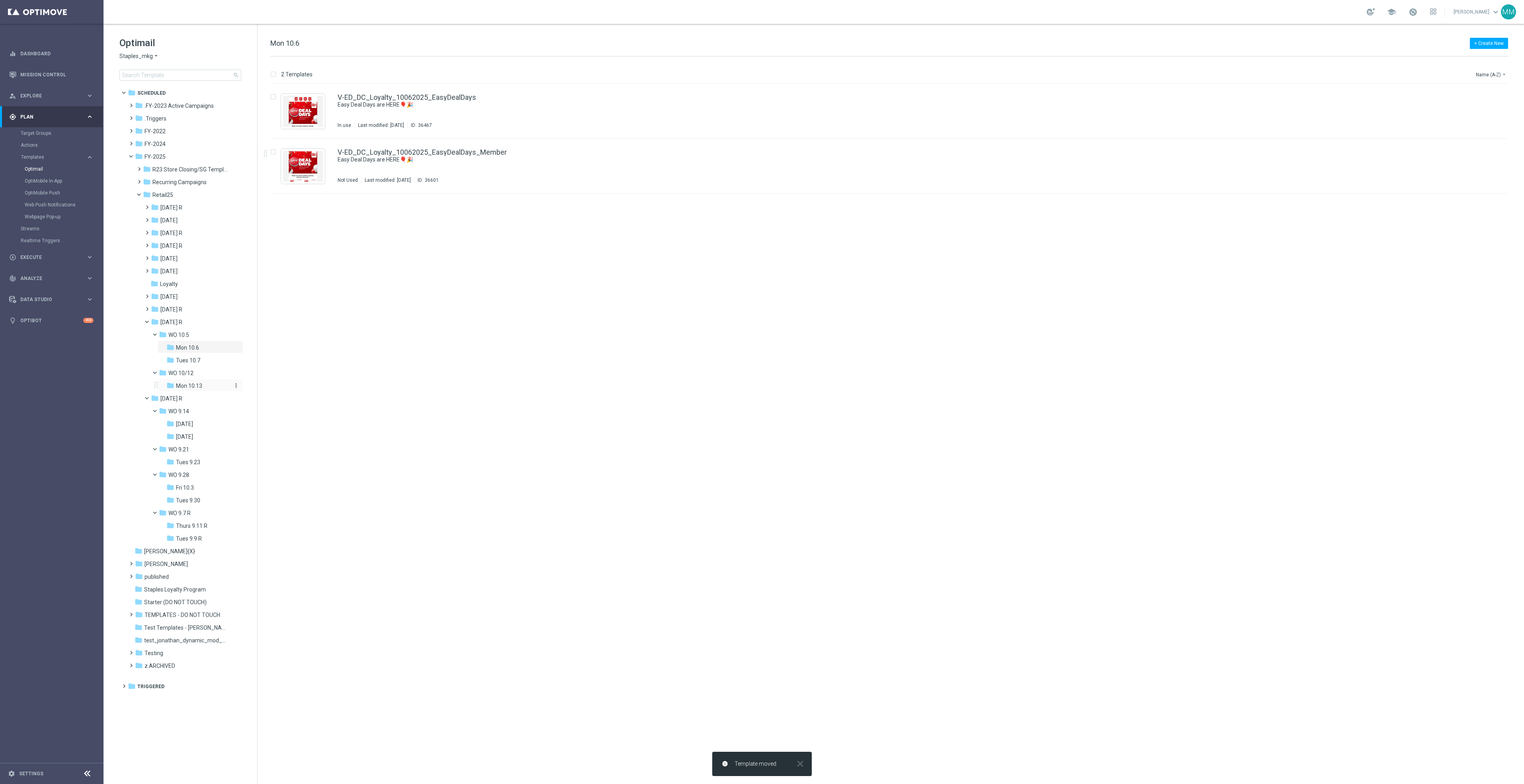
click at [197, 383] on span "Mon 10.13" at bounding box center [189, 386] width 26 height 7
click at [41, 97] on span "Explore" at bounding box center [53, 96] width 66 height 5
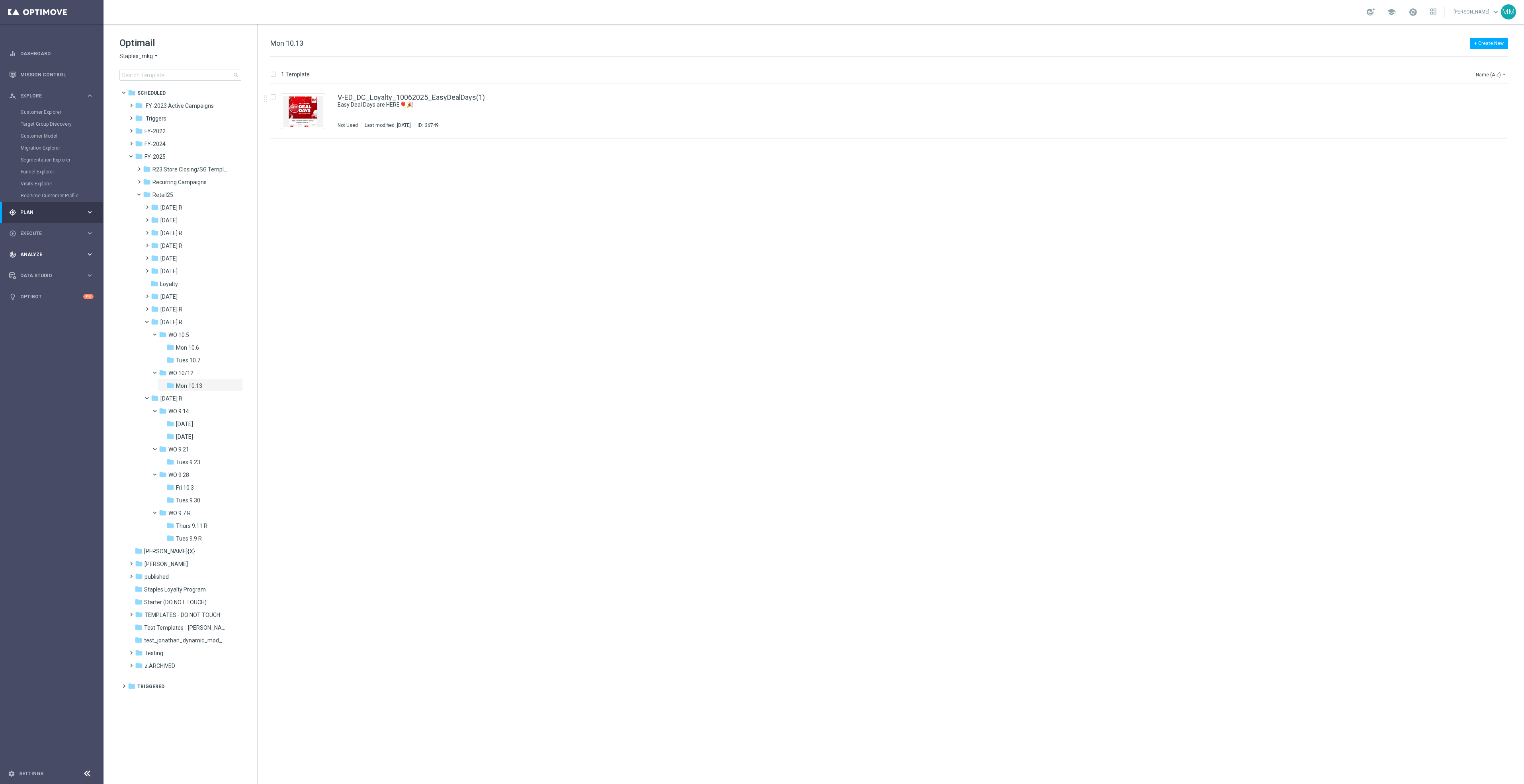
click at [47, 257] on div "track_changes Analyze" at bounding box center [47, 255] width 77 height 7
click at [40, 178] on link "Customer 360" at bounding box center [51, 175] width 62 height 7
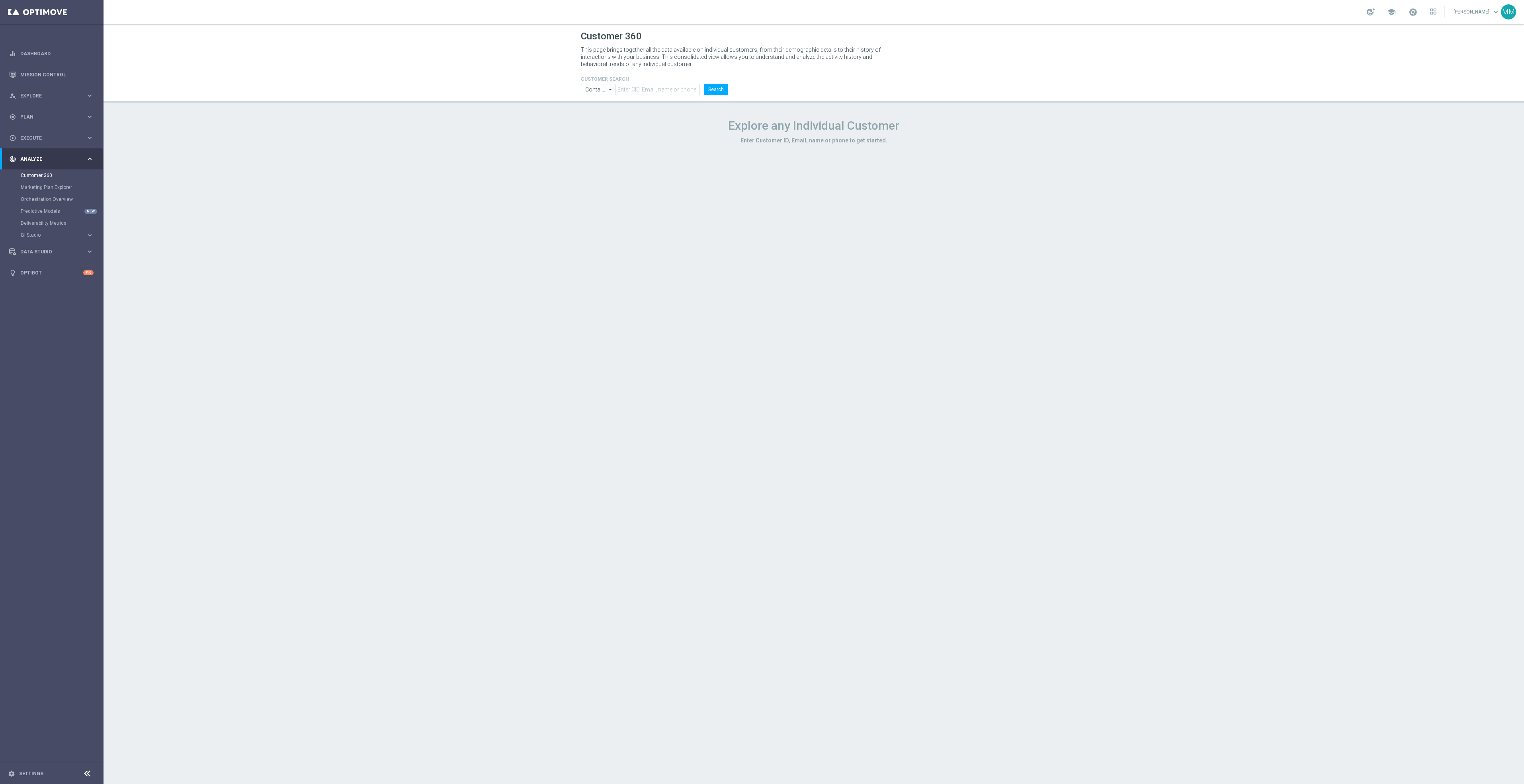
click at [676, 83] on form "CUSTOMER SEARCH Contains Contains arrow_drop_down Drag here to set row groups D…" at bounding box center [654, 86] width 147 height 19
click at [687, 98] on header "Customer 360 This page brings together all the data available on individual cus…" at bounding box center [813, 63] width 1420 height 79
drag, startPoint x: 688, startPoint y: 88, endPoint x: 689, endPoint y: 83, distance: 5.1
click at [688, 88] on input "text" at bounding box center [657, 89] width 85 height 11
type input "mmusialowski01@gmail.com"
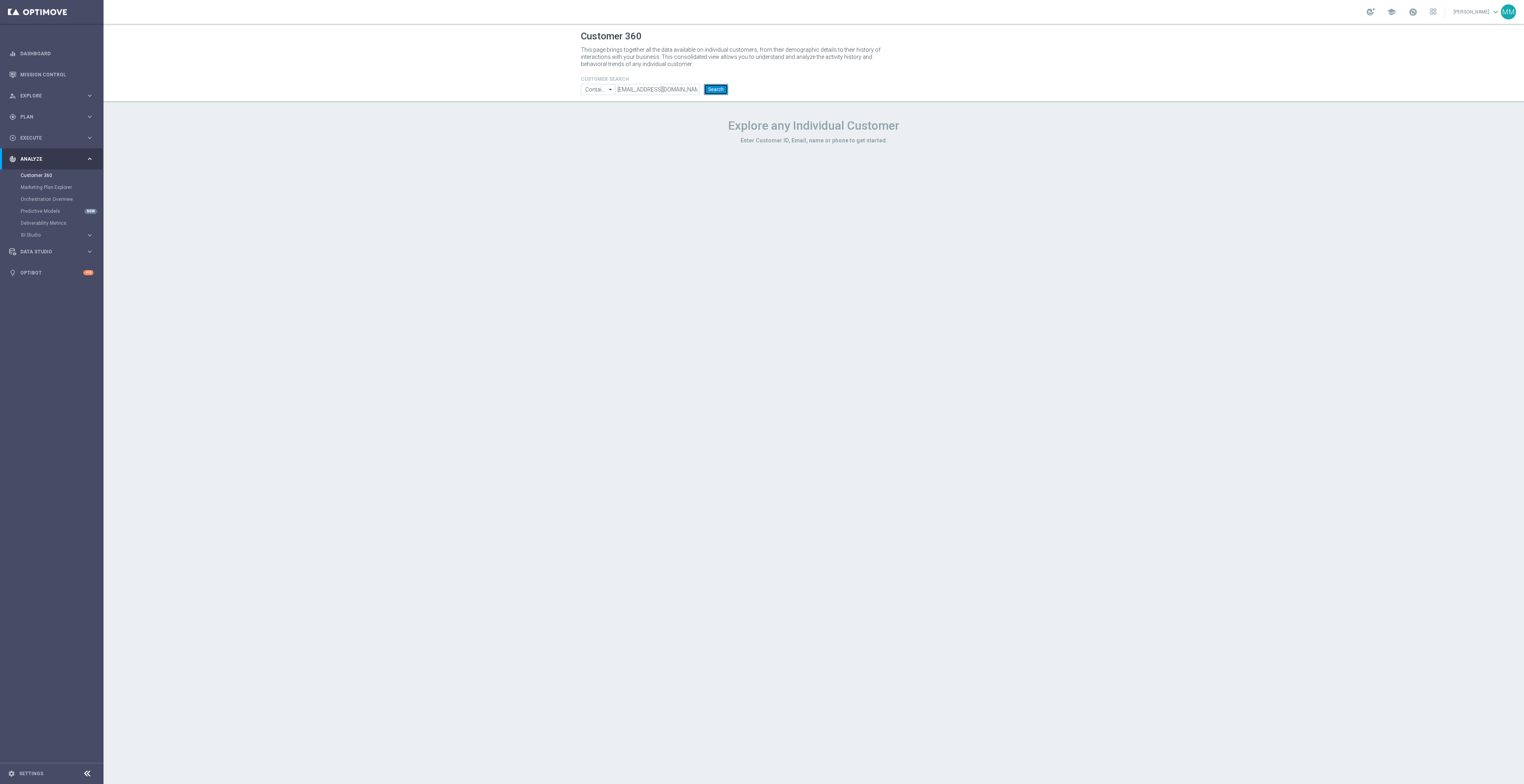
click at [714, 89] on button "Search" at bounding box center [716, 89] width 24 height 11
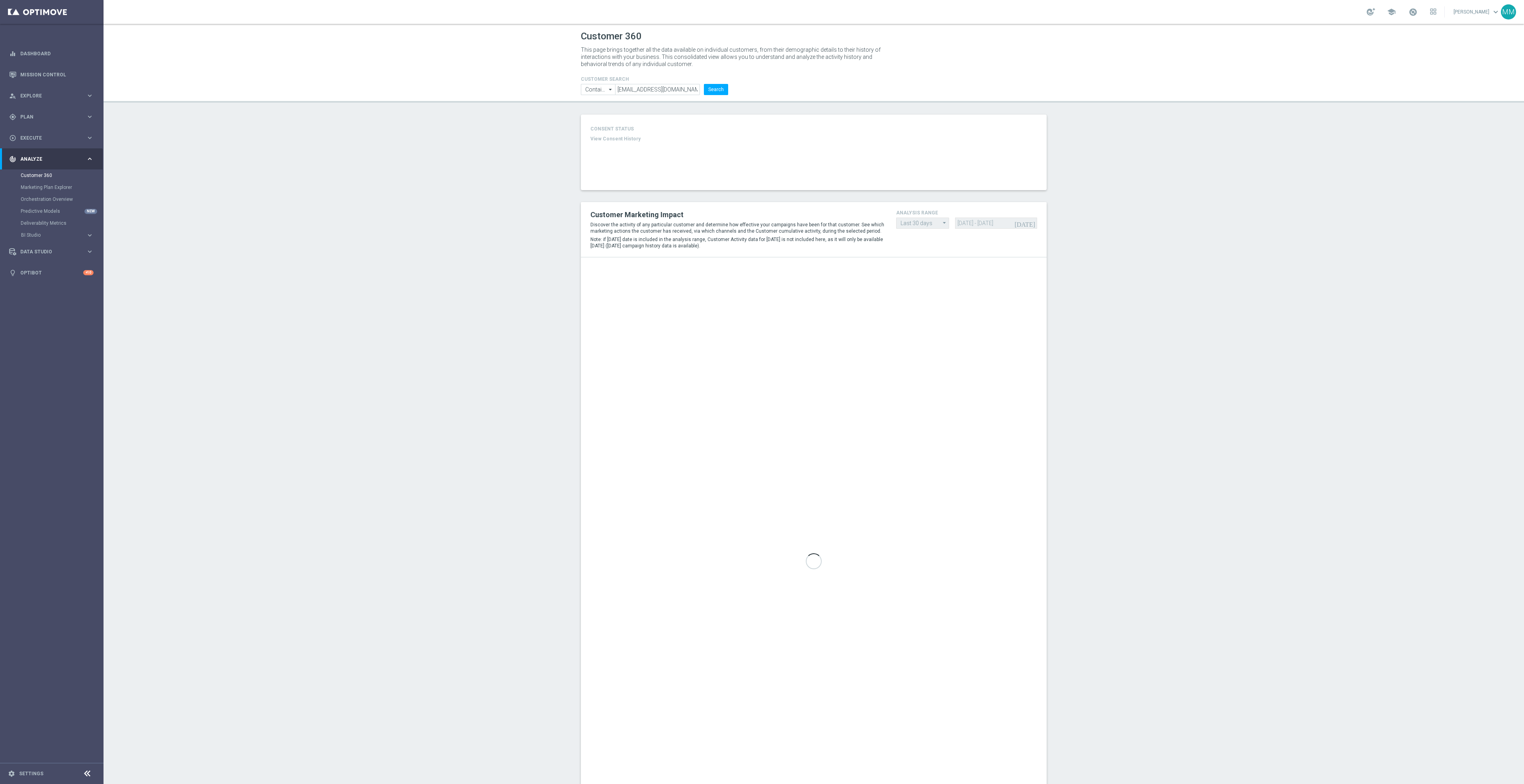
type input "Last 30 days"
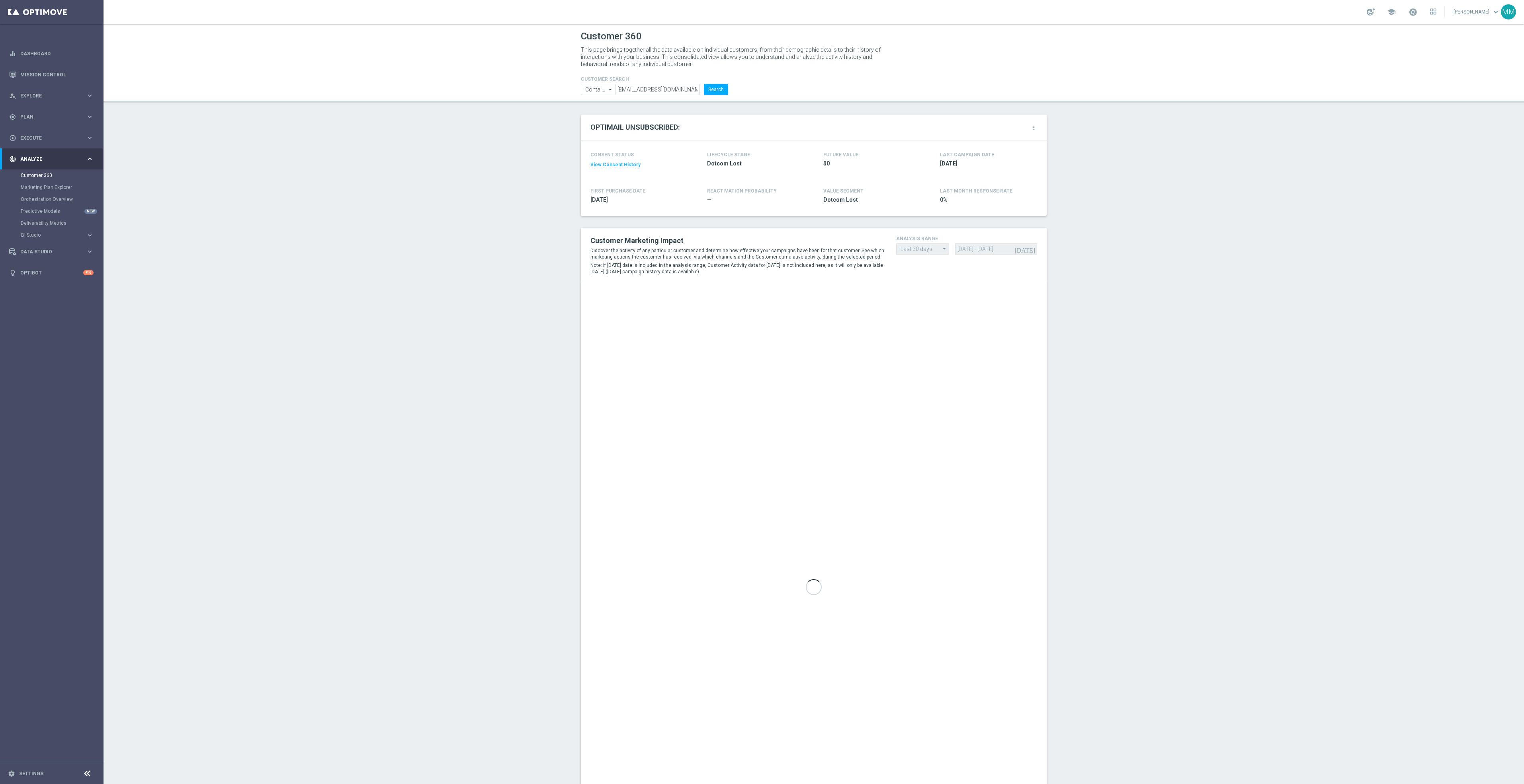
click at [628, 165] on button "View Consent History" at bounding box center [615, 164] width 50 height 7
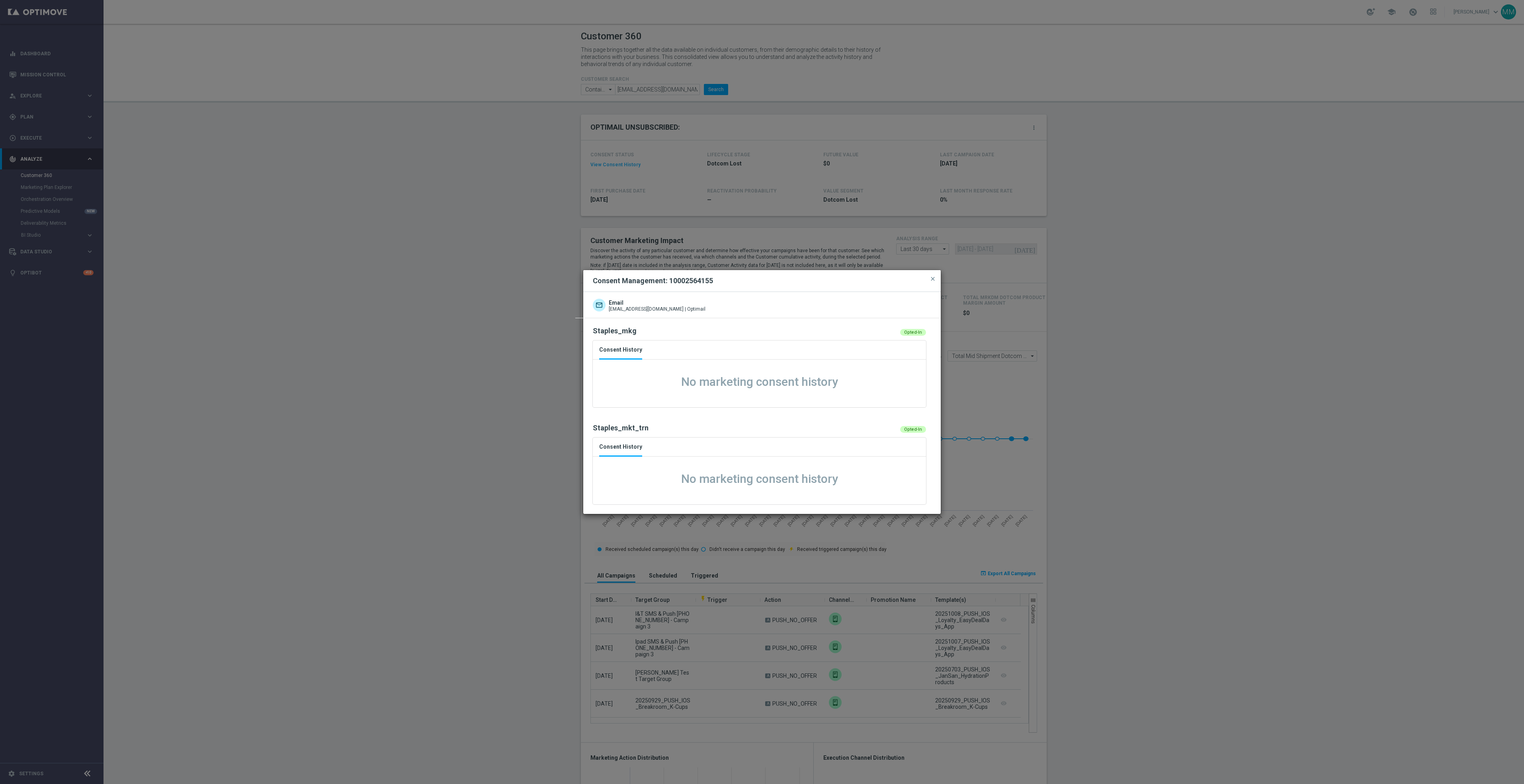
drag, startPoint x: 700, startPoint y: 280, endPoint x: 668, endPoint y: 283, distance: 32.1
click at [668, 283] on div "Consent Management: 10002564155" at bounding box center [762, 281] width 350 height 9
drag, startPoint x: 668, startPoint y: 283, endPoint x: 673, endPoint y: 282, distance: 5.1
click at [932, 278] on span "close" at bounding box center [932, 278] width 7 height 7
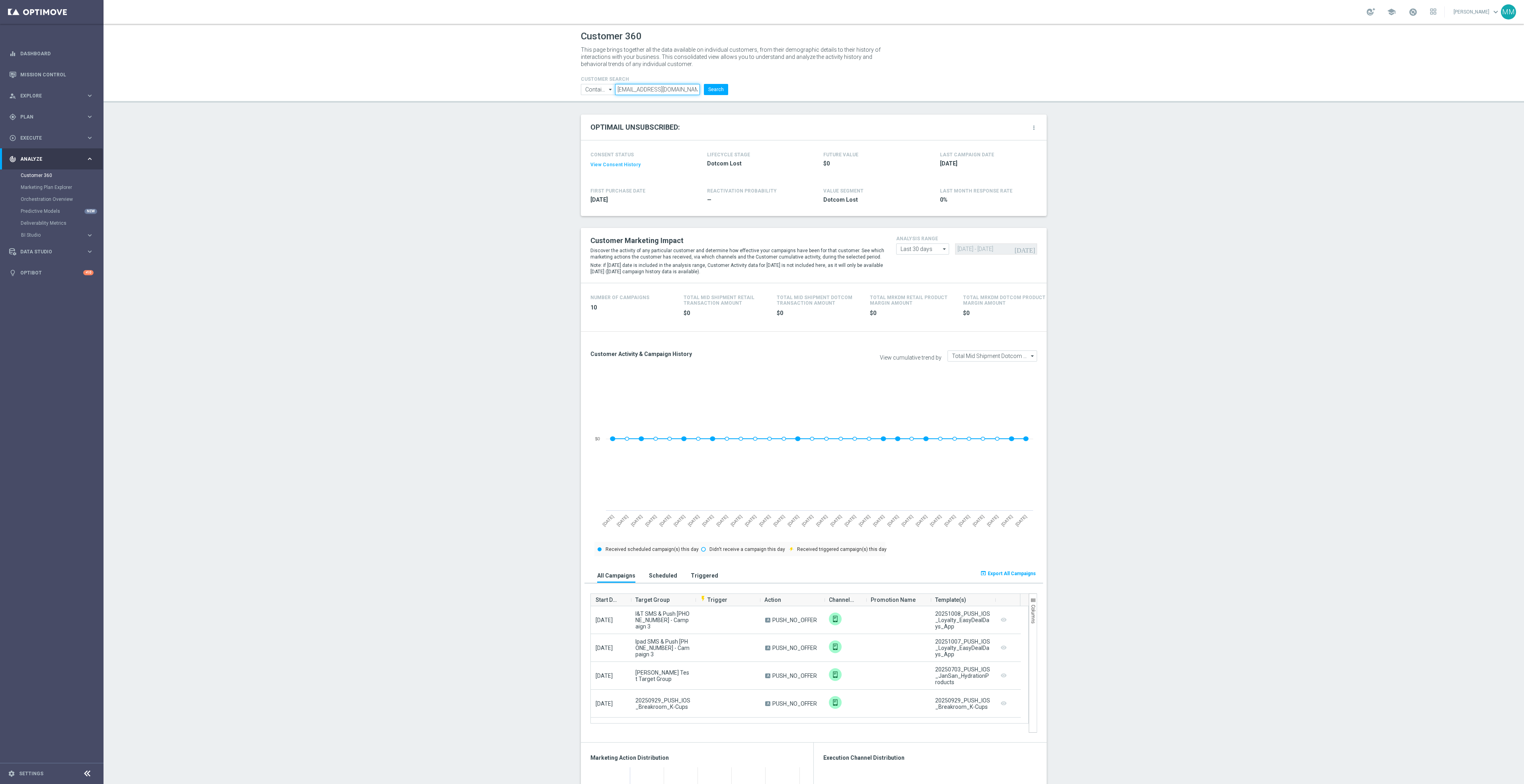
click at [668, 92] on input "mmusialowski01@gmail.com" at bounding box center [657, 89] width 85 height 11
click at [676, 84] on input "mmusialowski01@gmail.com" at bounding box center [657, 89] width 85 height 11
paste input "mason.l.melissa@gmail.com"
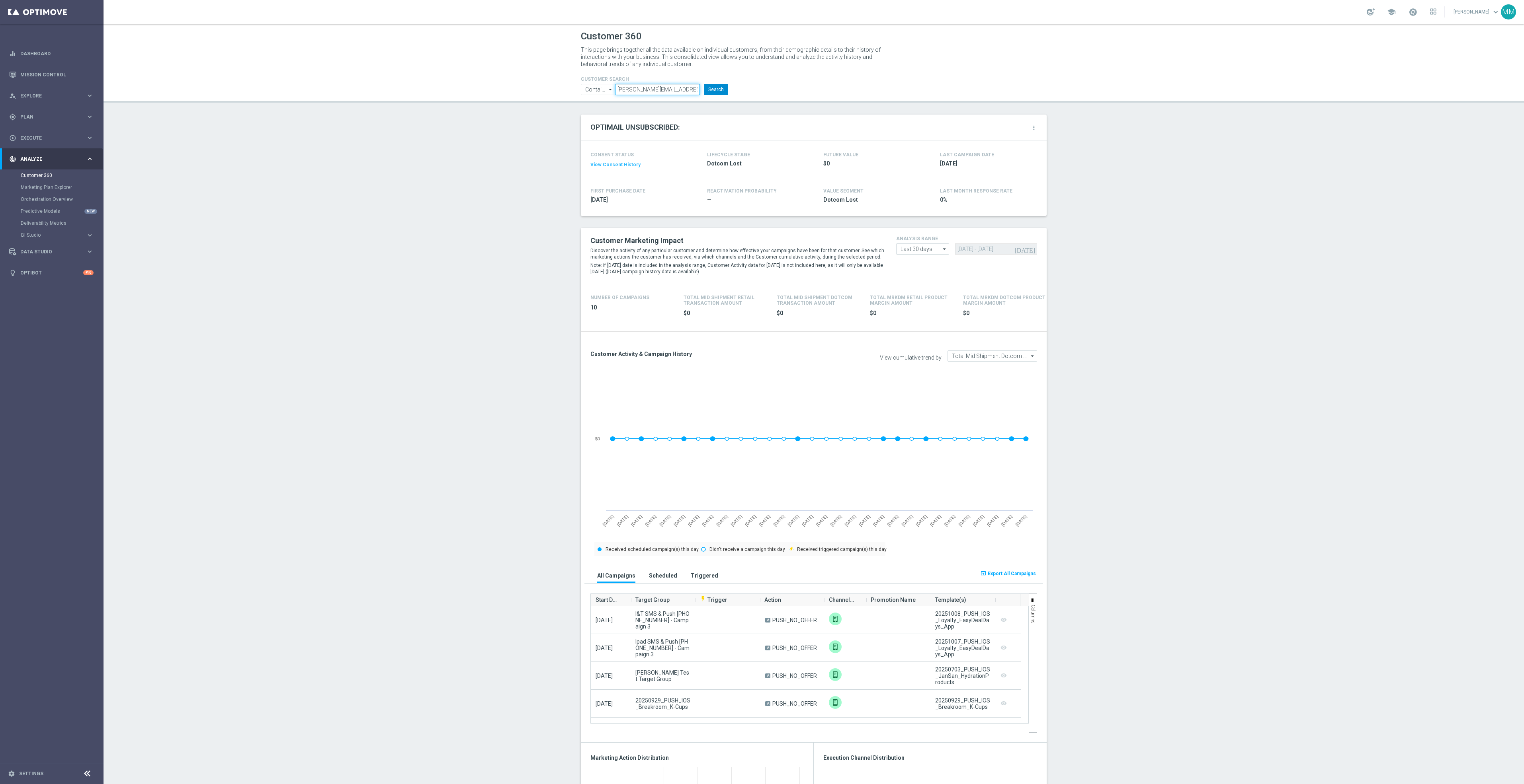
type input "mason.l.melissa@gmail.com"
click at [722, 89] on button "Search" at bounding box center [716, 89] width 24 height 11
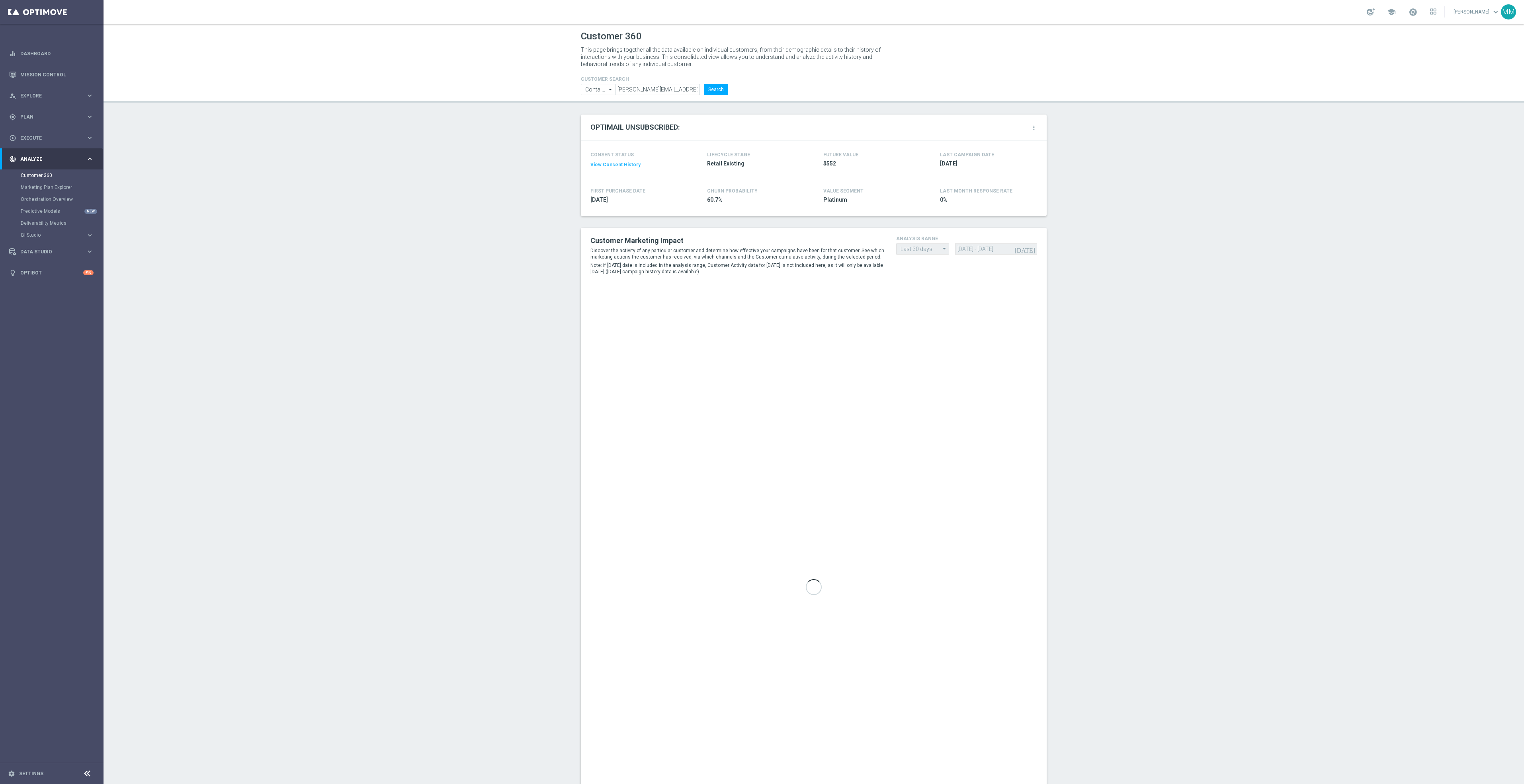
click at [618, 164] on button "View Consent History" at bounding box center [615, 164] width 50 height 7
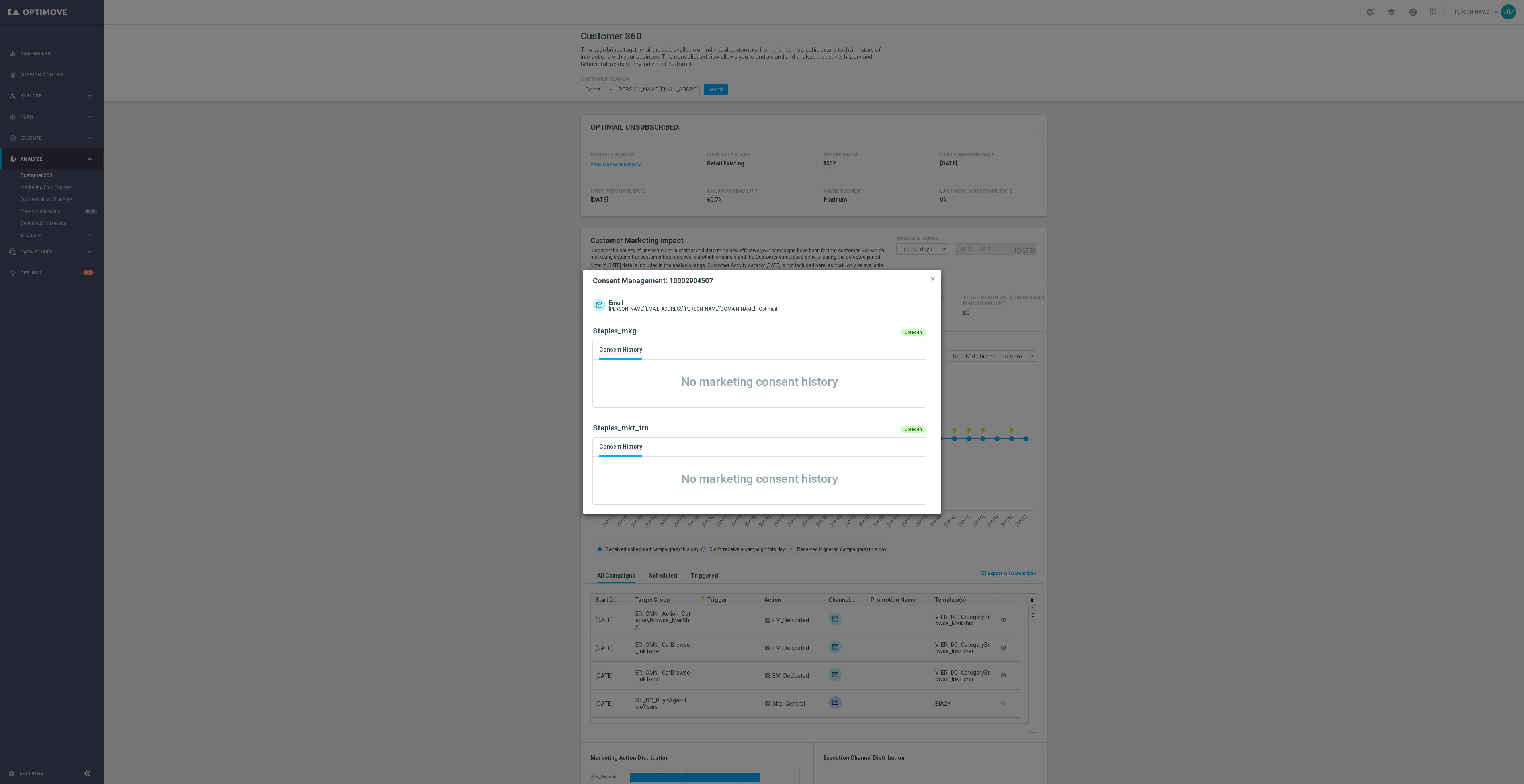
drag, startPoint x: 721, startPoint y: 281, endPoint x: 669, endPoint y: 289, distance: 52.6
click at [669, 289] on div "Consent Management: 10002904507 close" at bounding box center [762, 281] width 357 height 22
copy h2 "10002904507"
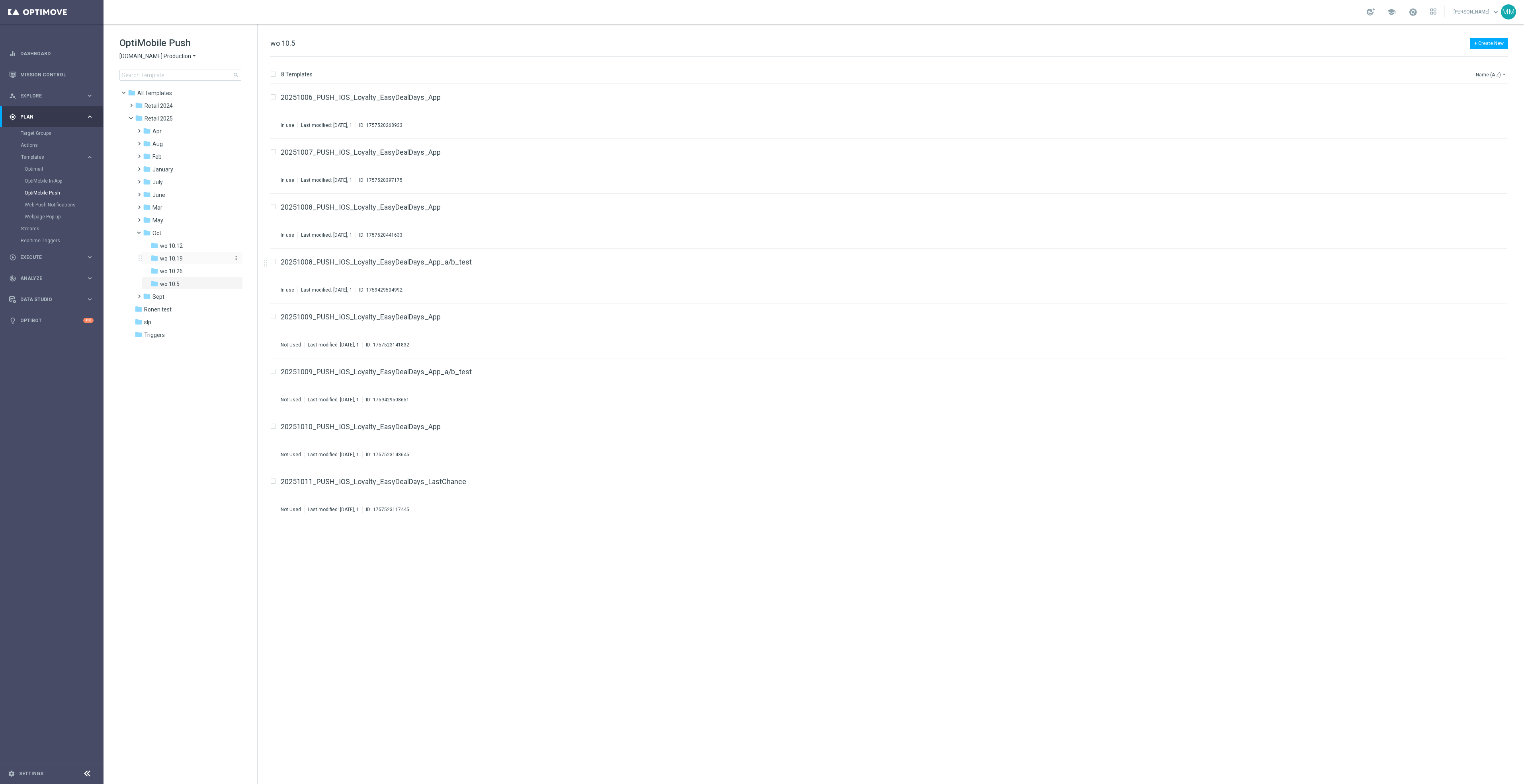
click at [196, 260] on div "folder wo 10.19" at bounding box center [189, 258] width 79 height 9
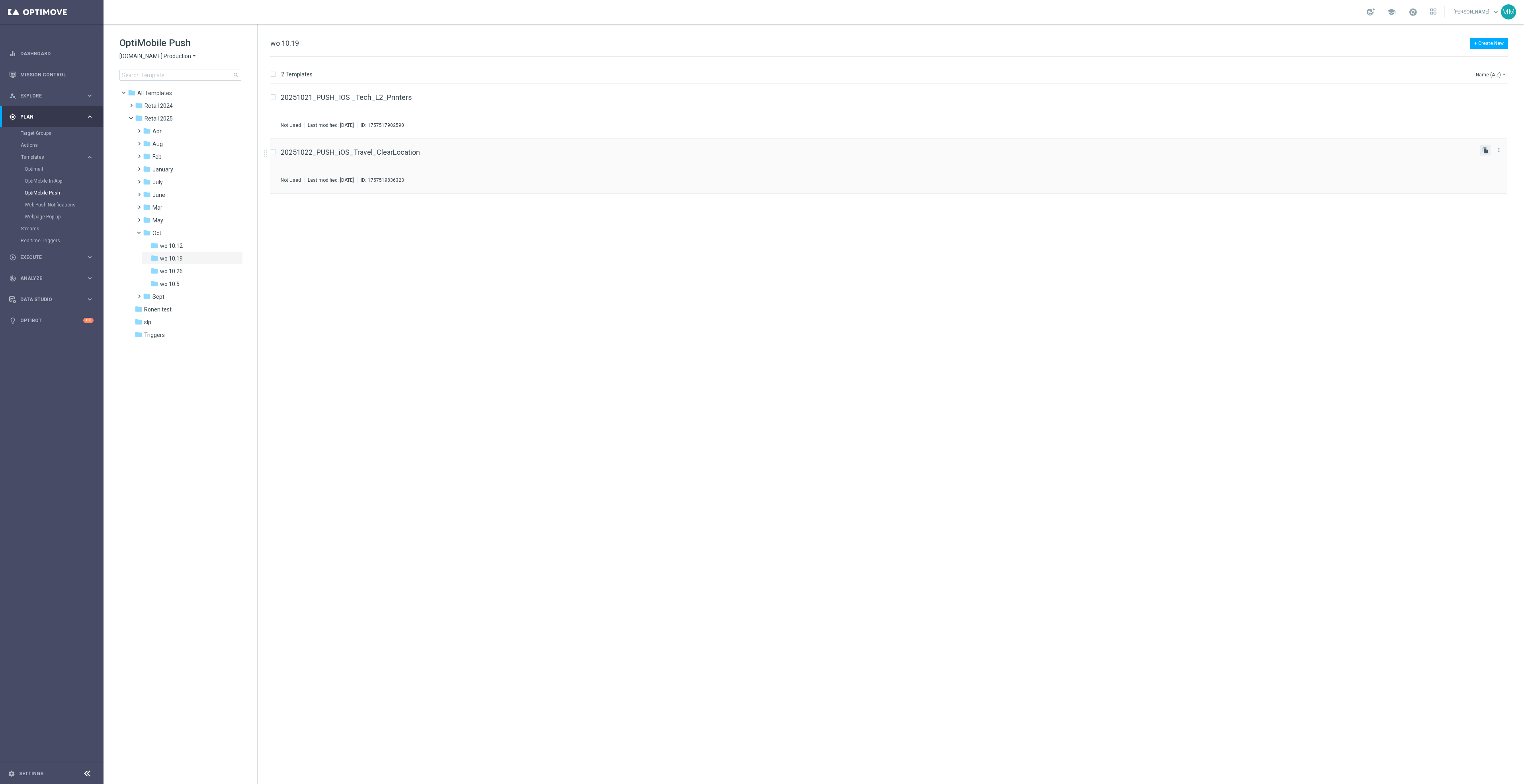
click at [1487, 151] on icon "file_copy" at bounding box center [1485, 150] width 7 height 7
click at [1484, 207] on icon "file_copy" at bounding box center [1485, 205] width 7 height 7
click at [1486, 208] on icon "file_copy" at bounding box center [1485, 205] width 7 height 7
click at [190, 276] on div "folder wo 10.26" at bounding box center [189, 271] width 79 height 9
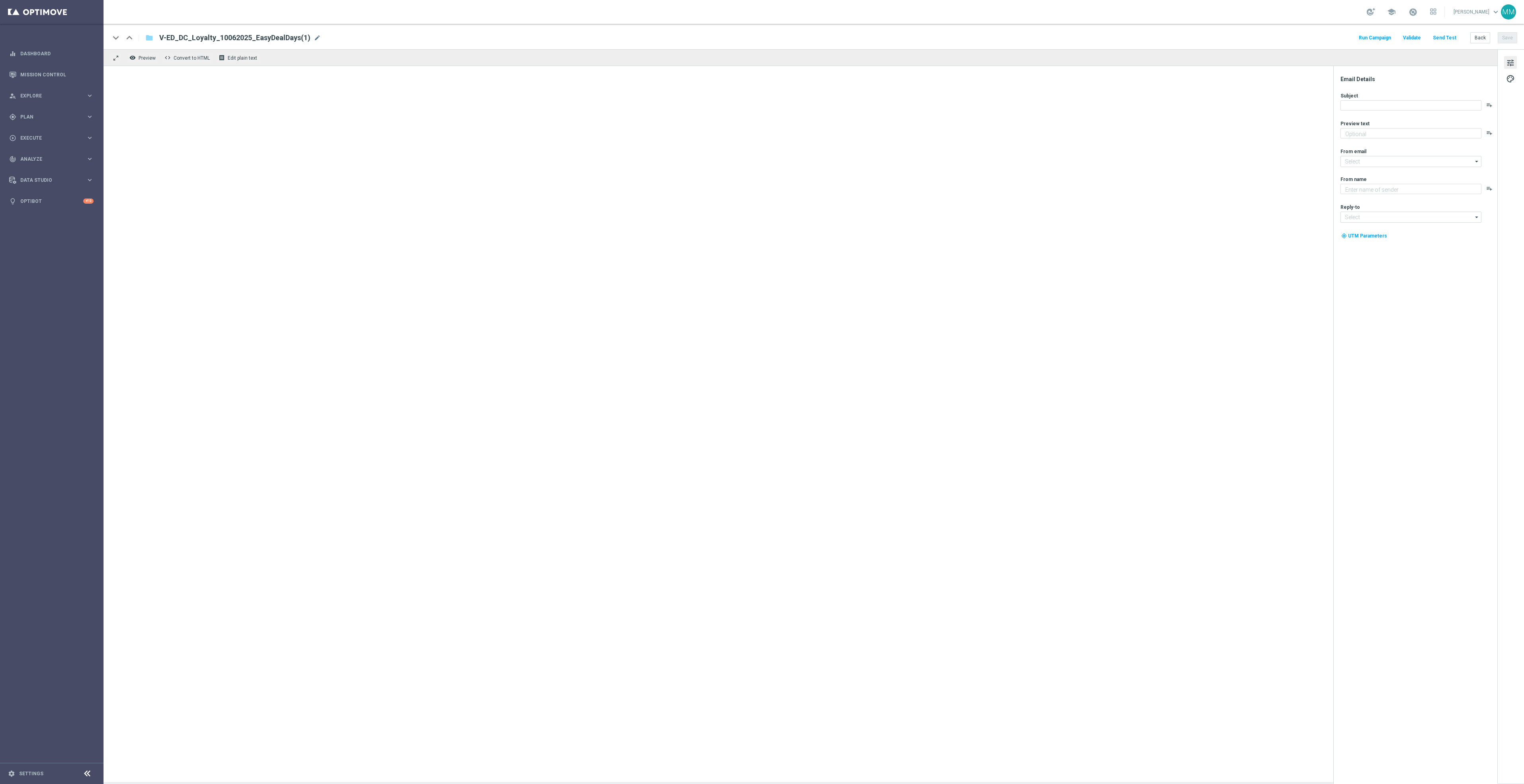
type textarea "7 days. 1,000+ products. Starting now!"
type input "[EMAIL_ADDRESS][DOMAIN_NAME]"
type textarea "Staples"
type input "[EMAIL_ADDRESS][DOMAIN_NAME]"
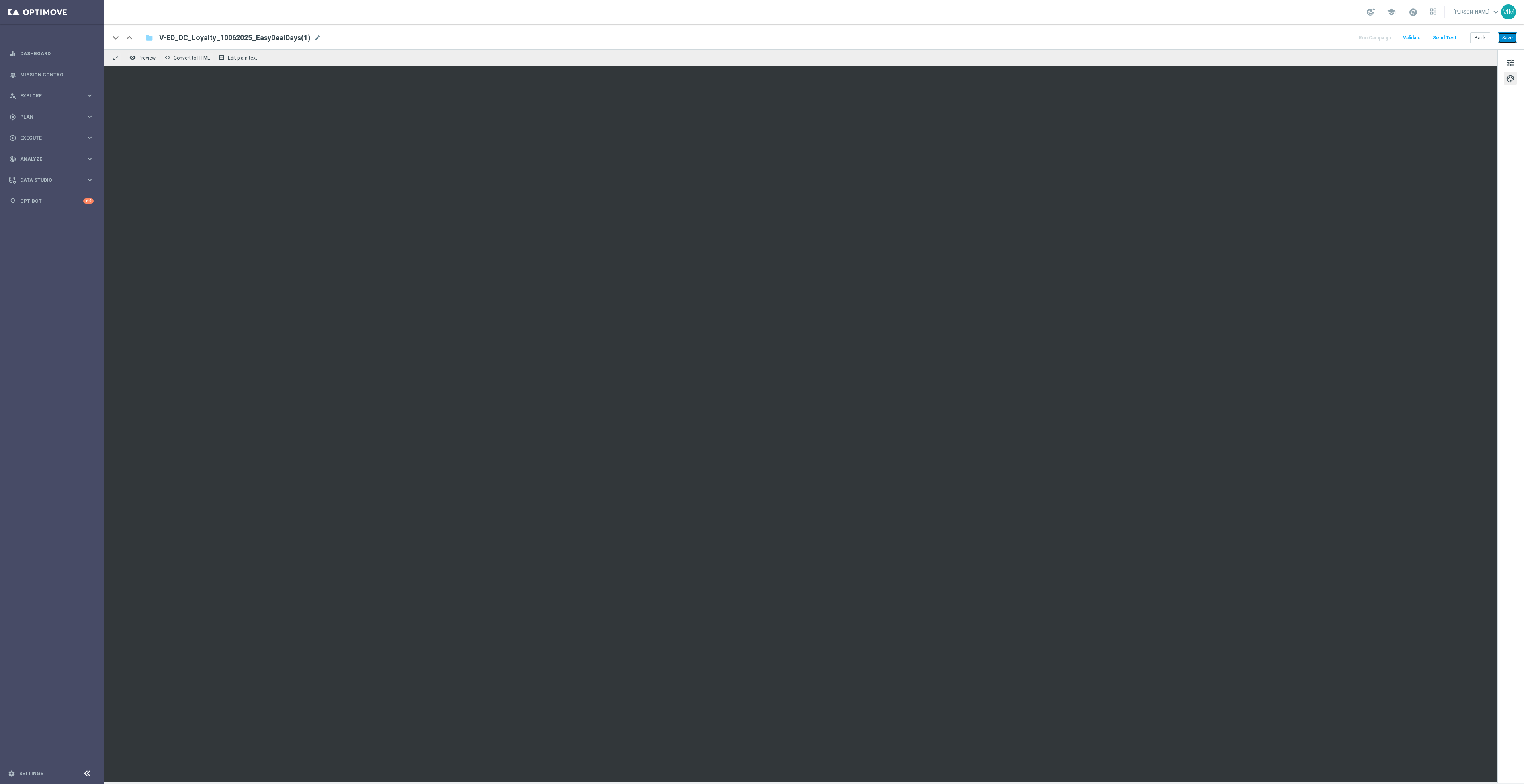
click at [1506, 36] on button "Save" at bounding box center [1507, 38] width 20 height 11
click at [314, 40] on span "mode_edit" at bounding box center [317, 38] width 7 height 7
drag, startPoint x: 219, startPoint y: 37, endPoint x: 215, endPoint y: 37, distance: 4.0
click at [215, 37] on input "V-ED_DC_Loyalty_10062025_EasyDealDays" at bounding box center [258, 37] width 198 height 10
type input "V-ED_DC_Loyalty_10132025_EasyDealDays"
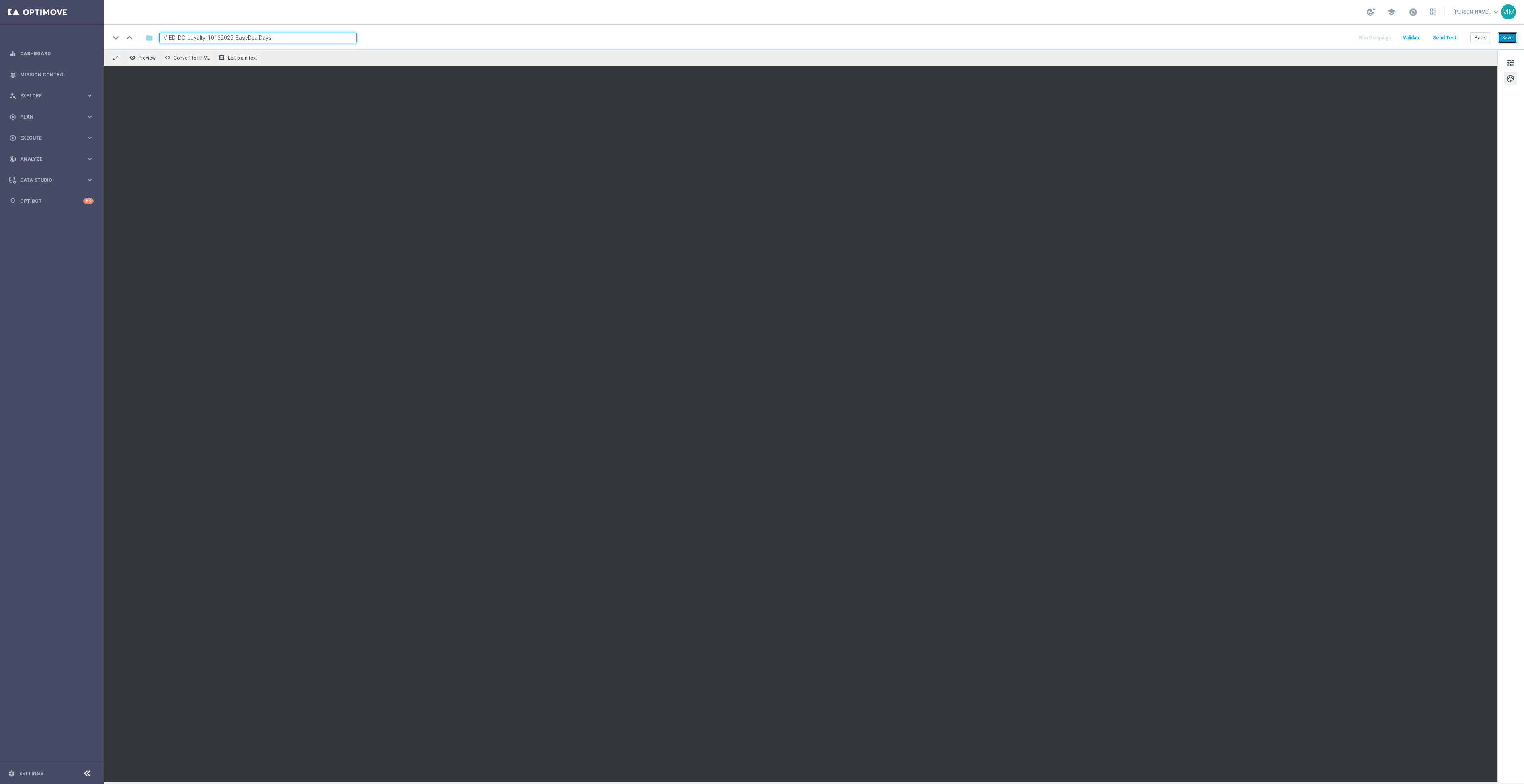
click at [1507, 36] on button "Save" at bounding box center [1507, 38] width 20 height 11
click at [1507, 34] on button "Save" at bounding box center [1507, 38] width 20 height 11
click at [1509, 35] on button "Save" at bounding box center [1507, 38] width 20 height 11
click at [1504, 38] on button "Save" at bounding box center [1507, 38] width 20 height 11
click at [1505, 41] on button "Save" at bounding box center [1507, 38] width 20 height 11
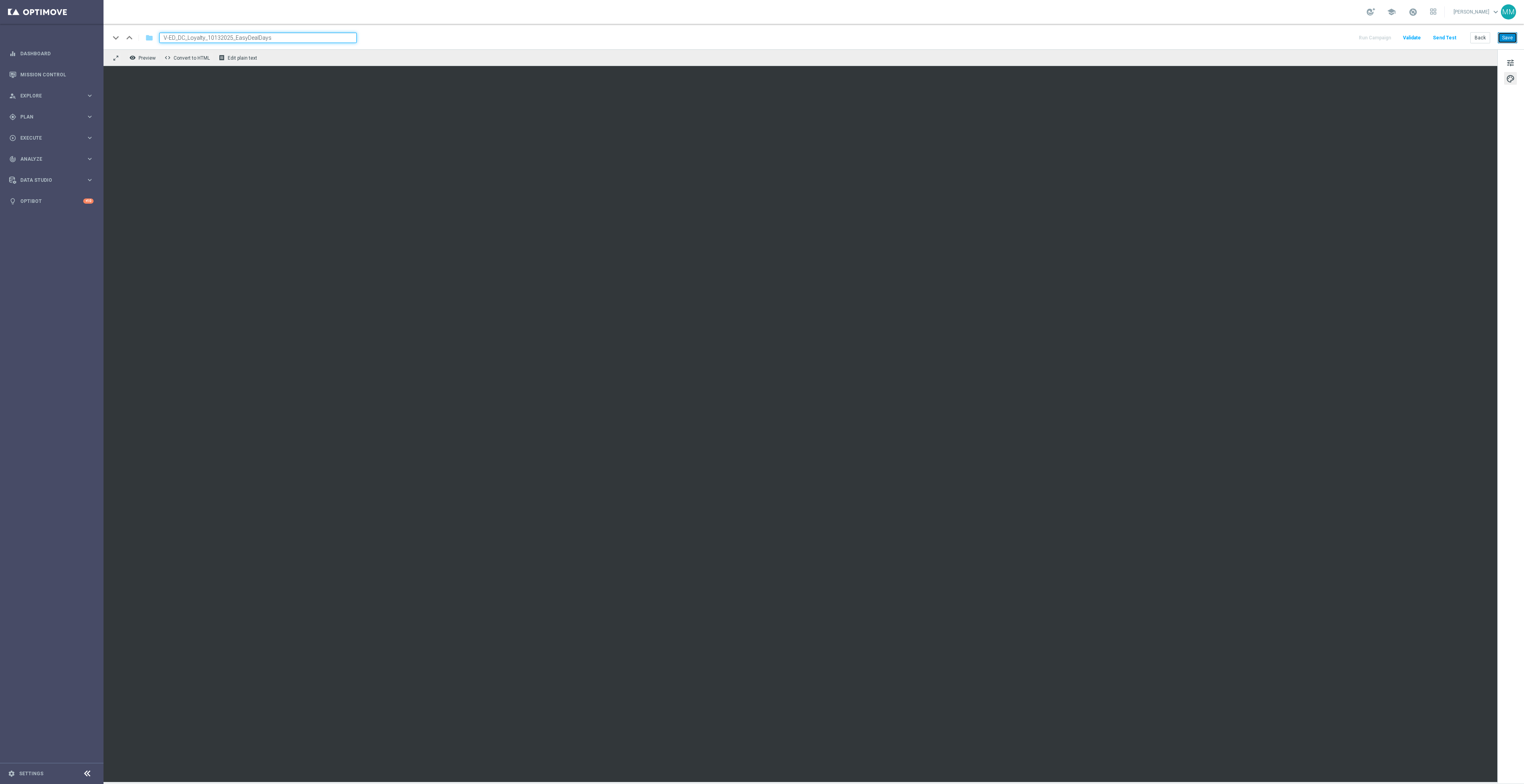
click at [1504, 35] on button "Save" at bounding box center [1507, 38] width 20 height 11
click at [1502, 40] on button "Save" at bounding box center [1507, 38] width 20 height 11
click at [1514, 38] on button "Save" at bounding box center [1507, 38] width 20 height 11
click at [1511, 36] on button "Save" at bounding box center [1507, 38] width 20 height 11
click at [1511, 35] on button "Save" at bounding box center [1507, 38] width 20 height 11
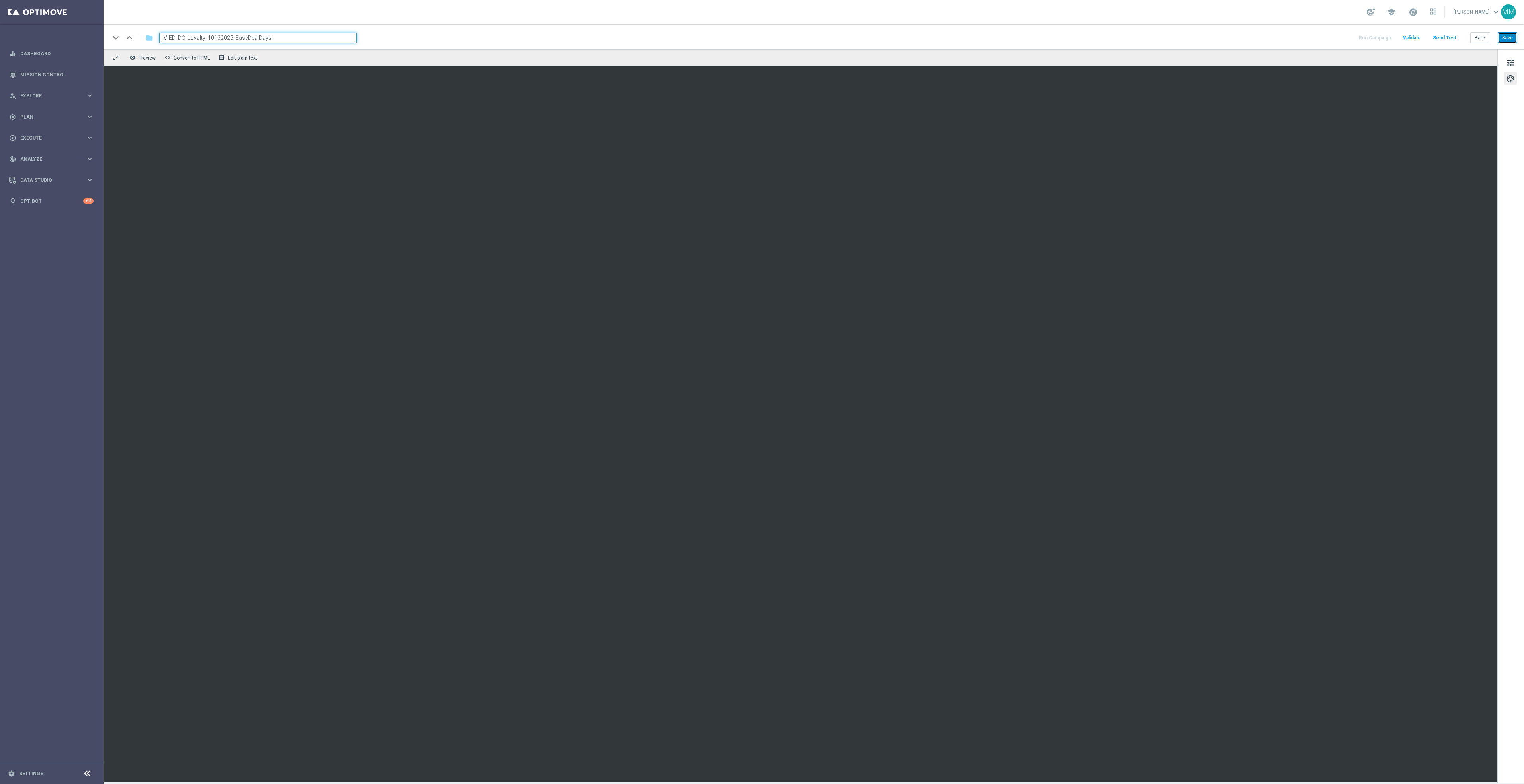
click at [1510, 35] on button "Save" at bounding box center [1507, 38] width 20 height 11
click at [1511, 40] on button "Save" at bounding box center [1507, 38] width 20 height 11
click at [1509, 63] on span "tune" at bounding box center [1510, 63] width 9 height 10
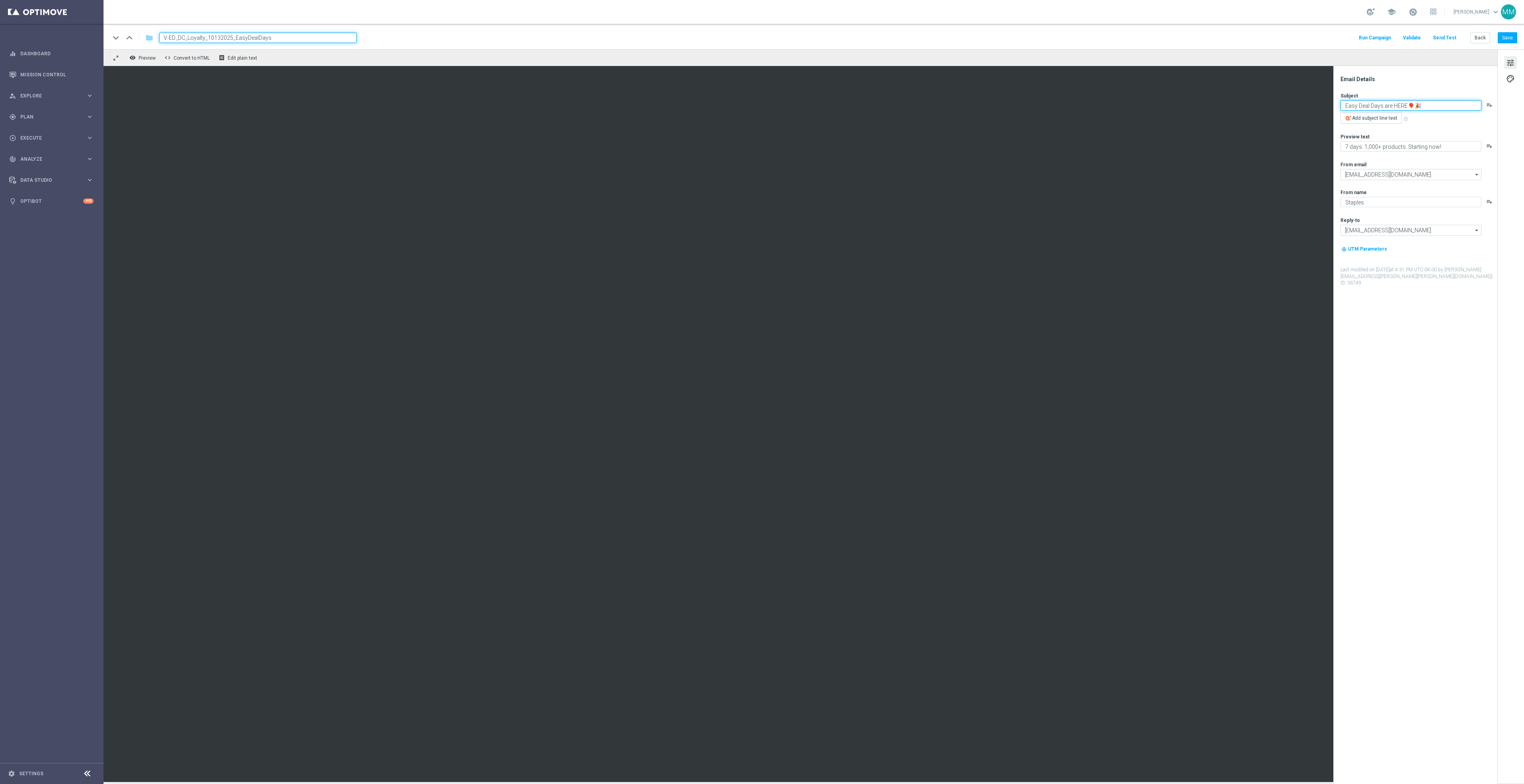
drag, startPoint x: 1408, startPoint y: 106, endPoint x: 1394, endPoint y: 106, distance: 14.0
click at [1394, 106] on textarea "Easy Deal Days are HERE🎈🎉" at bounding box center [1411, 105] width 141 height 10
type textarea "Easy Deal Days are EXTENDED🎈🎉"
drag, startPoint x: 1444, startPoint y: 148, endPoint x: 1349, endPoint y: 146, distance: 95.0
click at [1349, 146] on textarea "7 days. 1,000+ products. Starting now!" at bounding box center [1411, 146] width 141 height 10
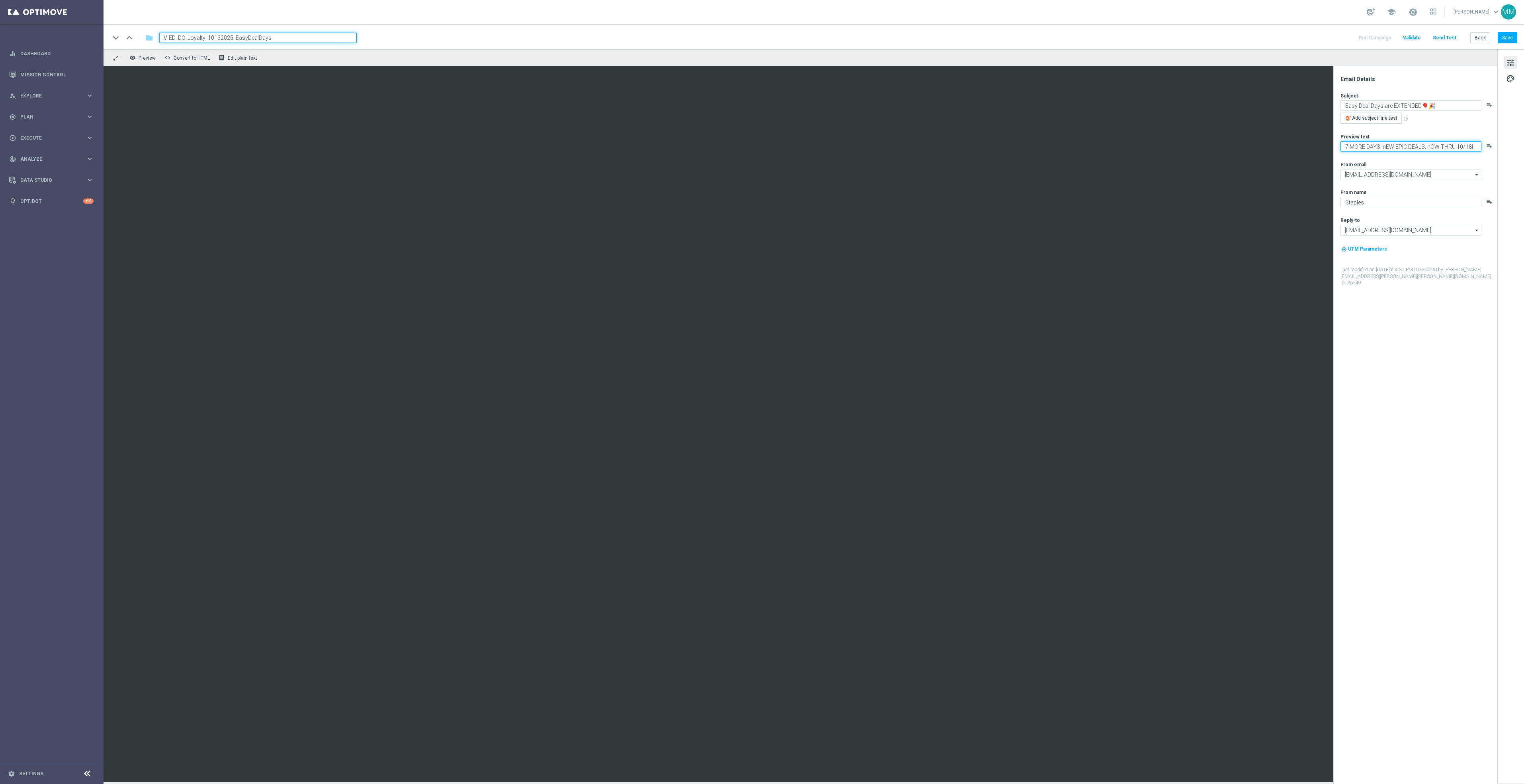
drag, startPoint x: 1475, startPoint y: 148, endPoint x: 1351, endPoint y: 148, distance: 124.0
click at [1351, 148] on textarea "7 MORE DAYS. nEW EPIC DEALS. nOW THRU 10/18!" at bounding box center [1411, 146] width 141 height 10
type textarea "7 more days. New epic deals. Now thru 10/18!"
click at [1511, 35] on button "Save" at bounding box center [1507, 38] width 20 height 11
click at [1506, 41] on button "Save" at bounding box center [1507, 38] width 20 height 11
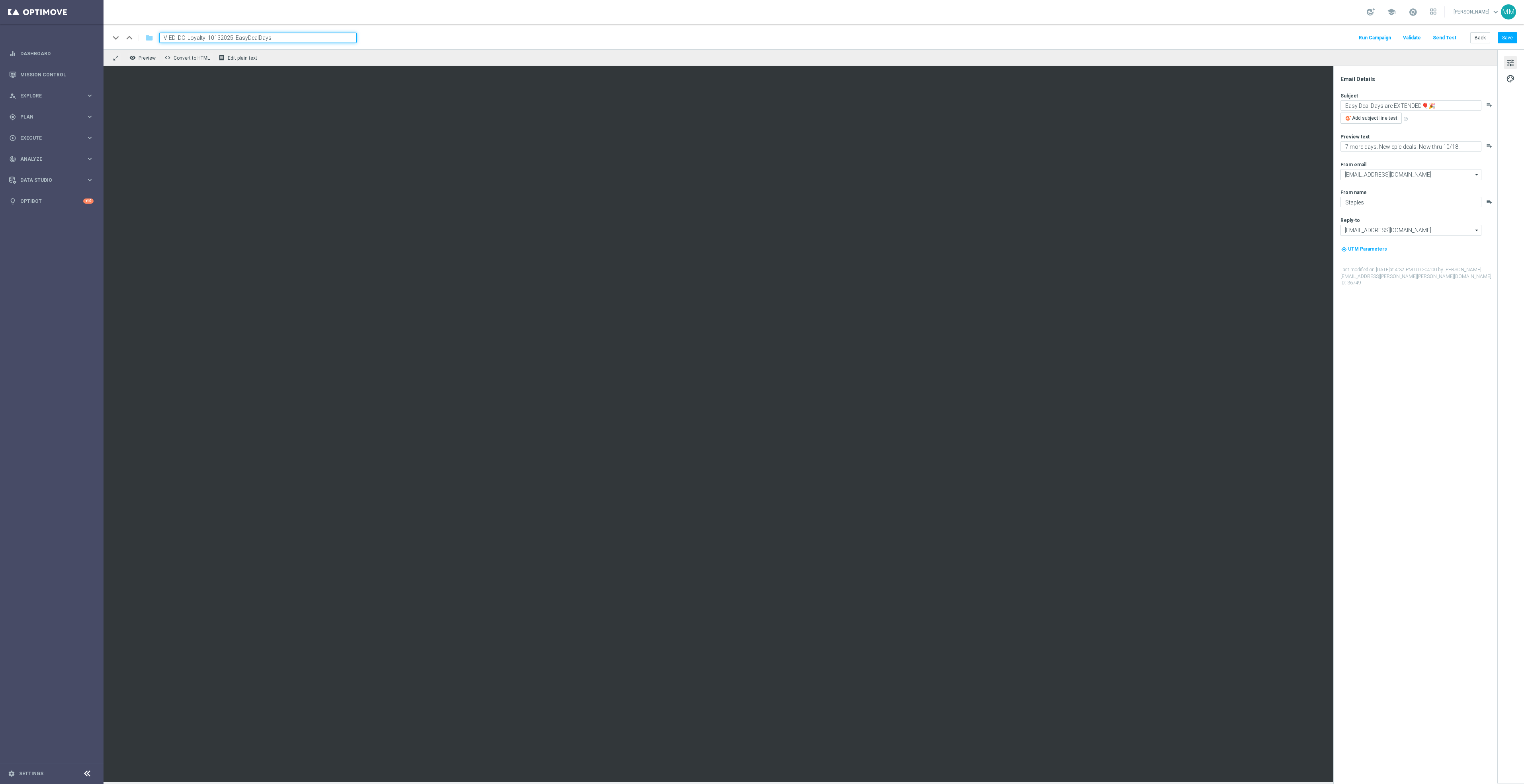
drag, startPoint x: 302, startPoint y: 38, endPoint x: 135, endPoint y: 42, distance: 167.0
click at [135, 42] on div "keyboard_arrow_down keyboard_arrow_up folder V-ED_DC_Loyalty_10132025_EasyDealD…" at bounding box center [233, 37] width 247 height 10
click at [1509, 40] on button "Save" at bounding box center [1507, 38] width 20 height 11
click at [1443, 36] on button "Send Test" at bounding box center [1445, 38] width 26 height 11
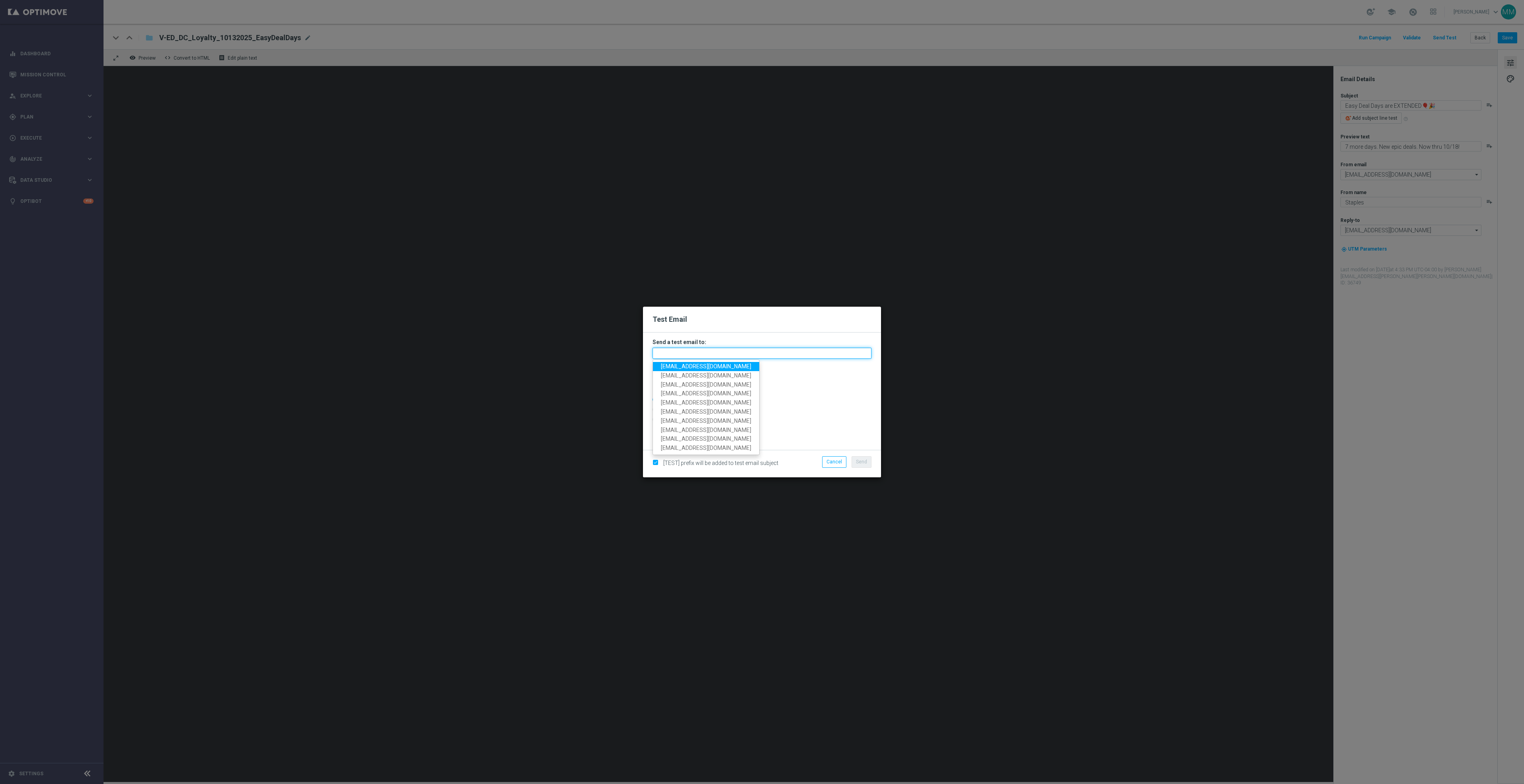
click at [804, 351] on input "text" at bounding box center [762, 353] width 219 height 11
paste input "[EMAIL_ADDRESS][DOMAIN_NAME]"
type input "[EMAIL_ADDRESS][DOMAIN_NAME]"
click at [861, 465] on span "Send" at bounding box center [861, 462] width 11 height 5
click at [857, 457] on button "Send" at bounding box center [861, 462] width 20 height 11
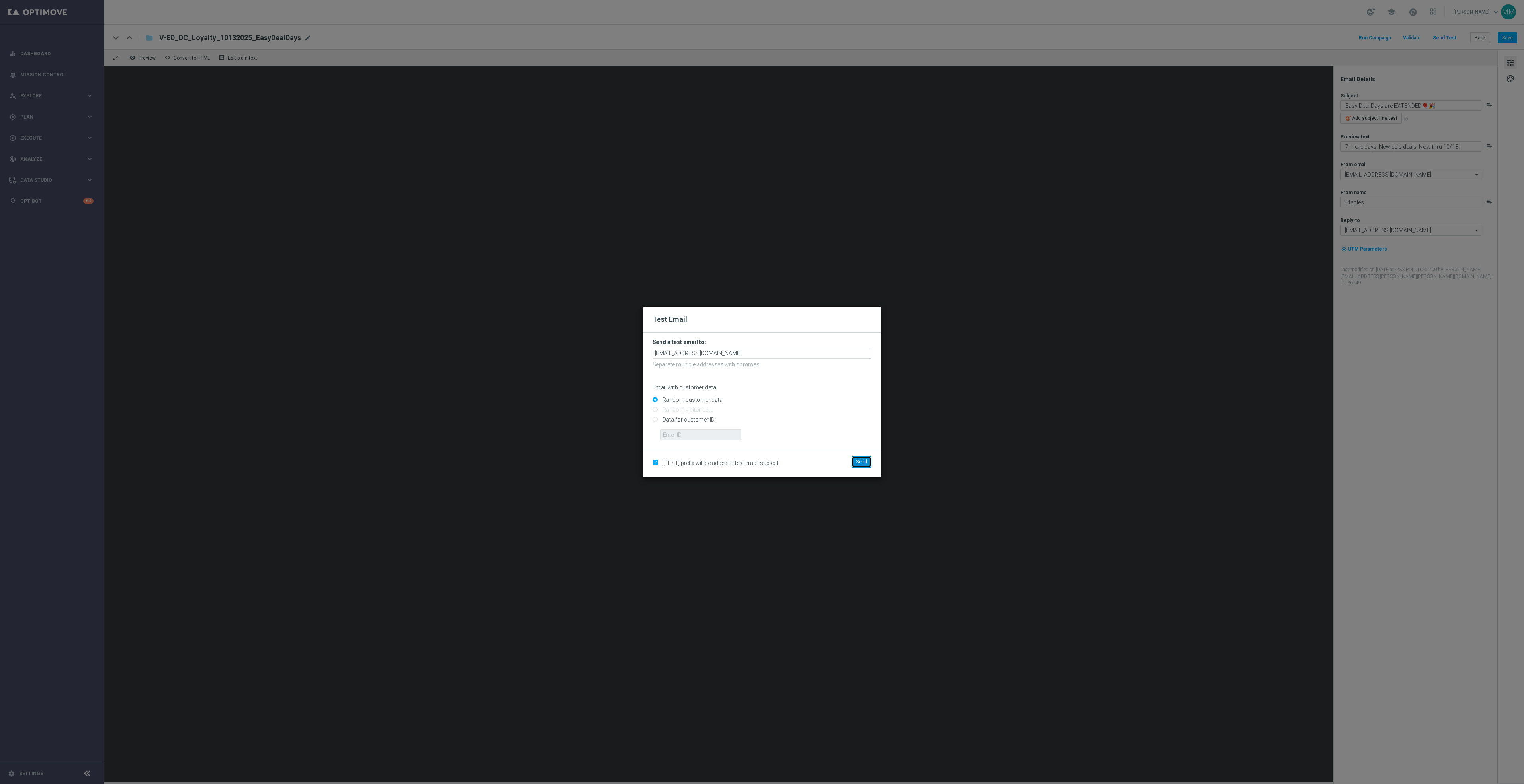
click at [860, 464] on span "Send" at bounding box center [861, 462] width 11 height 5
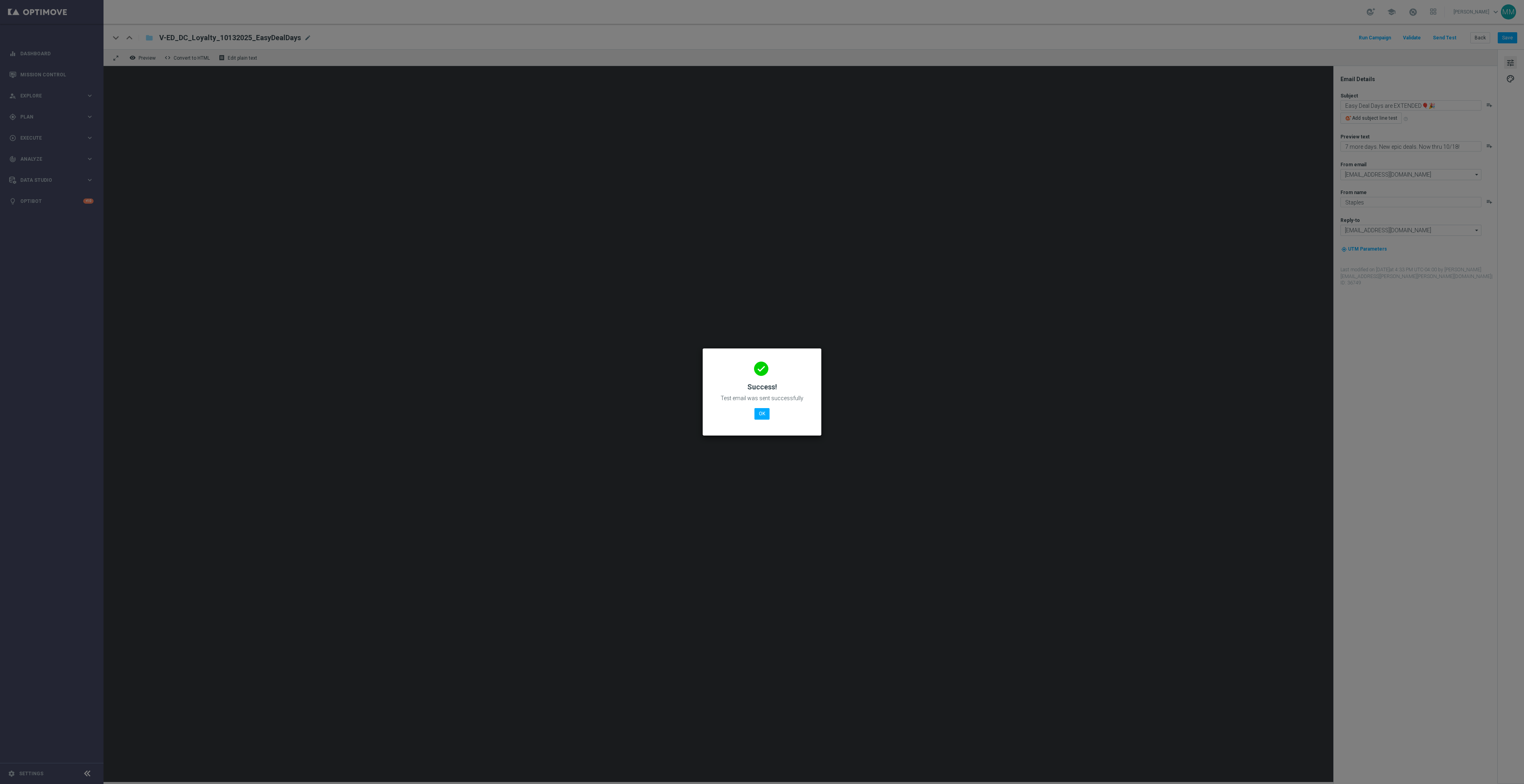
click at [770, 414] on div "done Success! Test email was sent successfully OK" at bounding box center [762, 390] width 99 height 69
click at [766, 413] on button "OK" at bounding box center [762, 413] width 15 height 11
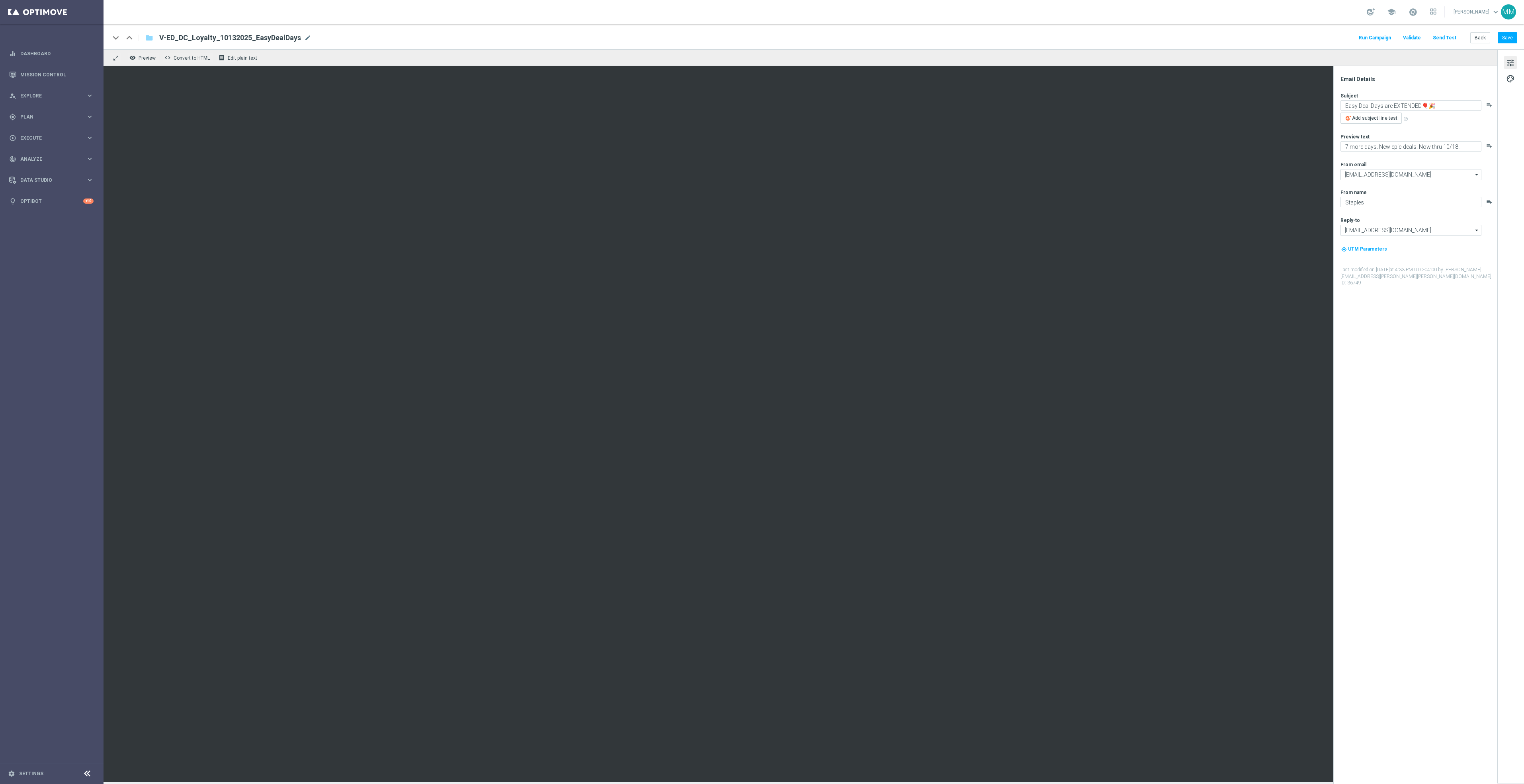
click at [259, 37] on span "V-ED_DC_Loyalty_10132025_EasyDealDays" at bounding box center [230, 38] width 142 height 9
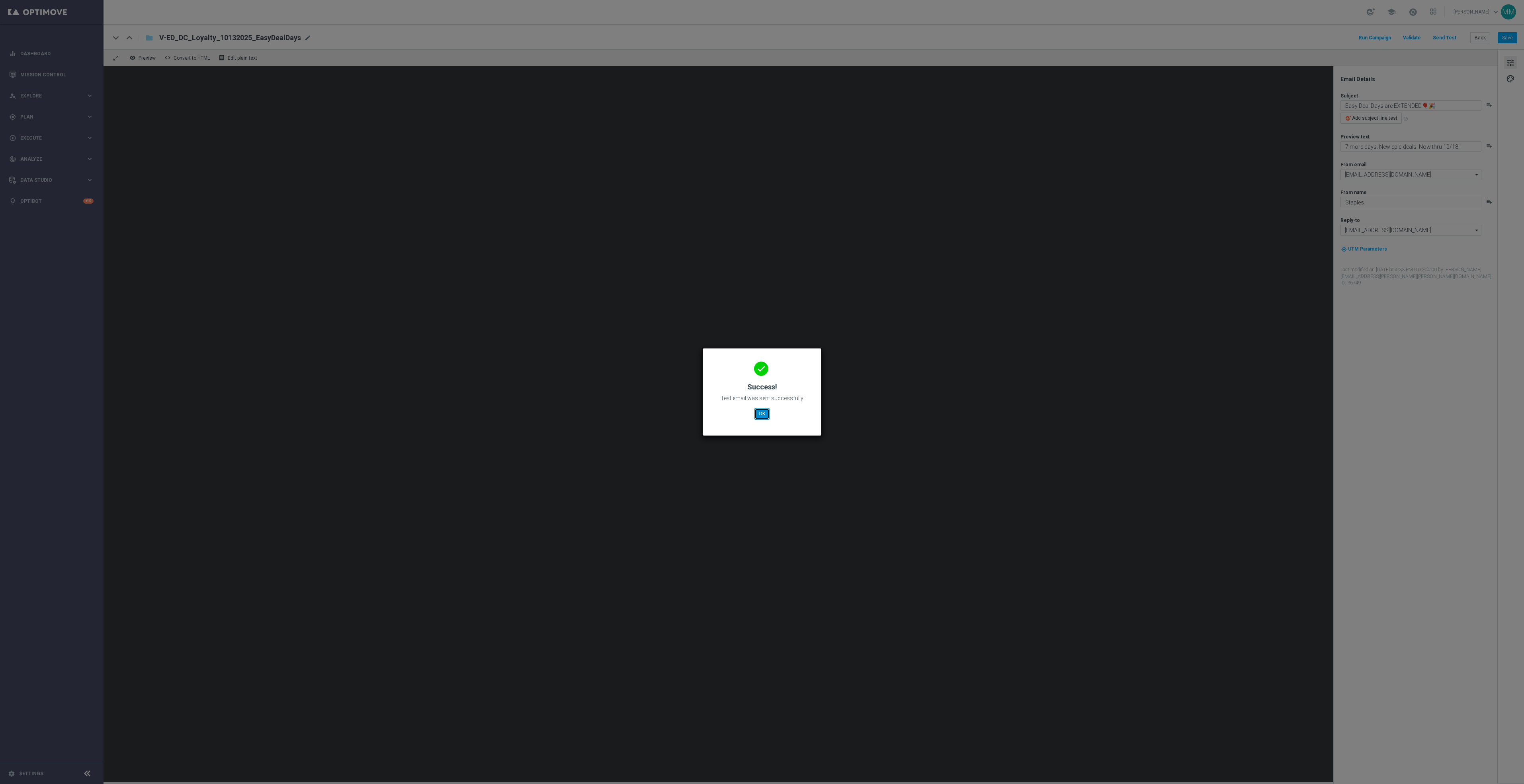
drag, startPoint x: 756, startPoint y: 412, endPoint x: 767, endPoint y: 407, distance: 12.1
click at [756, 412] on button "OK" at bounding box center [762, 413] width 15 height 11
click at [757, 412] on button "OK" at bounding box center [762, 413] width 15 height 11
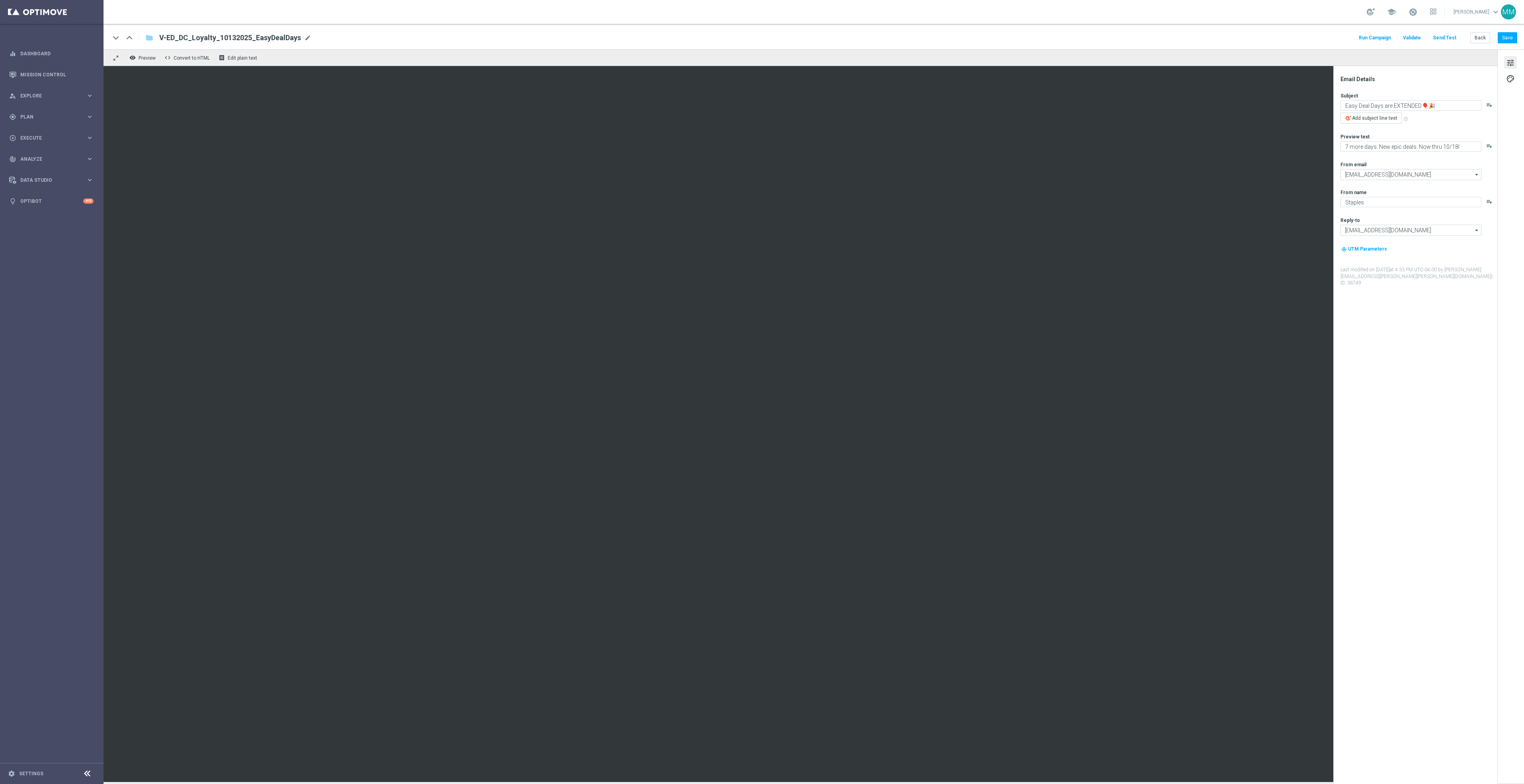
click at [1454, 36] on button "Send Test" at bounding box center [1445, 38] width 26 height 11
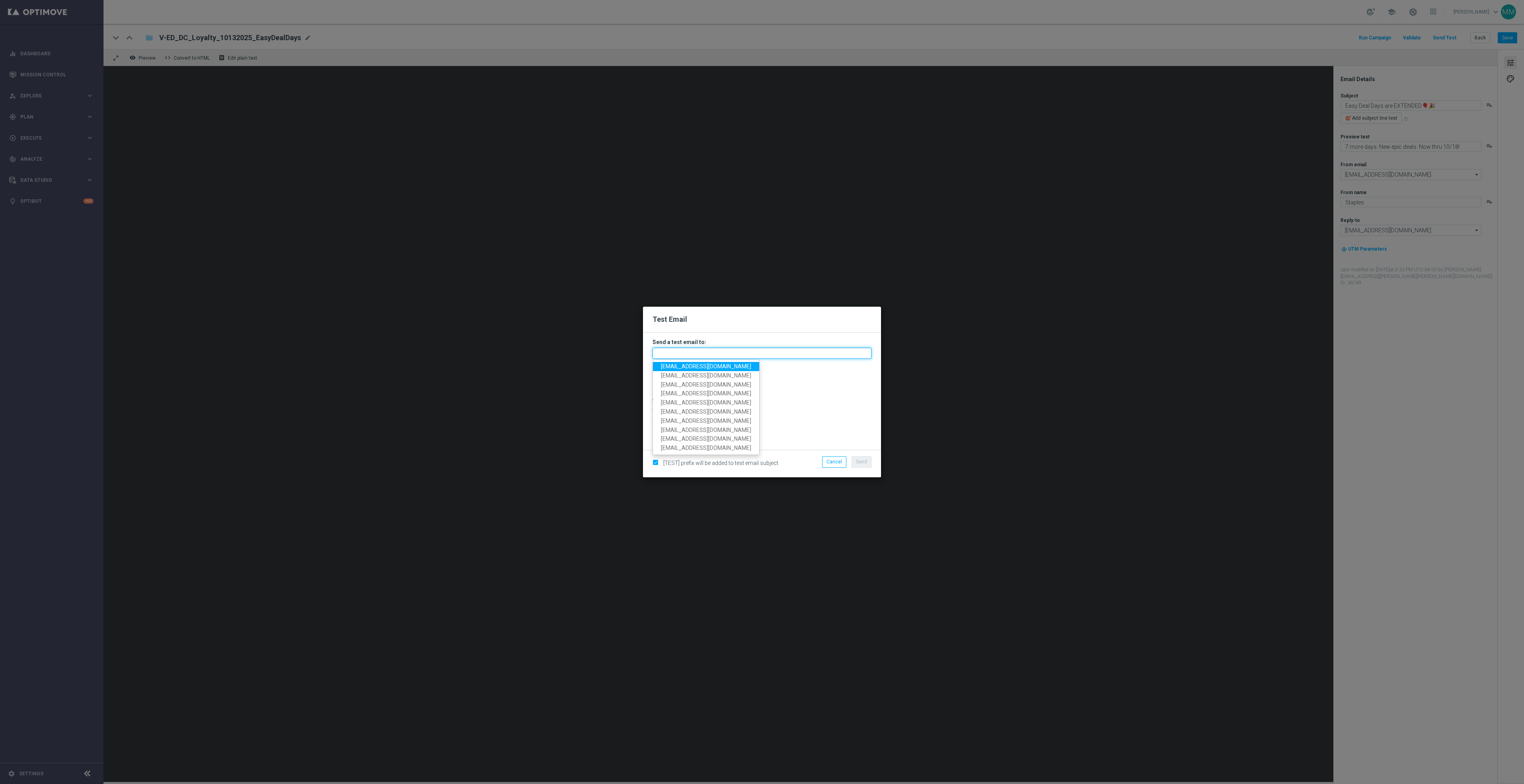
click at [858, 354] on input "text" at bounding box center [762, 353] width 219 height 11
paste input "[EMAIL_ADDRESS][DOMAIN_NAME]"
type input "[EMAIL_ADDRESS][DOMAIN_NAME]"
drag, startPoint x: 694, startPoint y: 423, endPoint x: 688, endPoint y: 423, distance: 6.0
click at [694, 423] on input "Data for customer ID:" at bounding box center [762, 423] width 219 height 11
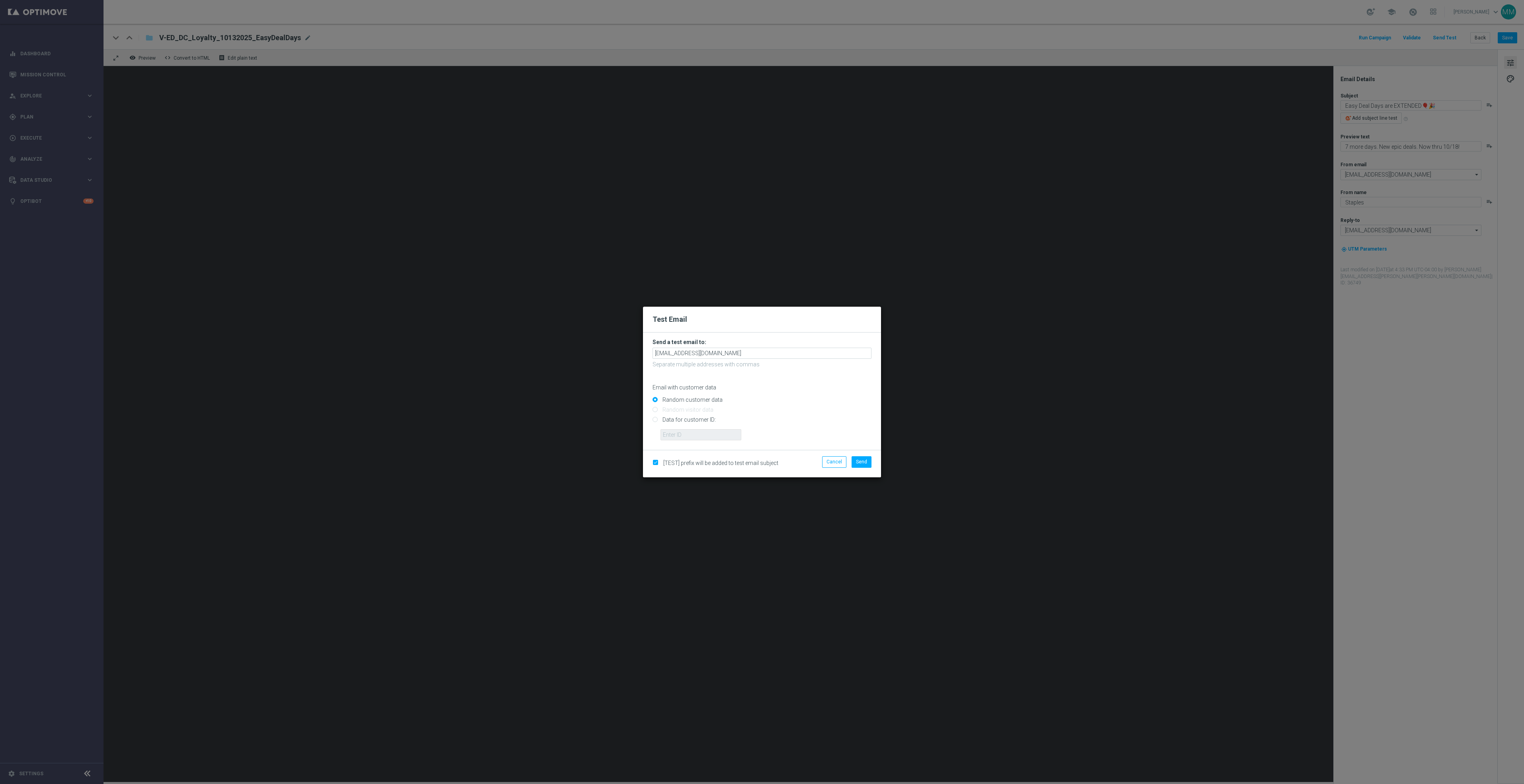
radio input "true"
click at [702, 430] on input "text" at bounding box center [700, 435] width 81 height 11
paste input "10049077256"
type input "10049077256"
click at [858, 461] on span "Send" at bounding box center [861, 462] width 11 height 5
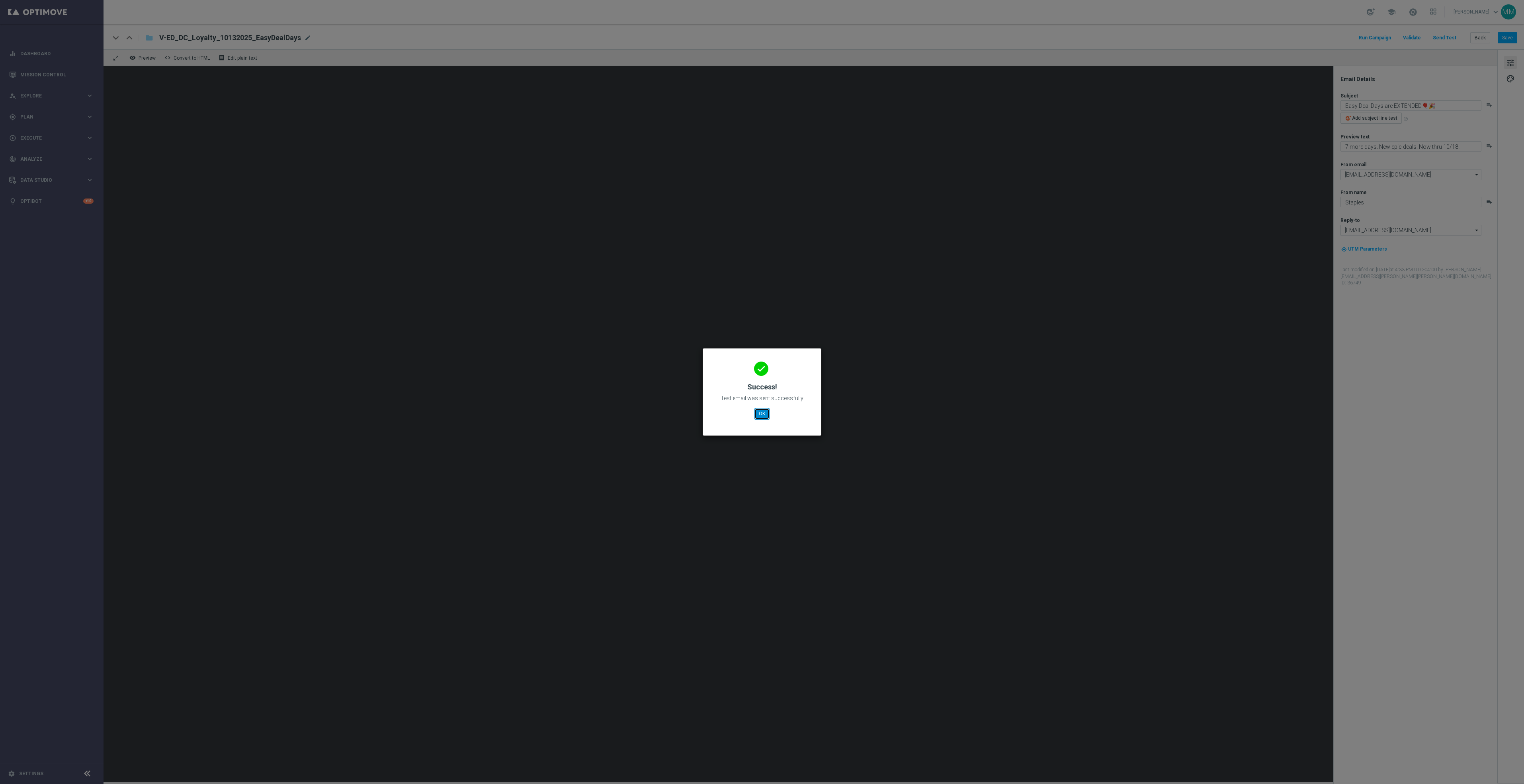
click at [759, 412] on button "OK" at bounding box center [762, 413] width 15 height 11
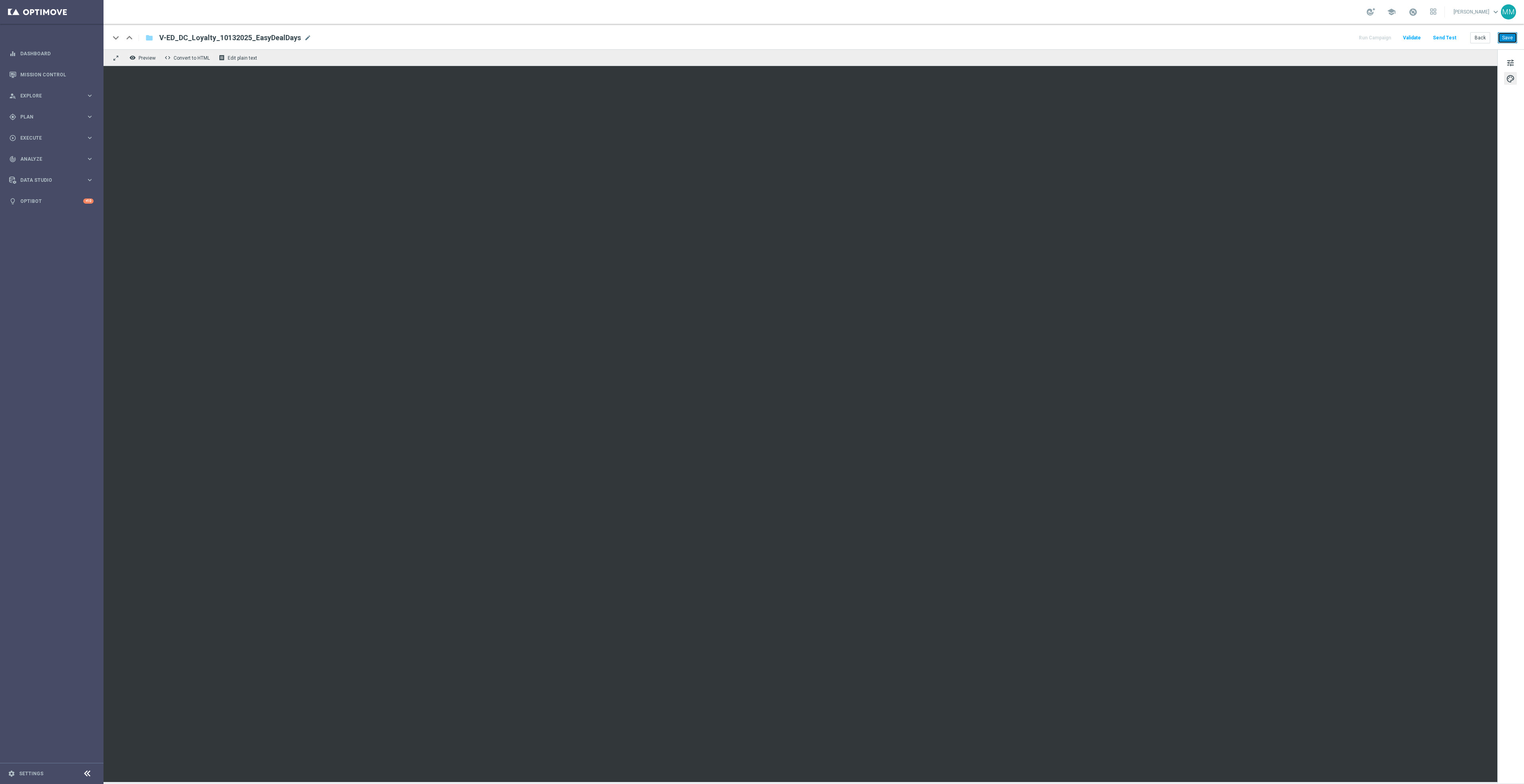
click at [1507, 37] on button "Save" at bounding box center [1507, 38] width 20 height 11
click at [1449, 35] on button "Send Test" at bounding box center [1445, 38] width 26 height 11
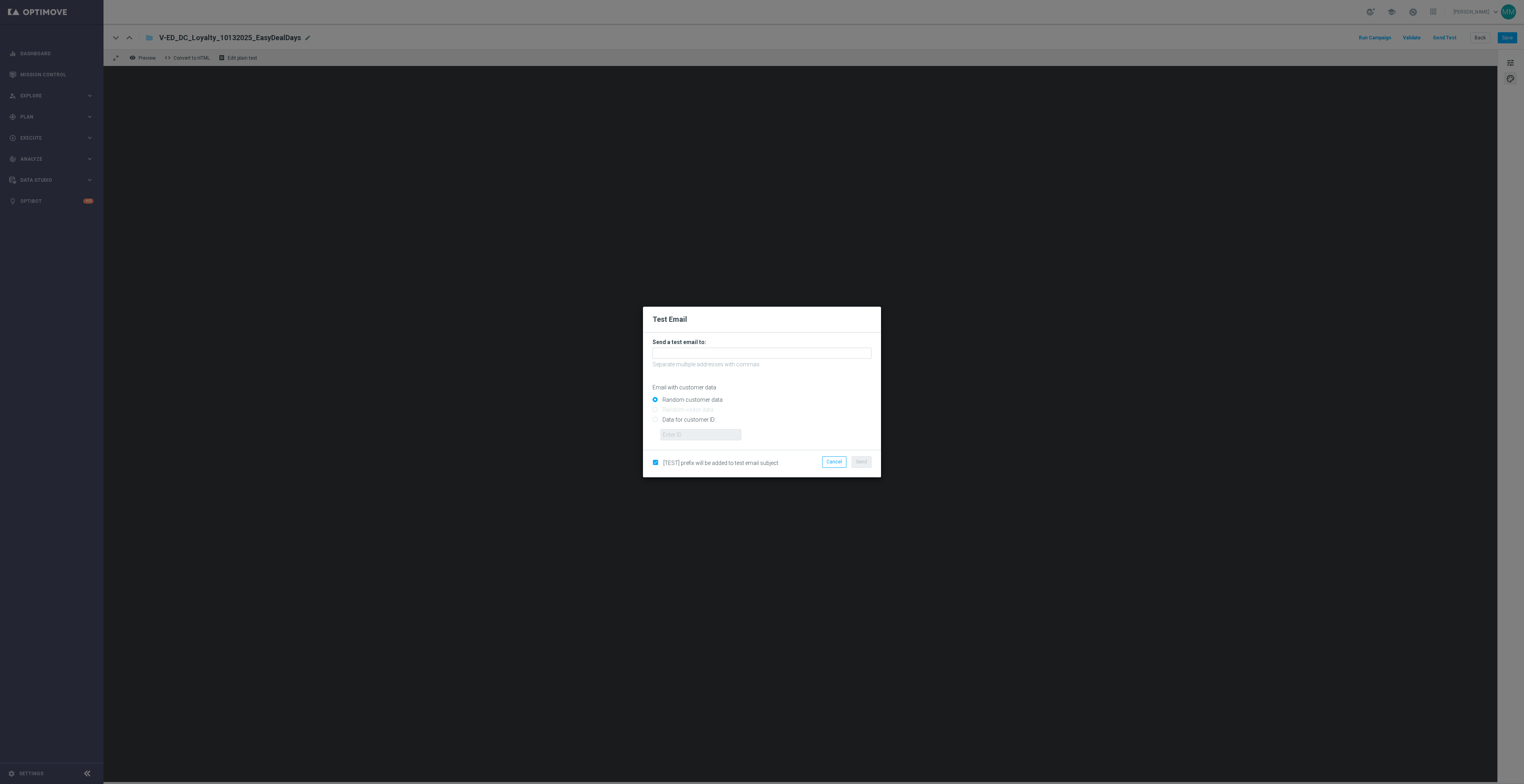
click at [697, 419] on input "Data for customer ID:" at bounding box center [762, 423] width 219 height 11
radio input "true"
paste input "10002564155"
type input "10002564155"
click at [737, 355] on input "text" at bounding box center [762, 353] width 219 height 11
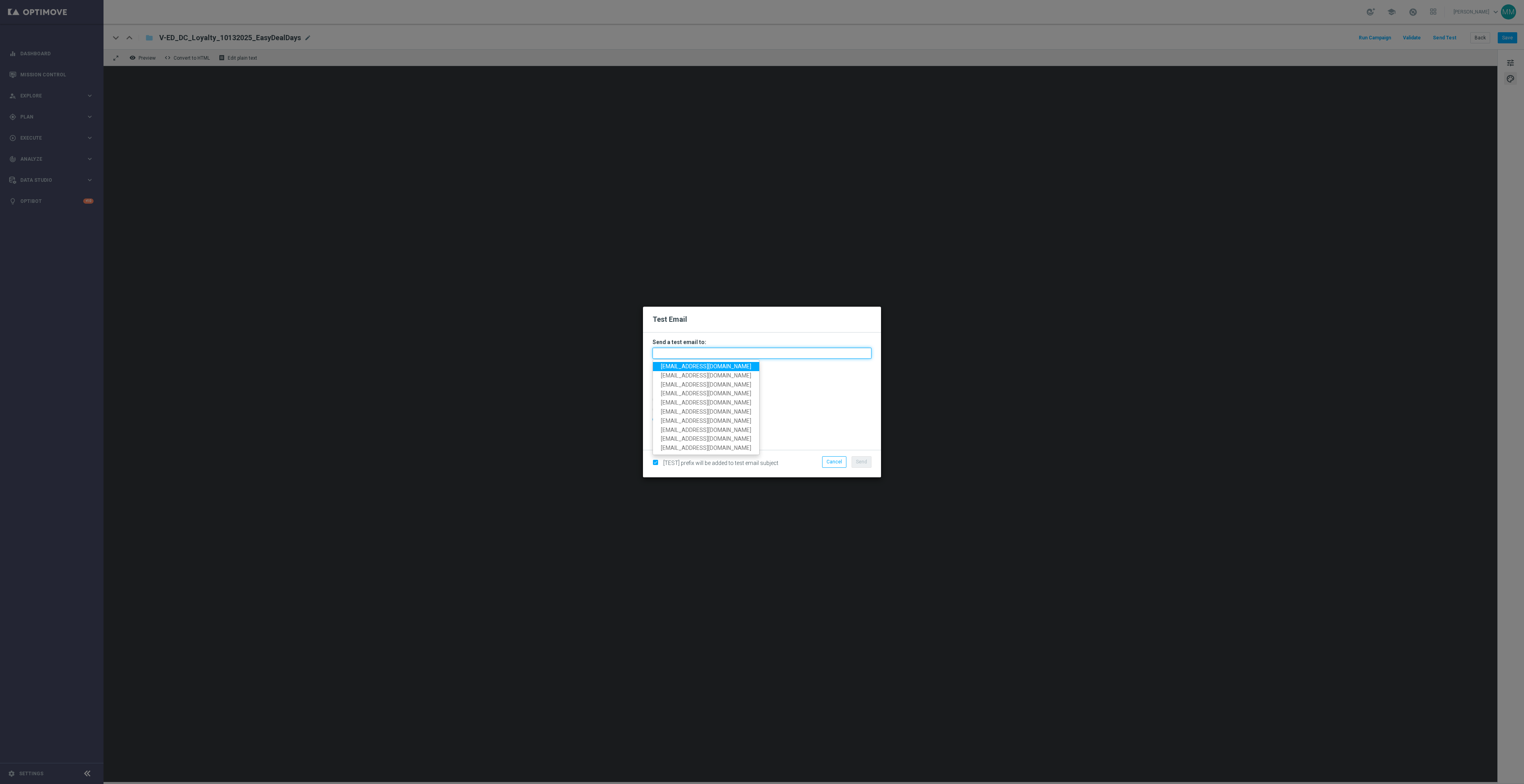
paste input "[EMAIL_ADDRESS][DOMAIN_NAME]"
type input "[EMAIL_ADDRESS][DOMAIN_NAME]"
click at [863, 461] on span "Send" at bounding box center [861, 462] width 11 height 5
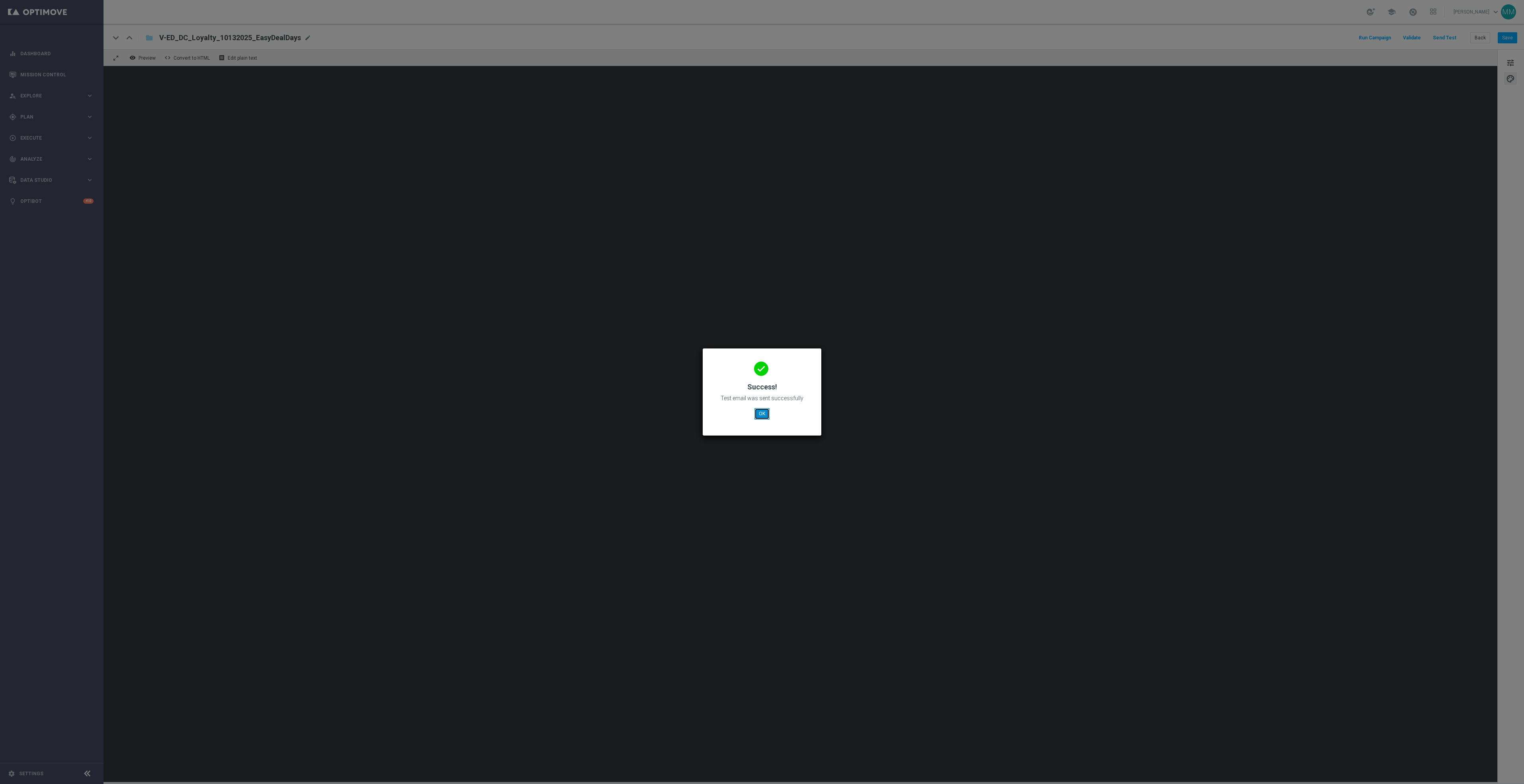
click at [758, 410] on button "OK" at bounding box center [762, 413] width 15 height 11
click at [761, 417] on button "OK" at bounding box center [762, 413] width 15 height 11
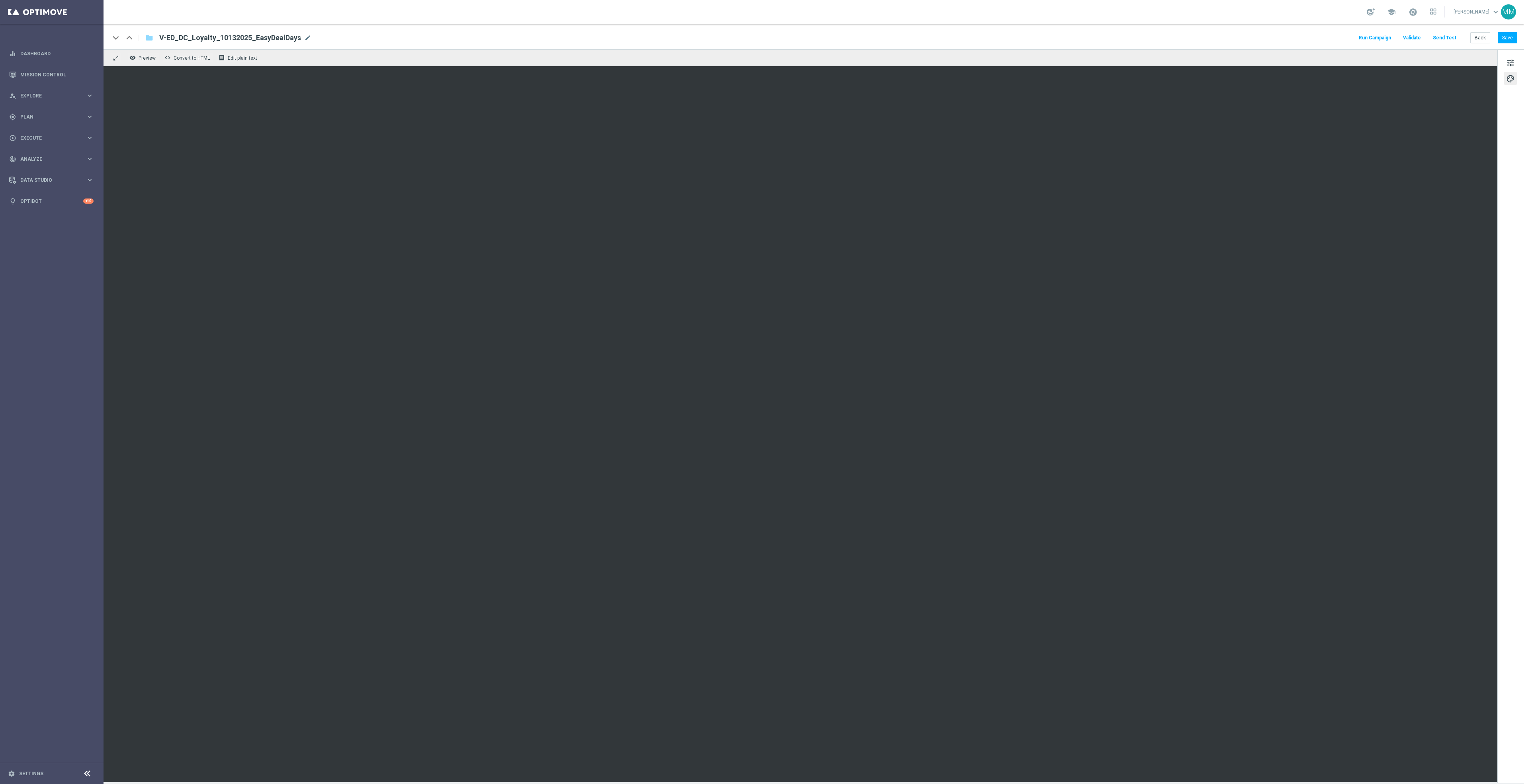
click at [1446, 35] on button "Send Test" at bounding box center [1445, 38] width 26 height 11
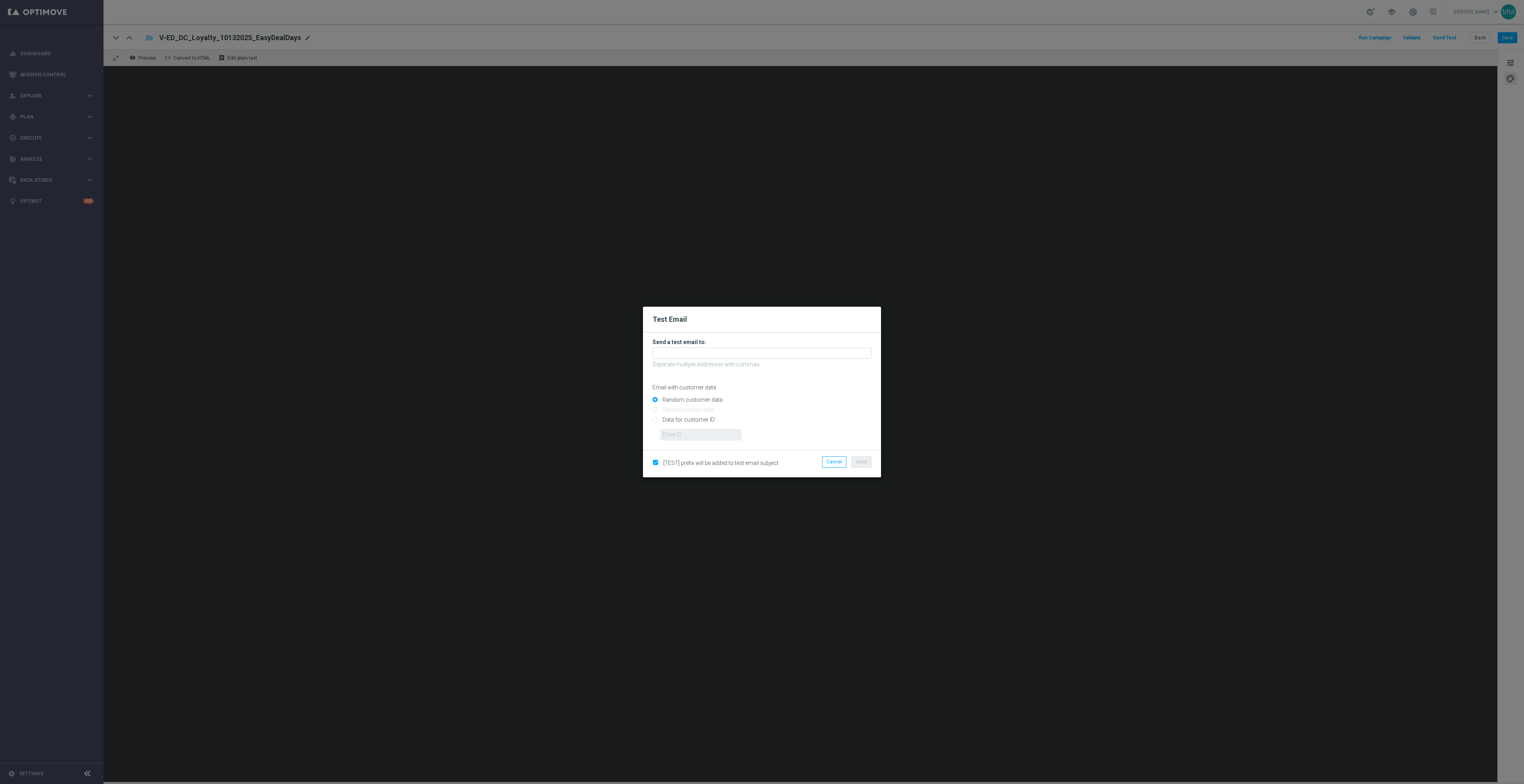
click at [690, 420] on input "Data for customer ID:" at bounding box center [762, 423] width 219 height 11
radio input "true"
click at [710, 438] on input "text" at bounding box center [700, 435] width 81 height 11
paste input "10002904507"
type input "10002904507"
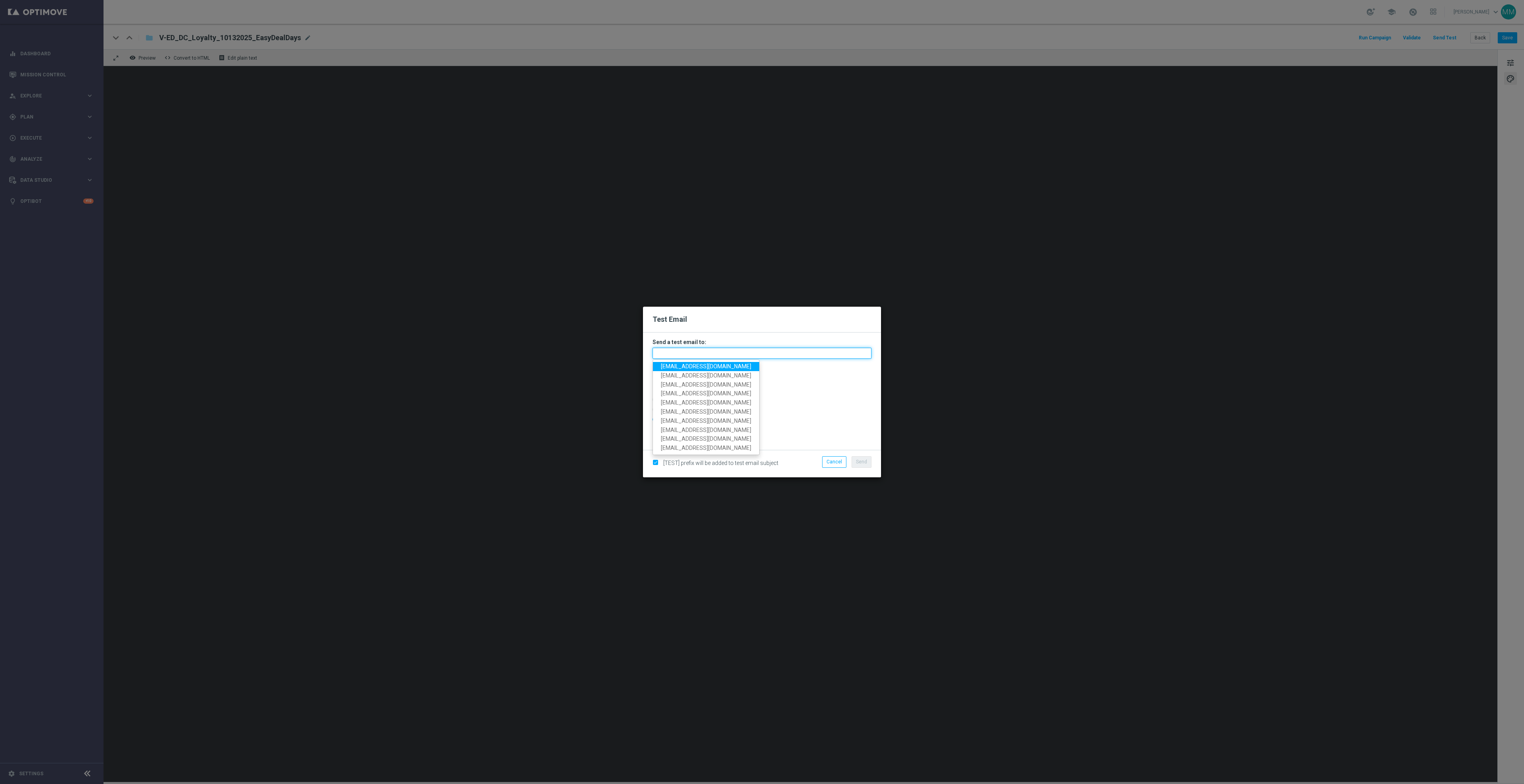
click at [770, 356] on input "text" at bounding box center [762, 353] width 219 height 11
paste input "[EMAIL_ADDRESS][DOMAIN_NAME]"
type input "[EMAIL_ADDRESS][DOMAIN_NAME]"
click at [865, 464] on span "Send" at bounding box center [861, 462] width 11 height 5
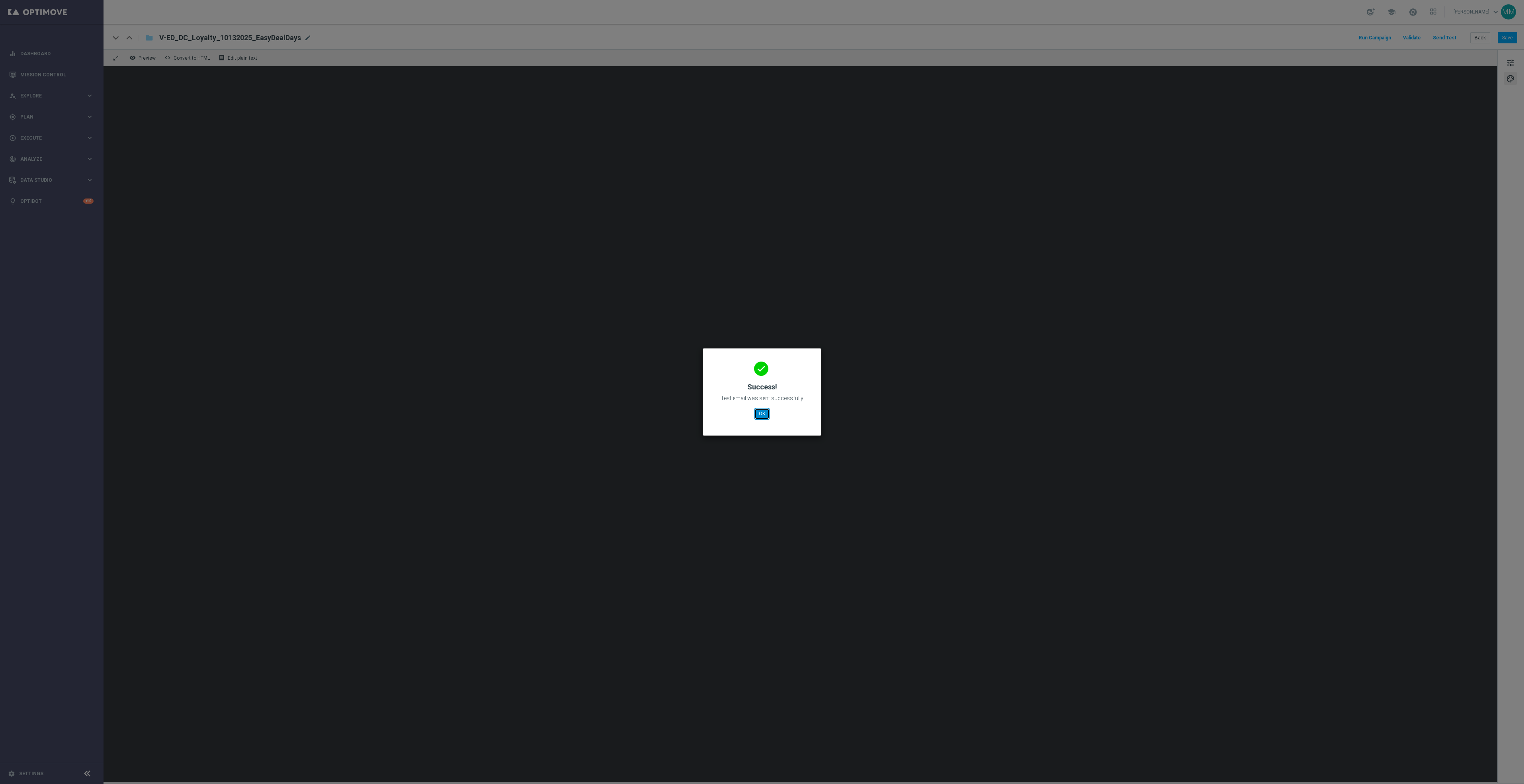
click at [765, 414] on button "OK" at bounding box center [762, 413] width 15 height 11
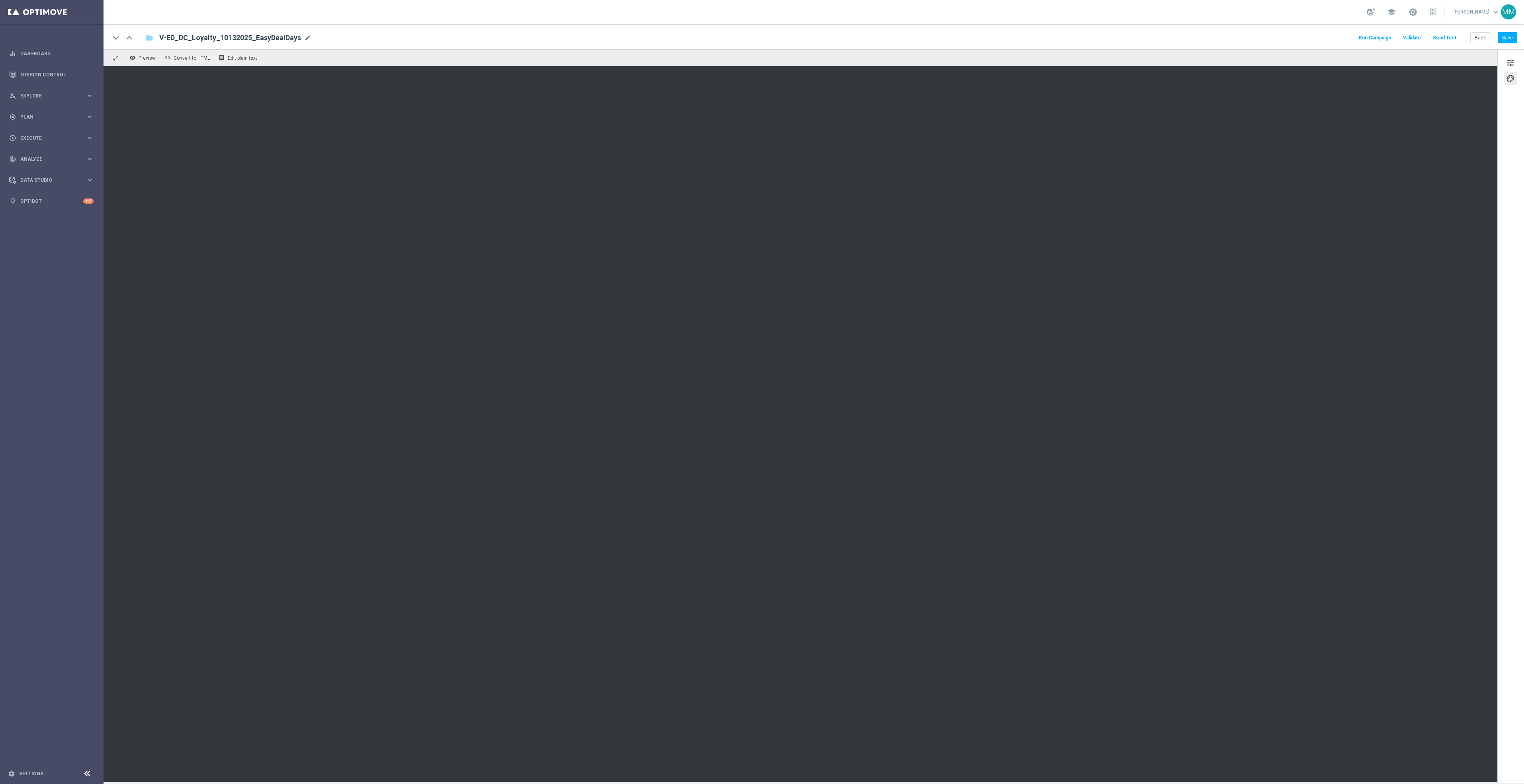
click at [1449, 40] on button "Send Test" at bounding box center [1445, 38] width 26 height 11
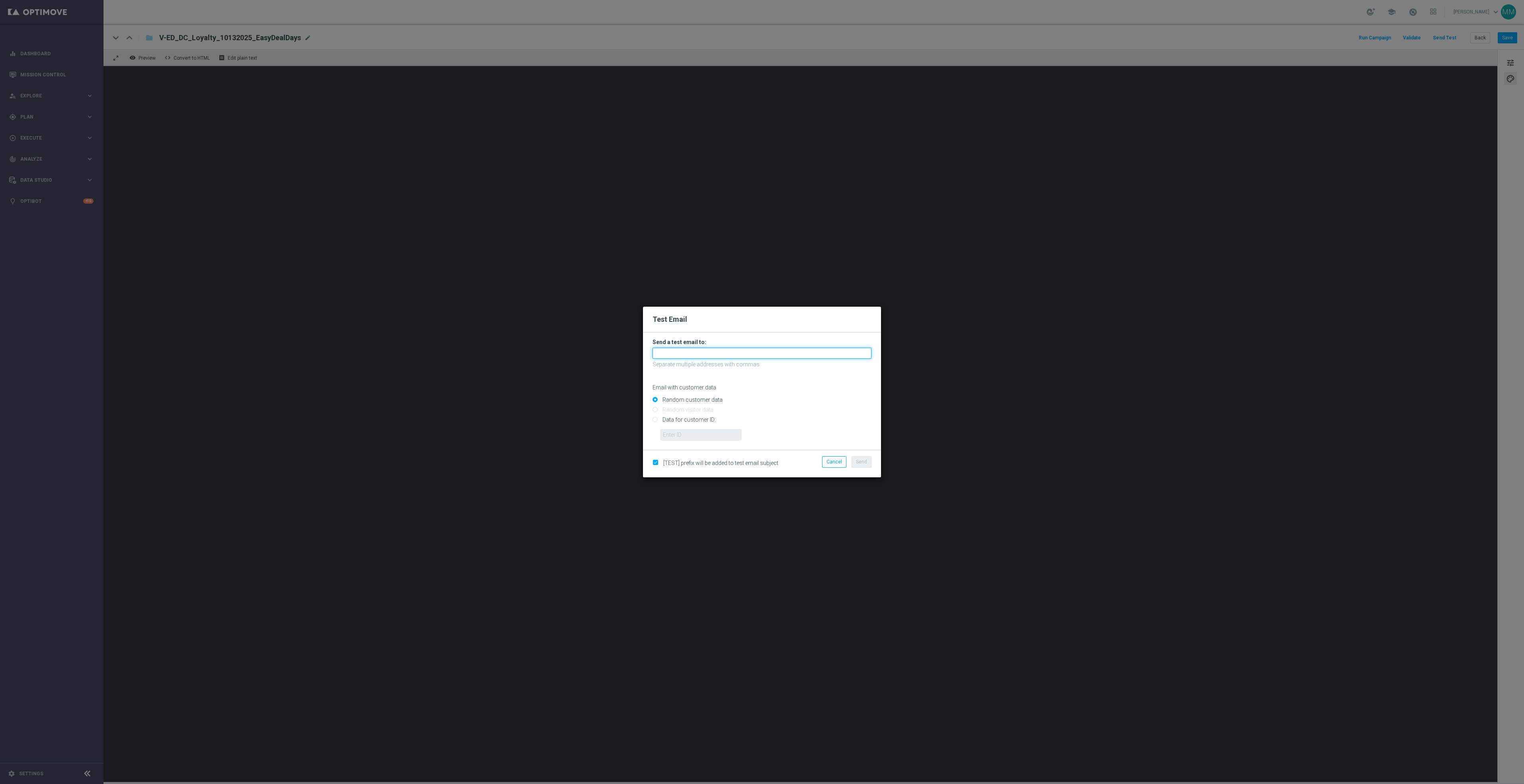
click at [809, 351] on input "text" at bounding box center [762, 353] width 219 height 11
paste input "[EMAIL_ADDRESS][DOMAIN_NAME]"
type input "[EMAIL_ADDRESS][DOMAIN_NAME]"
drag, startPoint x: 688, startPoint y: 424, endPoint x: 691, endPoint y: 431, distance: 7.6
click at [688, 424] on input "Data for customer ID:" at bounding box center [762, 423] width 219 height 11
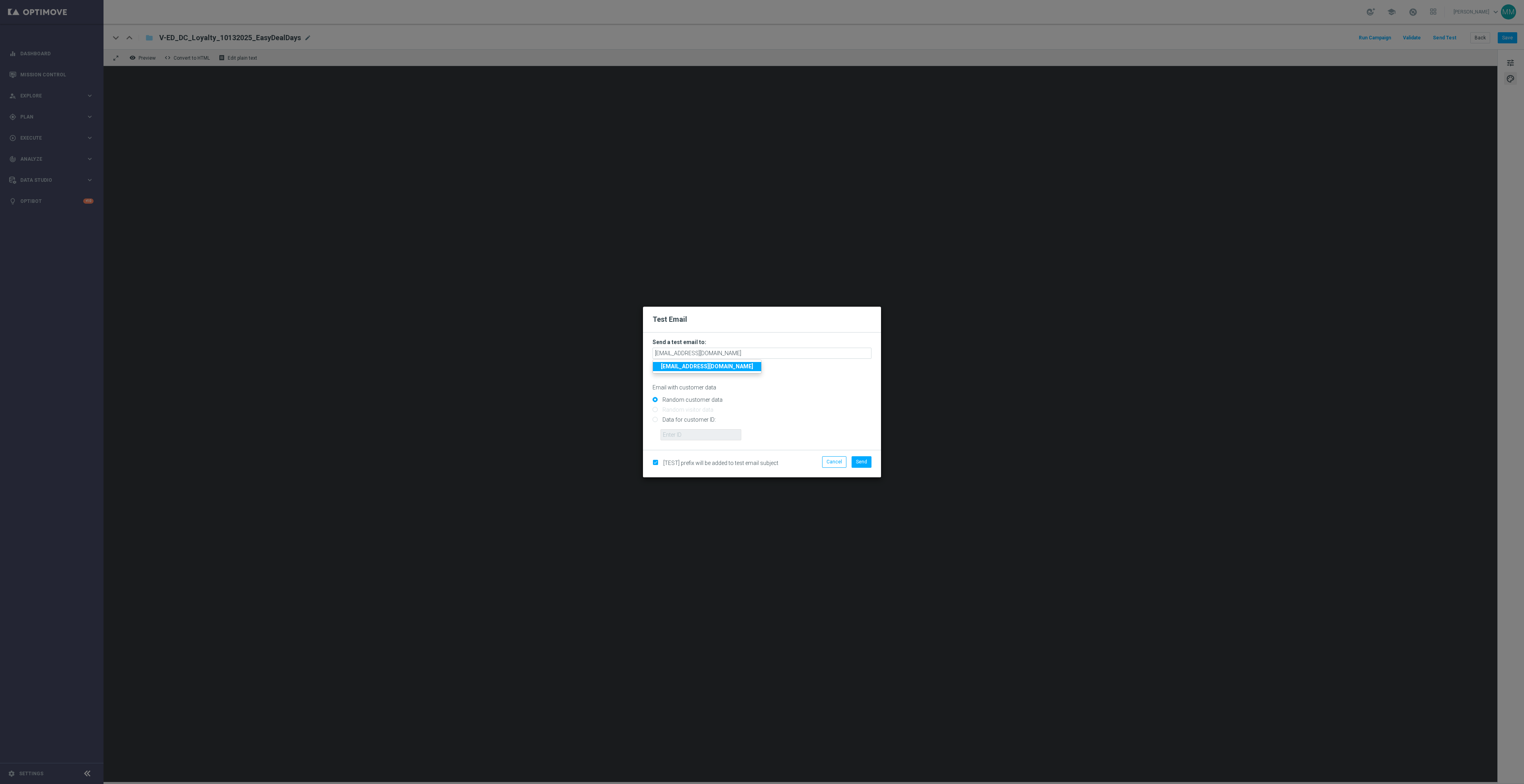
radio input "true"
click at [691, 434] on input "text" at bounding box center [700, 435] width 81 height 11
paste input "10049077256"
type input "10049077256"
click at [861, 459] on span "Send" at bounding box center [861, 462] width 11 height 5
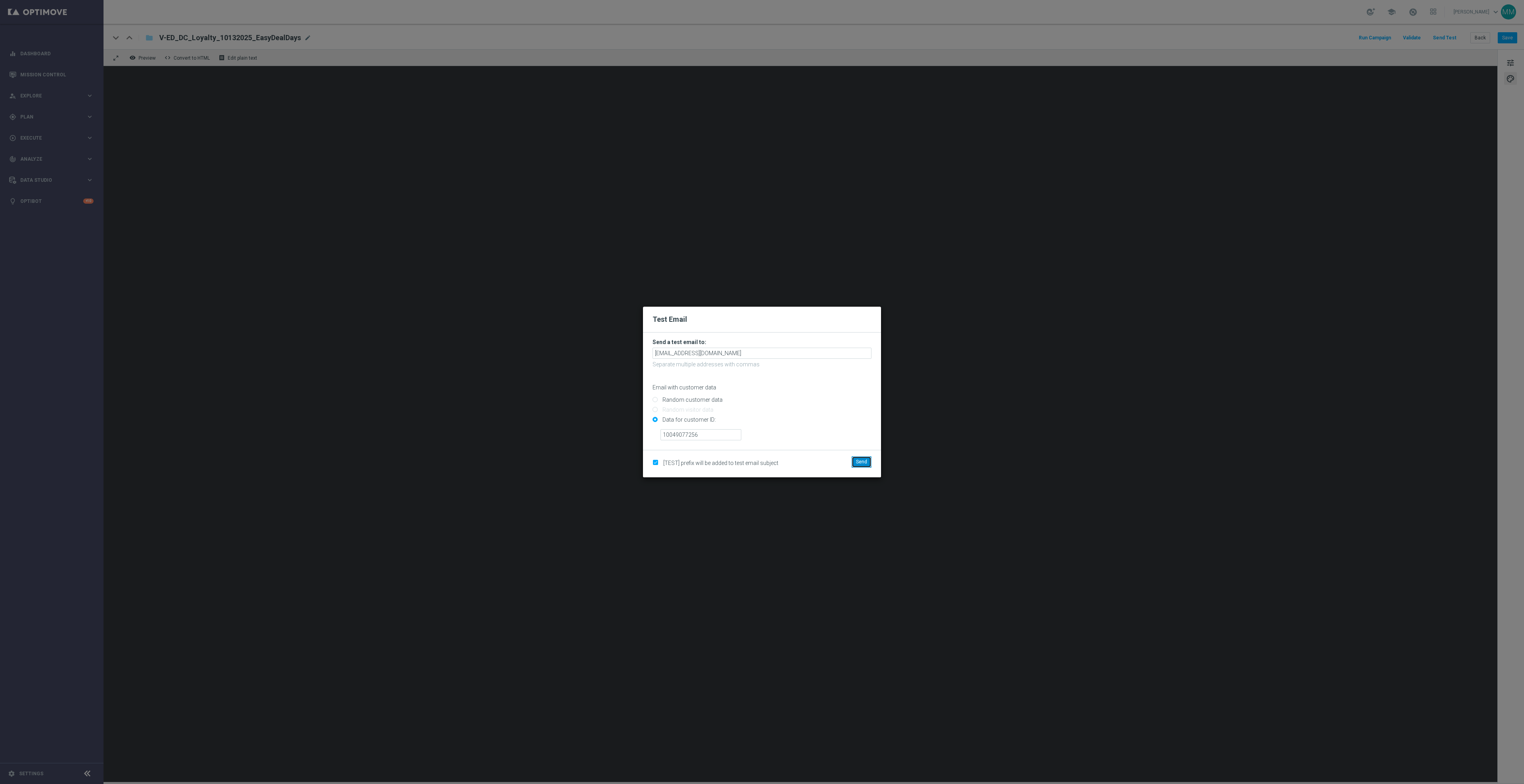
click at [863, 460] on span "Send" at bounding box center [861, 462] width 11 height 5
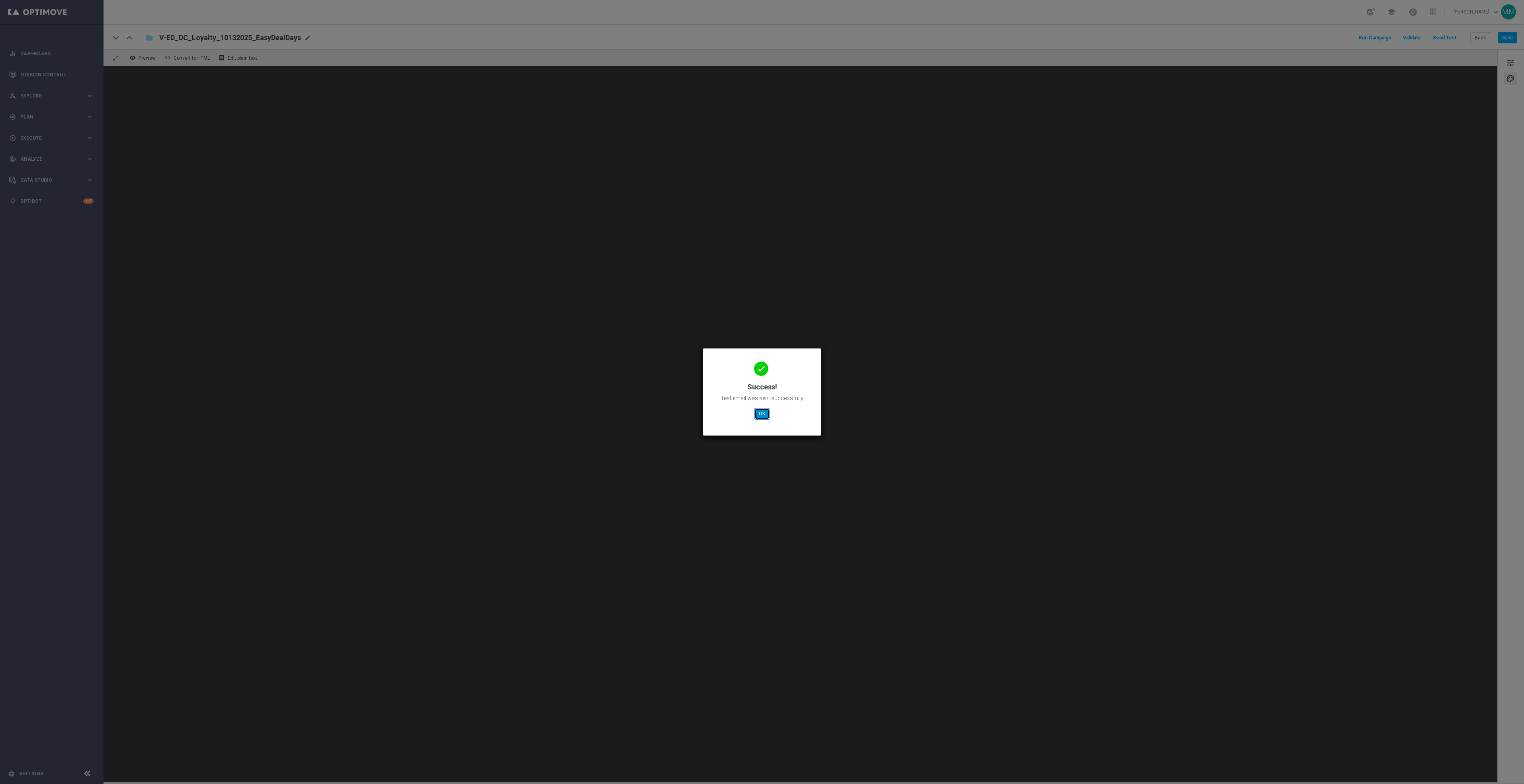
click at [767, 414] on button "OK" at bounding box center [762, 413] width 15 height 11
click at [761, 408] on button "OK" at bounding box center [762, 413] width 15 height 11
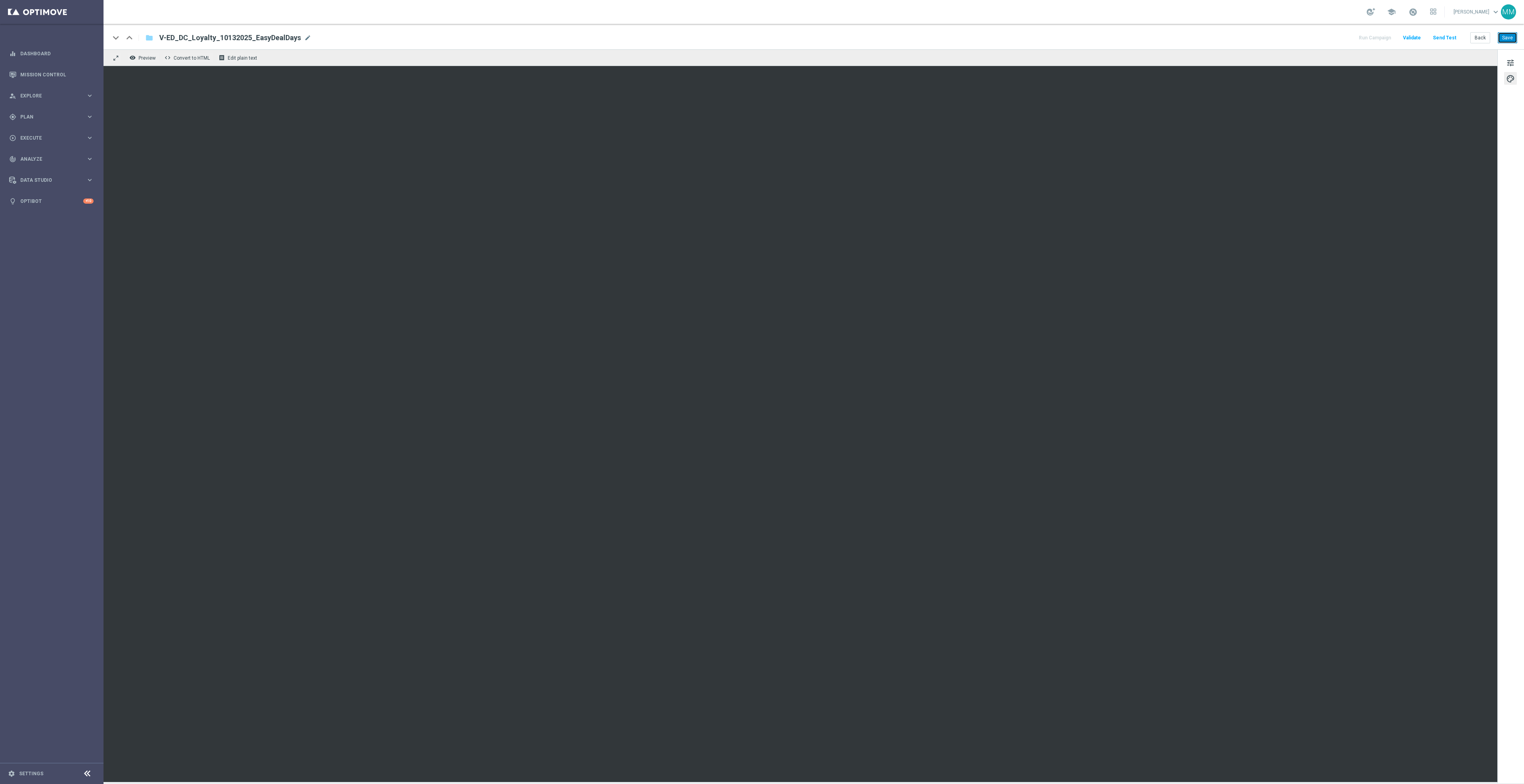
click at [1507, 38] on button "Save" at bounding box center [1507, 38] width 20 height 11
click at [1506, 35] on button "Save" at bounding box center [1507, 38] width 20 height 11
click at [1450, 36] on button "Send Test" at bounding box center [1445, 38] width 26 height 11
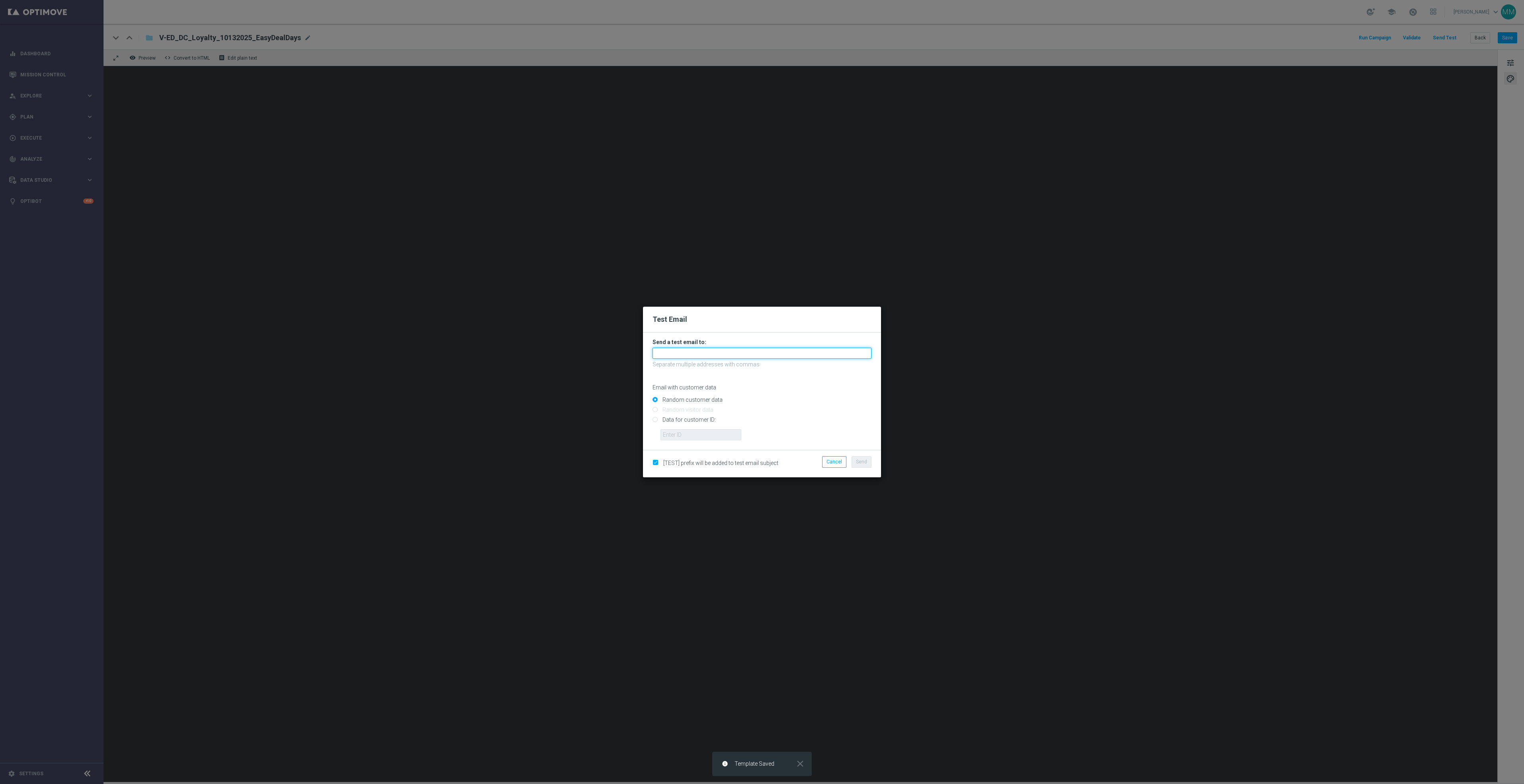
click at [853, 354] on input "text" at bounding box center [762, 353] width 219 height 11
paste input "[EMAIL_ADDRESS][DOMAIN_NAME]"
type input "[EMAIL_ADDRESS][DOMAIN_NAME]"
click at [680, 423] on input "Data for customer ID:" at bounding box center [762, 423] width 219 height 11
radio input "true"
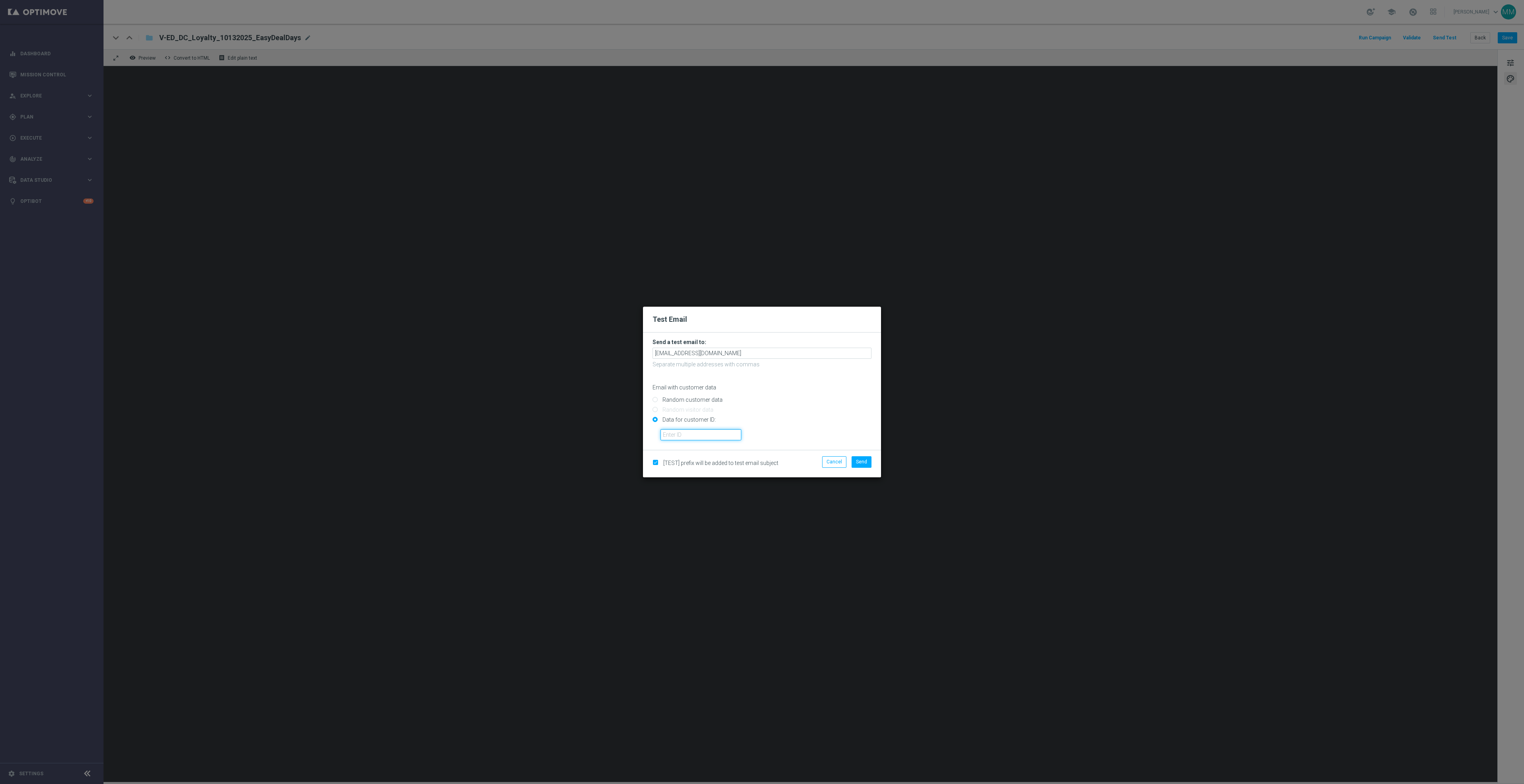
drag, startPoint x: 688, startPoint y: 431, endPoint x: 682, endPoint y: 431, distance: 6.0
click at [688, 431] on input "text" at bounding box center [700, 435] width 81 height 11
paste input "10049077256"
type input "10049077256"
click at [854, 462] on button "Send" at bounding box center [861, 462] width 20 height 11
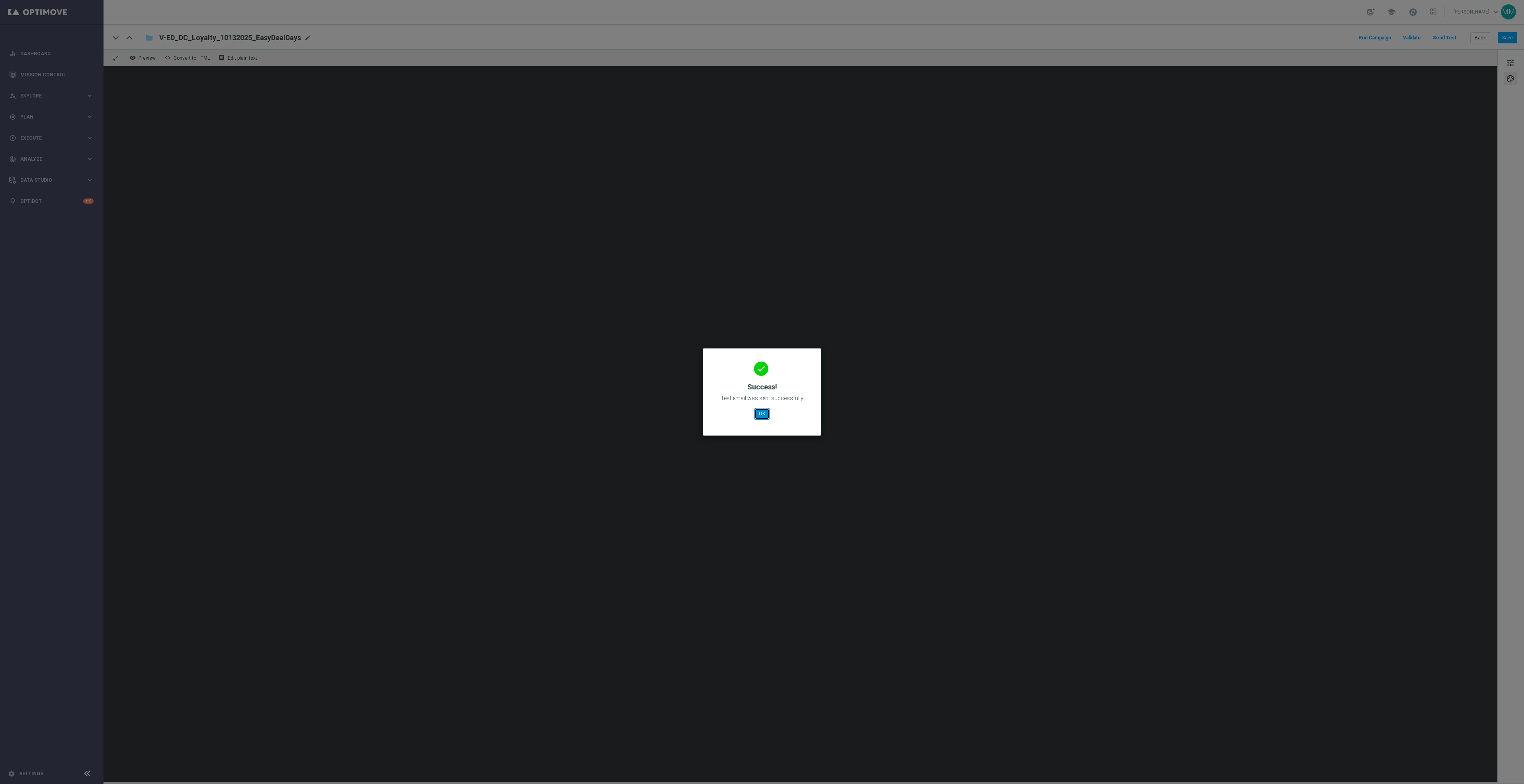
click at [765, 417] on button "OK" at bounding box center [762, 413] width 15 height 11
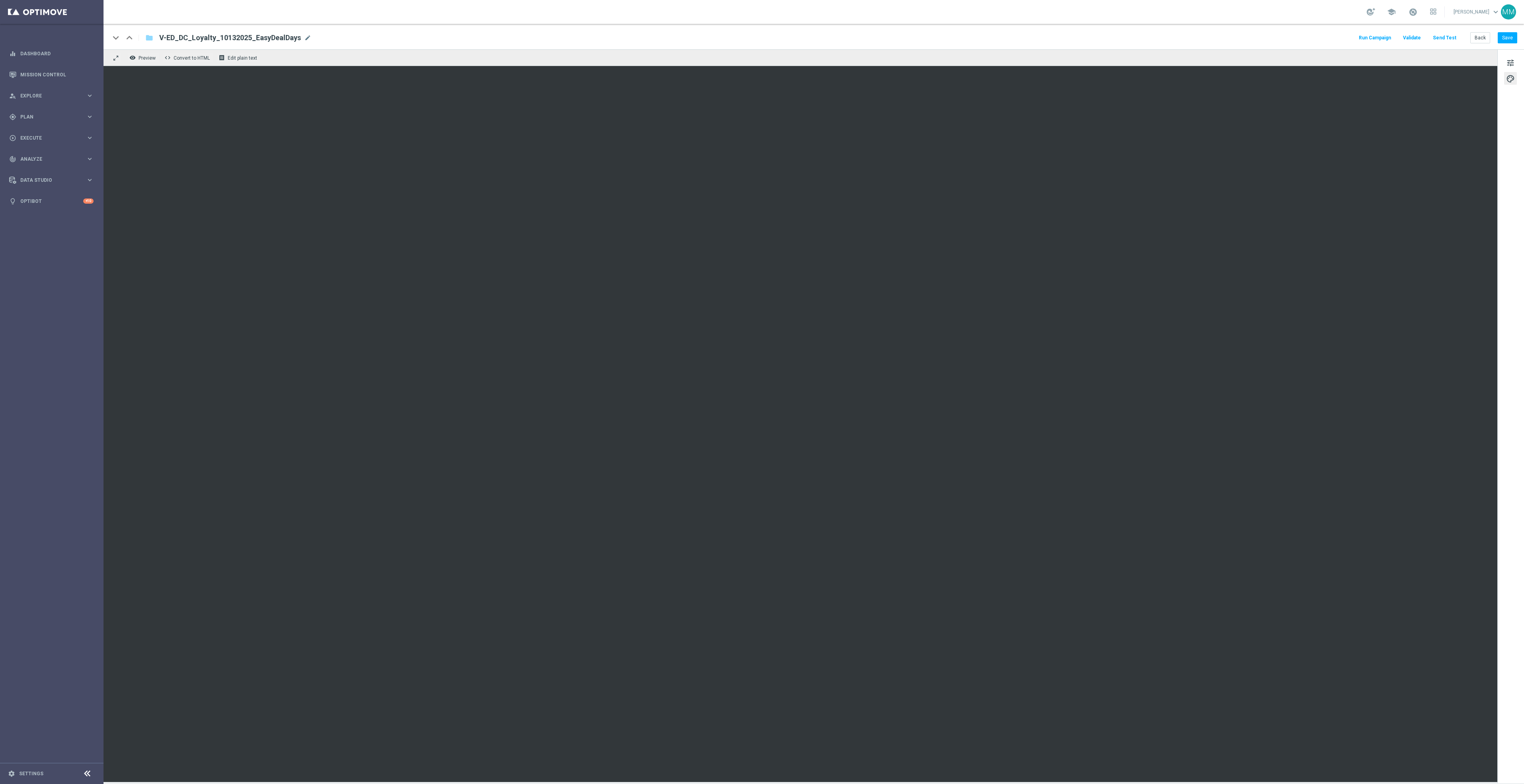
click at [1443, 38] on button "Send Test" at bounding box center [1445, 38] width 26 height 11
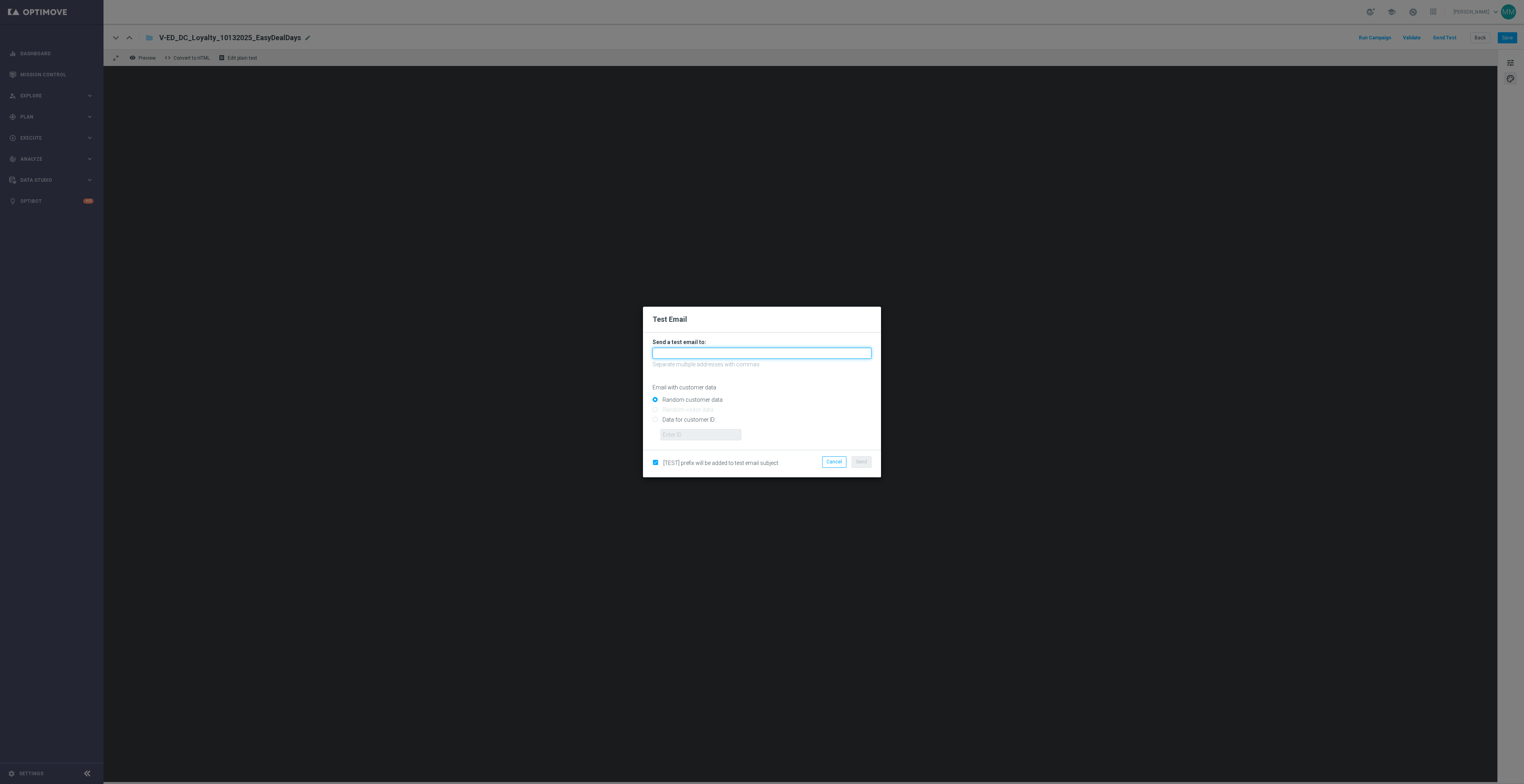
click at [712, 352] on input "text" at bounding box center [762, 353] width 219 height 11
paste input "[EMAIL_ADDRESS][DOMAIN_NAME]"
type input "[EMAIL_ADDRESS][DOMAIN_NAME]"
click at [704, 420] on input "Data for customer ID:" at bounding box center [762, 423] width 219 height 11
radio input "true"
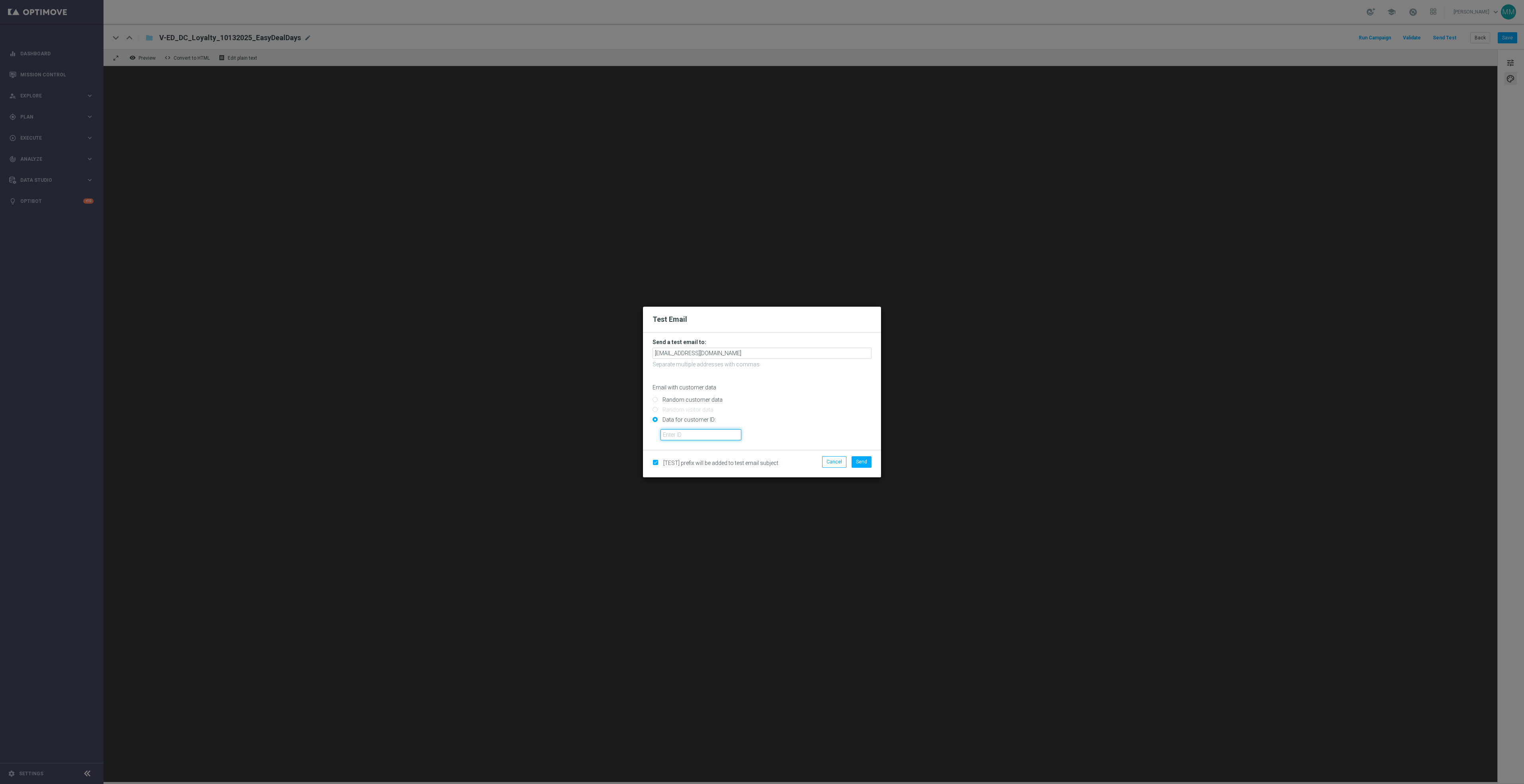
click at [704, 436] on input "text" at bounding box center [700, 435] width 81 height 11
paste input "10002904507"
type input "10002904507"
click at [860, 462] on span "Send" at bounding box center [861, 462] width 11 height 5
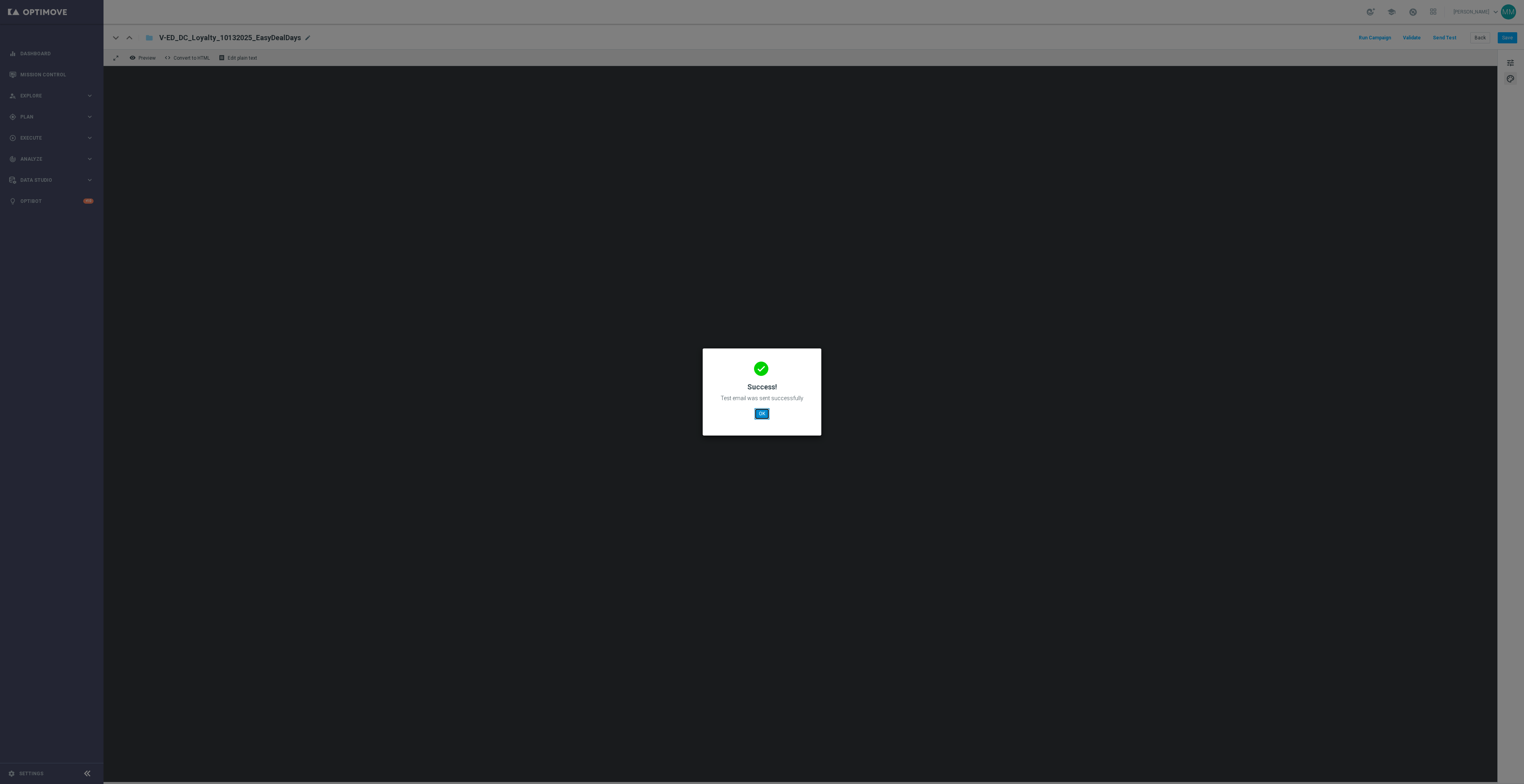
click at [764, 409] on button "OK" at bounding box center [762, 413] width 15 height 11
